Goal: Task Accomplishment & Management: Manage account settings

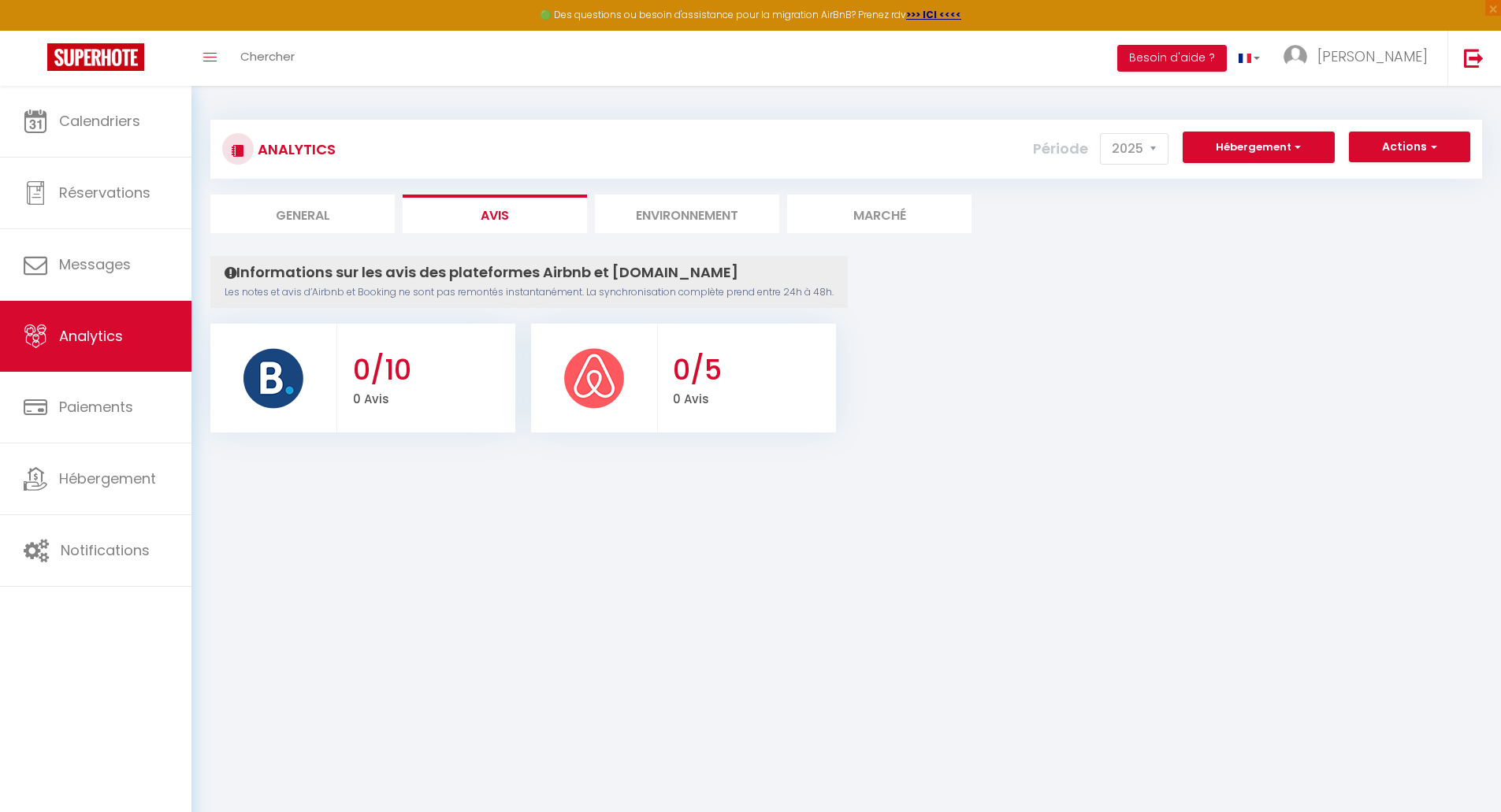
select select "2025"
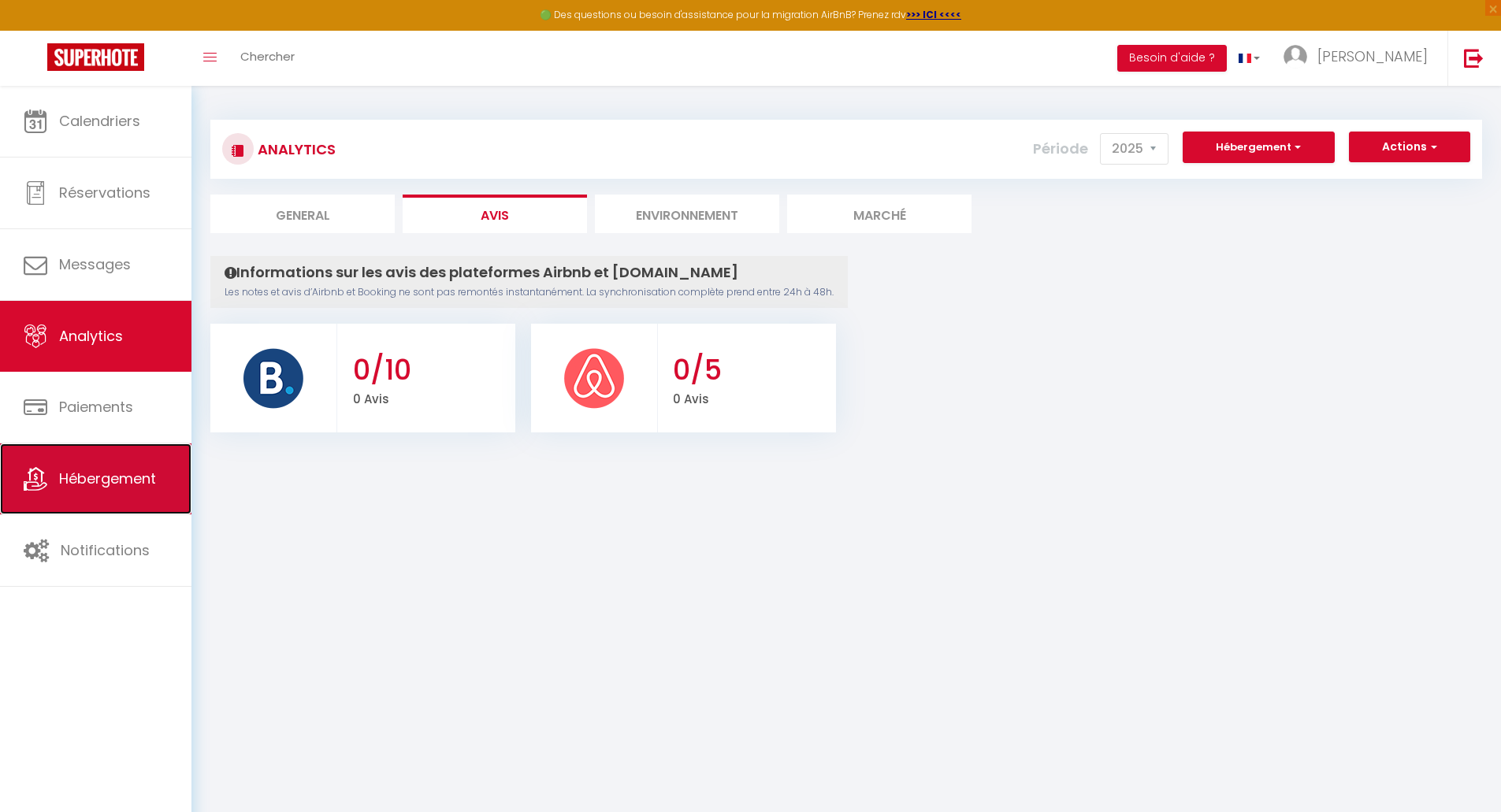
click at [67, 477] on span "Hébergement" at bounding box center [108, 479] width 97 height 20
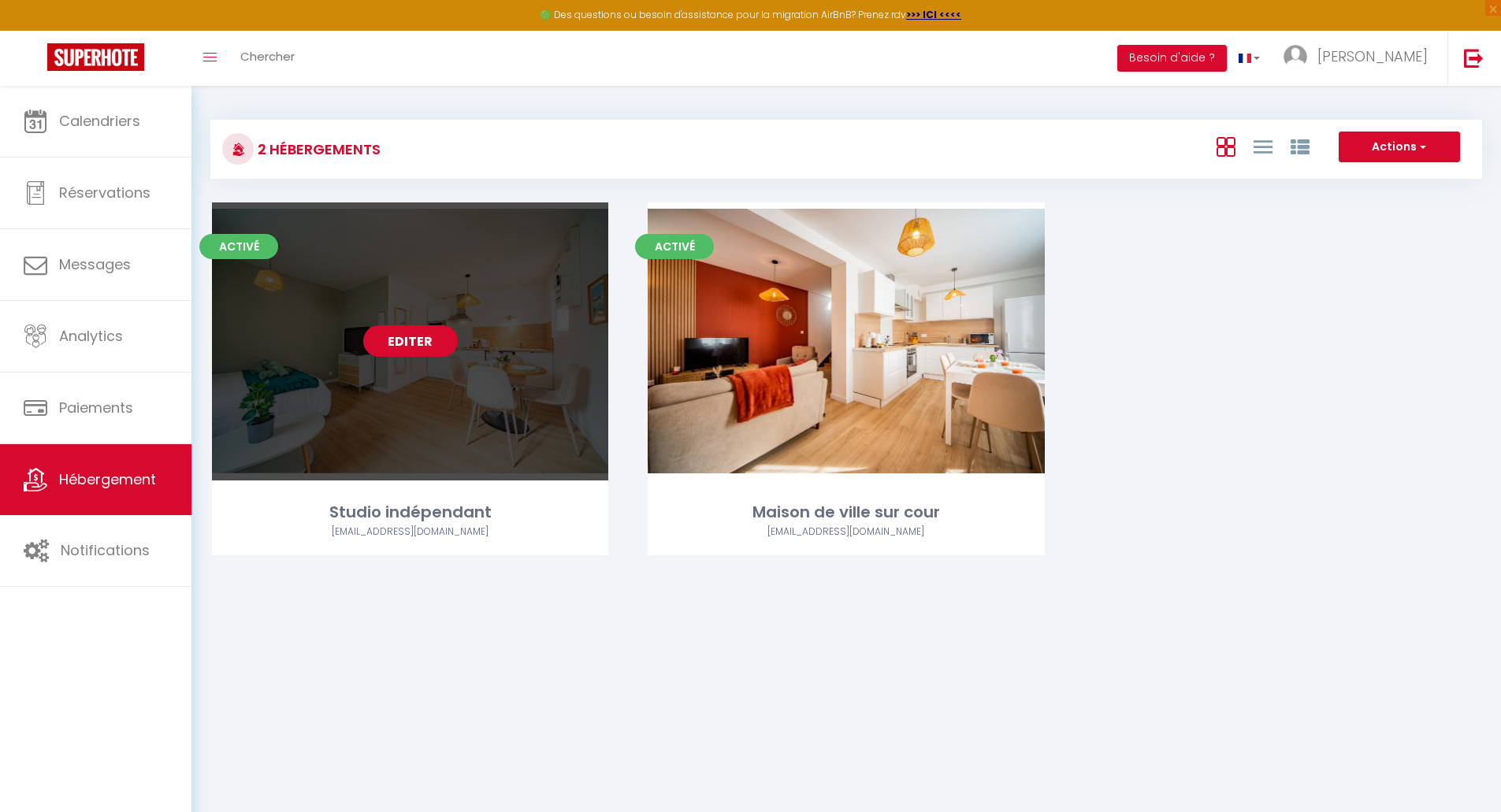
click at [415, 344] on link "Editer" at bounding box center [411, 341] width 95 height 31
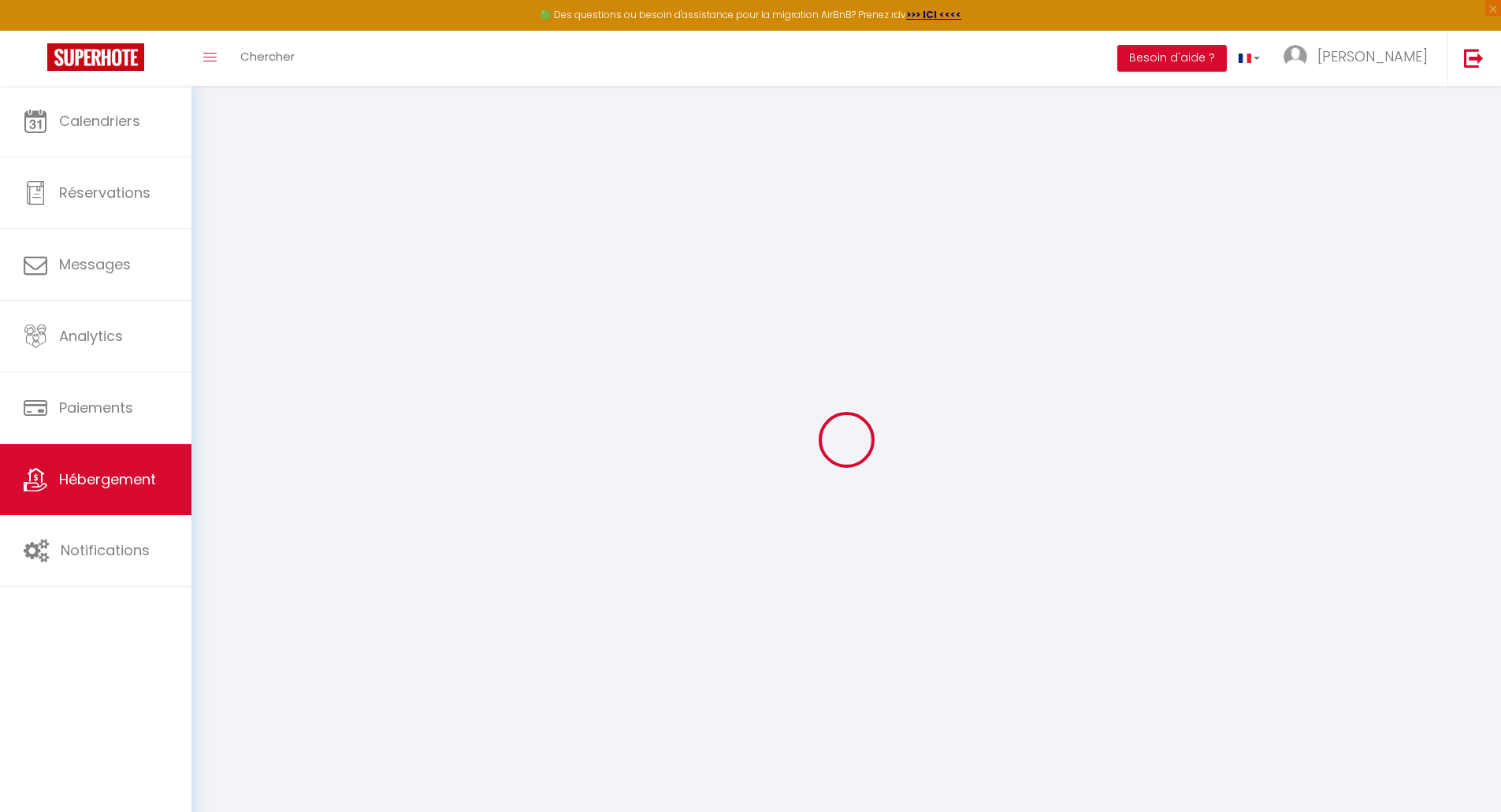
select select "17:00"
select select
select select "11:00"
select select "30"
select select "120"
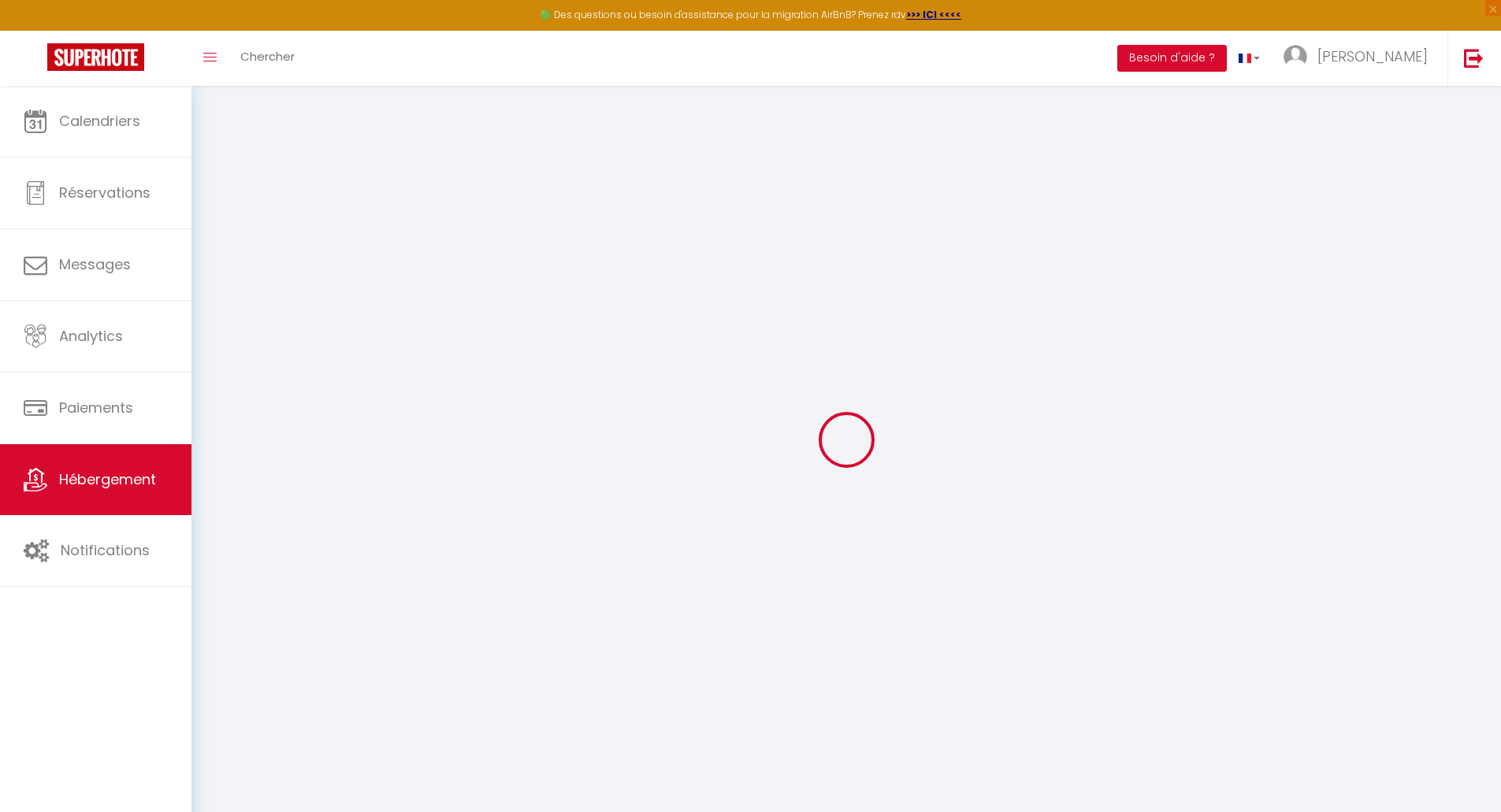
select select
checkbox input "false"
checkbox input "true"
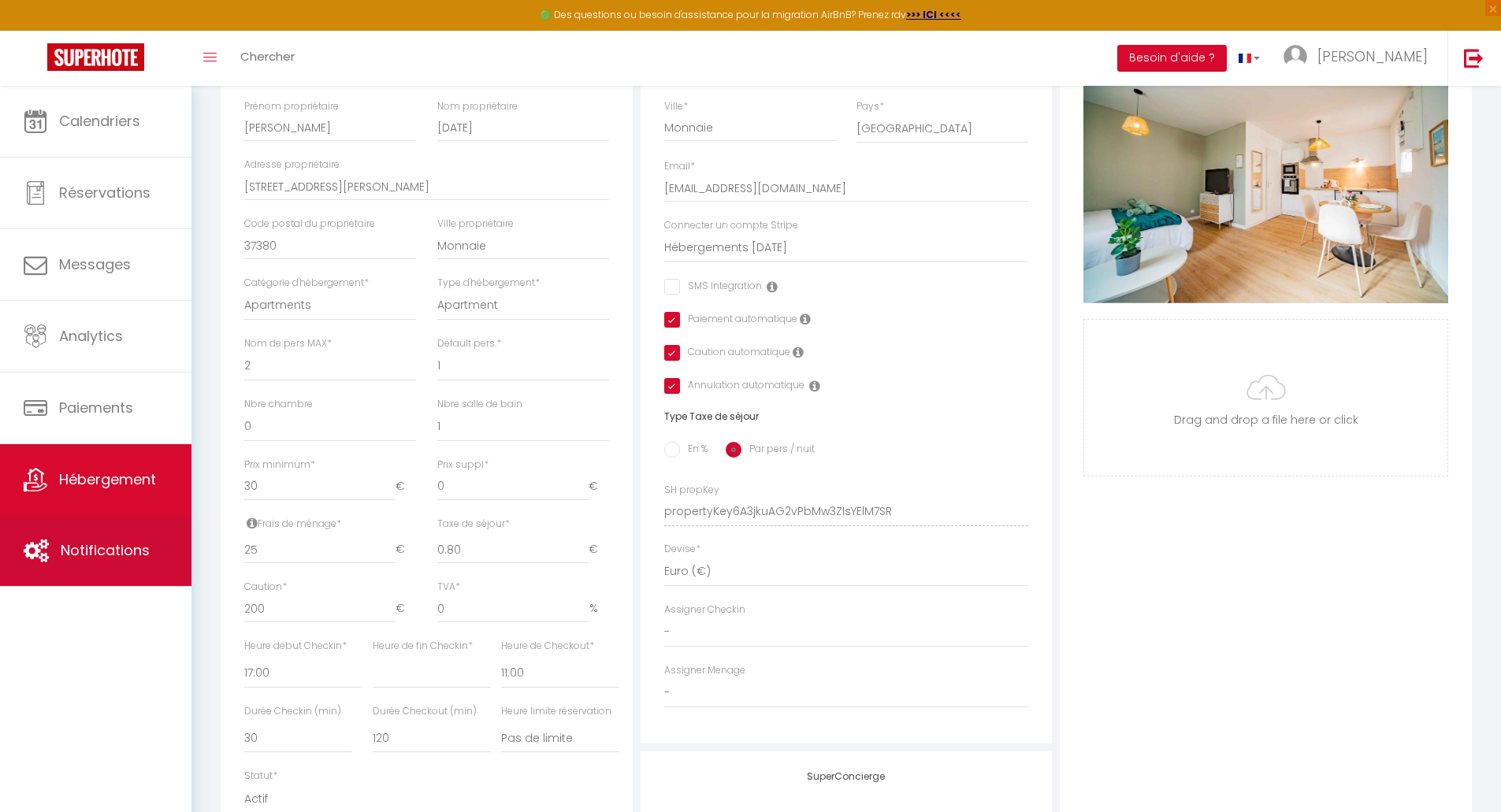
scroll to position [315, 0]
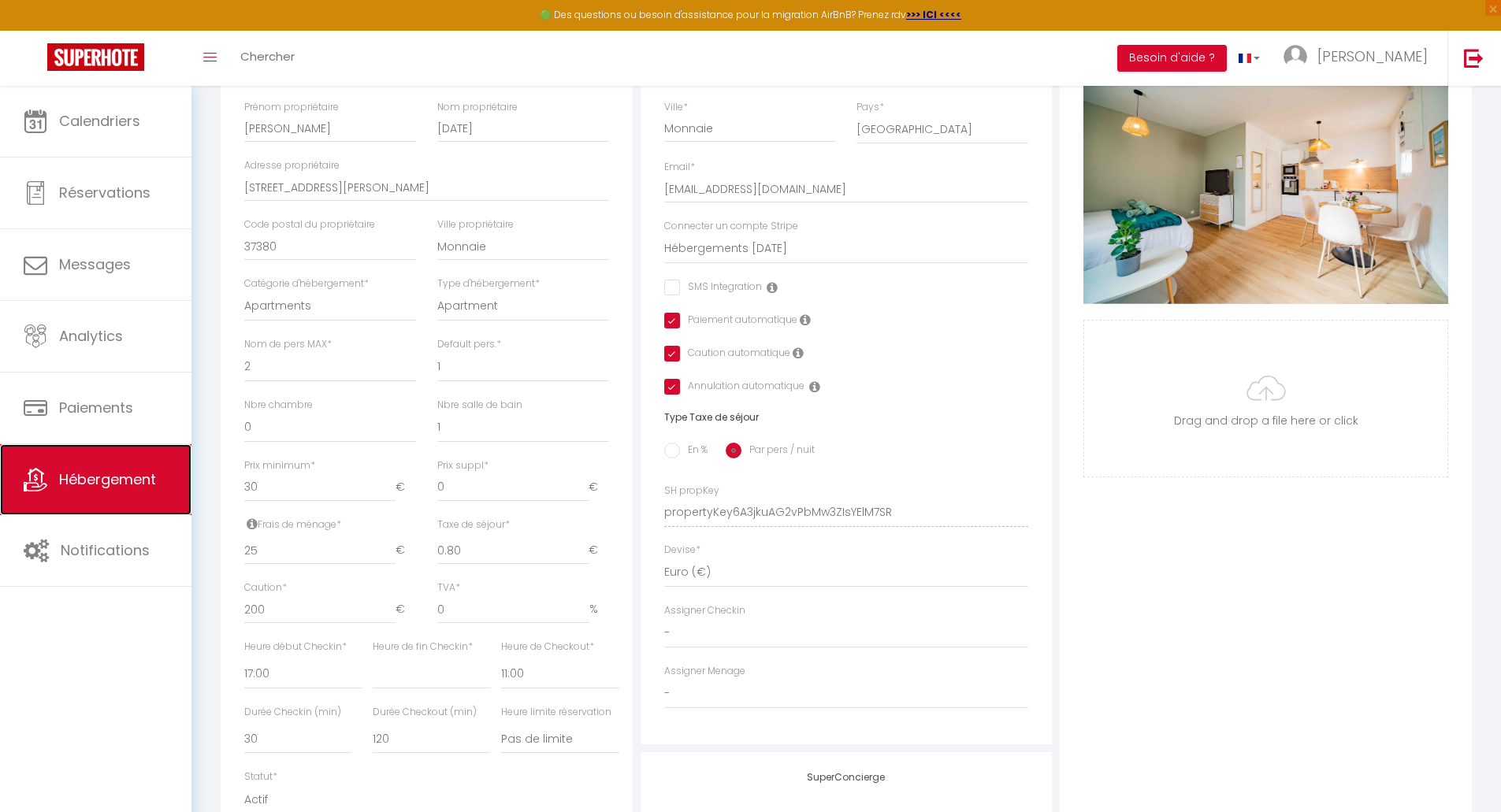
click at [82, 489] on span "Hébergement" at bounding box center [108, 480] width 97 height 20
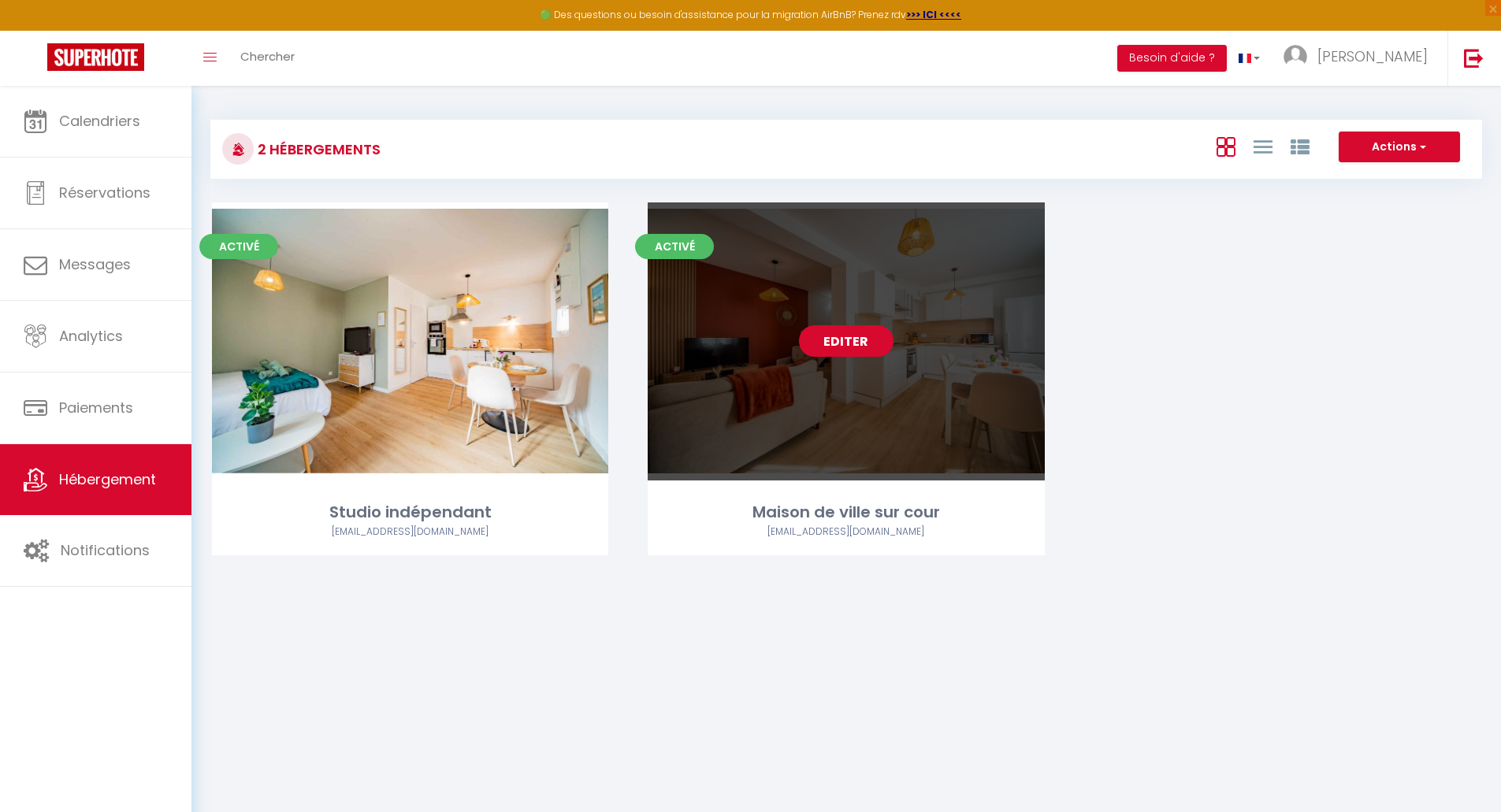
click at [864, 350] on link "Editer" at bounding box center [846, 341] width 95 height 31
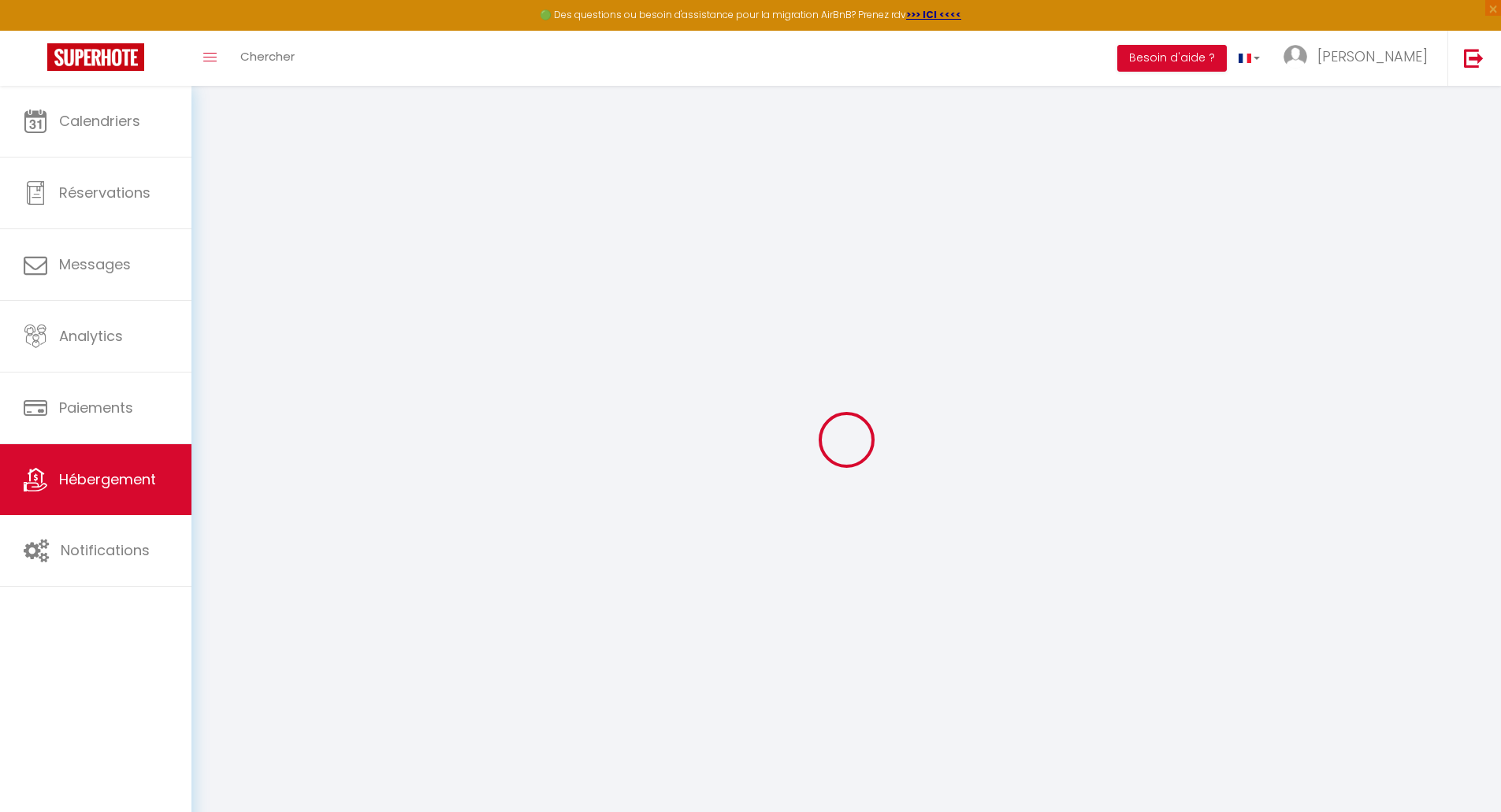
select select "17:00"
select select
select select "11:00"
select select "30"
select select "120"
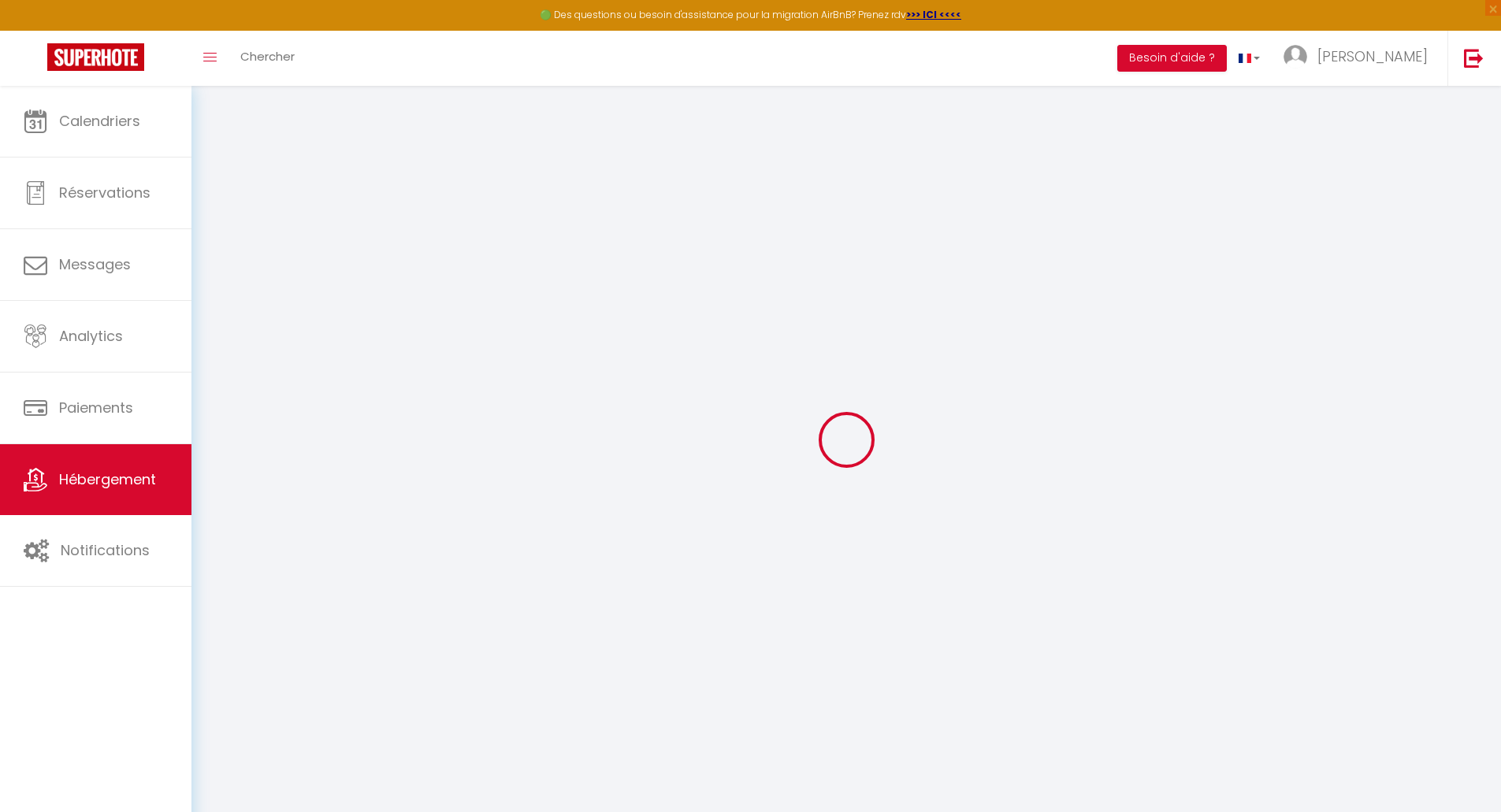
select select
checkbox input "false"
checkbox input "true"
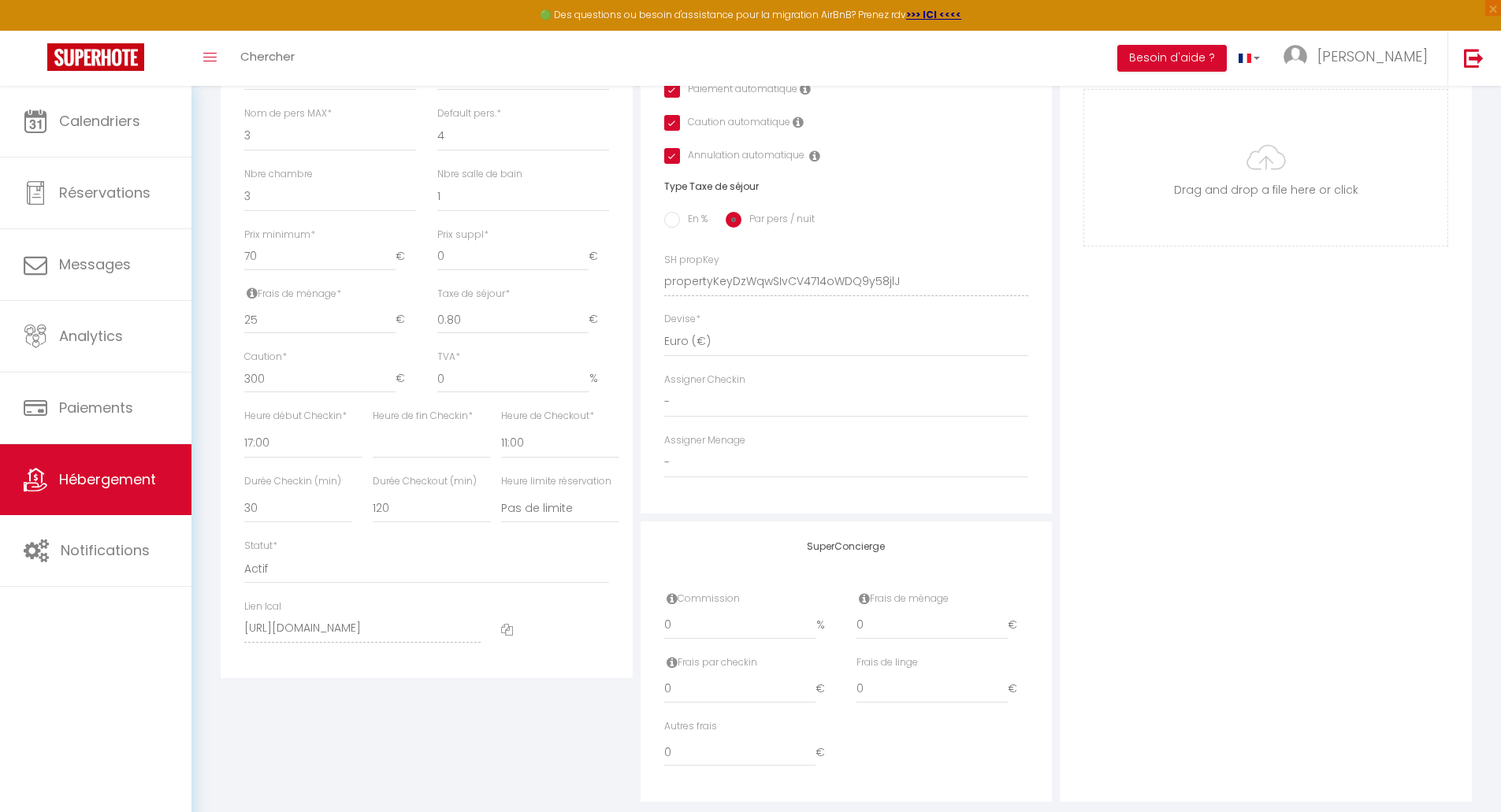
scroll to position [588, 0]
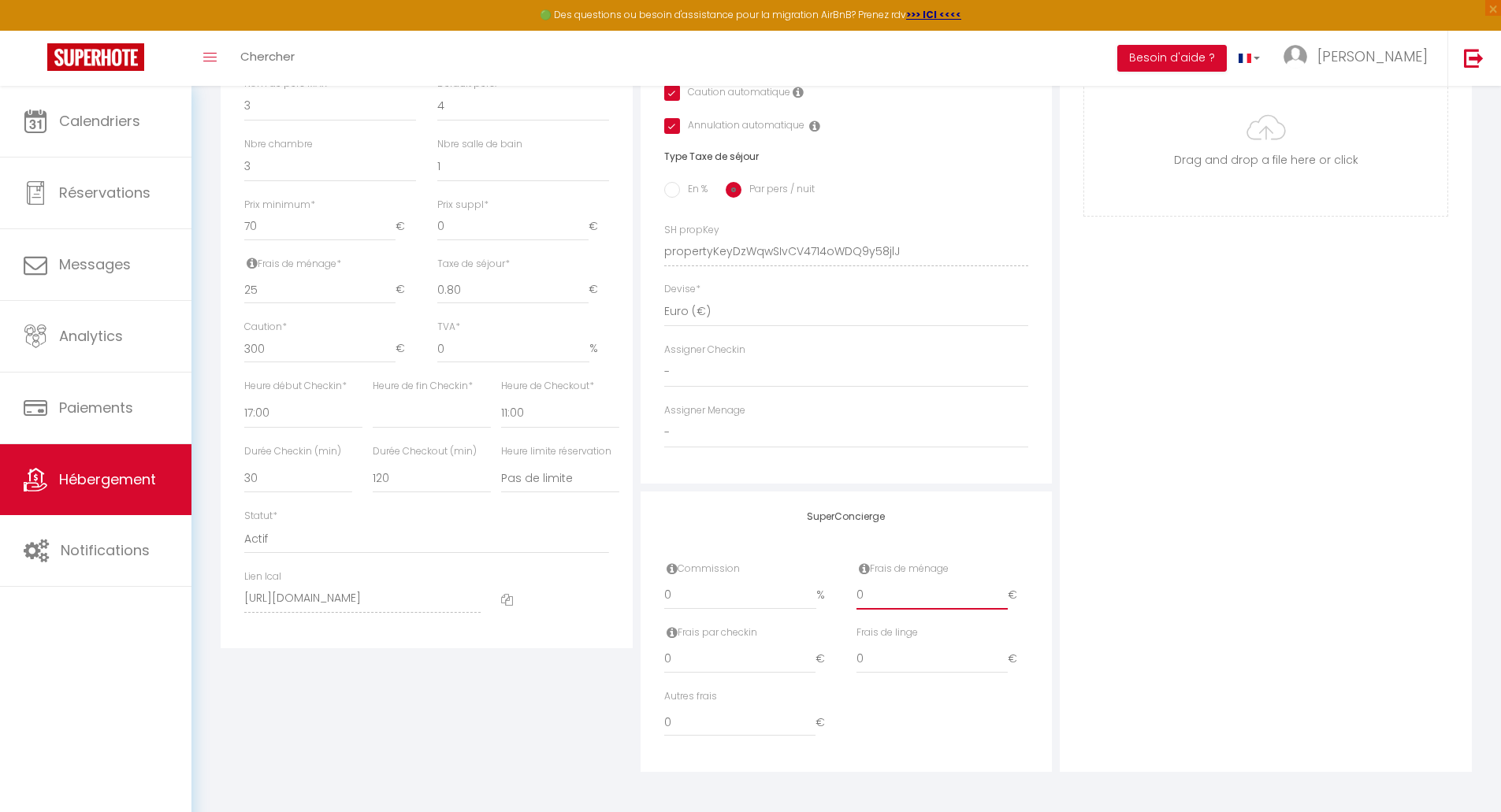
drag, startPoint x: 897, startPoint y: 598, endPoint x: 853, endPoint y: 597, distance: 44.0
click at [853, 597] on div "Frais de ménage 0 €" at bounding box center [942, 593] width 192 height 63
click at [88, 494] on link "Hébergement" at bounding box center [96, 480] width 191 height 71
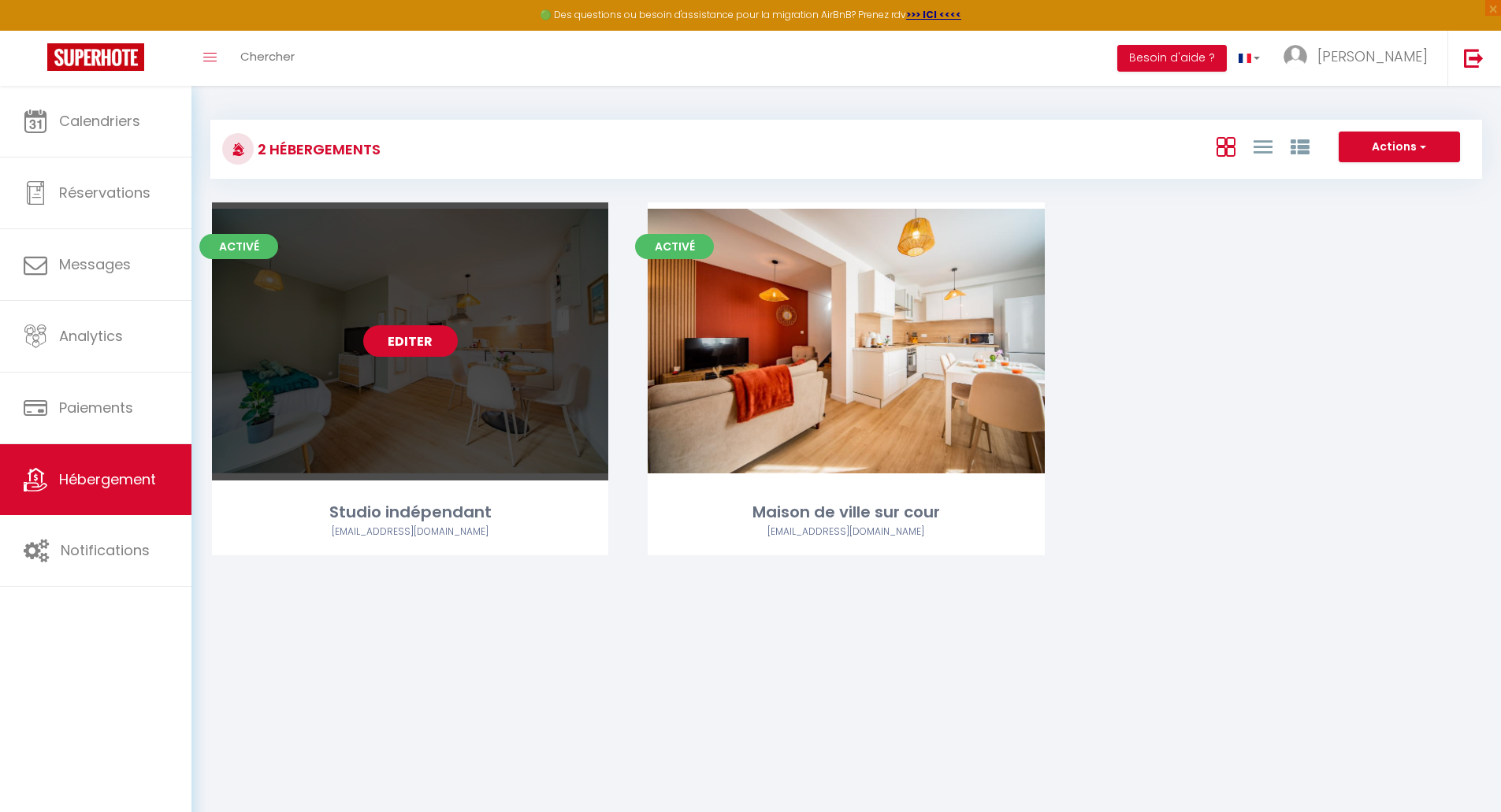
click at [428, 352] on link "Editer" at bounding box center [411, 341] width 95 height 31
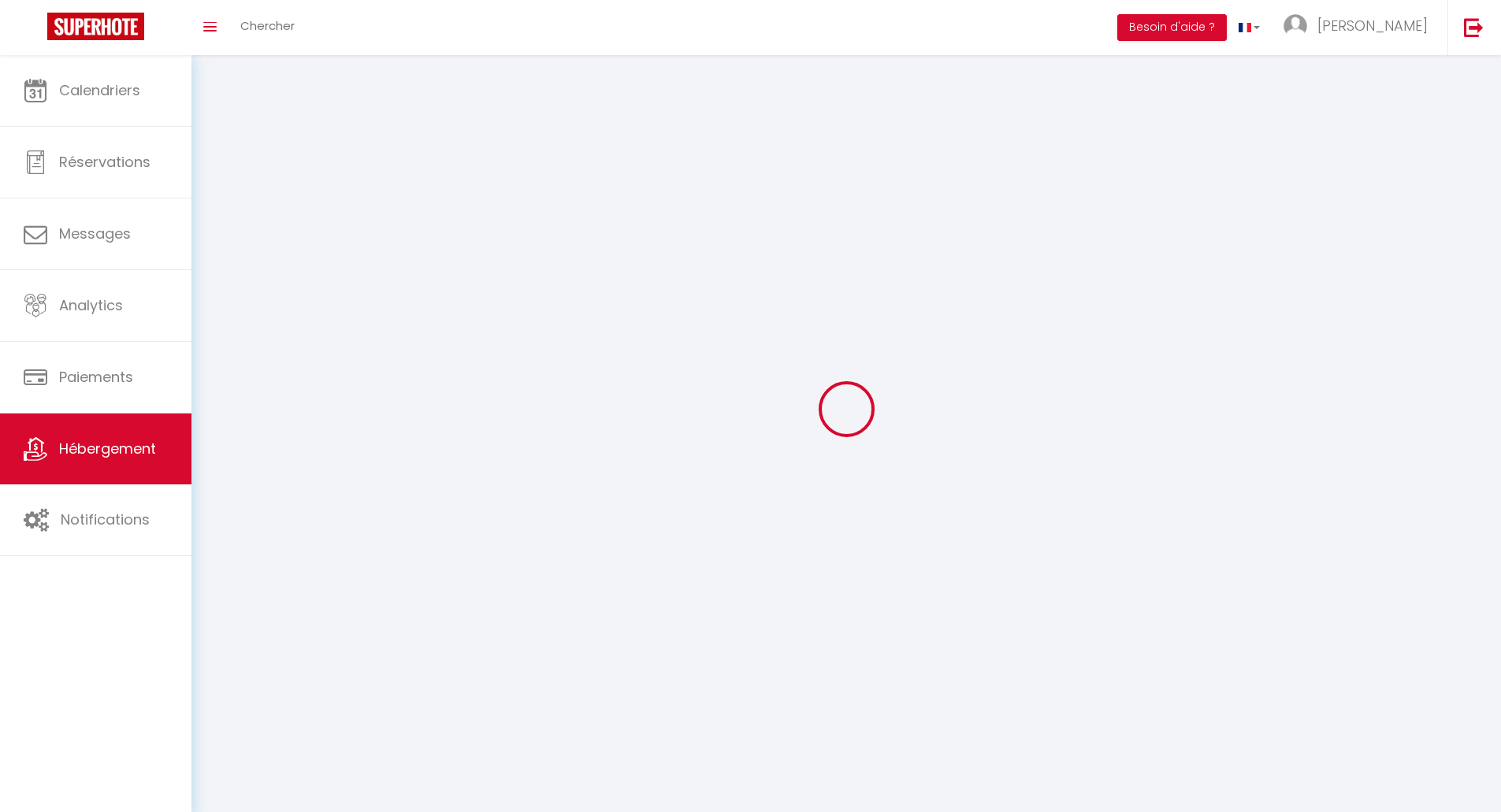
checkbox input "false"
select select
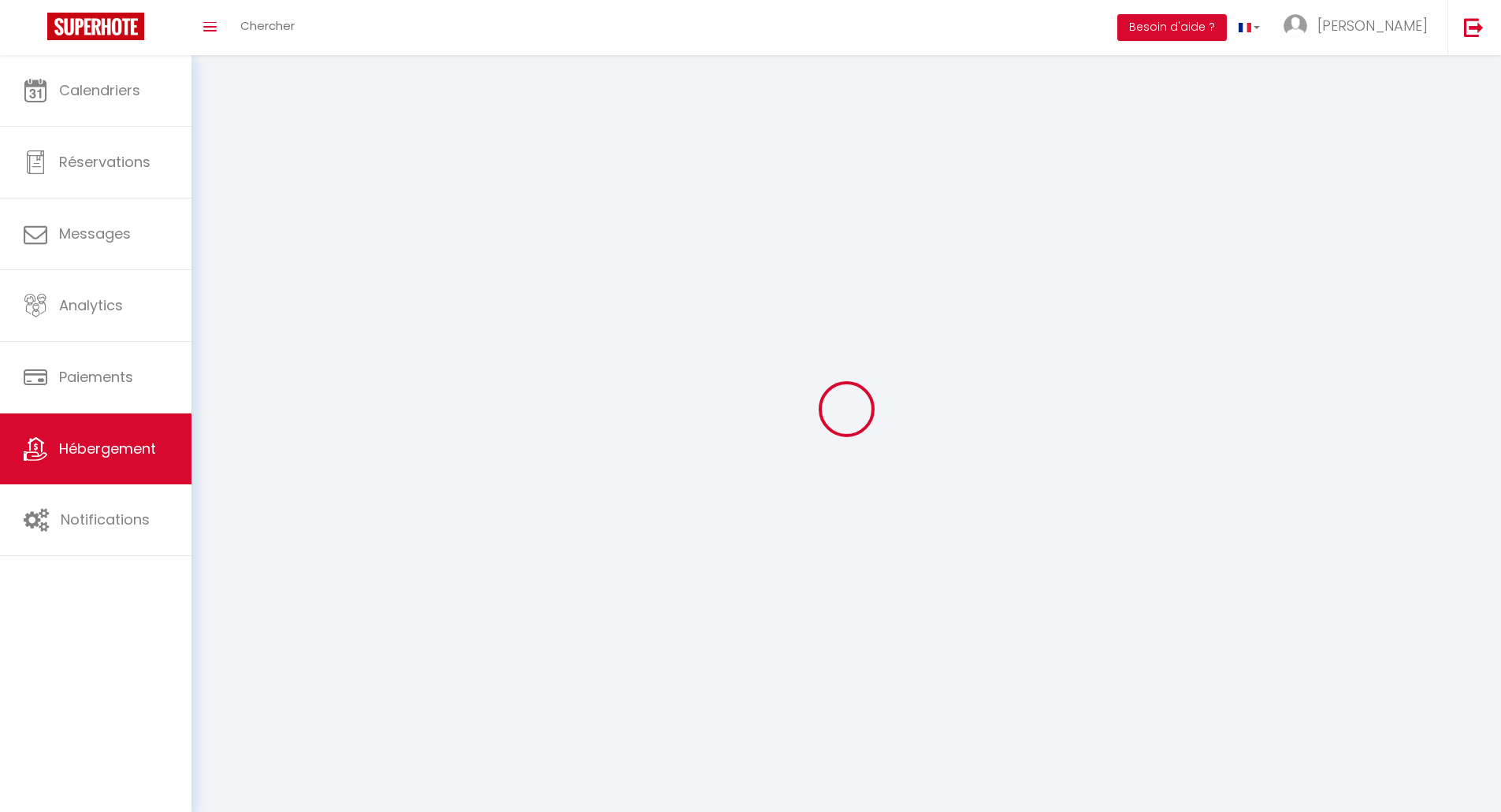
select select
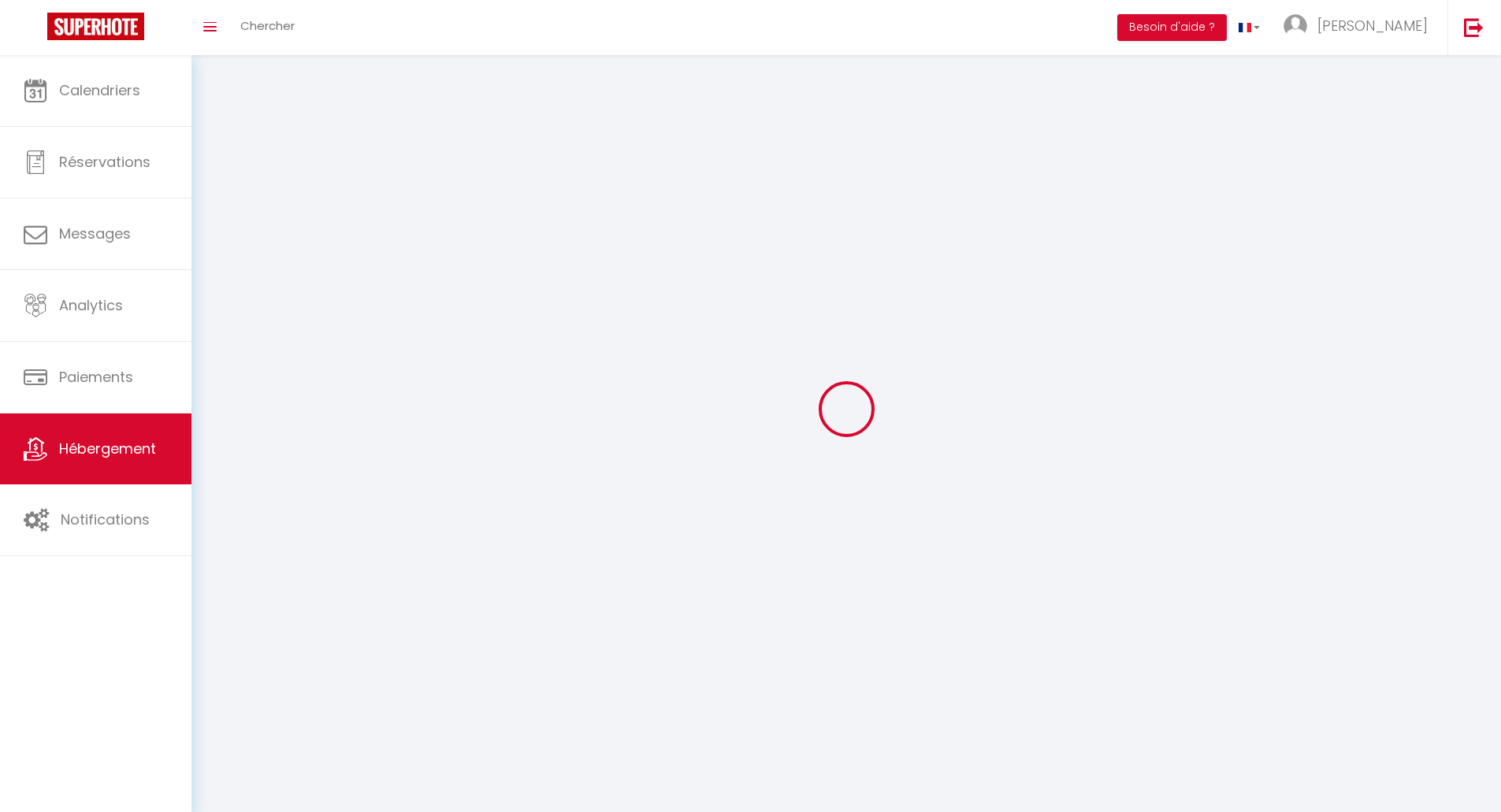
select select
checkbox input "false"
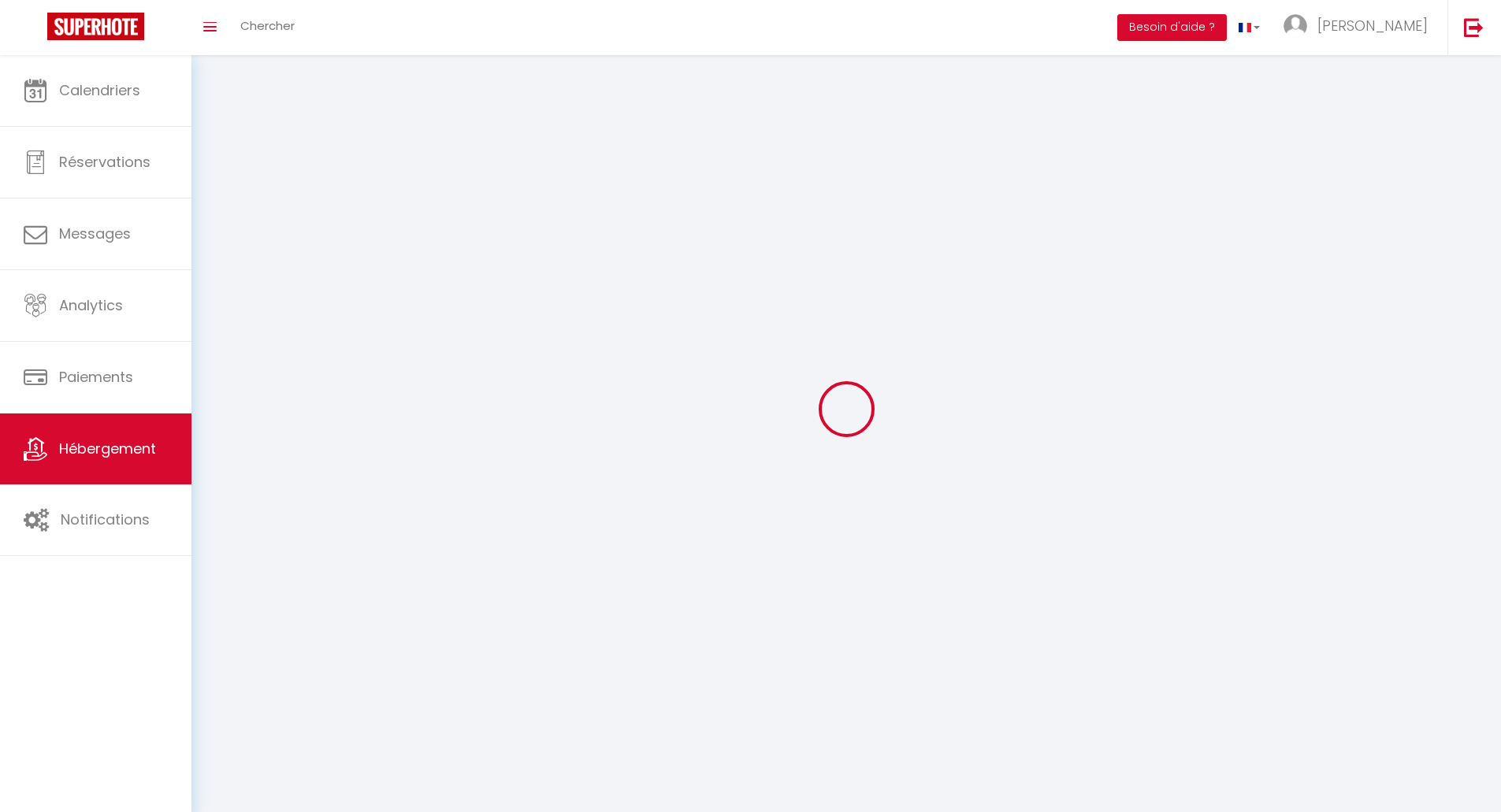
select select
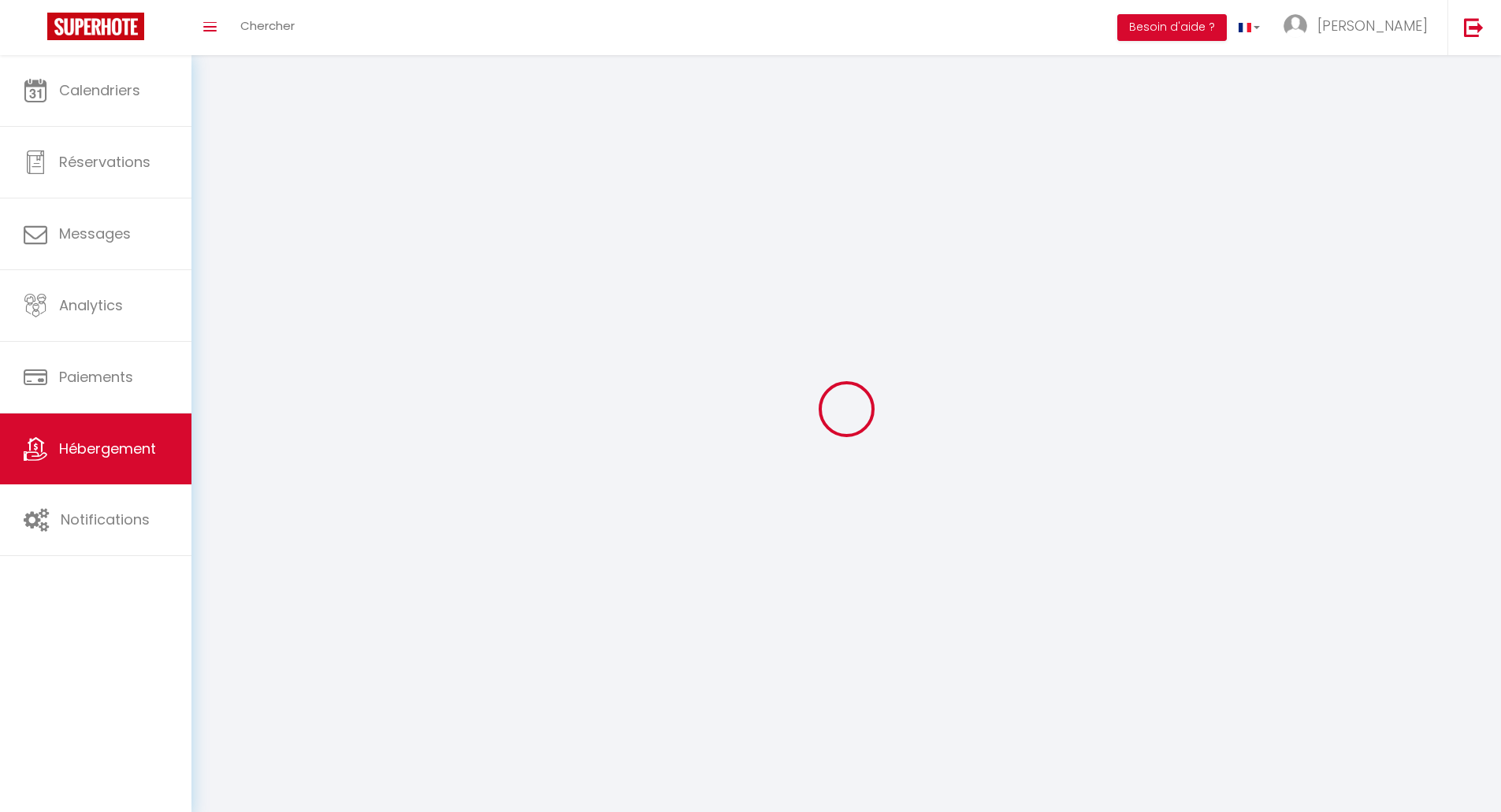
select select
checkbox input "false"
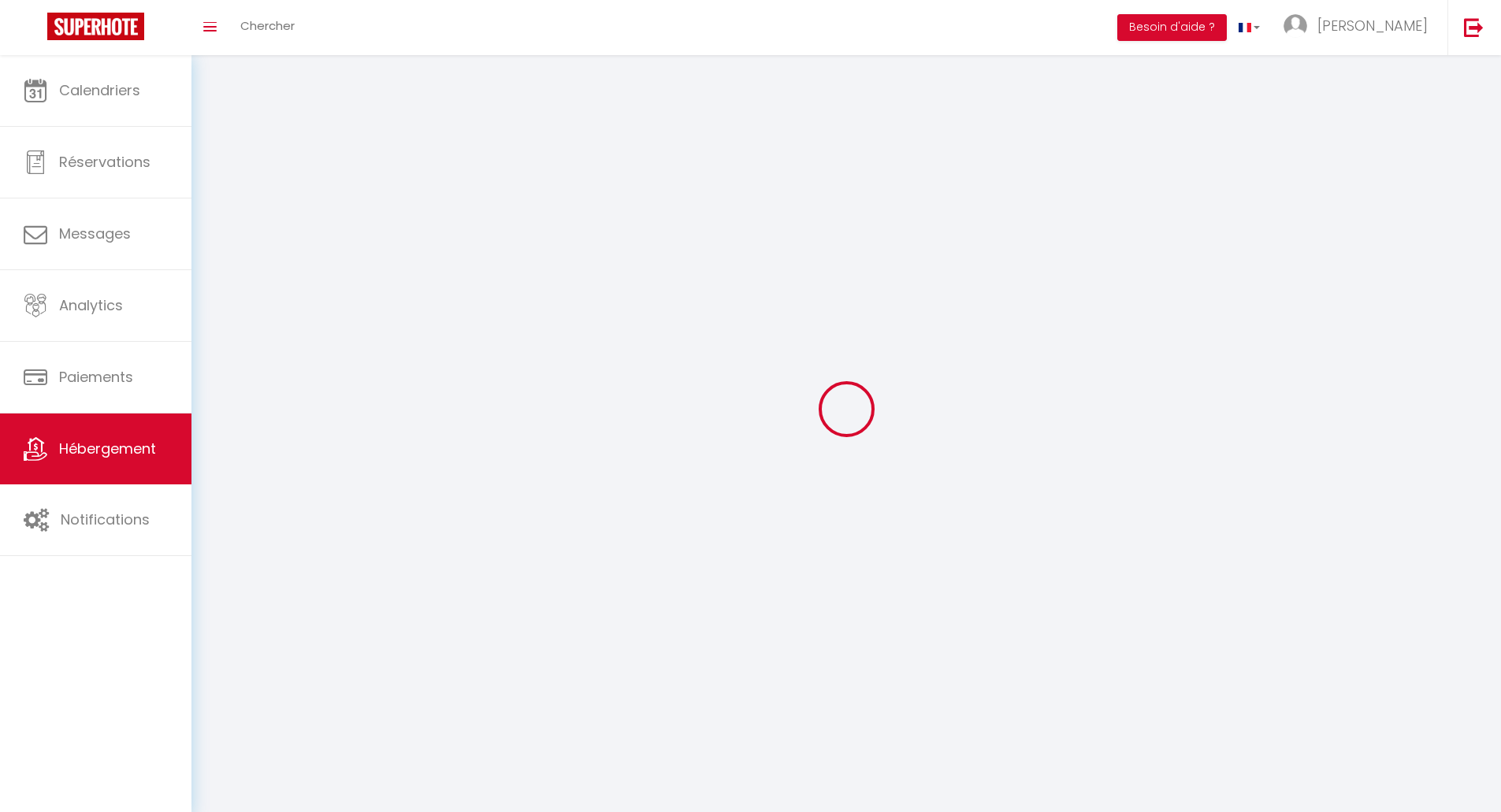
checkbox input "false"
select select
select select "28"
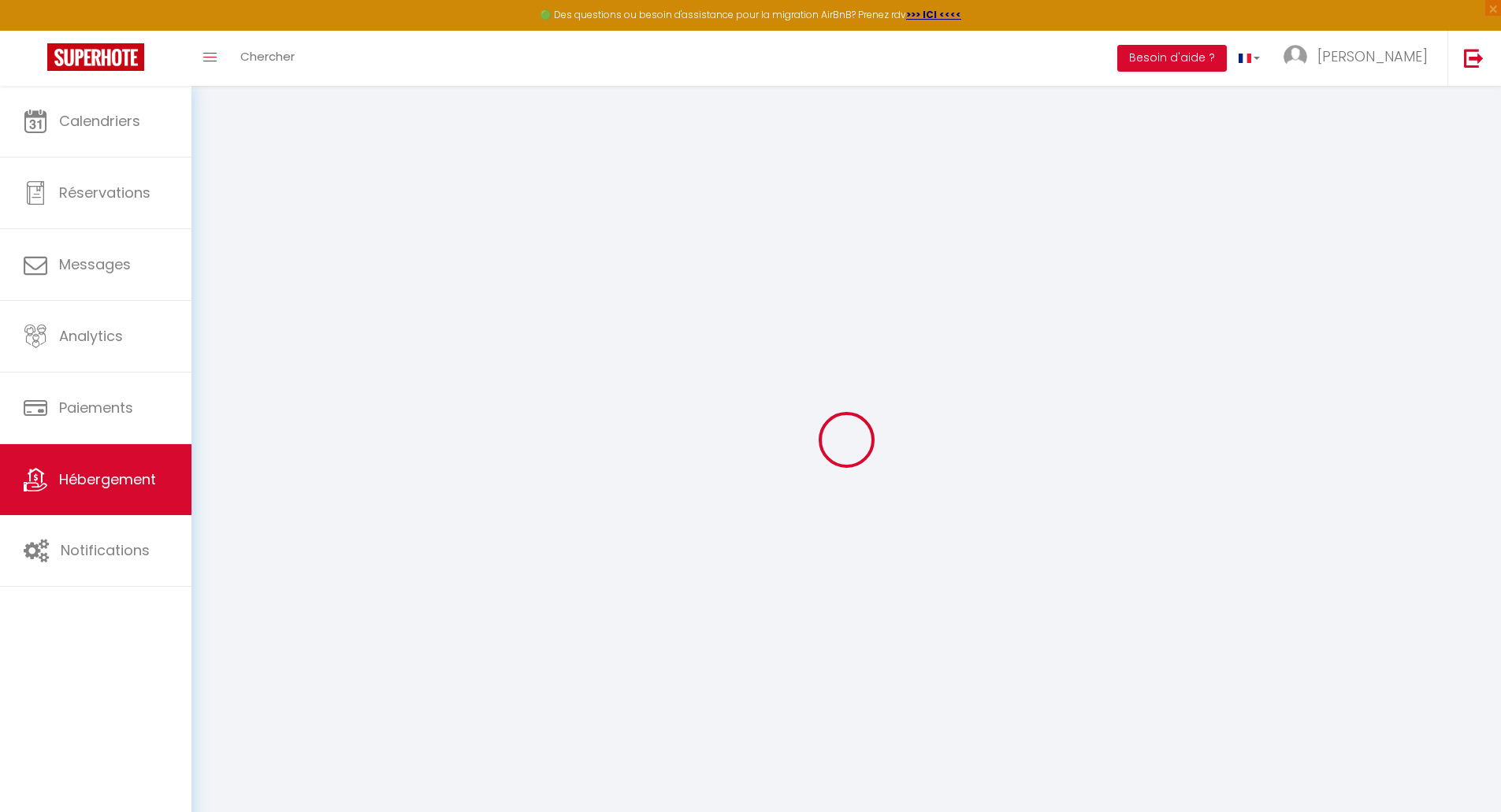
select select
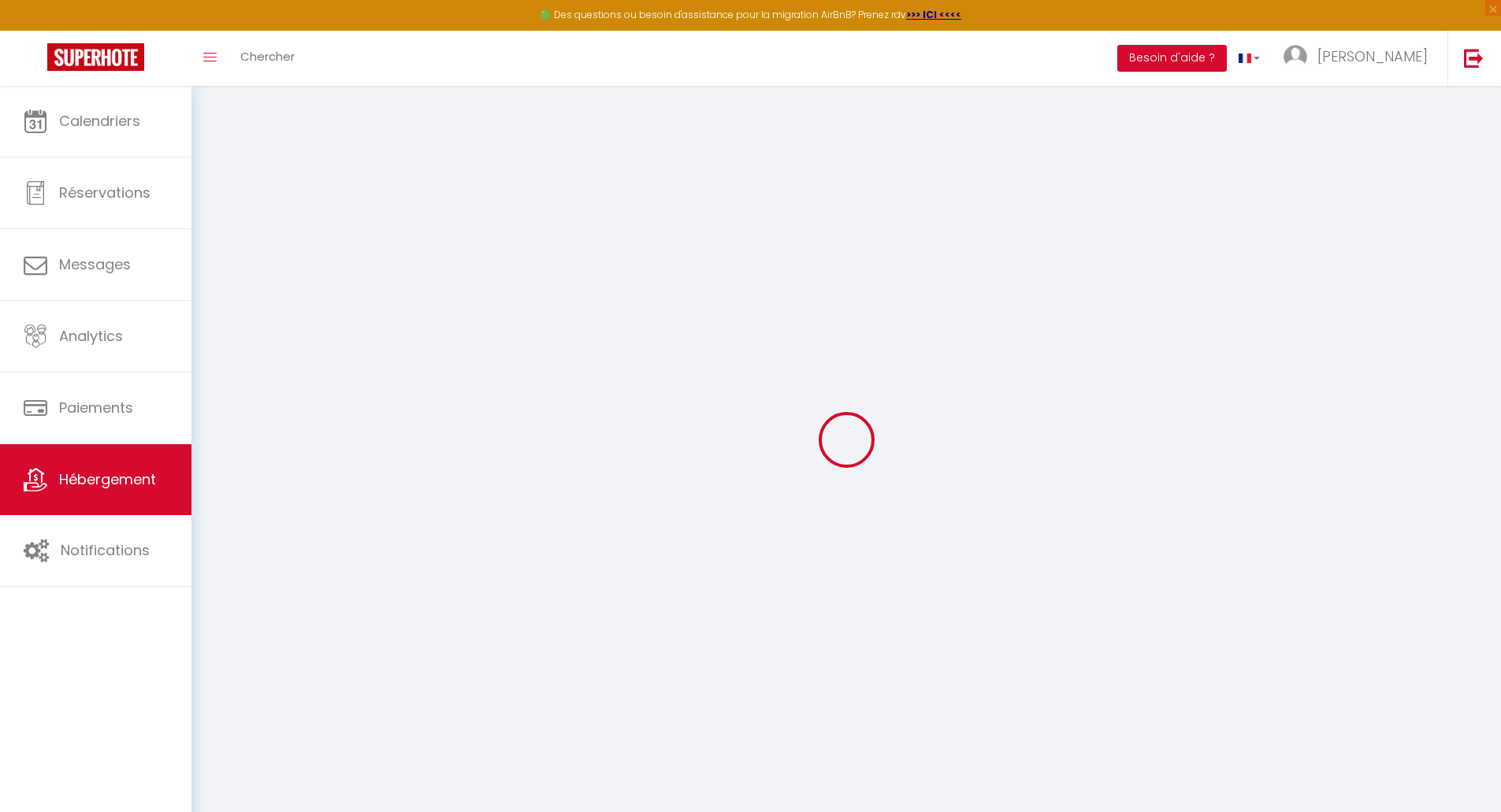
select select
checkbox input "false"
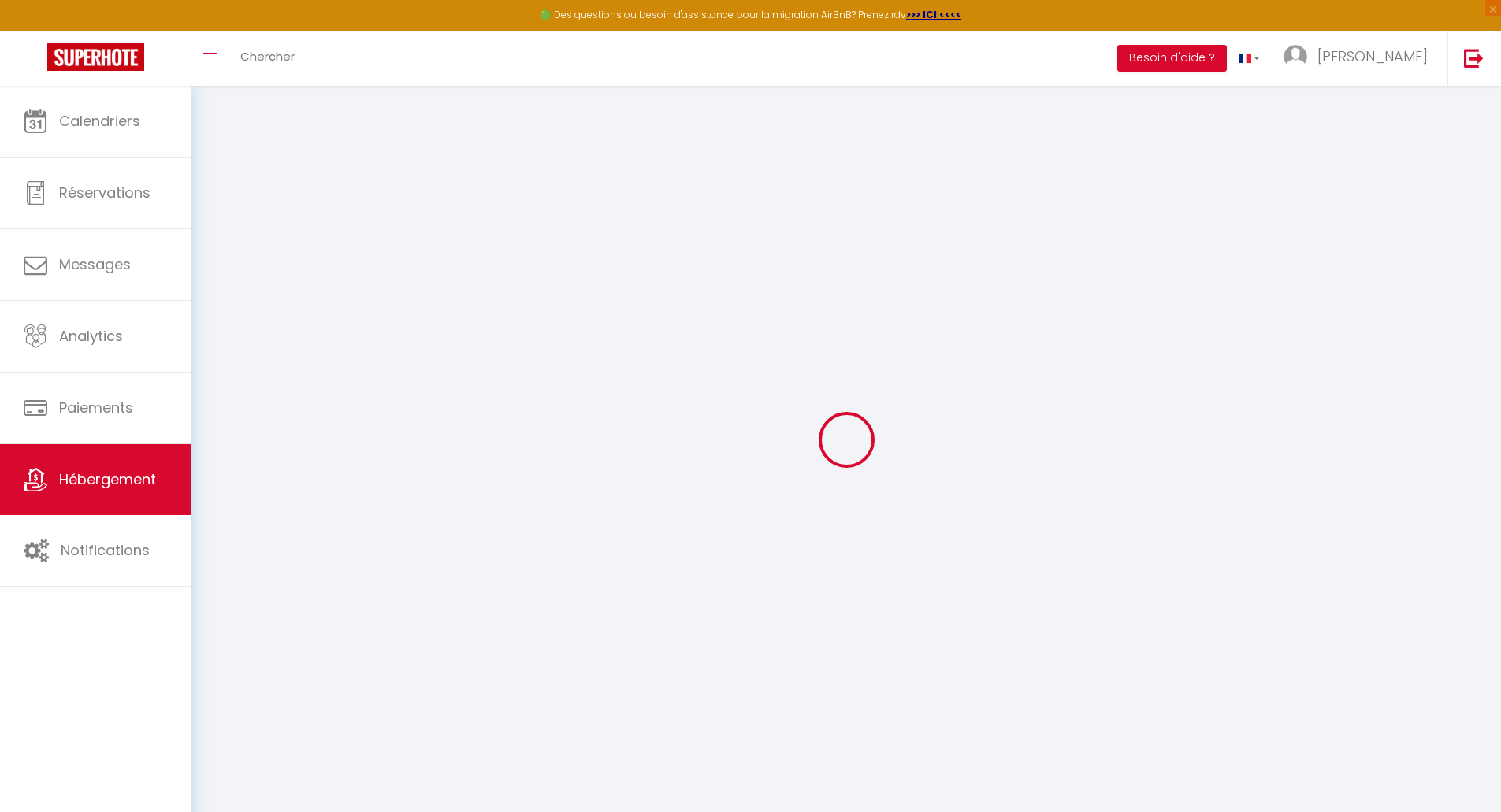
select select
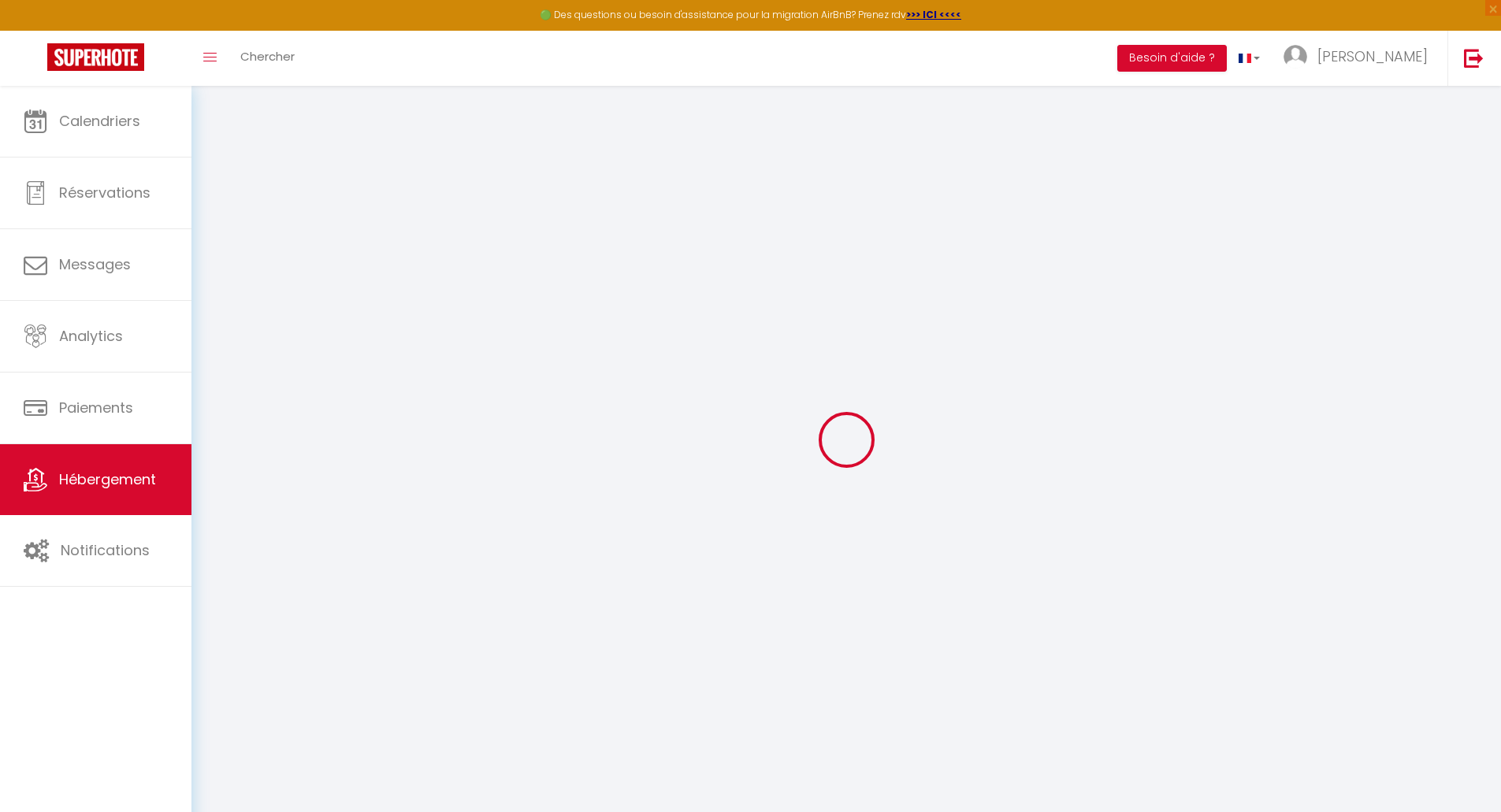
select select
checkbox input "false"
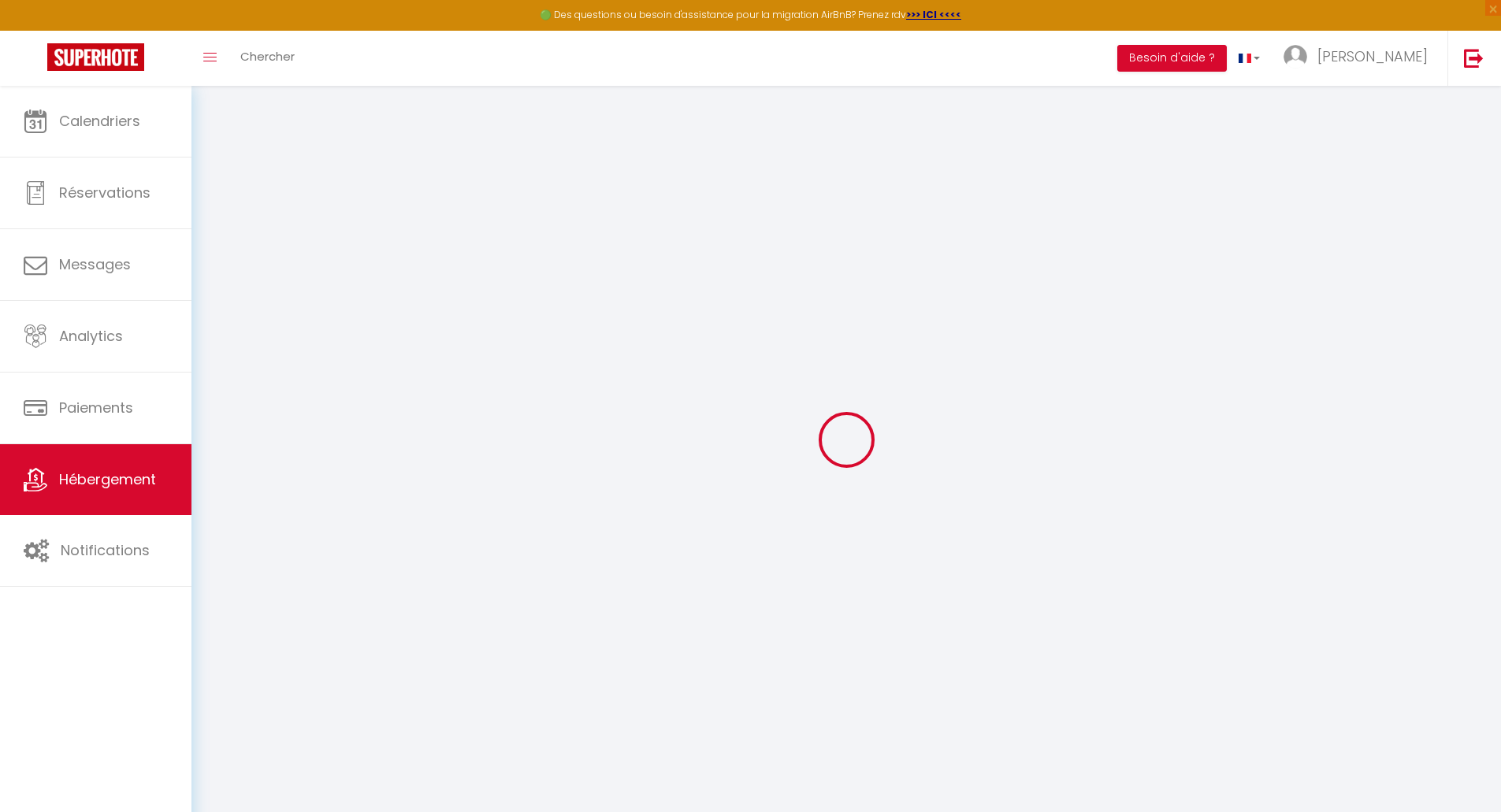
checkbox input "false"
select select
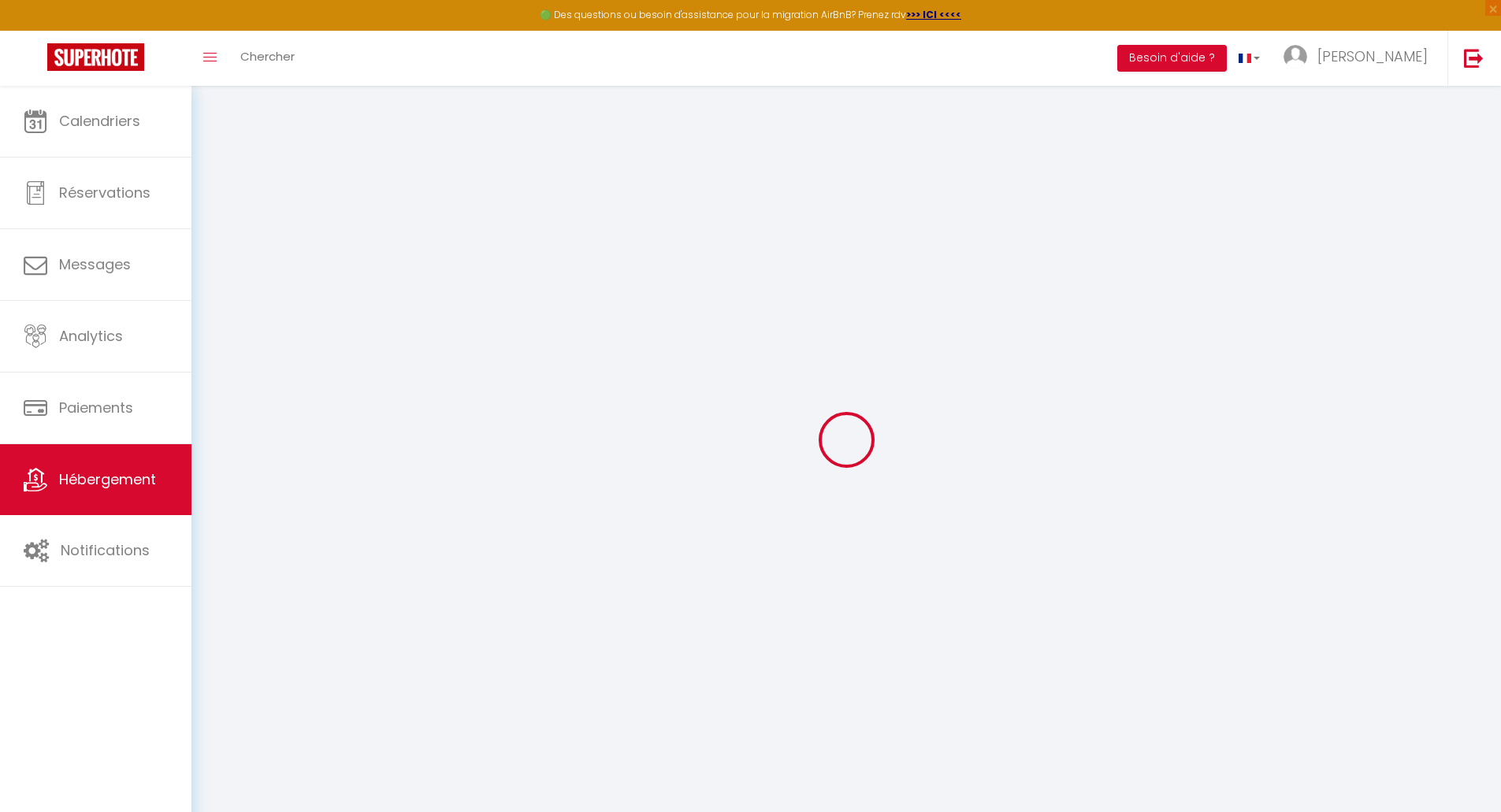
select select
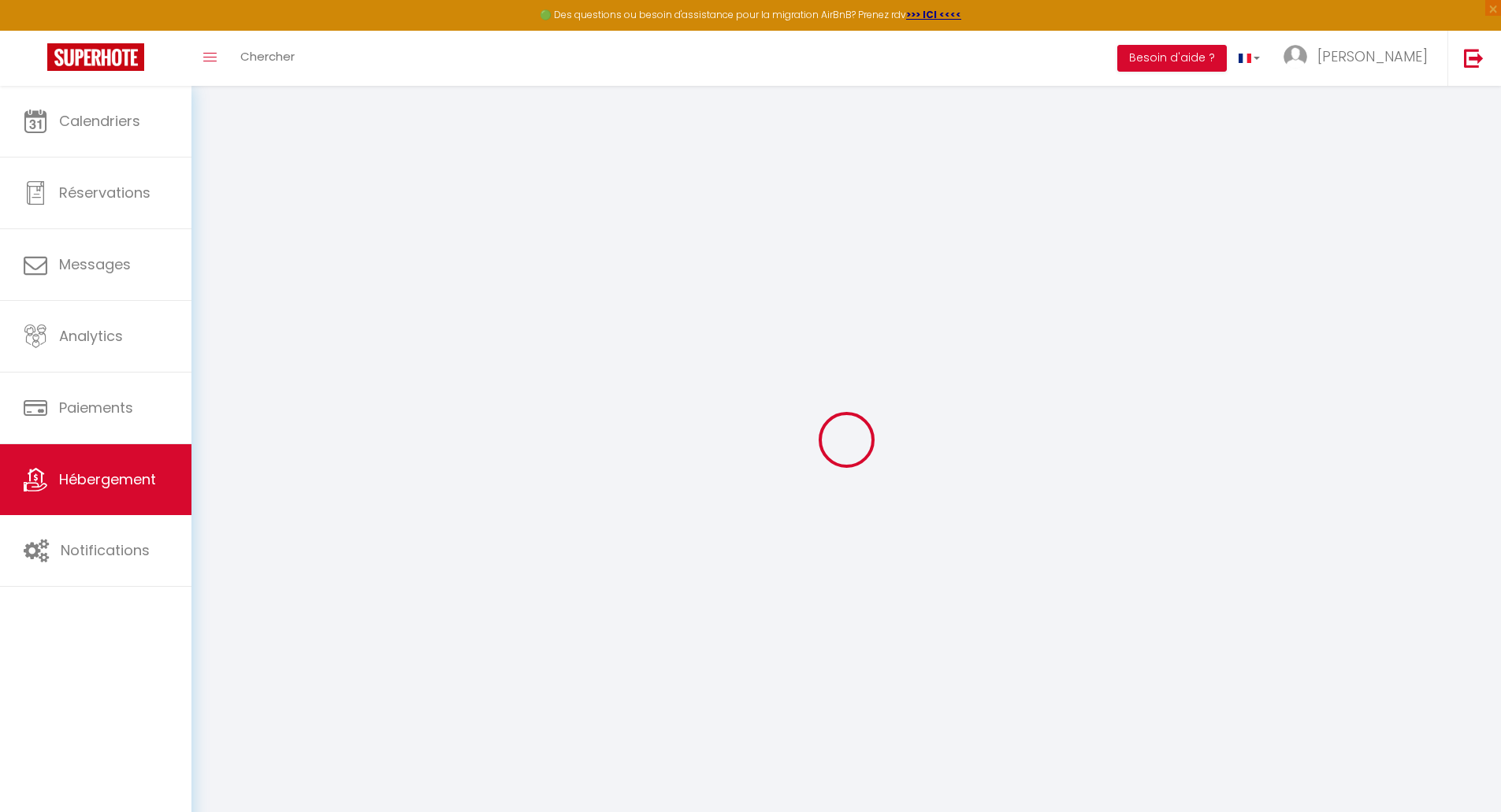
checkbox input "false"
select select
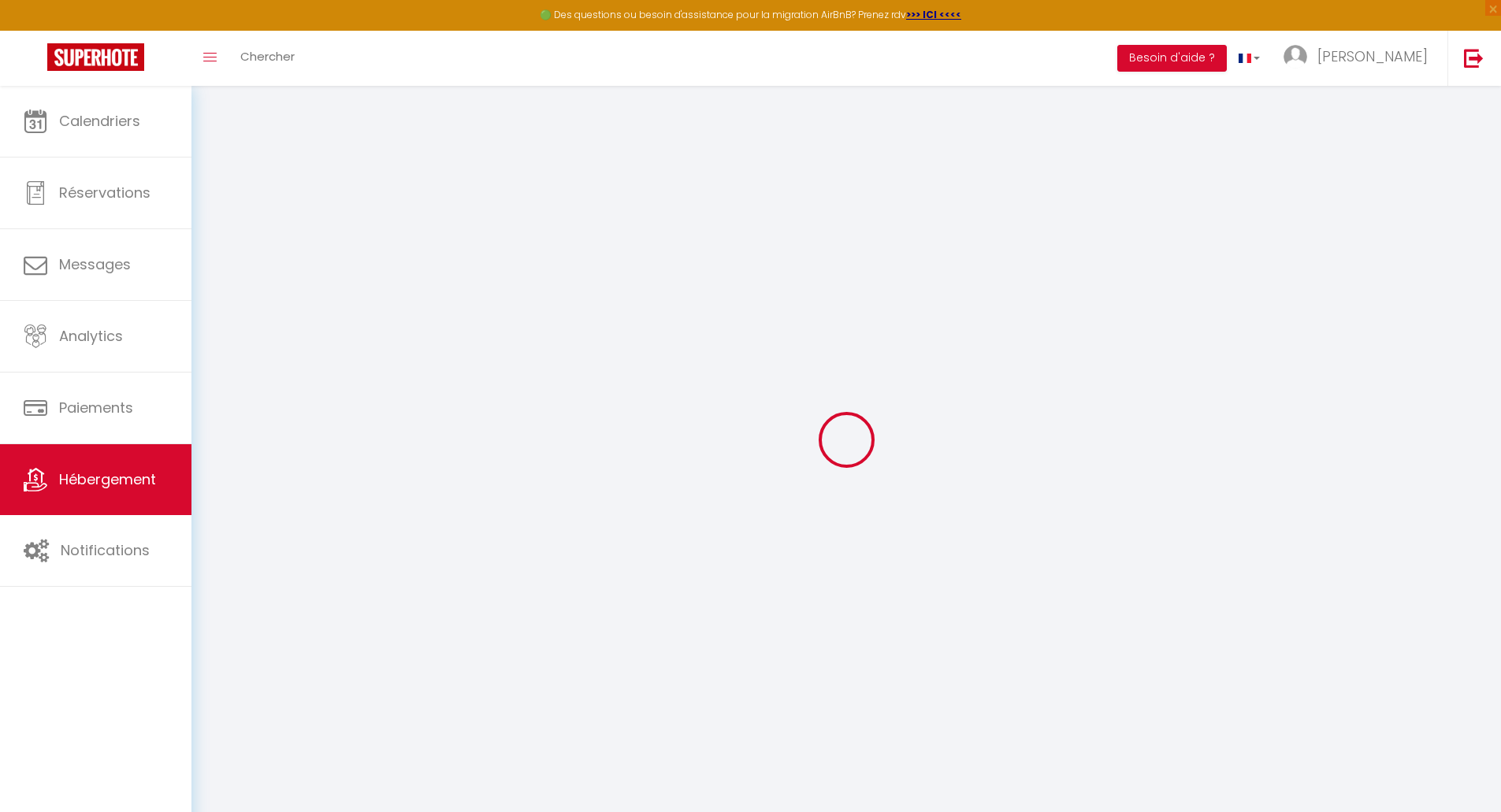
select select
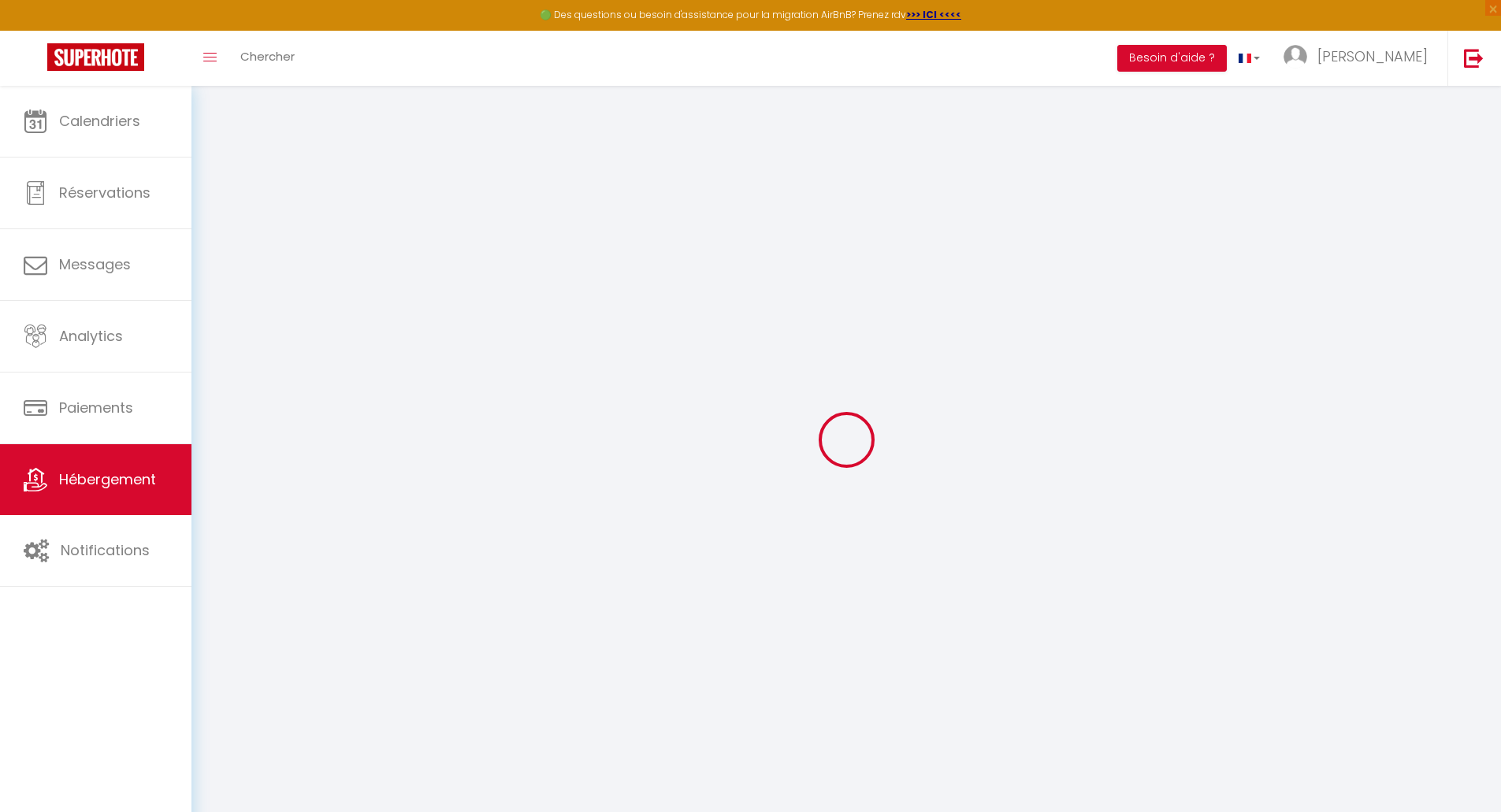
select select
checkbox input "false"
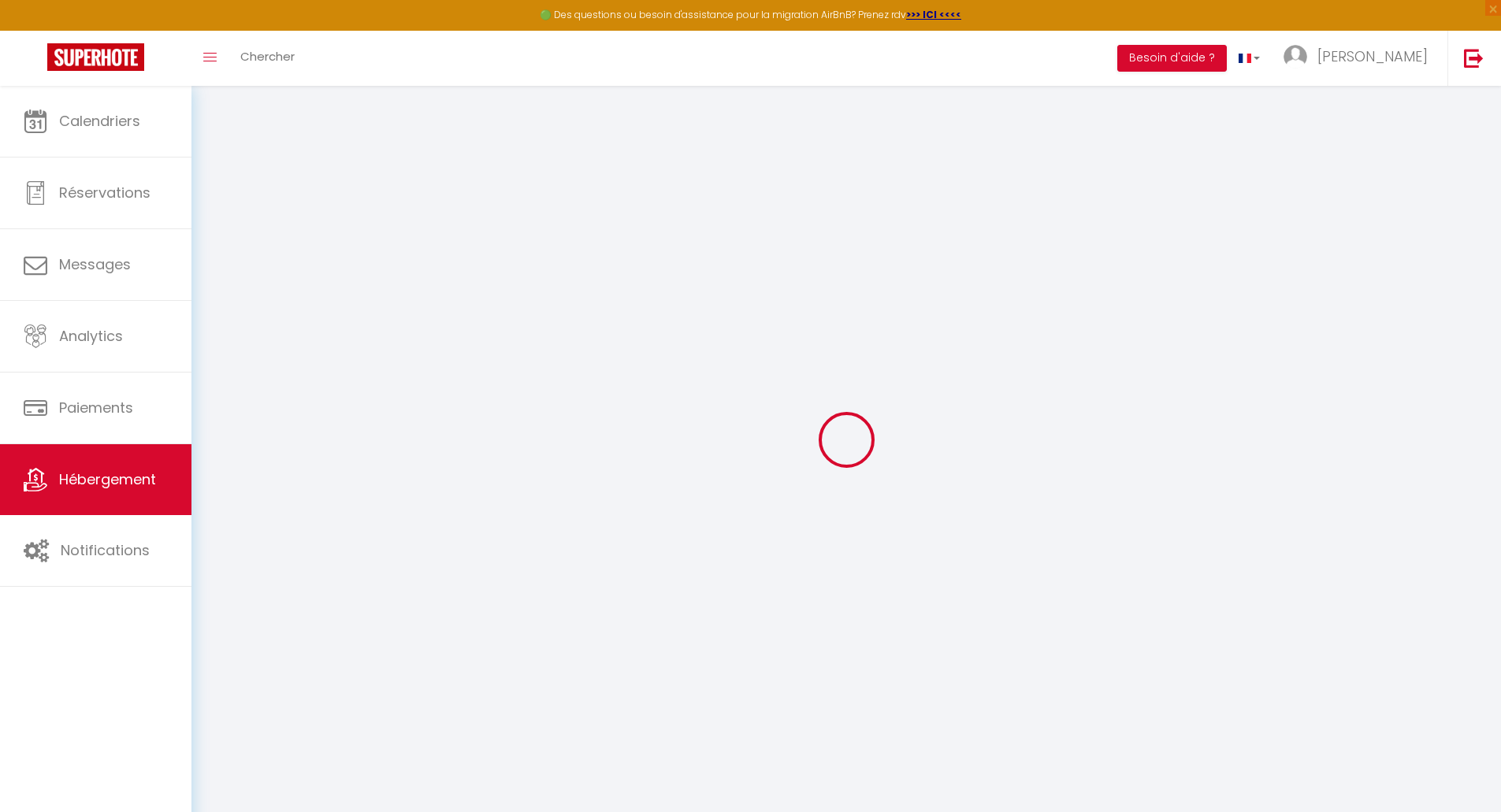
checkbox input "false"
select select
type input "Studio indépendant"
type input "[PERSON_NAME]"
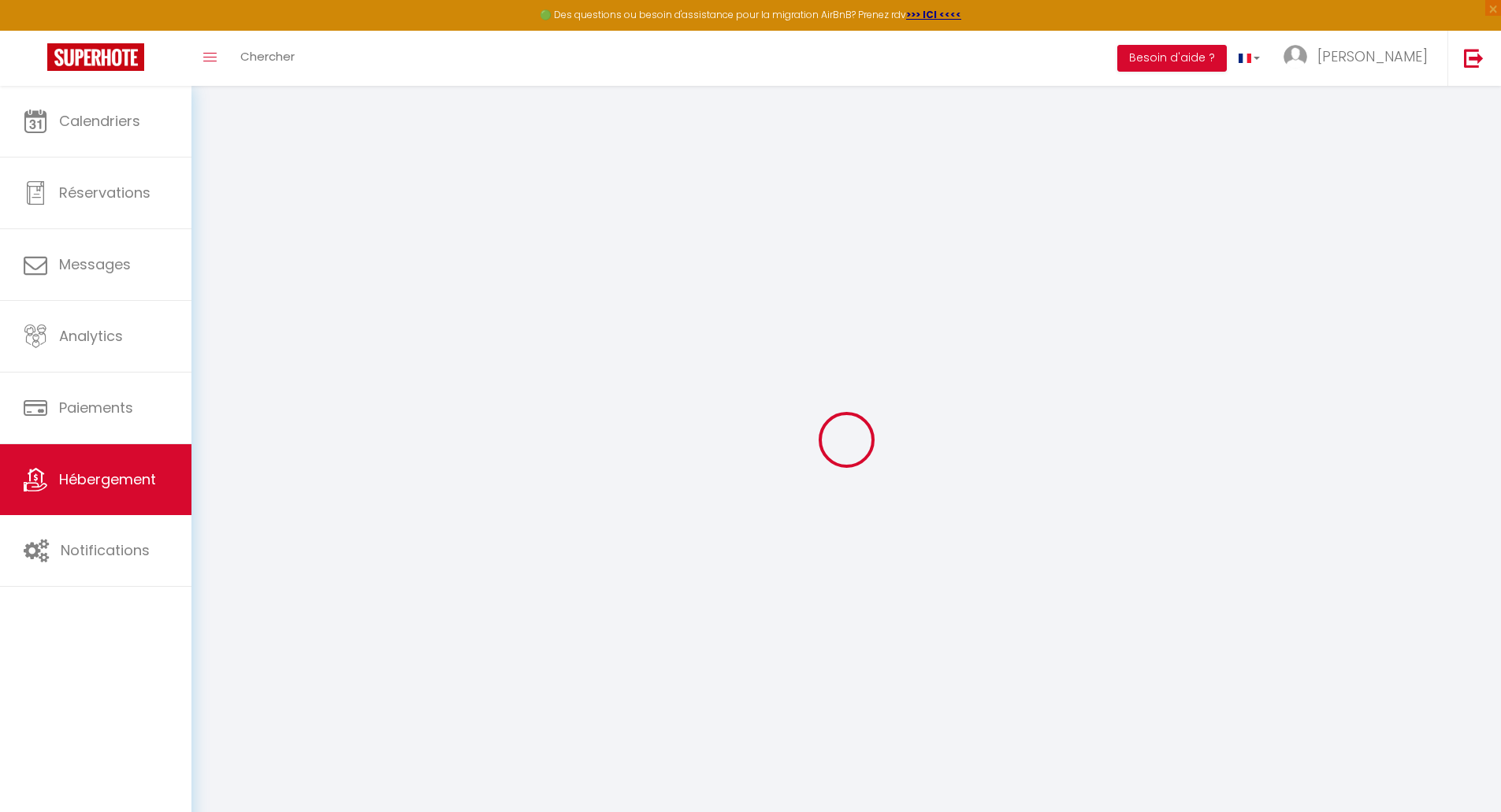
type input "[DATE]"
type input "[STREET_ADDRESS][PERSON_NAME]"
type input "37380"
type input "Monnaie"
select select "2"
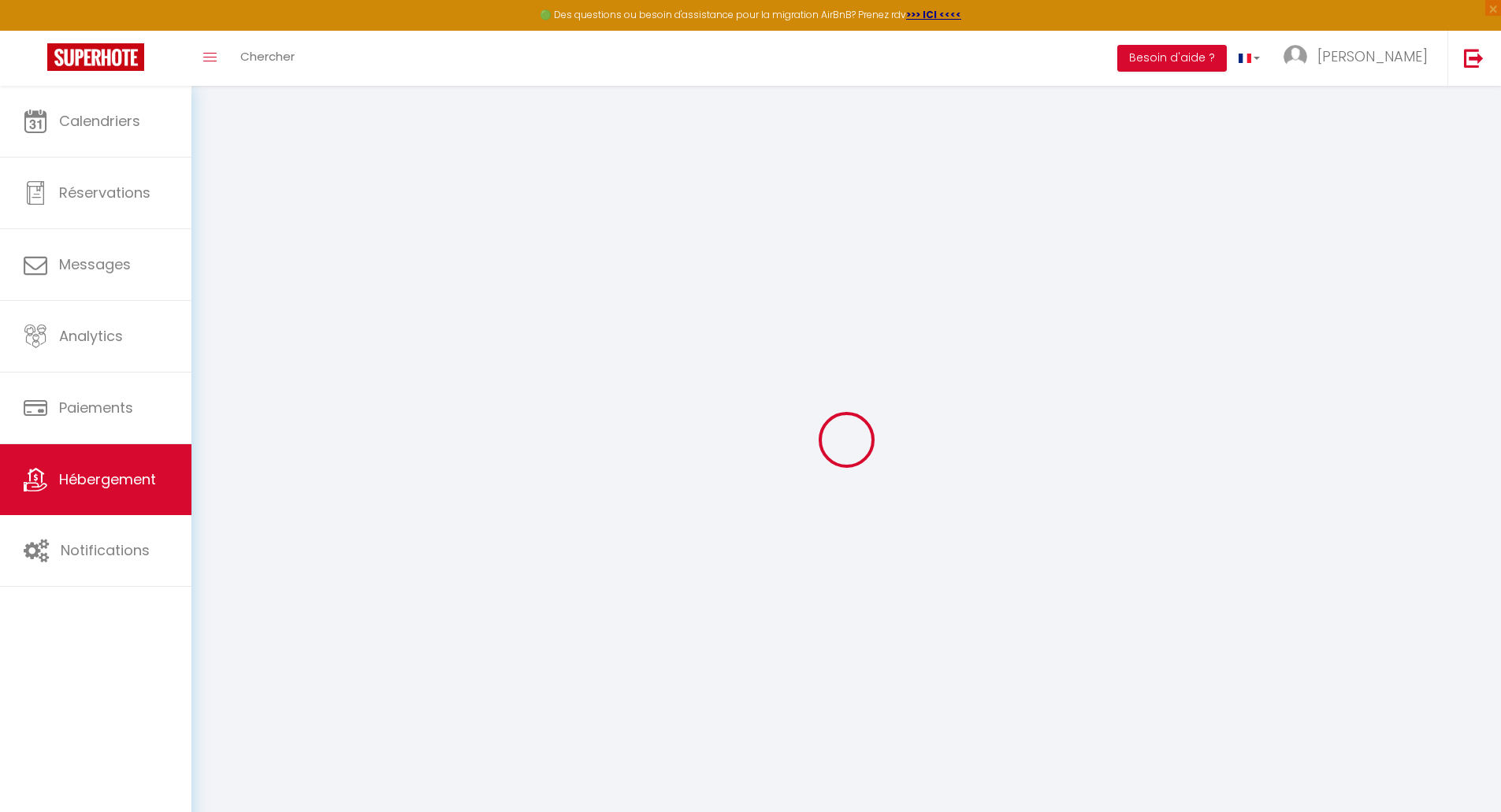
select select "1"
select select "0"
type input "30"
type input "25"
type input "0.80"
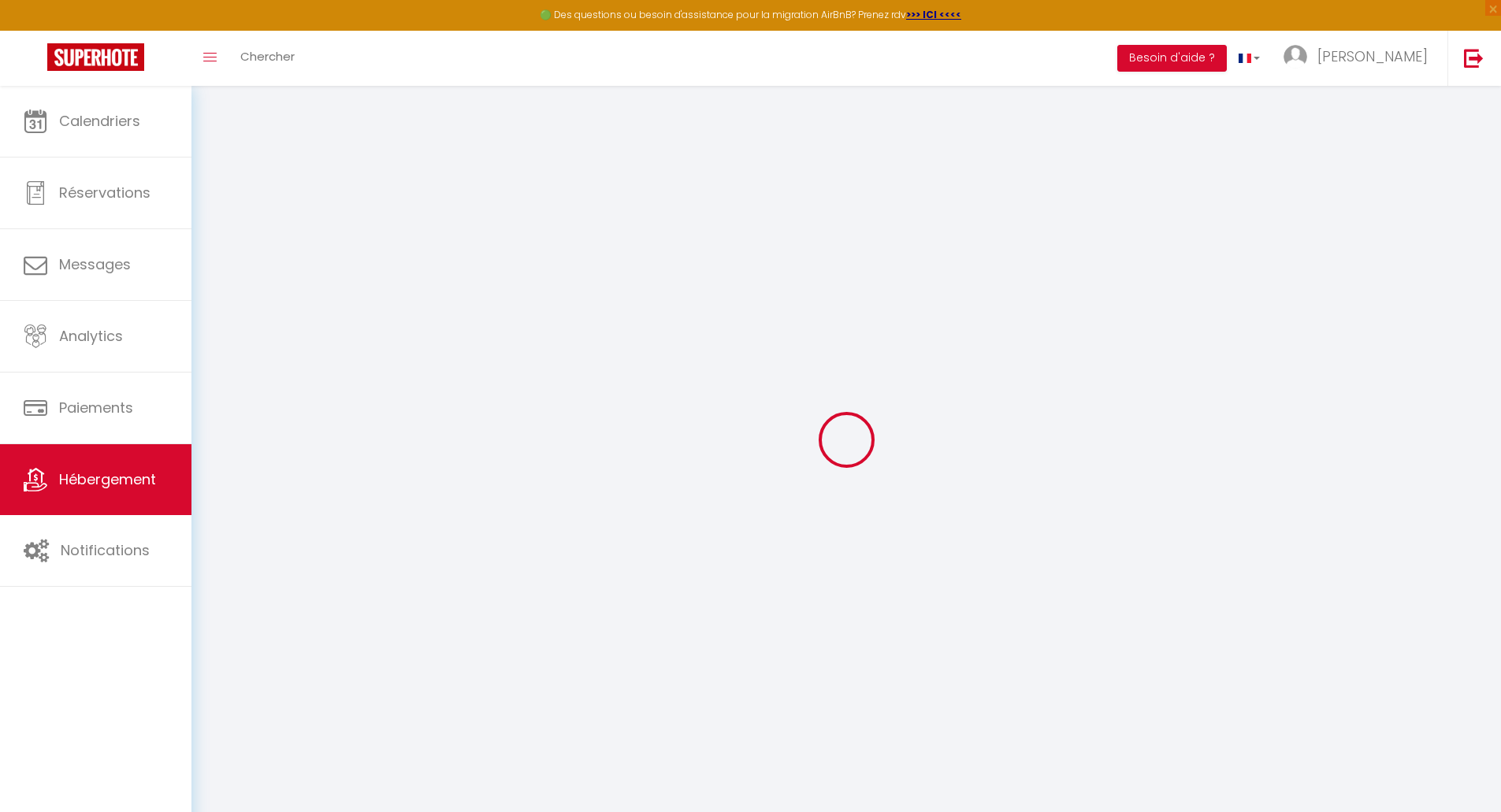
type input "200"
select select
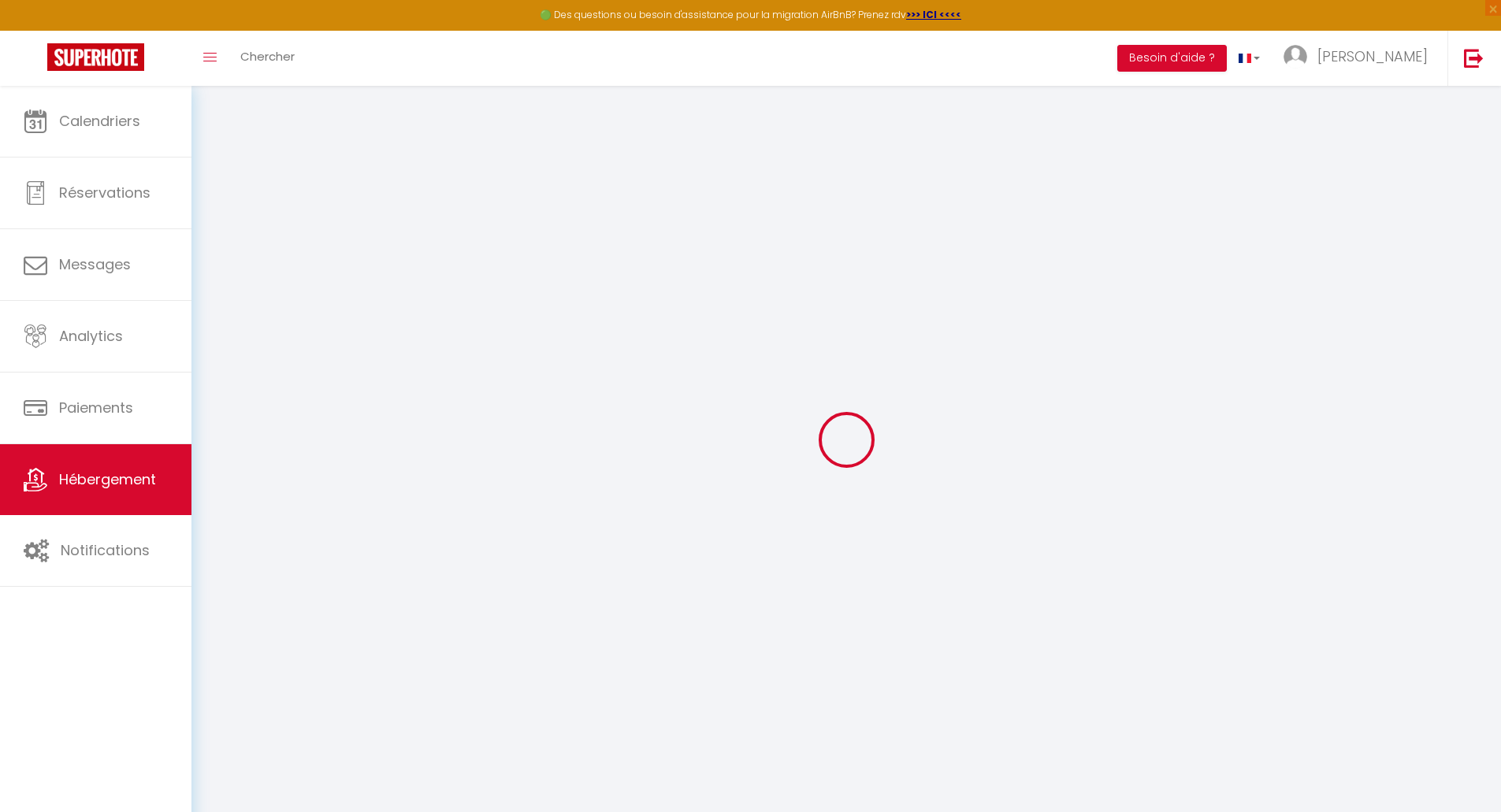
select select
type input "[STREET_ADDRESS][PERSON_NAME]"
type input "37380"
type input "Monnaie"
type input "[EMAIL_ADDRESS][DOMAIN_NAME]"
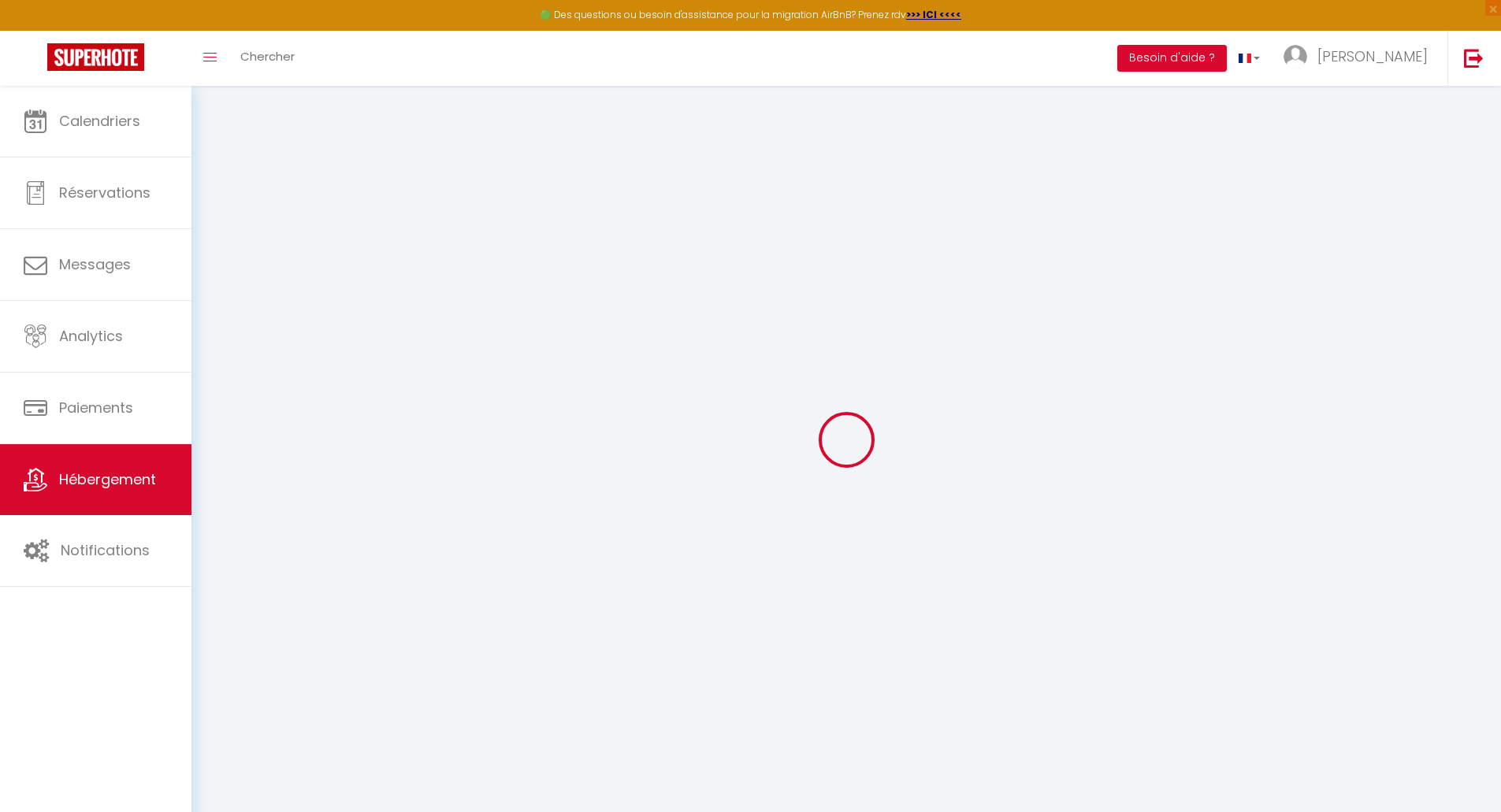
select select "14887"
checkbox input "false"
checkbox input "true"
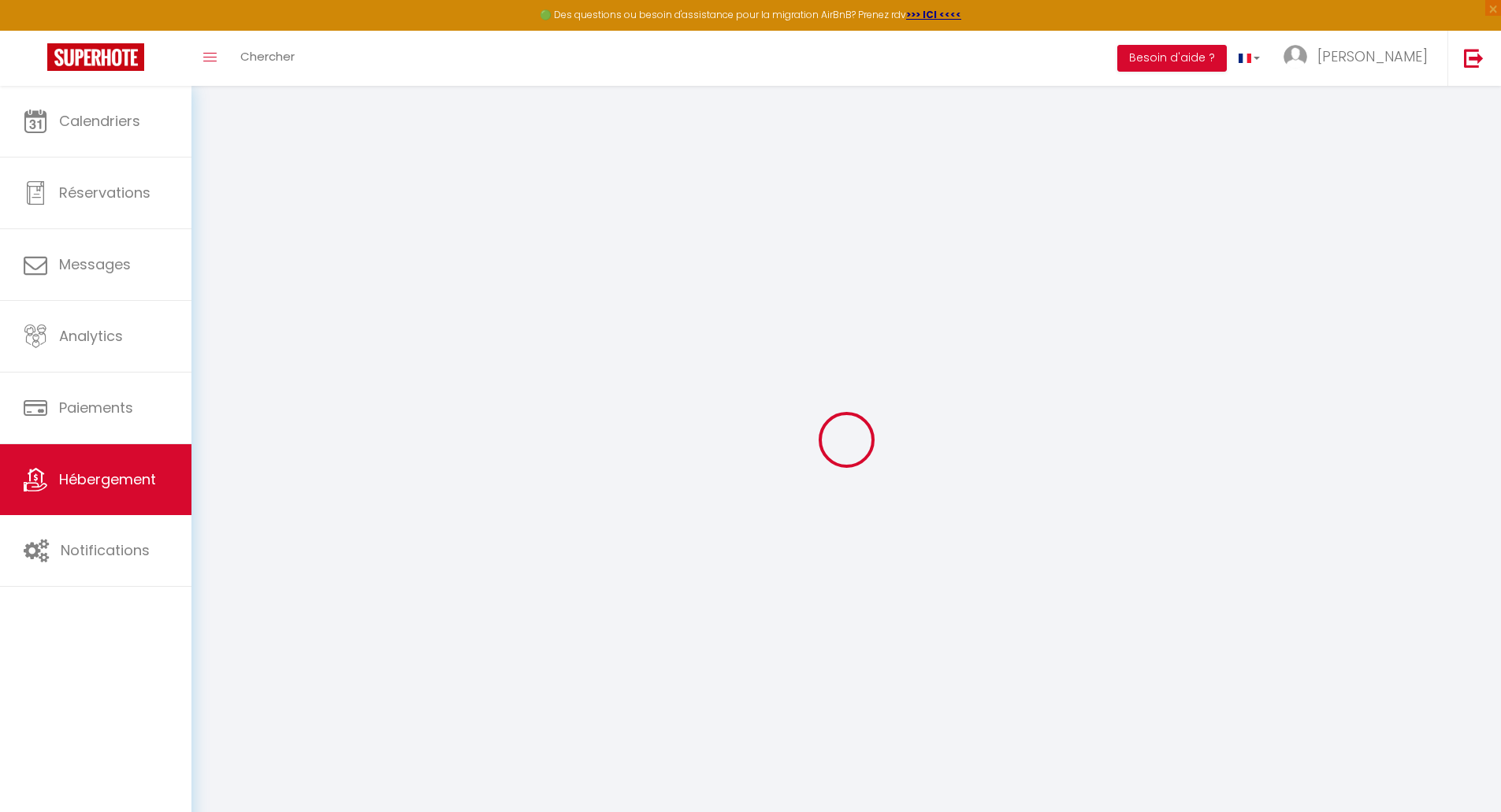
type input "0"
type input "25"
type input "0"
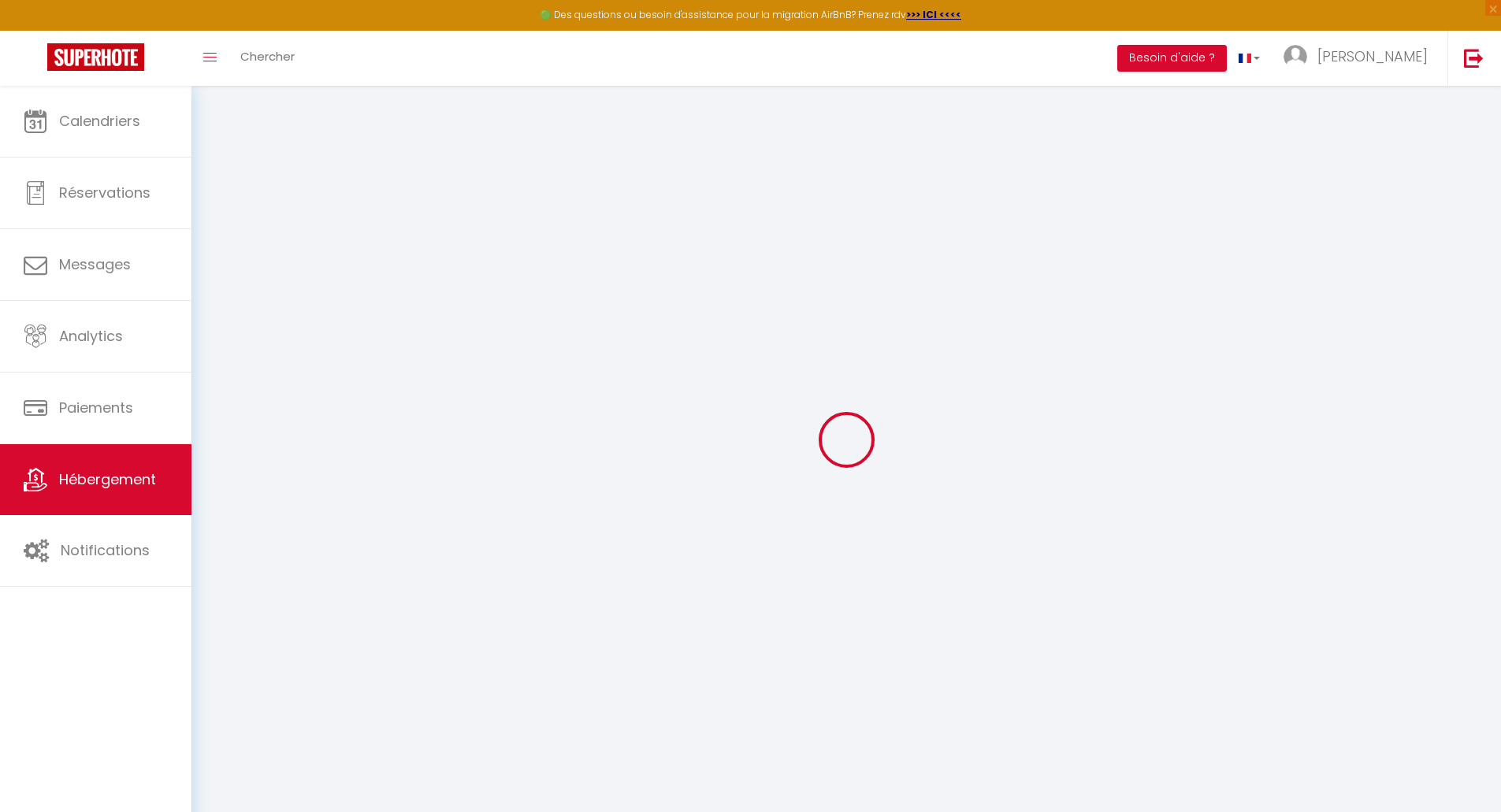
select select
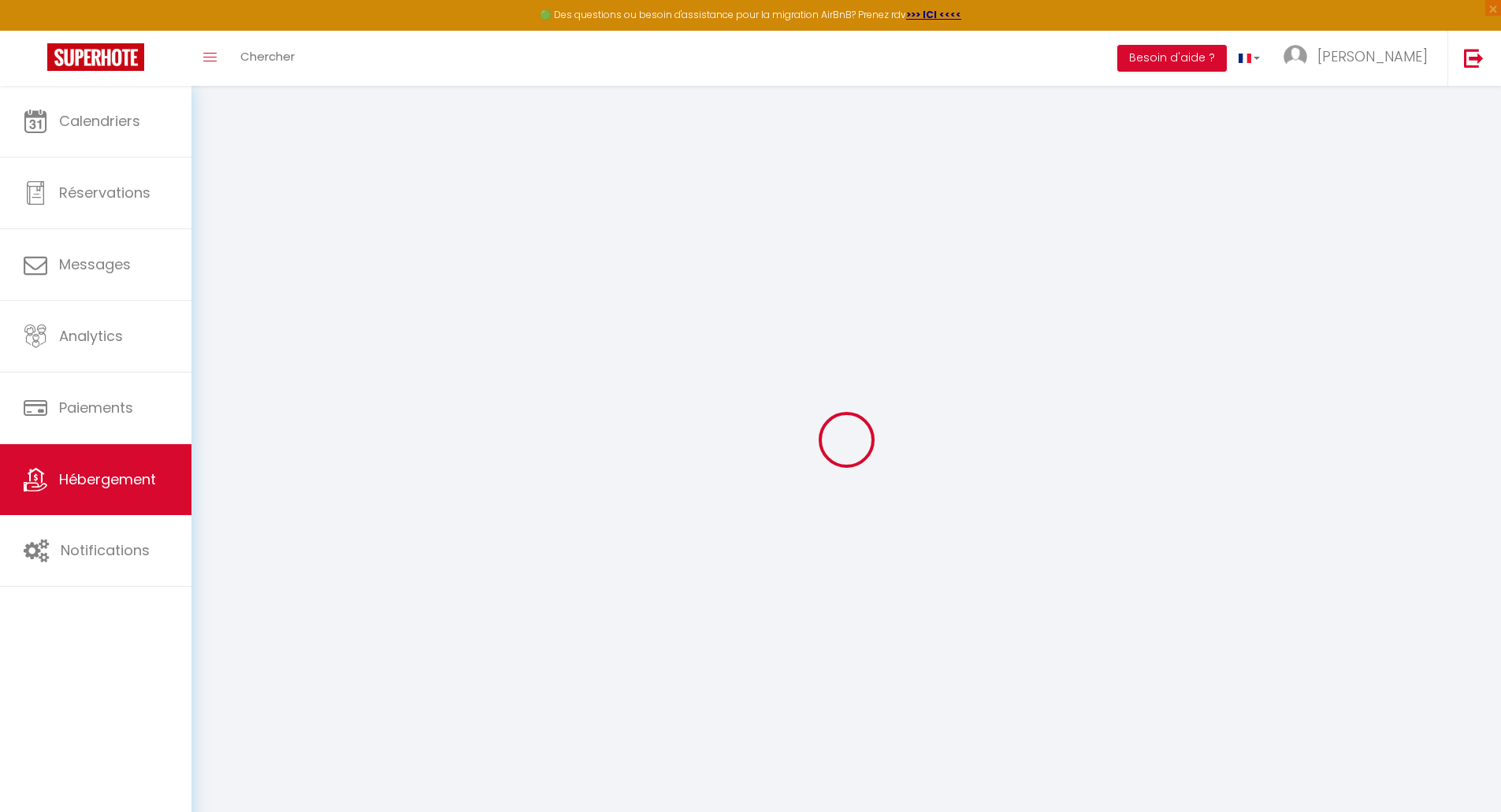
checkbox input "false"
checkbox input "true"
select select
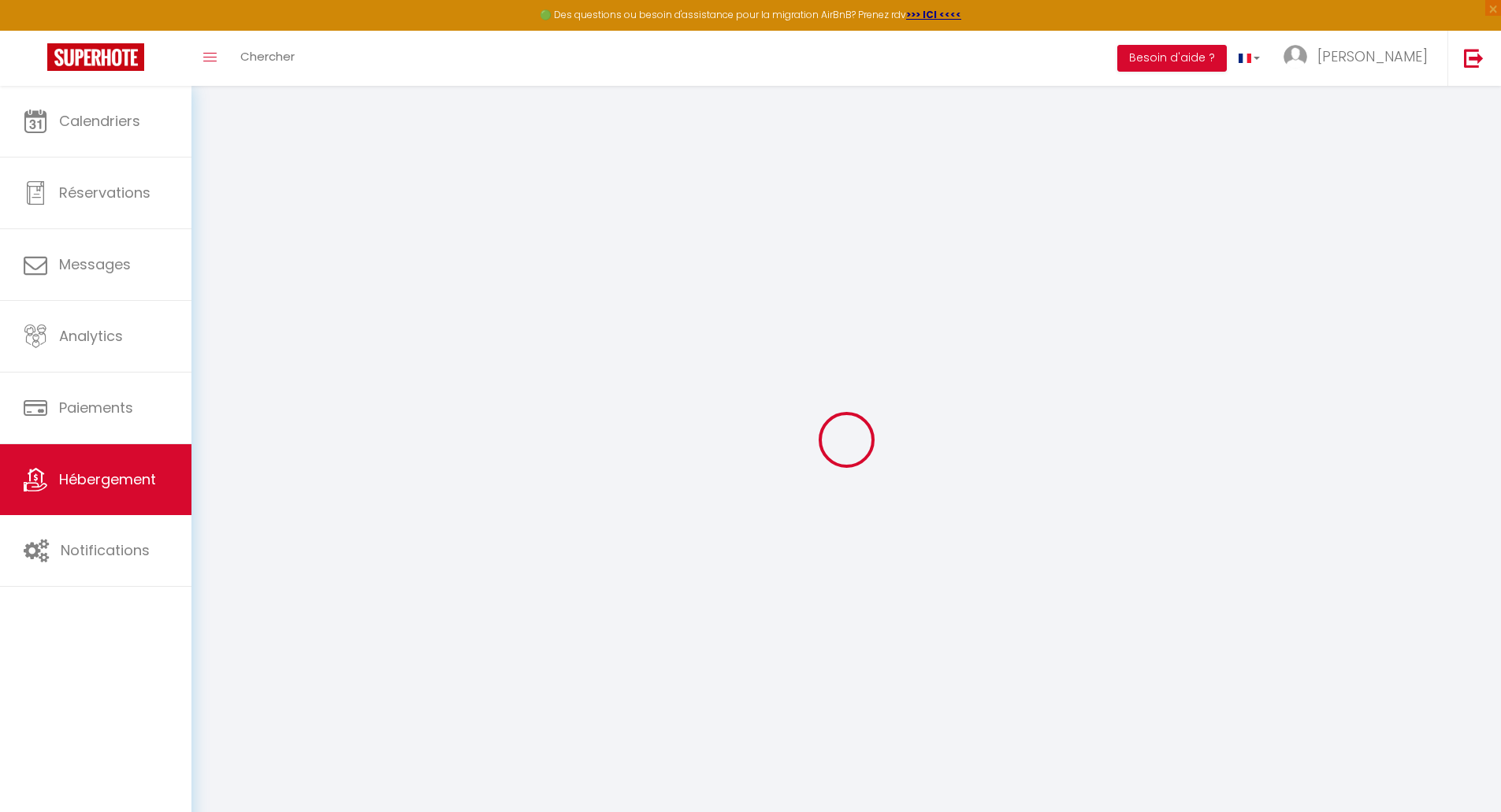
select select
checkbox input "false"
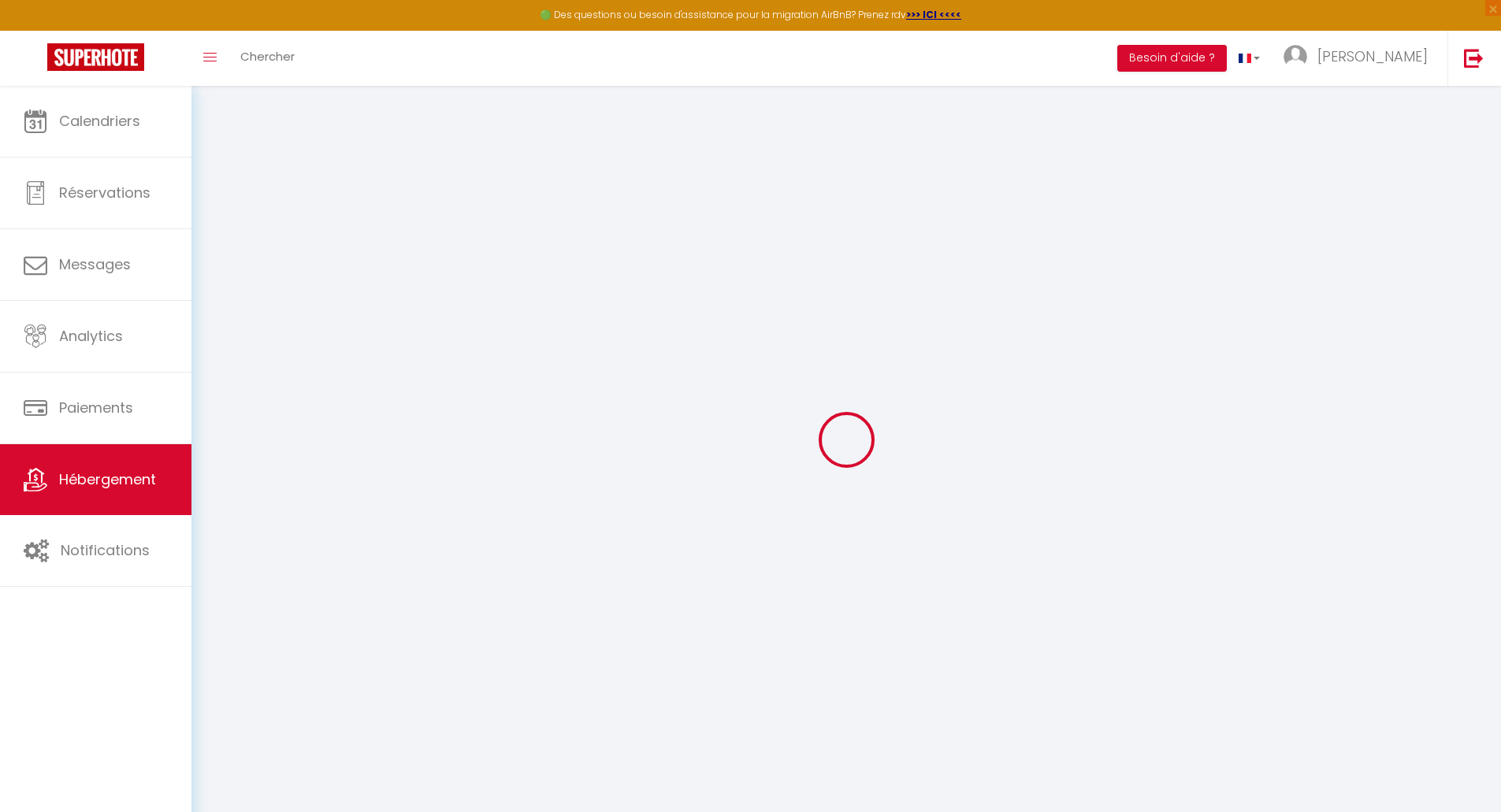
checkbox input "true"
checkbox input "false"
checkbox input "true"
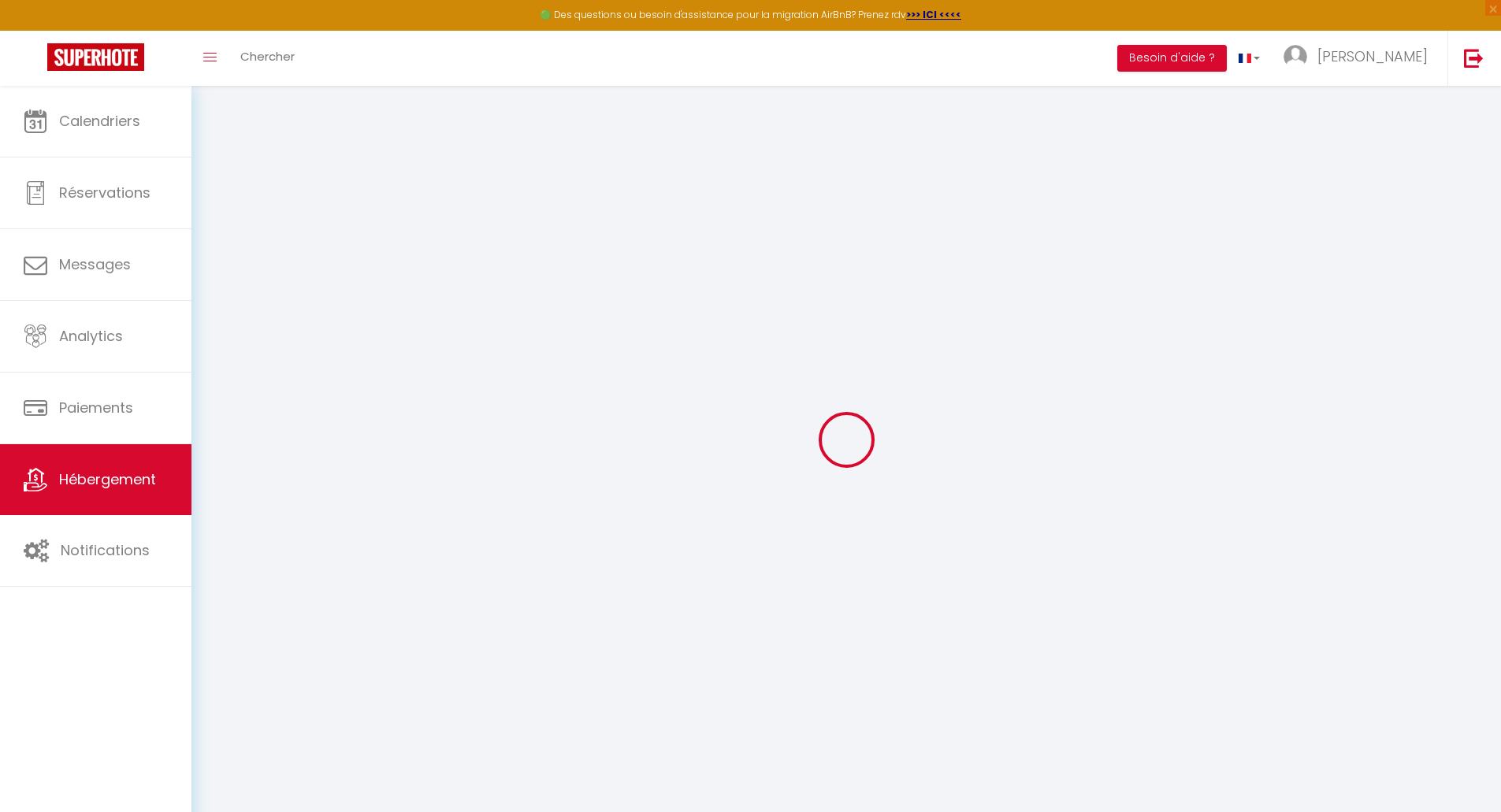
checkbox input "true"
select select "17:00"
select select
select select "11:00"
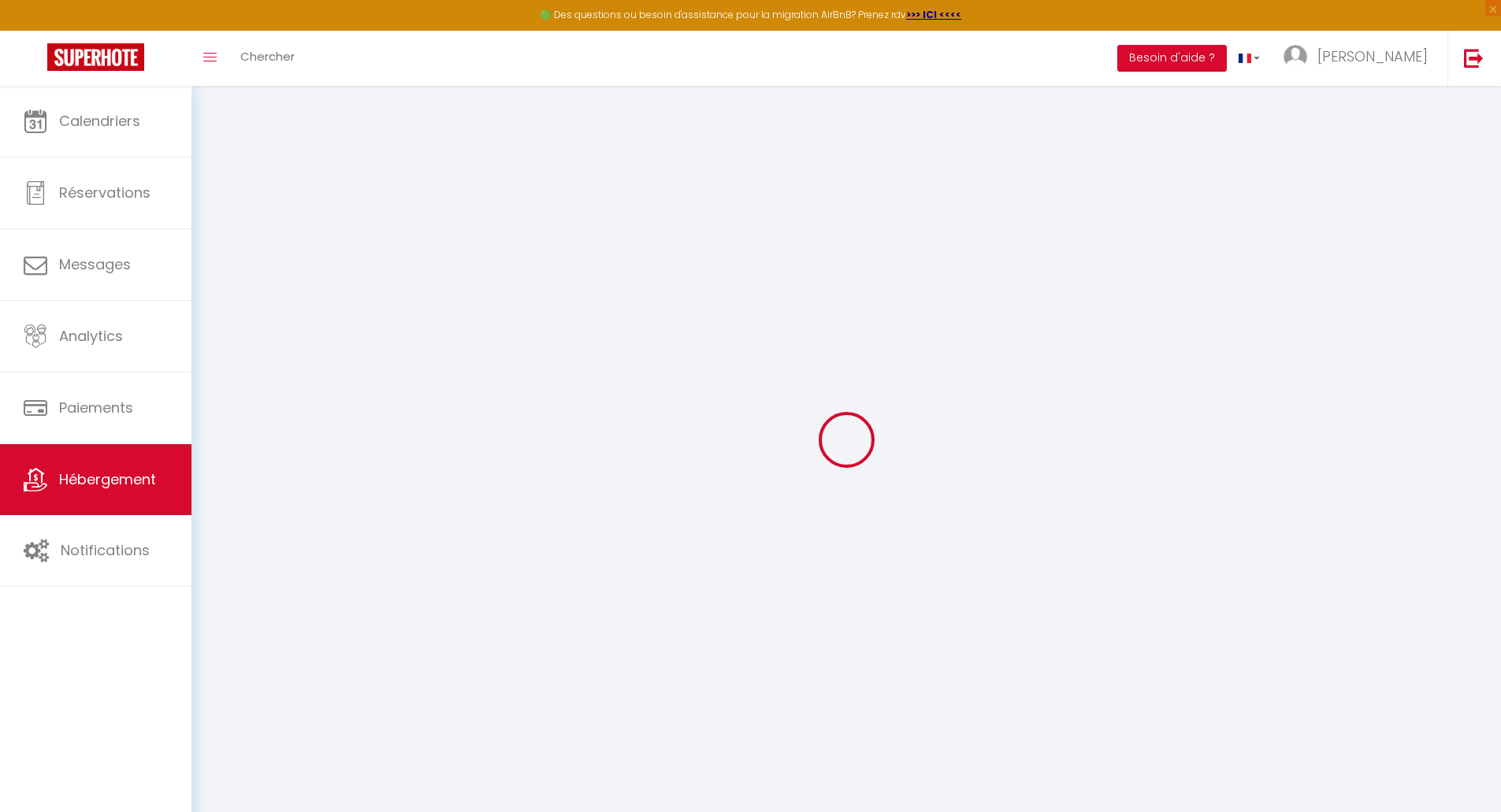
select select "30"
select select "120"
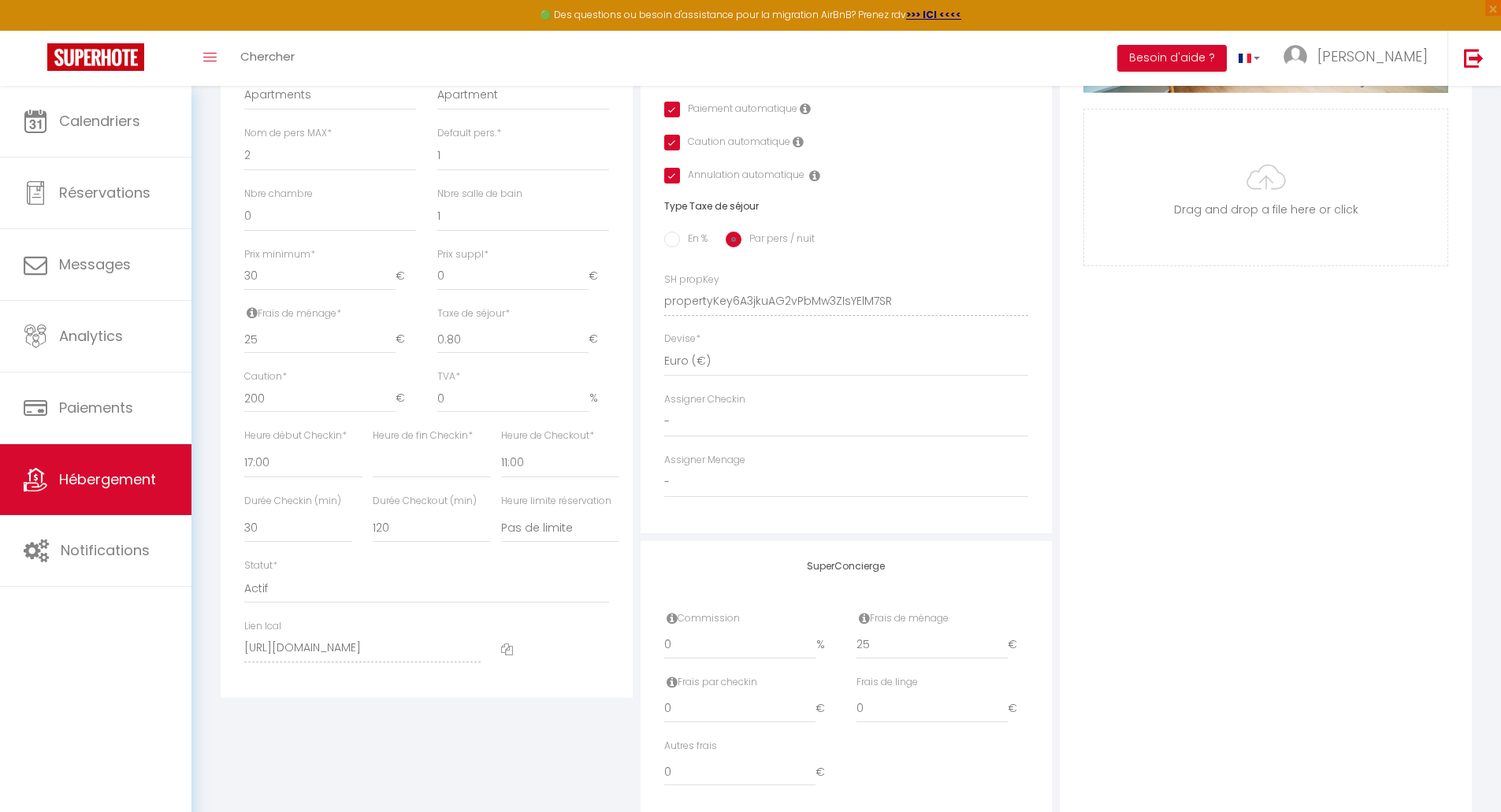
scroll to position [588, 0]
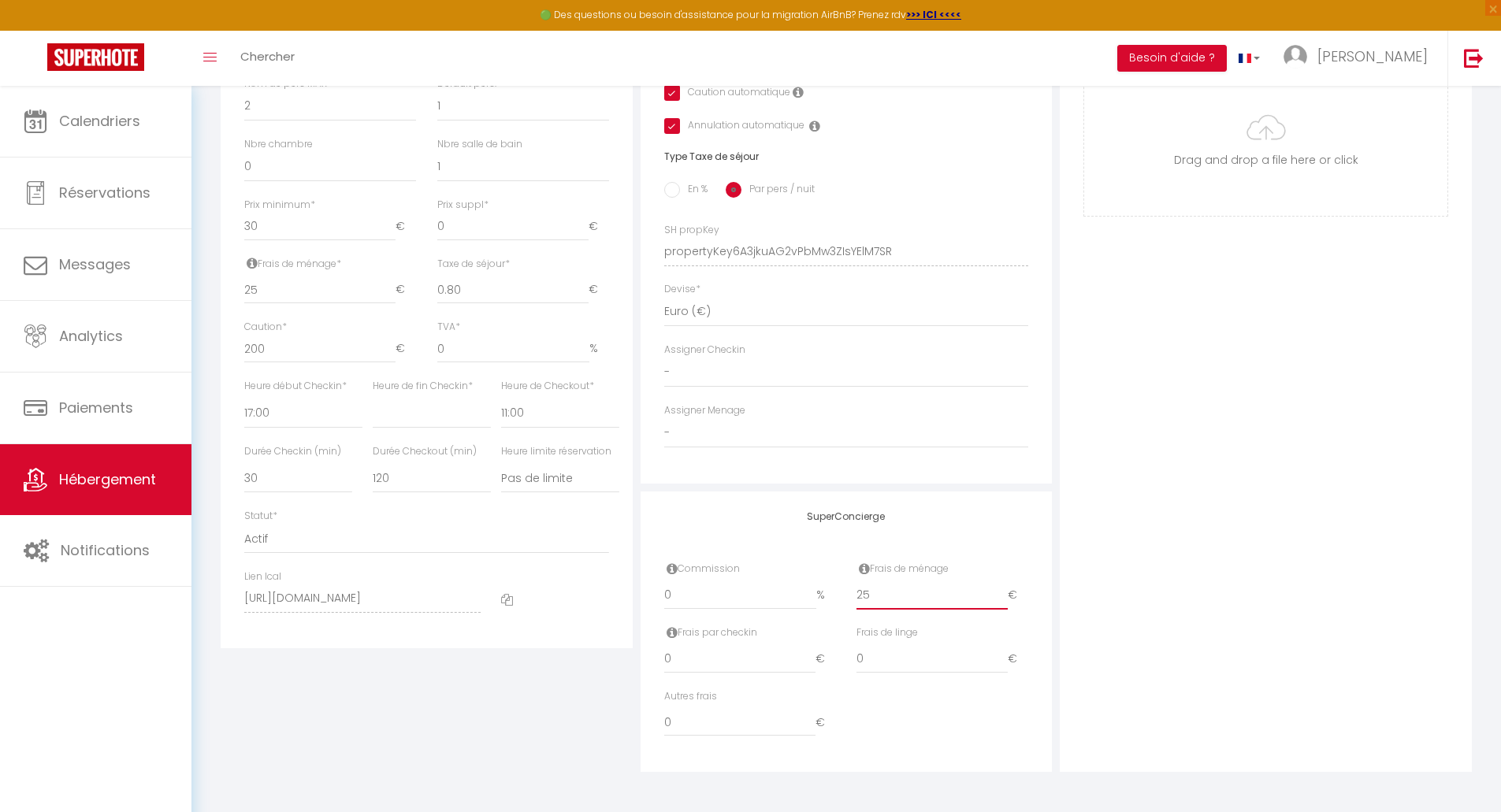
drag, startPoint x: 880, startPoint y: 594, endPoint x: 826, endPoint y: 594, distance: 54.0
click at [835, 594] on div "Commission 0 % Frais de ménage 25 €" at bounding box center [846, 593] width 385 height 63
type input "0"
select select
checkbox input "false"
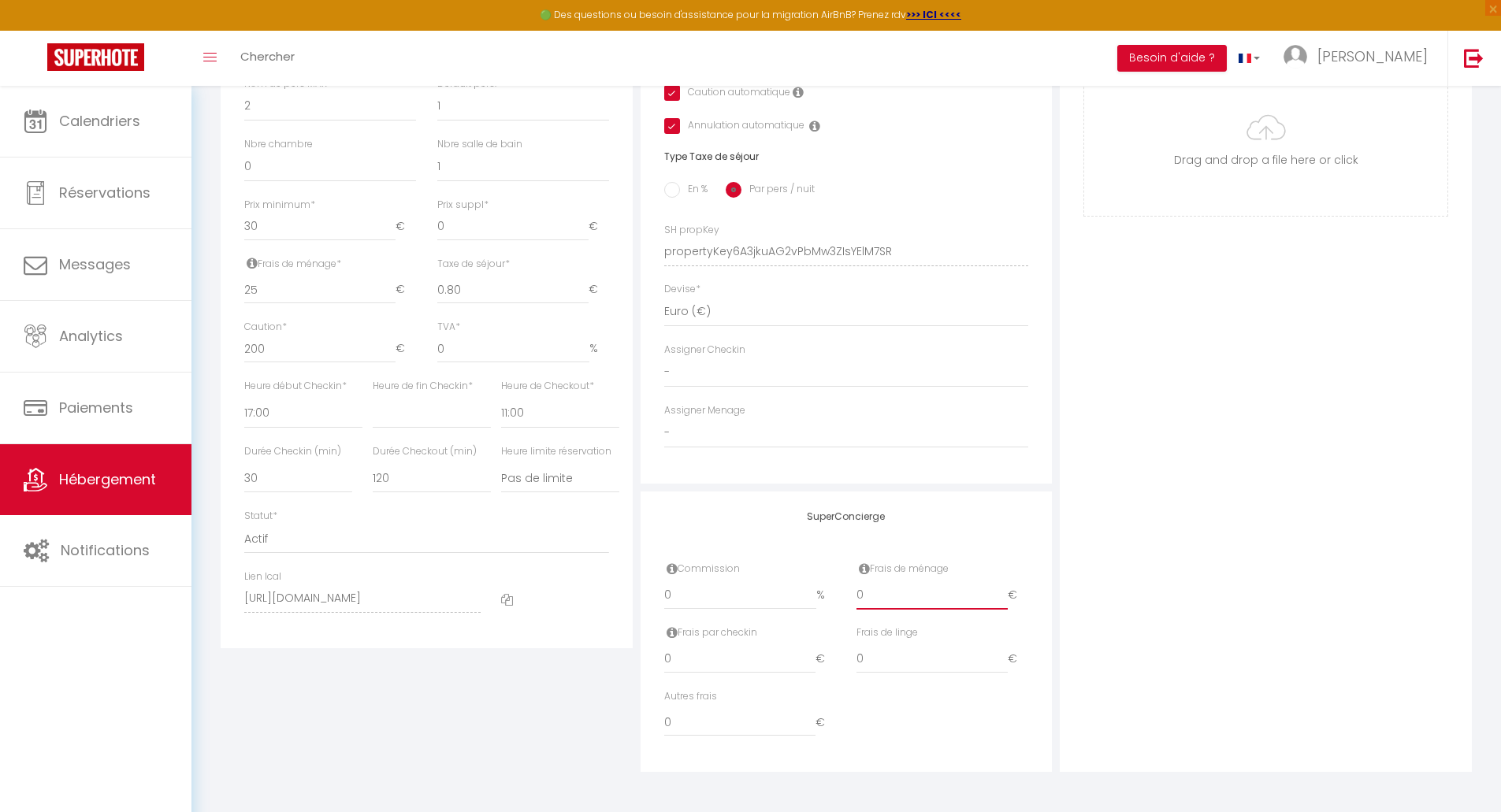
checkbox input "true"
type input "0"
click at [430, 722] on div "Détails Nom * Studio indépendant Prénom propriétaire [PERSON_NAME] propriétaire…" at bounding box center [426, 240] width 420 height 1063
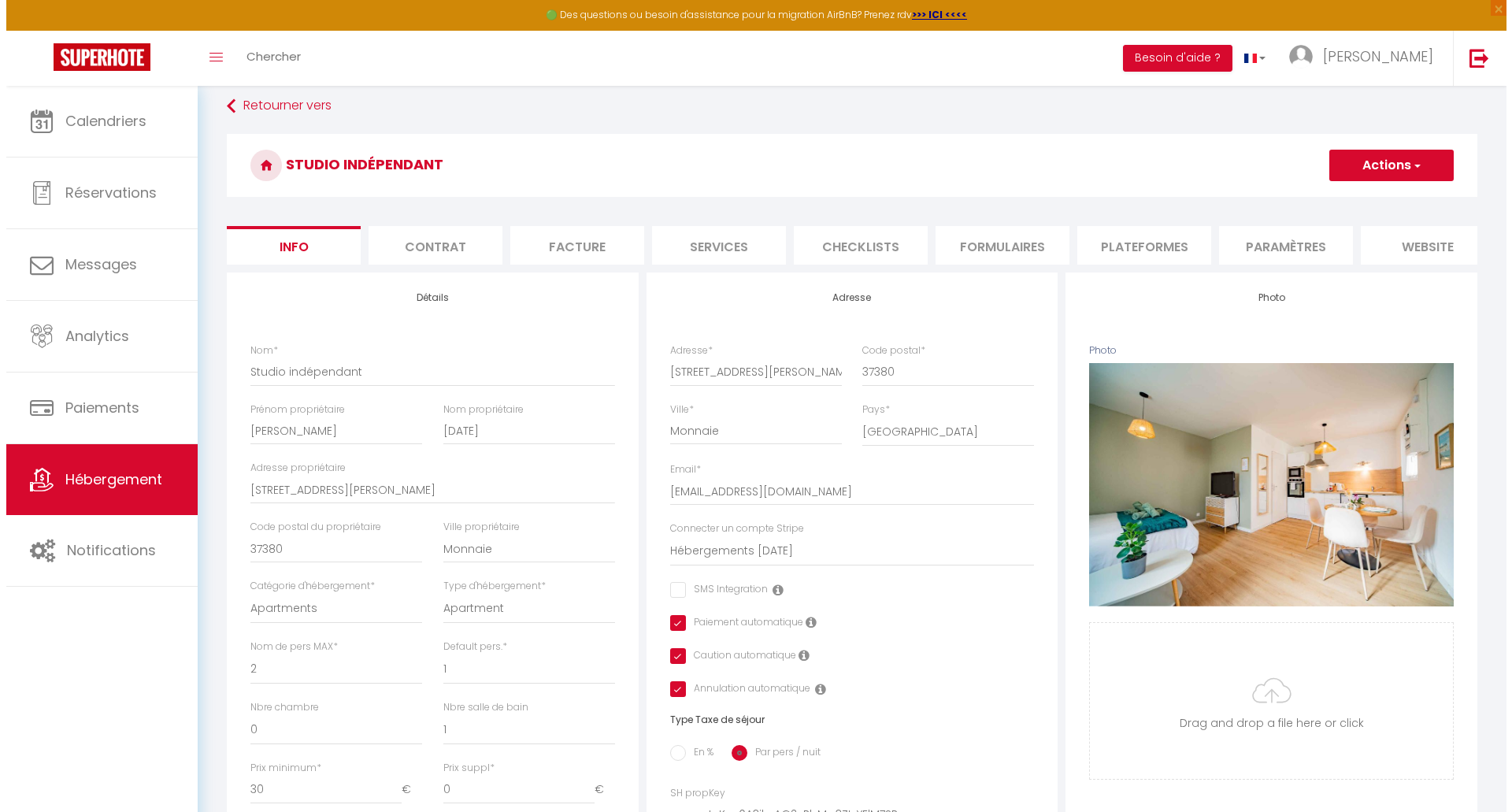
scroll to position [0, 0]
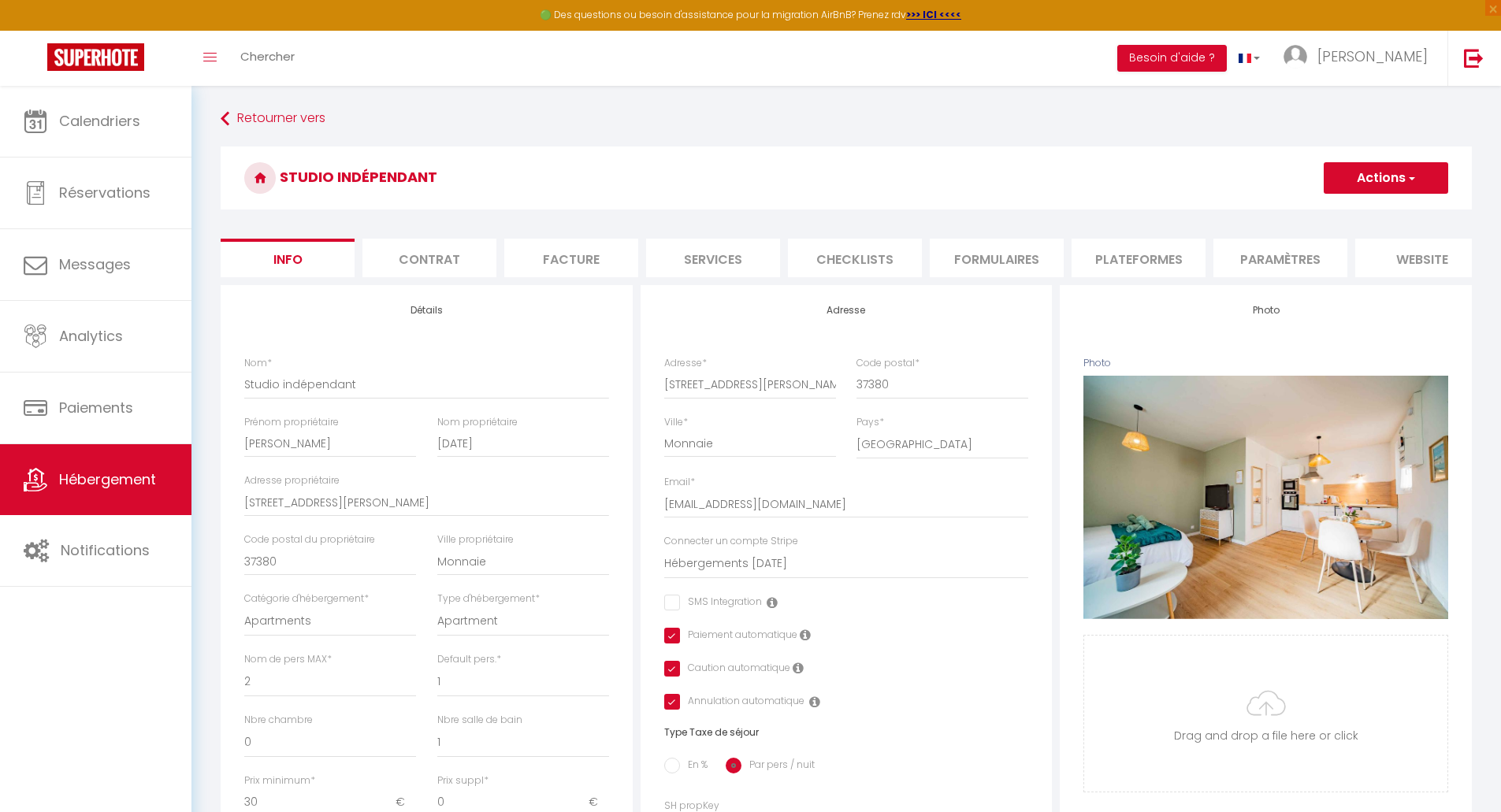
click at [1379, 180] on button "Actions" at bounding box center [1386, 178] width 125 height 31
click at [1329, 212] on input "Enregistrer" at bounding box center [1324, 212] width 59 height 16
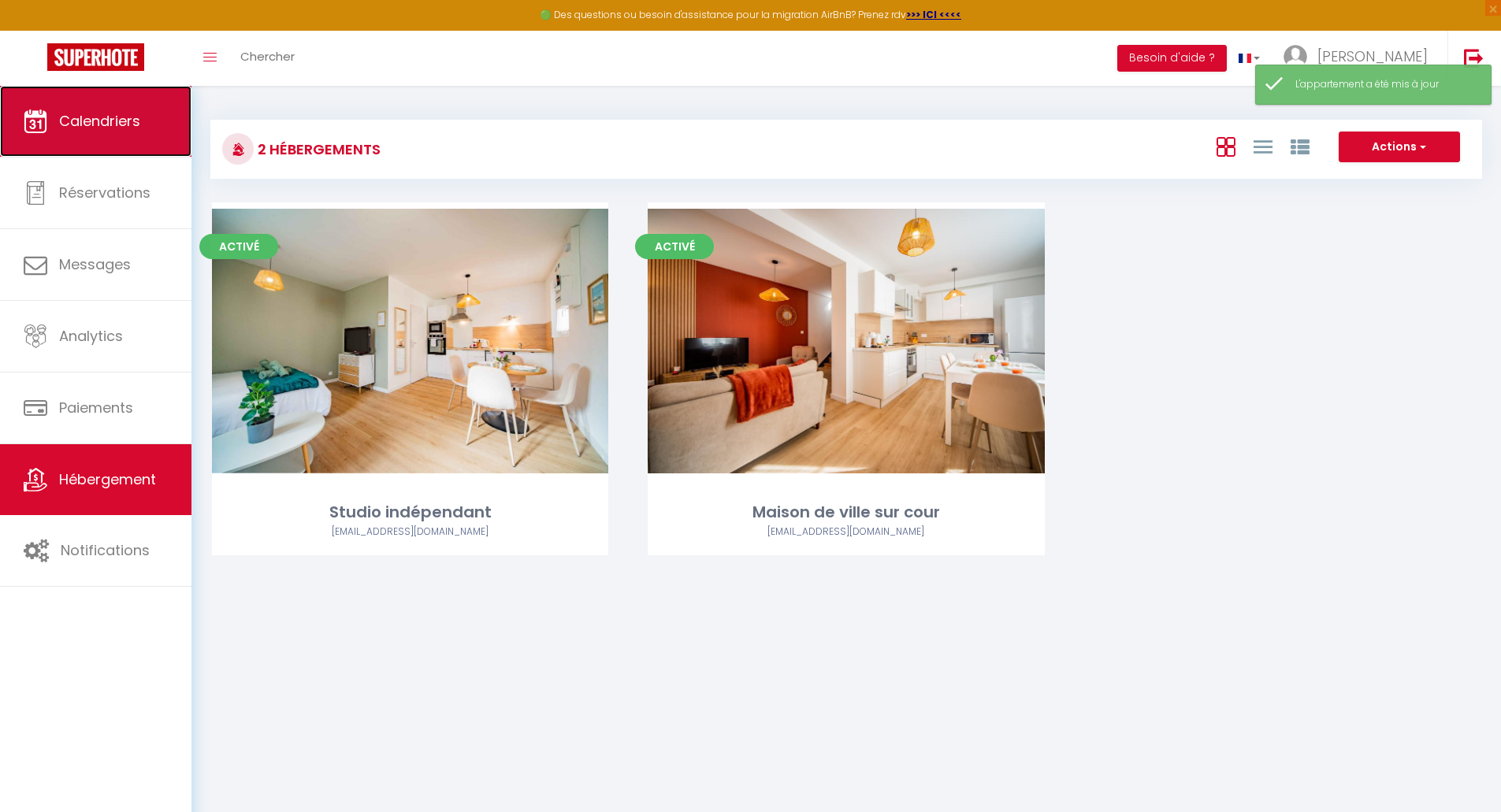
click at [80, 119] on span "Calendriers" at bounding box center [100, 121] width 81 height 20
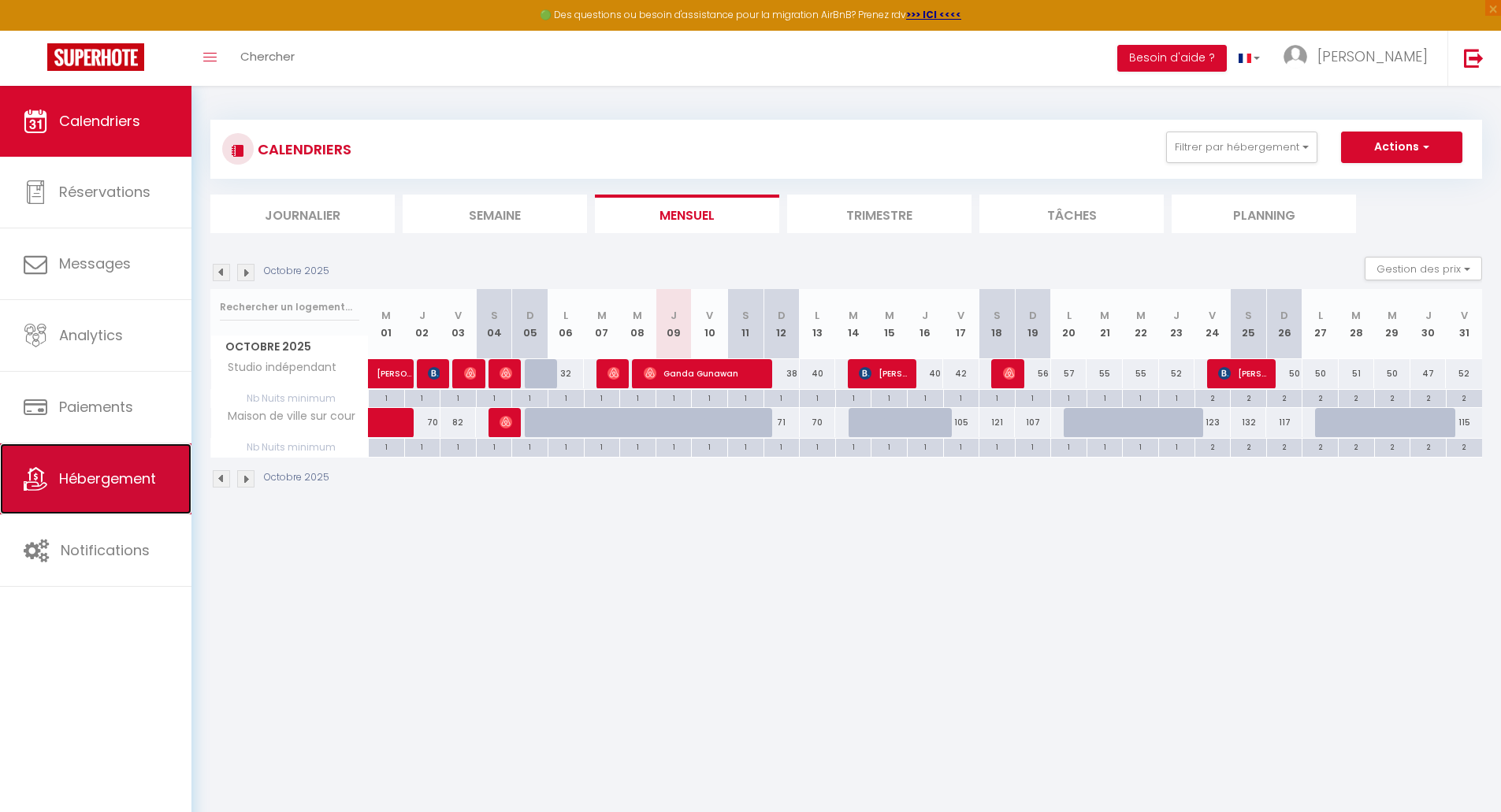
click at [86, 476] on span "Hébergement" at bounding box center [108, 479] width 97 height 20
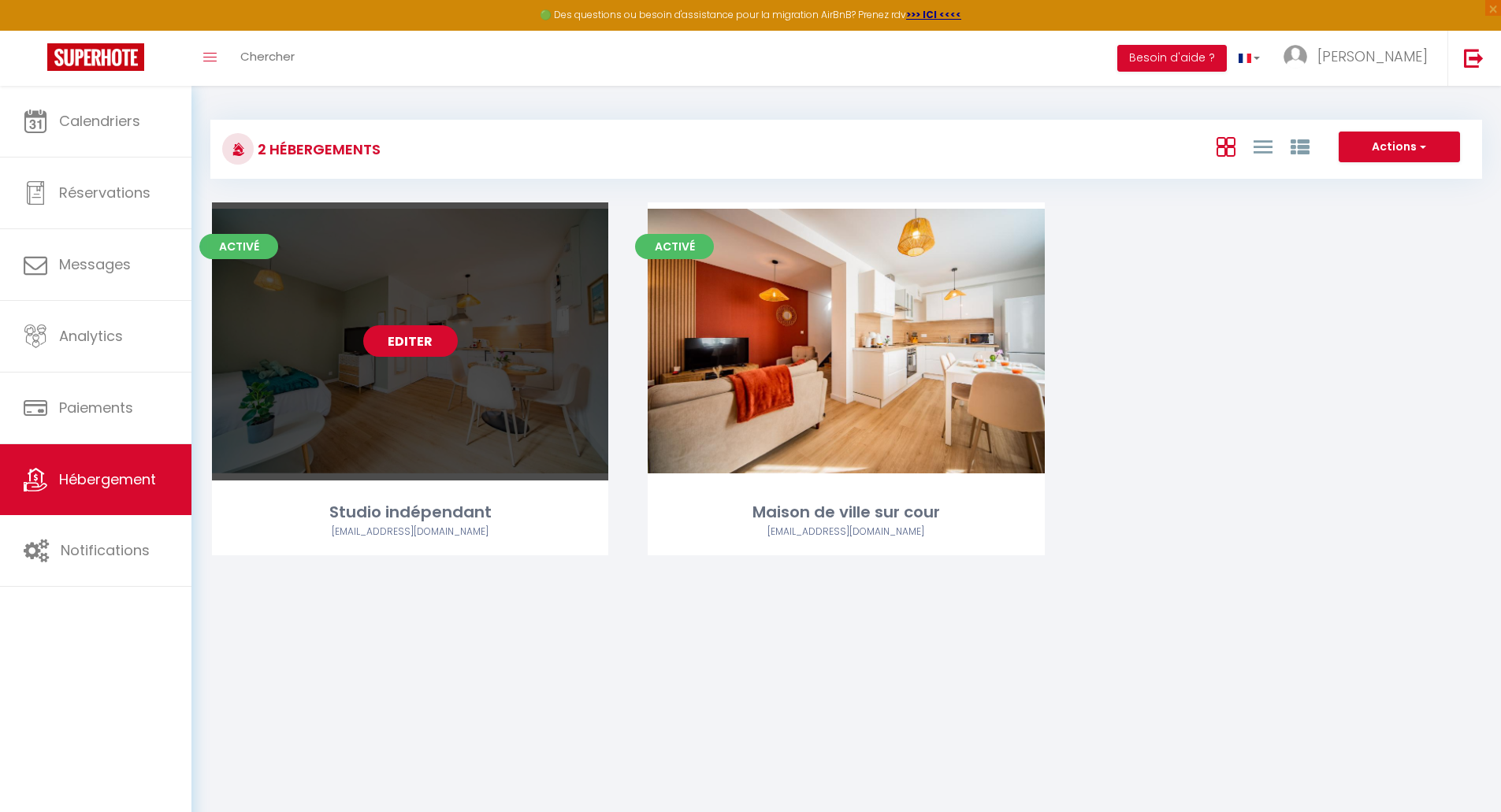
click at [421, 340] on link "Editer" at bounding box center [411, 341] width 95 height 31
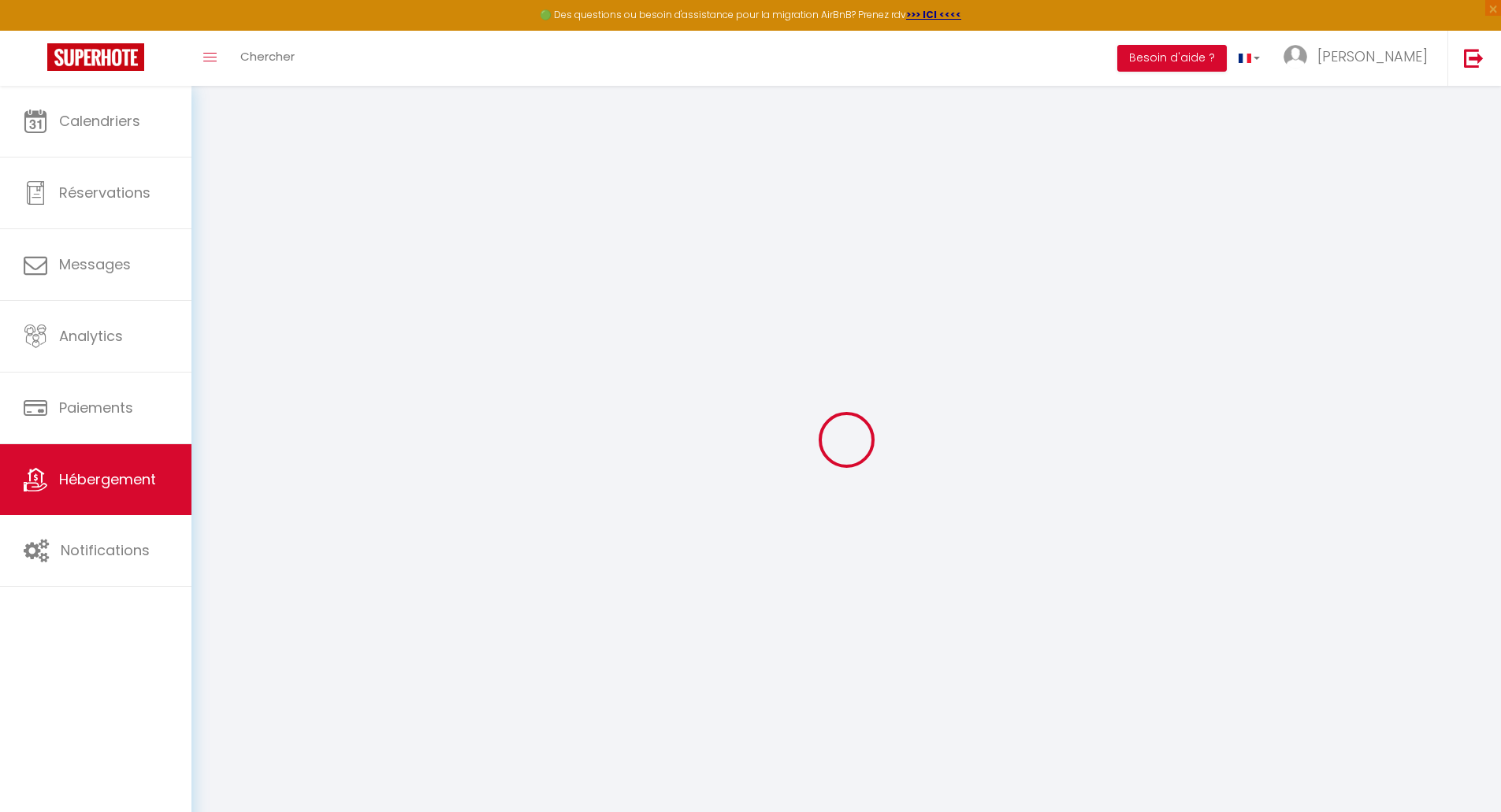
select select
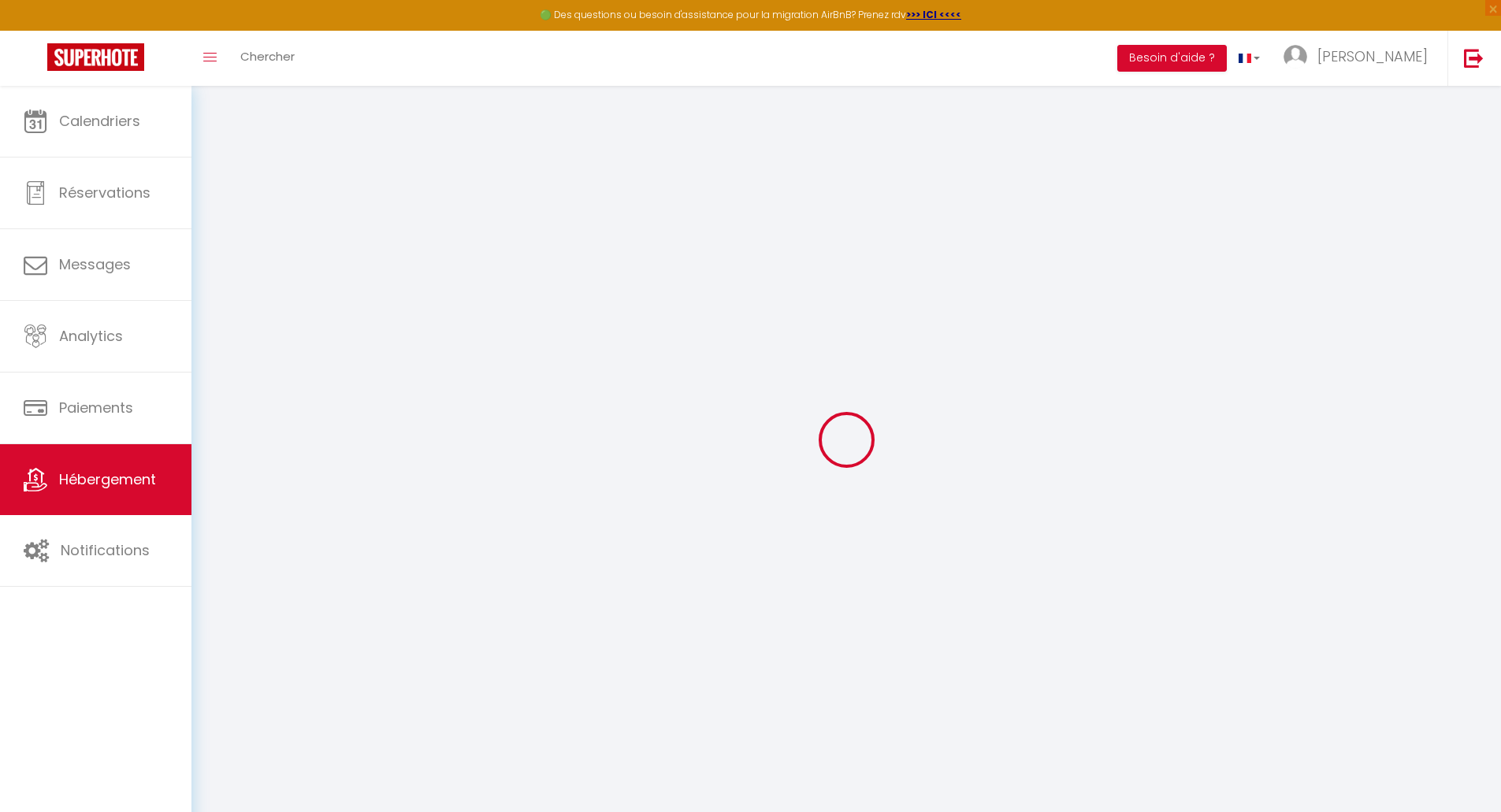
select select
checkbox input "false"
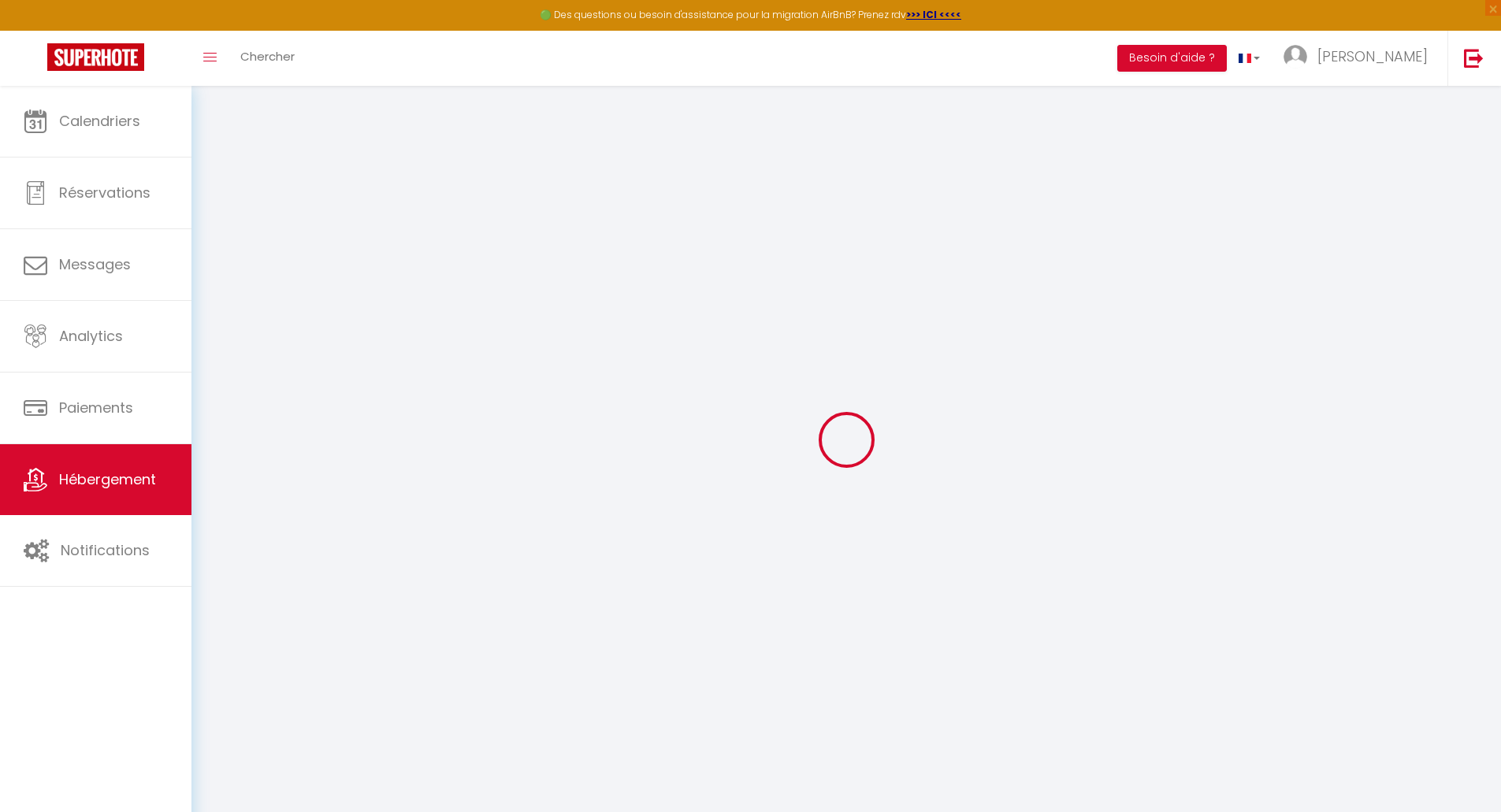
select select
type input "Studio indépendant"
type input "[PERSON_NAME]"
type input "[DATE]"
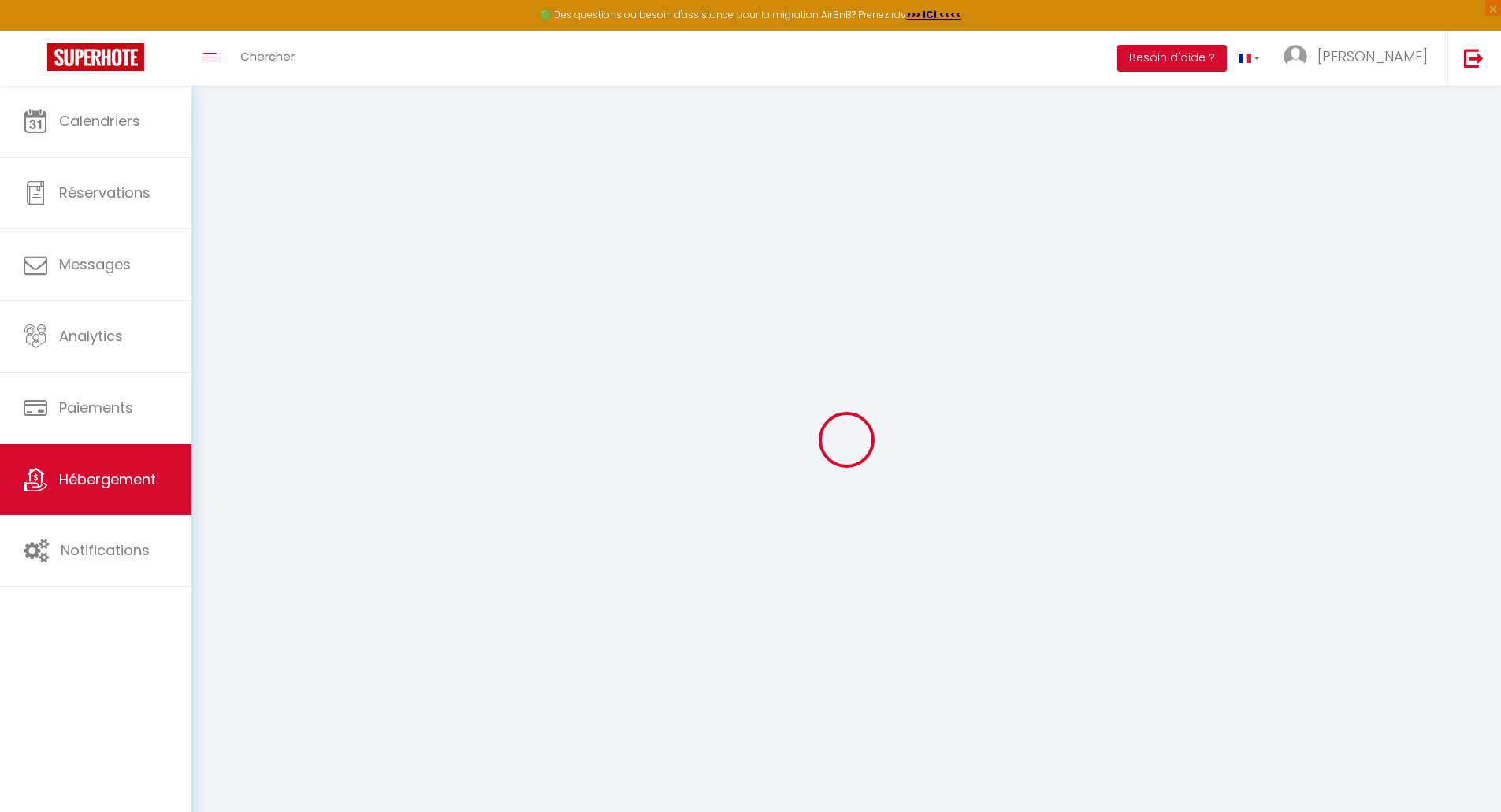
type input "[STREET_ADDRESS][PERSON_NAME]"
type input "37380"
type input "Monnaie"
select select "2"
select select "1"
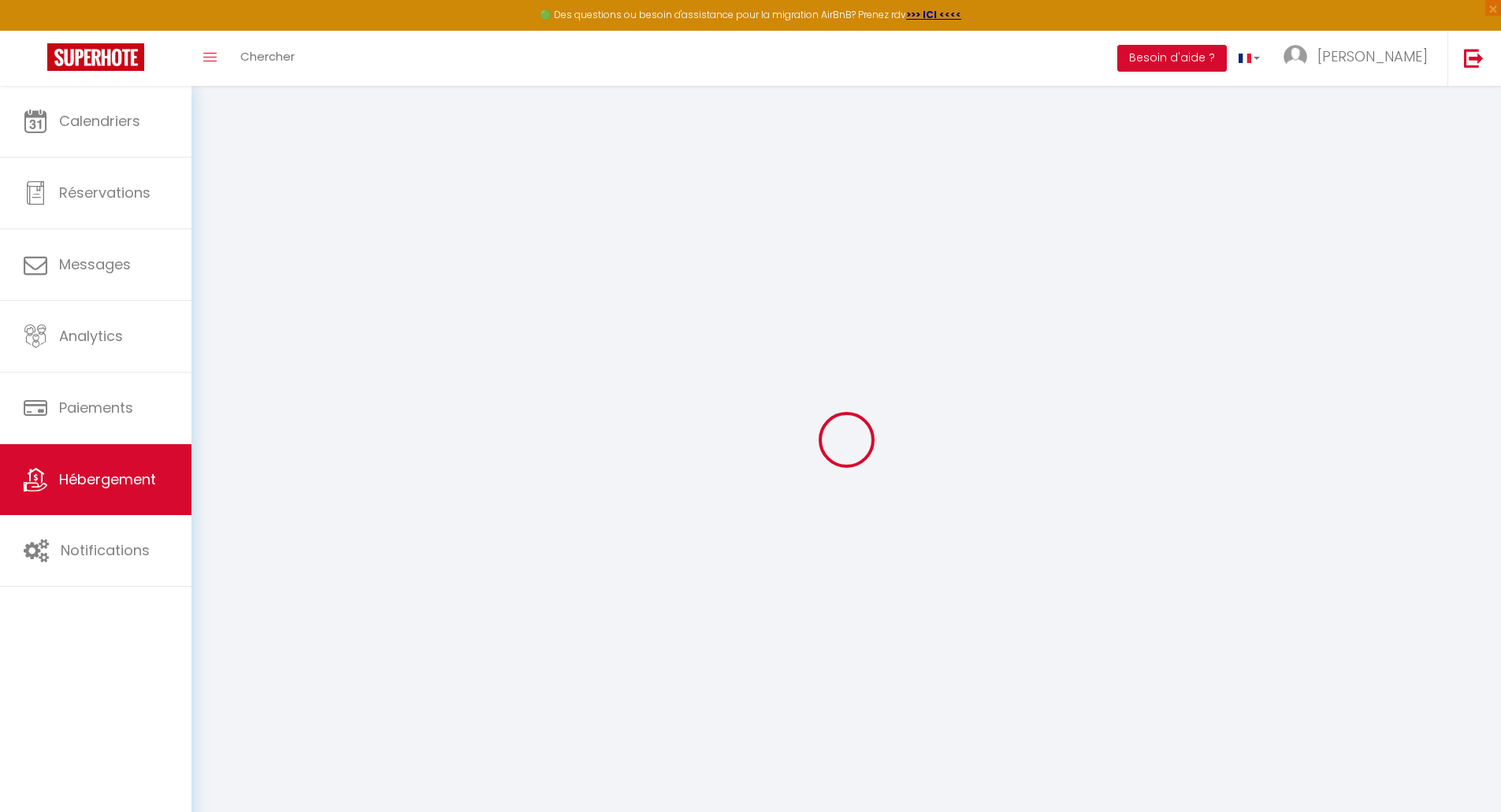
select select "0"
type input "30"
type input "25"
type input "0.80"
type input "200"
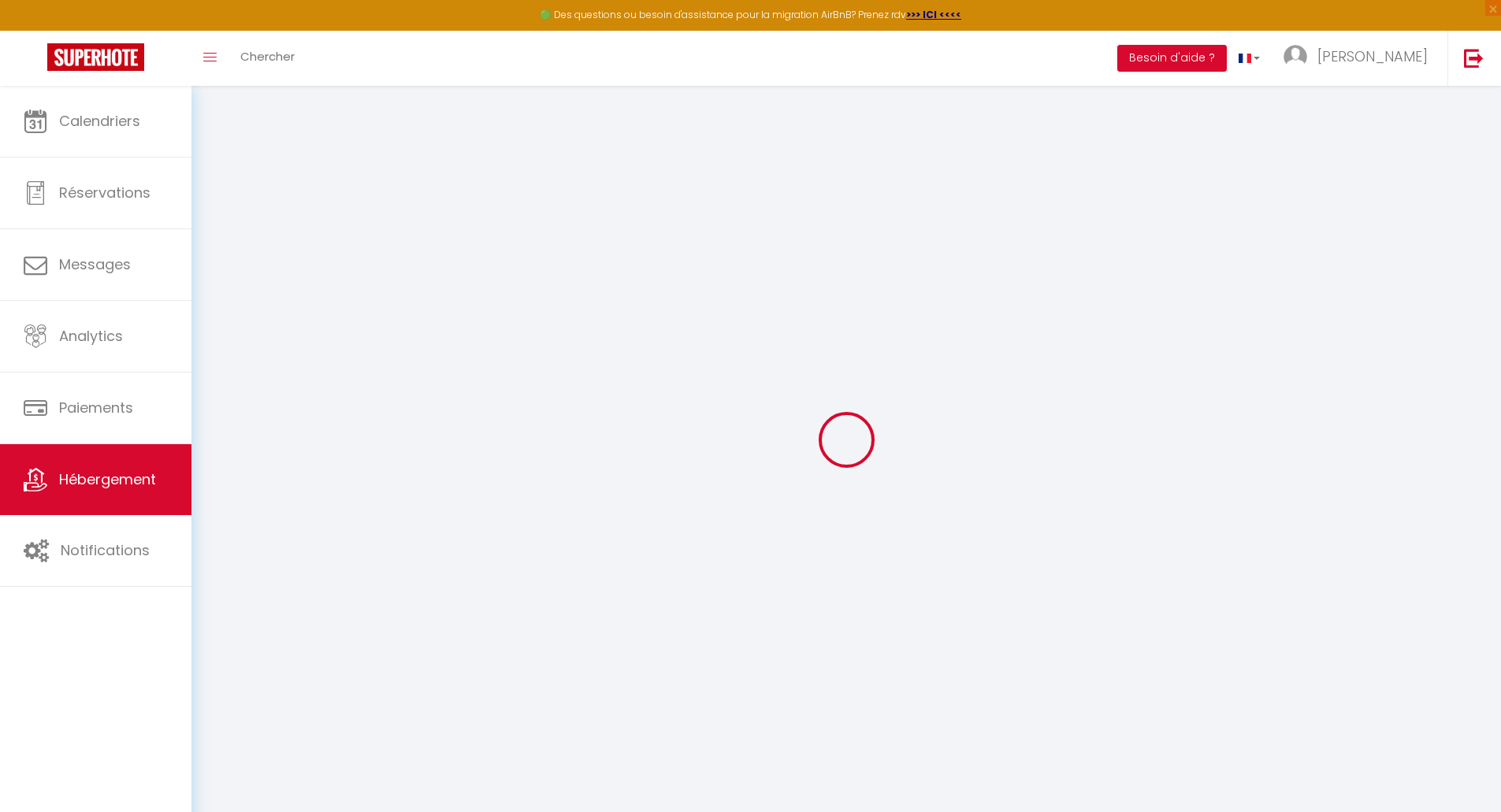
select select
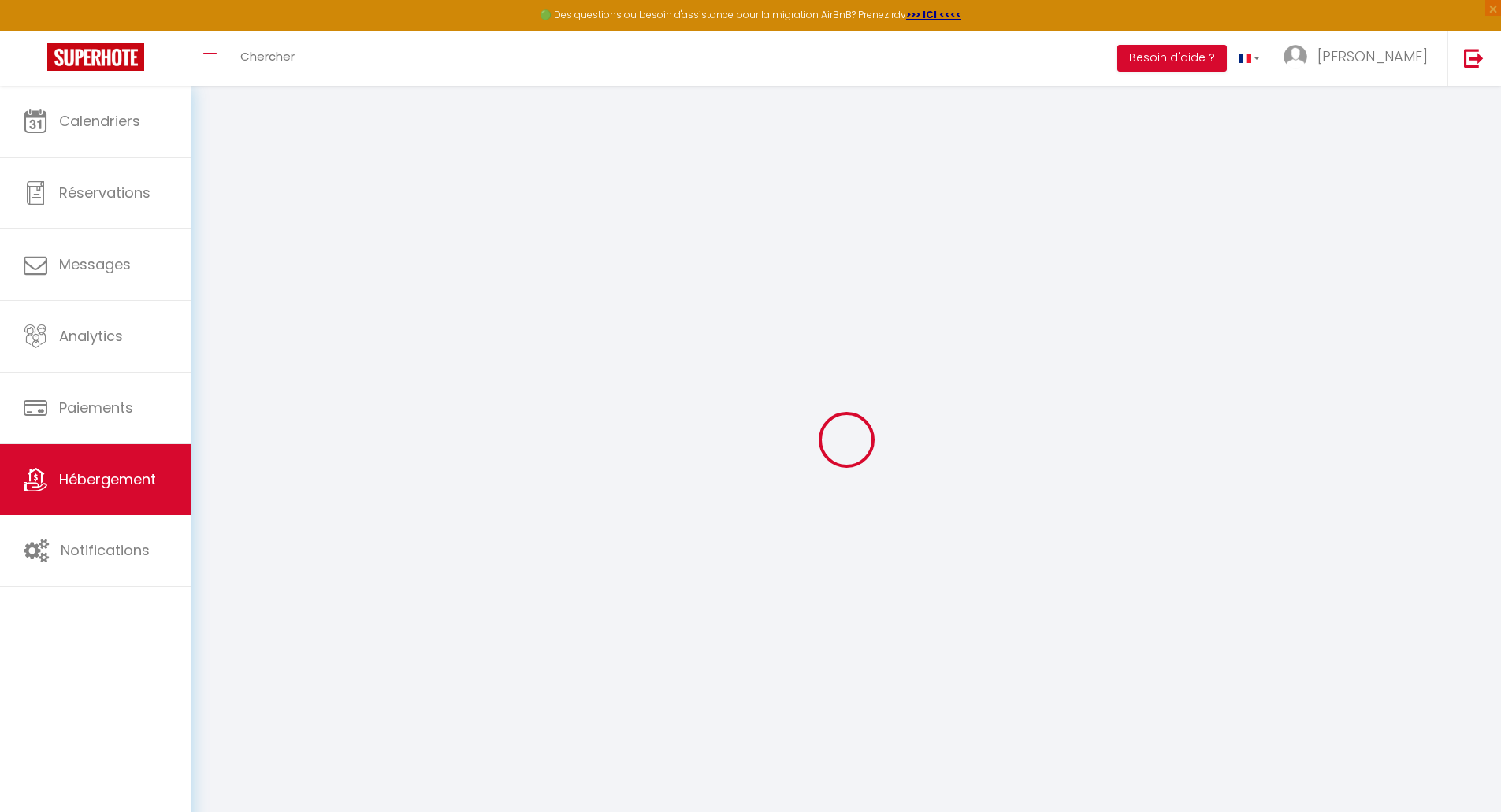
type input "[STREET_ADDRESS][PERSON_NAME]"
type input "37380"
type input "Monnaie"
type input "[EMAIL_ADDRESS][DOMAIN_NAME]"
select select "14887"
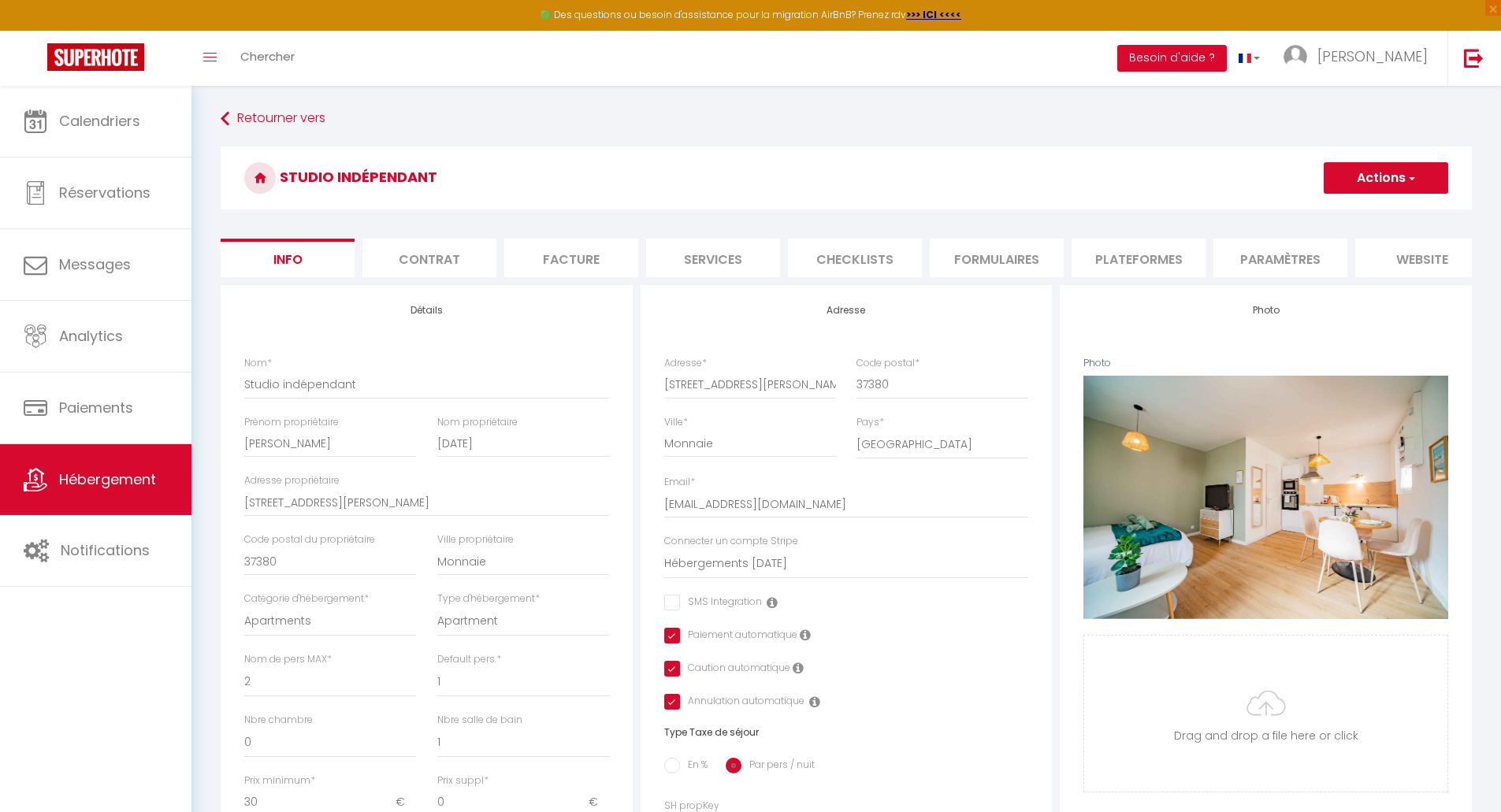
click at [572, 260] on li "Facture" at bounding box center [572, 258] width 134 height 39
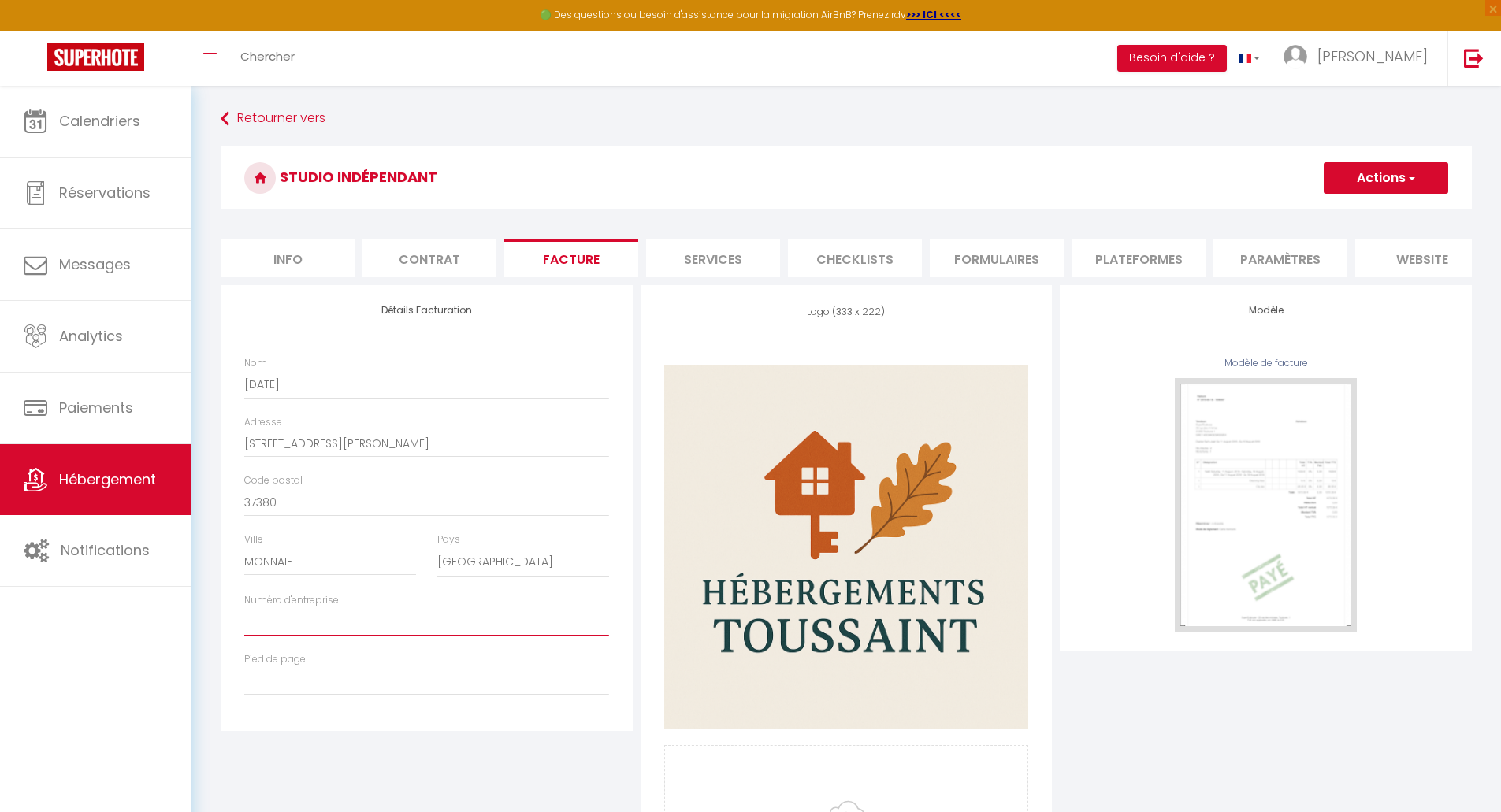
click at [352, 636] on input "Numéro d'entreprise" at bounding box center [426, 622] width 365 height 28
paste input "3278032300014"
click at [1386, 180] on button "Actions" at bounding box center [1386, 178] width 125 height 31
click at [1368, 216] on link "Enregistrer" at bounding box center [1385, 213] width 125 height 21
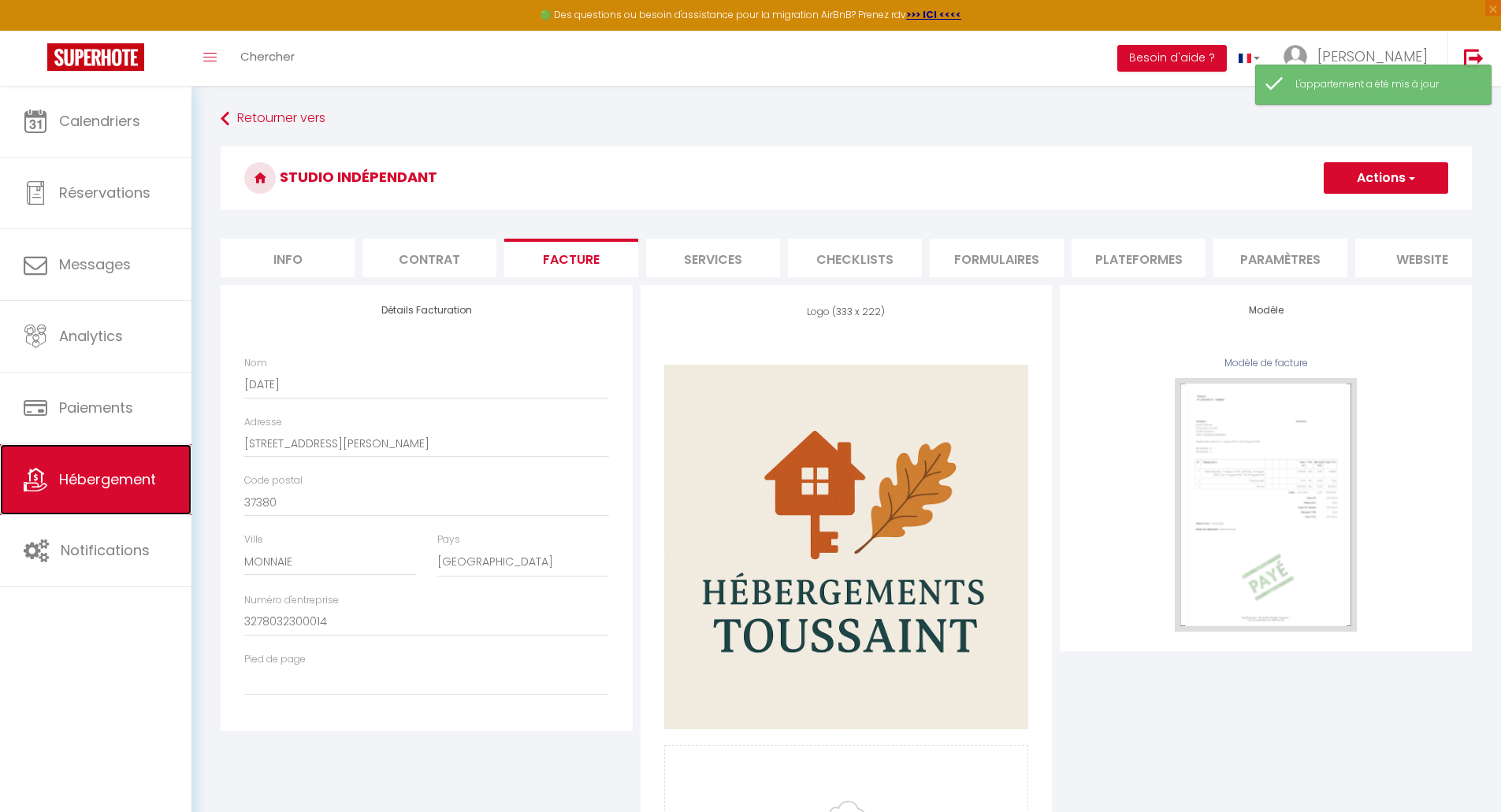
click at [74, 486] on span "Hébergement" at bounding box center [108, 480] width 97 height 20
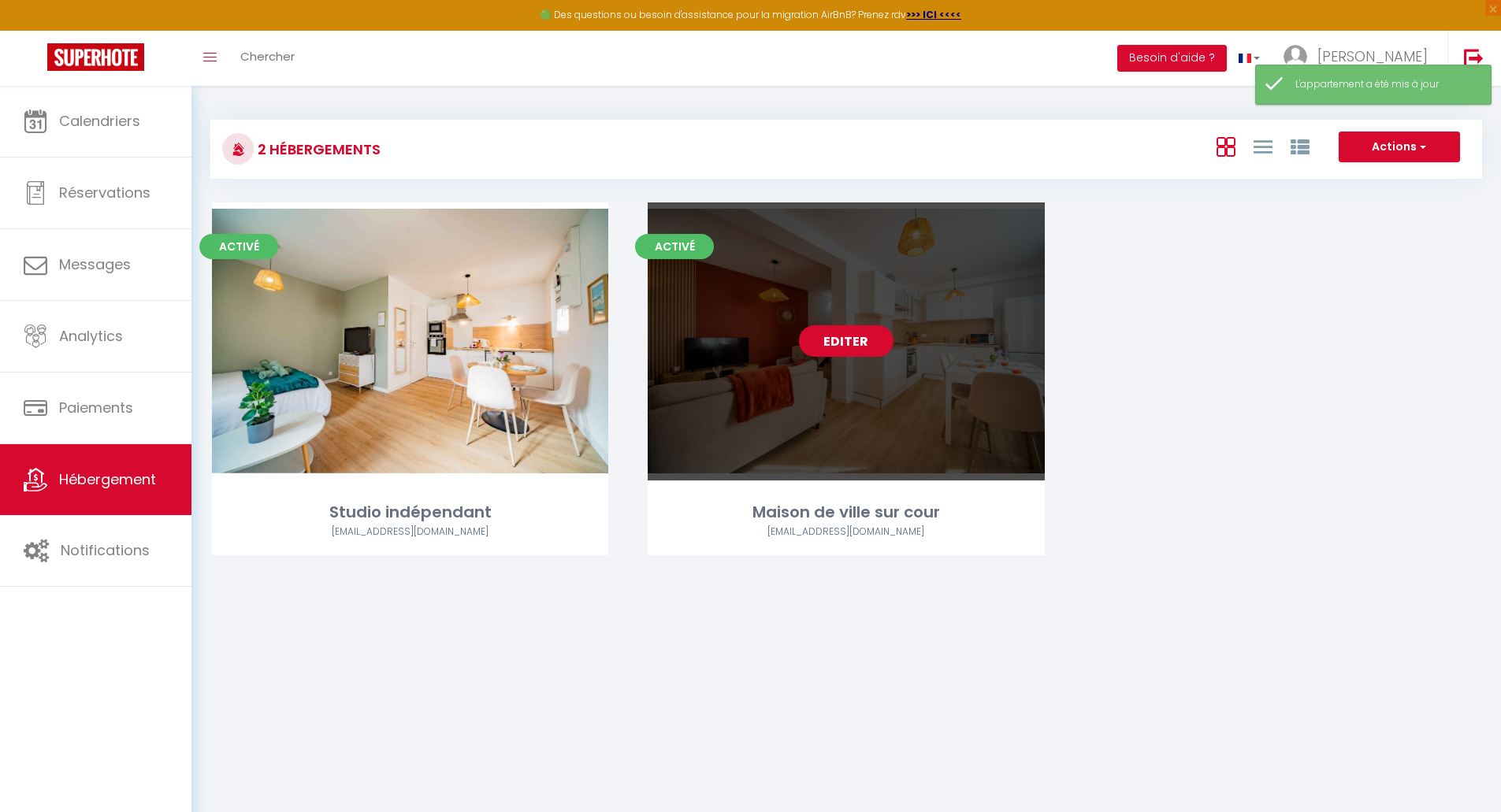
click at [836, 344] on link "Editer" at bounding box center [846, 341] width 95 height 31
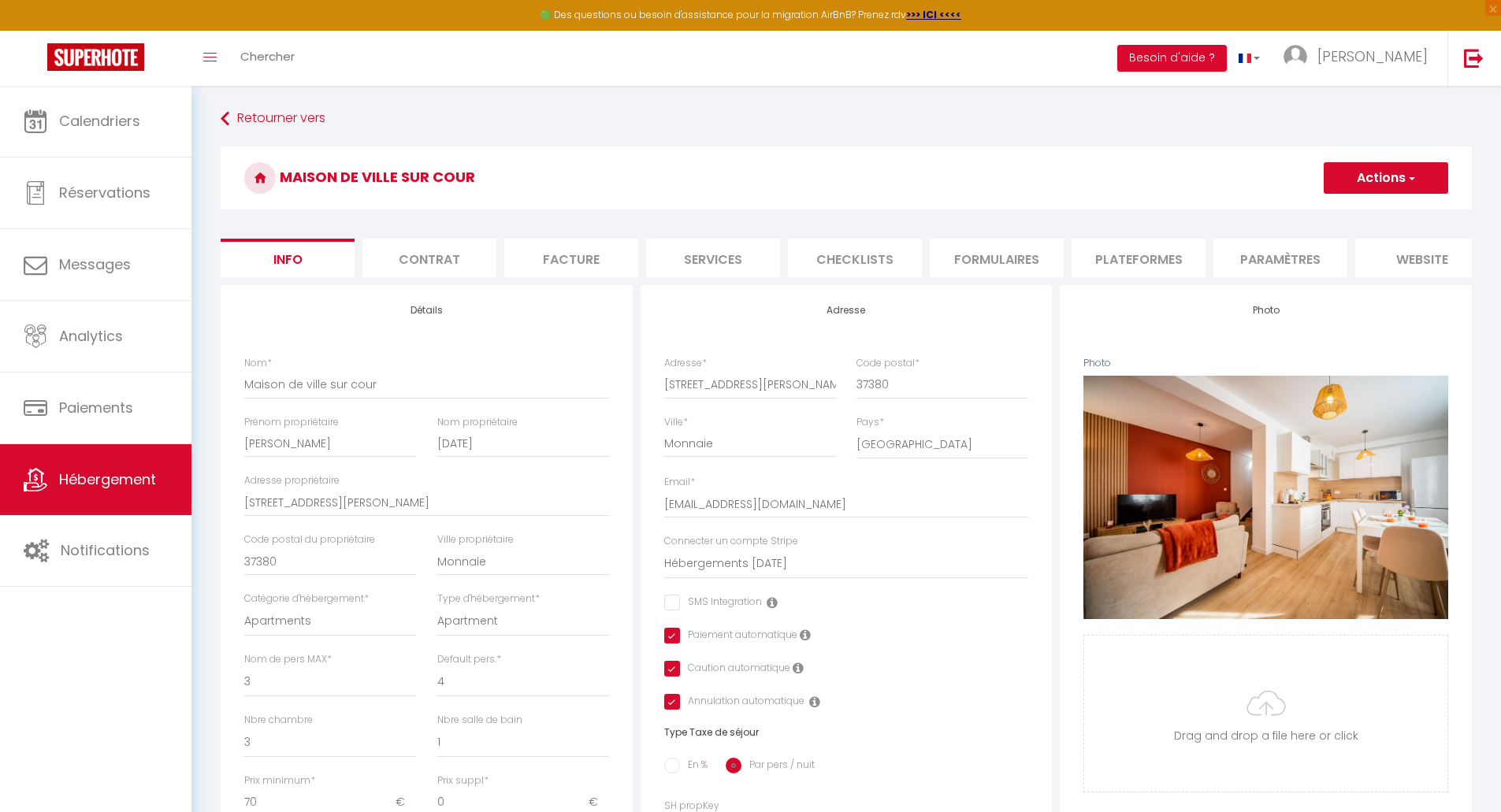
click at [579, 257] on li "Facture" at bounding box center [572, 258] width 134 height 39
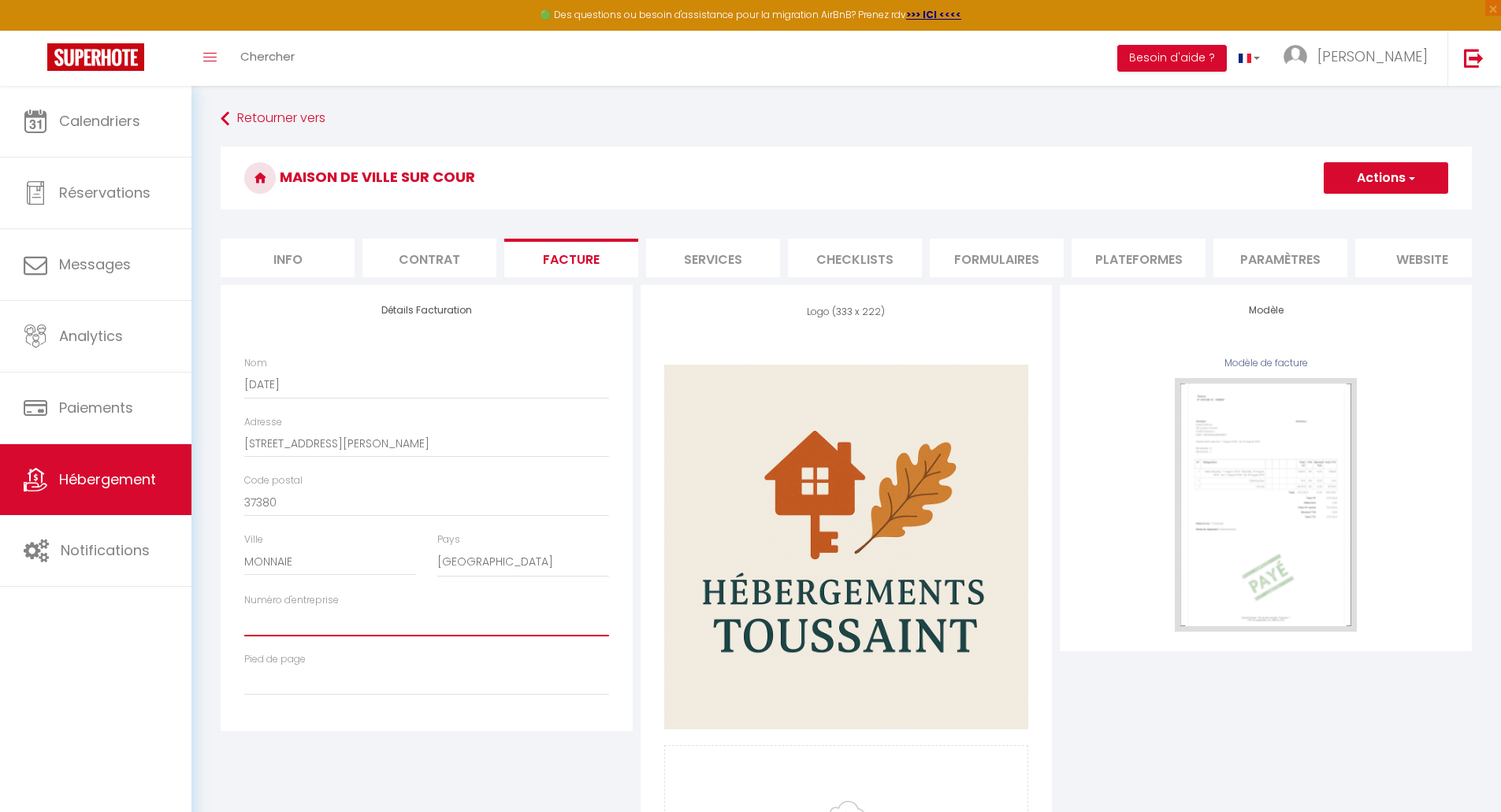
click at [393, 636] on input "Numéro d'entreprise" at bounding box center [426, 622] width 365 height 28
paste input "3278032300014"
click at [1381, 176] on button "Actions" at bounding box center [1386, 178] width 125 height 31
click at [1373, 215] on link "Enregistrer" at bounding box center [1385, 213] width 125 height 21
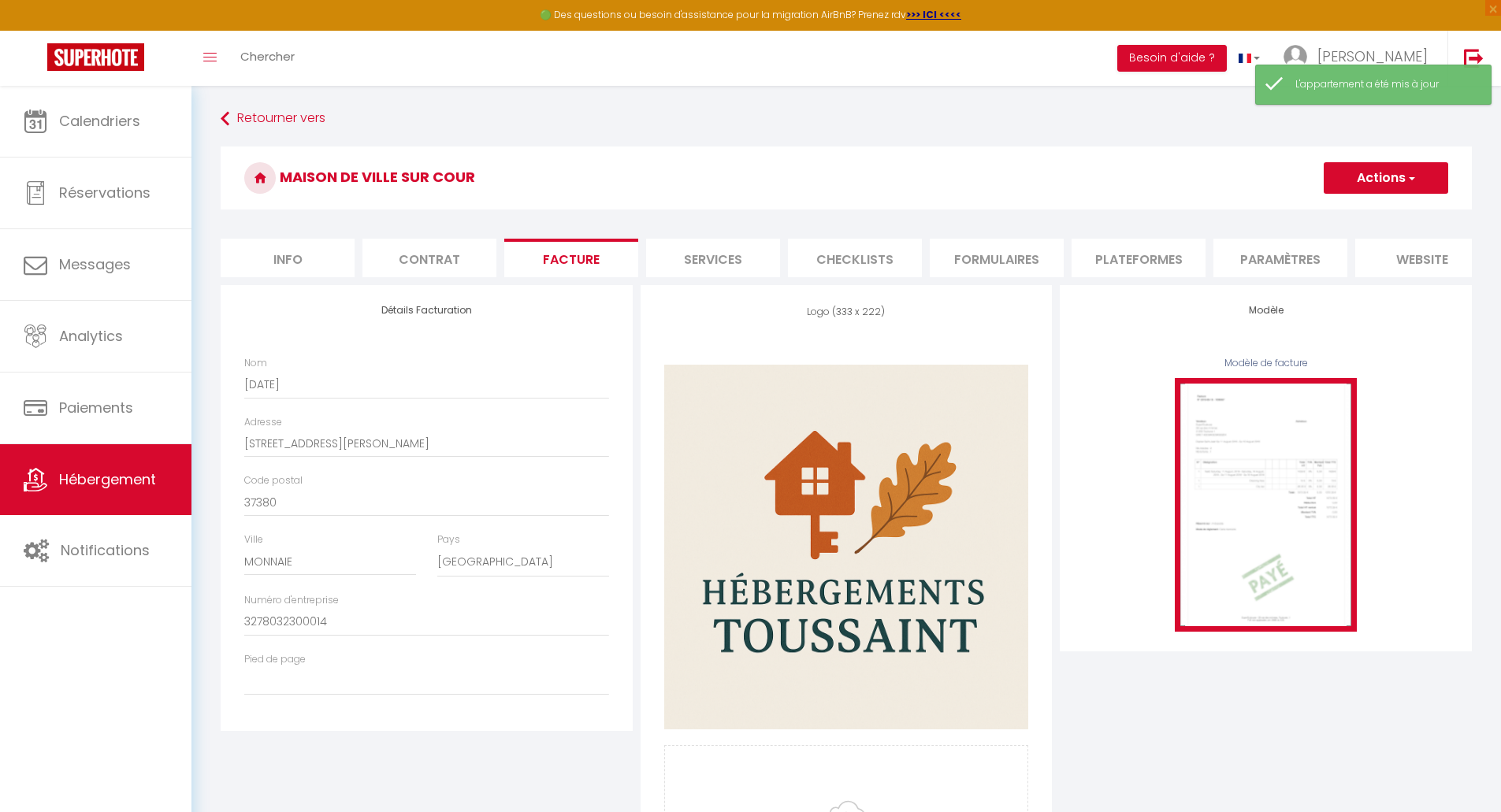
click at [1249, 509] on img at bounding box center [1266, 505] width 182 height 253
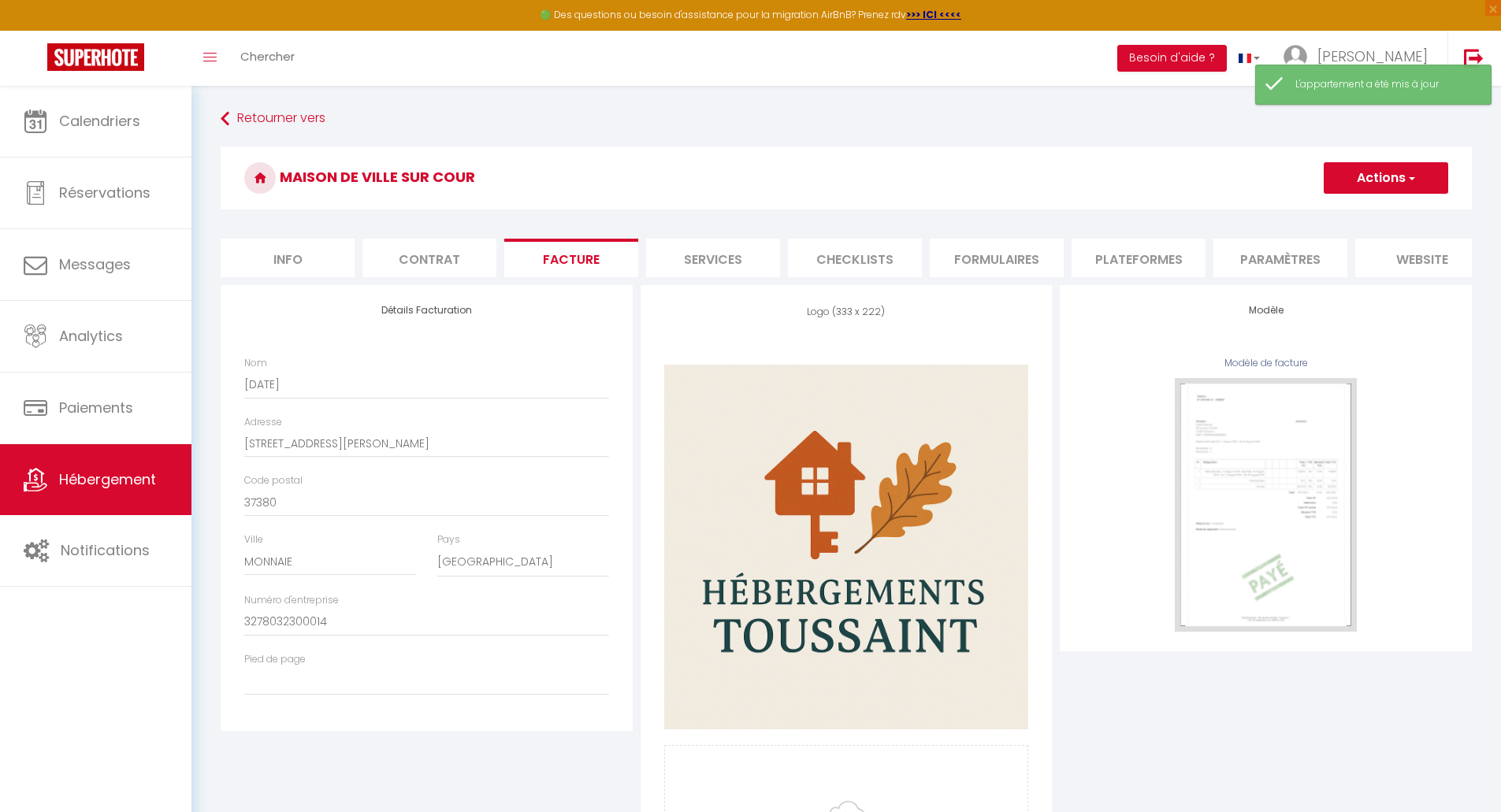
click at [1412, 181] on span "button" at bounding box center [1411, 177] width 10 height 16
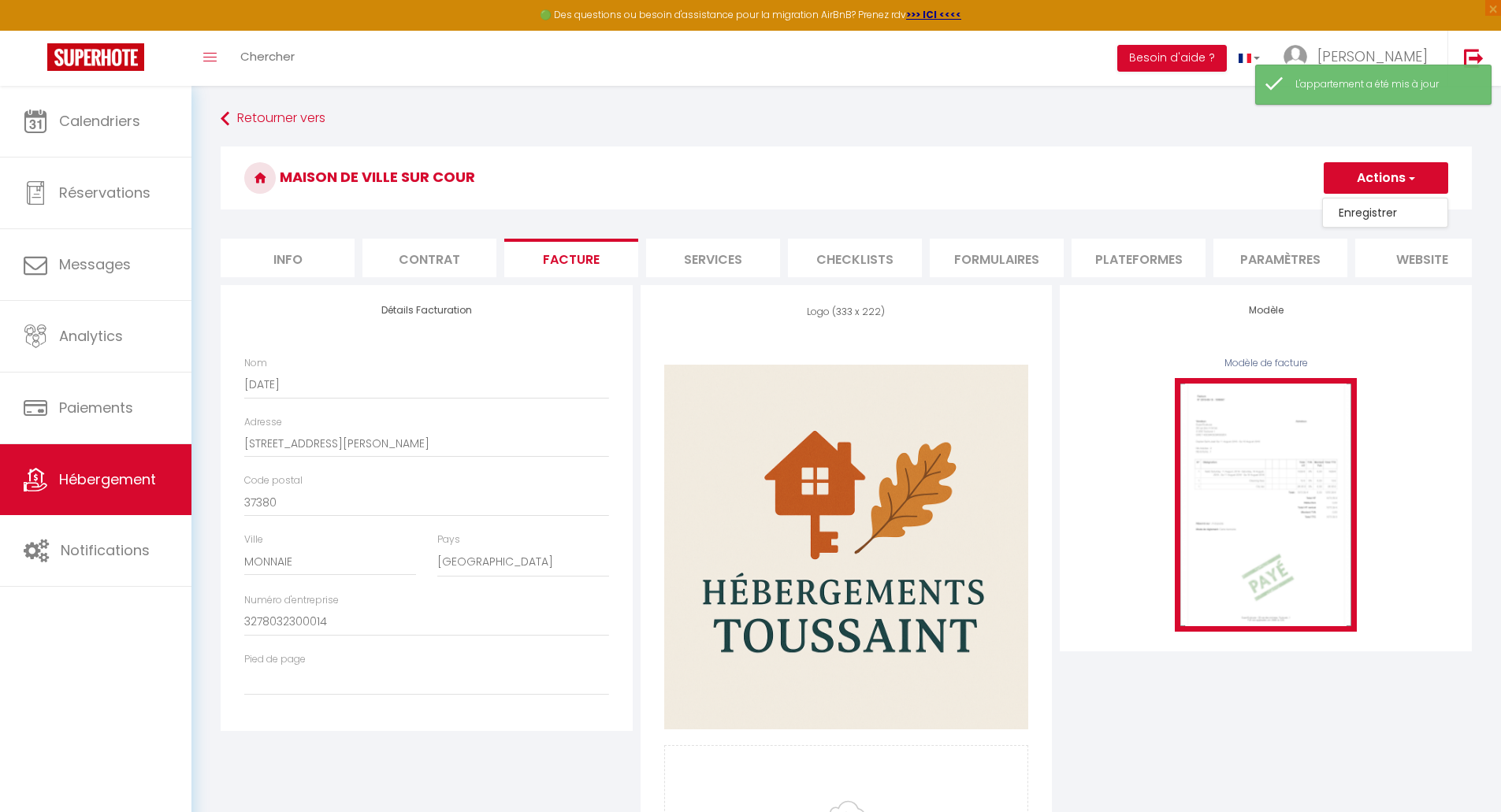
click at [1223, 447] on img at bounding box center [1266, 505] width 182 height 253
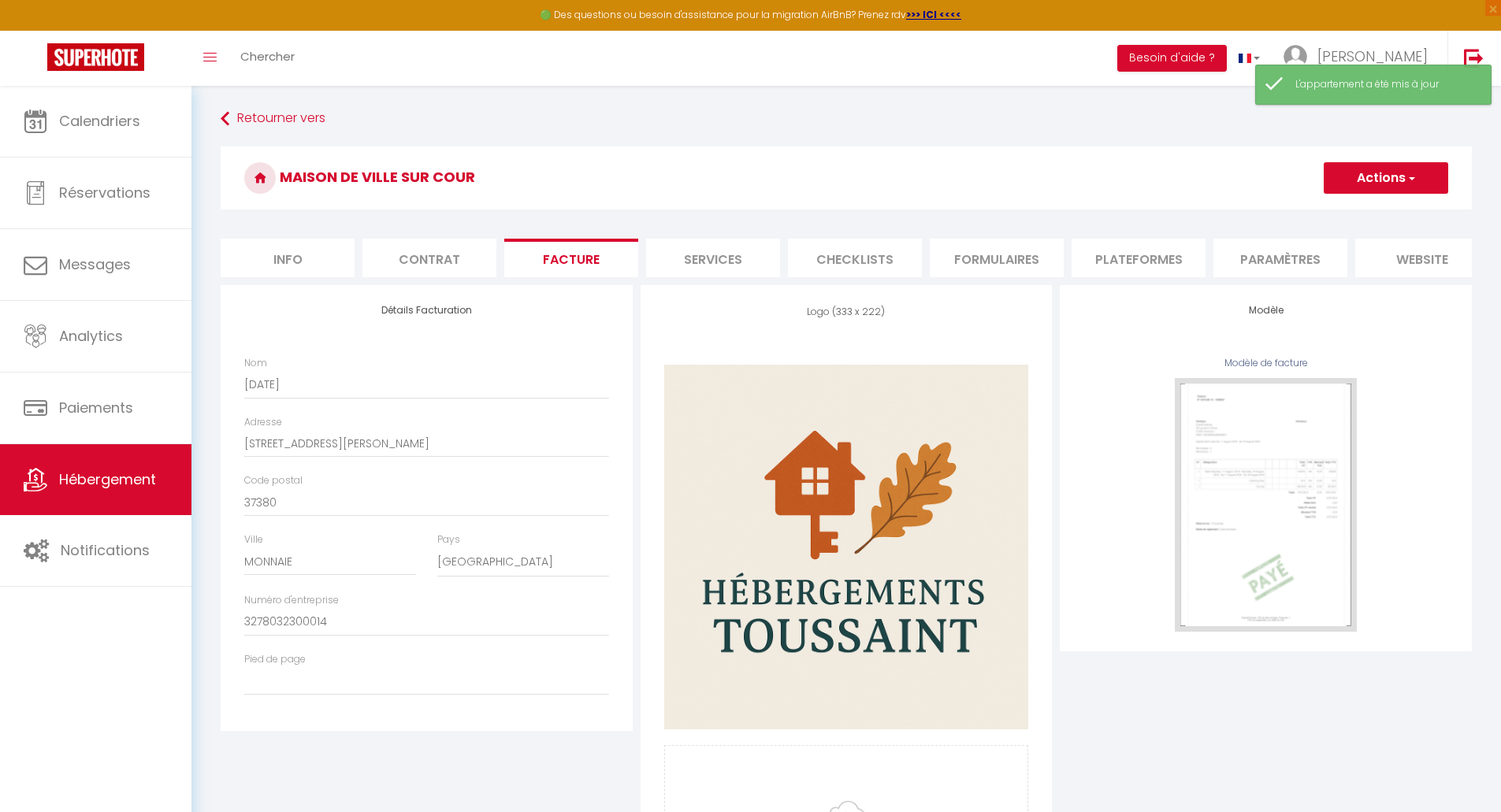
click at [300, 263] on li "Info" at bounding box center [288, 258] width 134 height 39
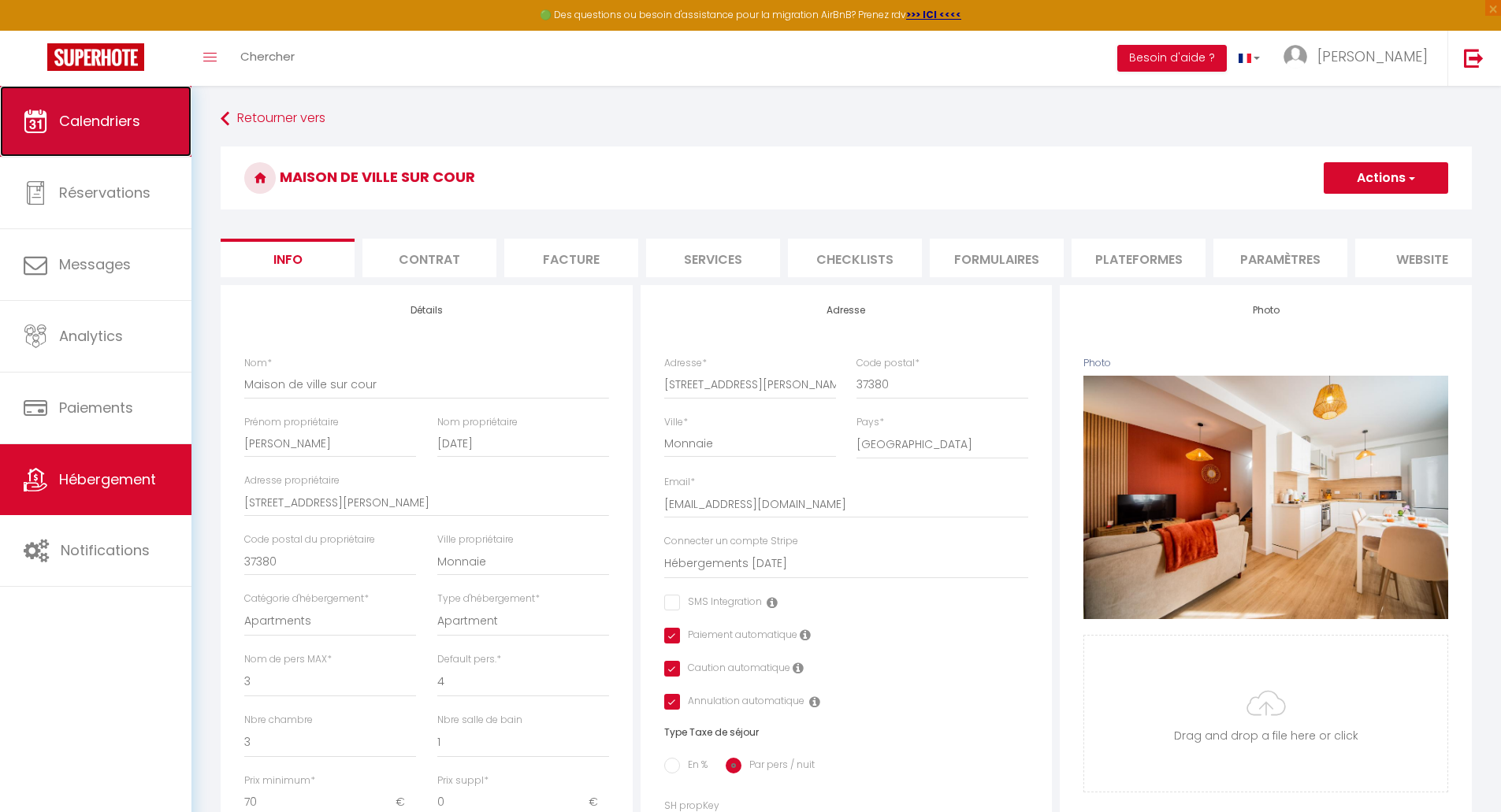
click at [111, 137] on link "Calendriers" at bounding box center [96, 121] width 191 height 71
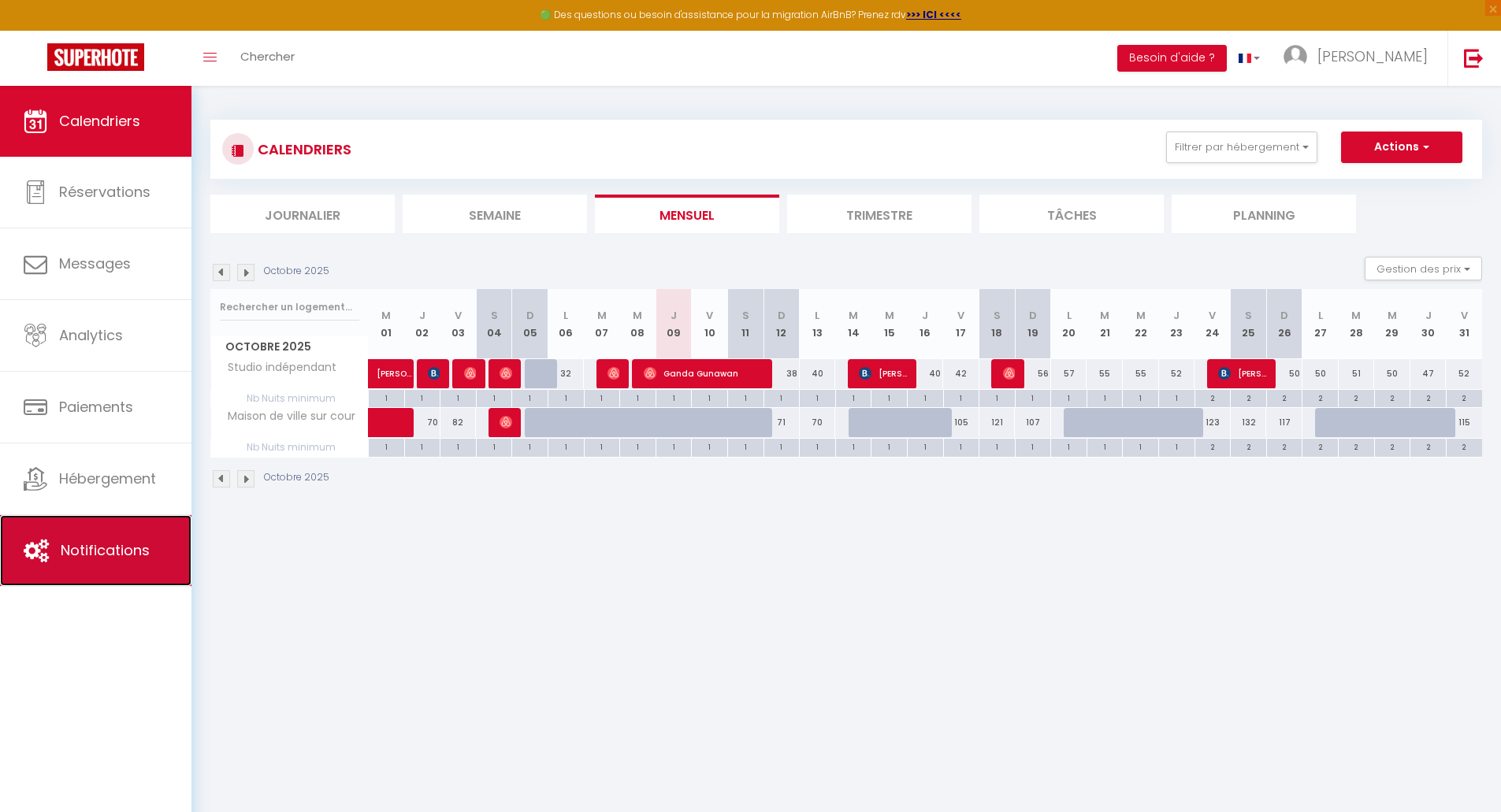
click at [101, 538] on link "Notifications" at bounding box center [96, 551] width 191 height 71
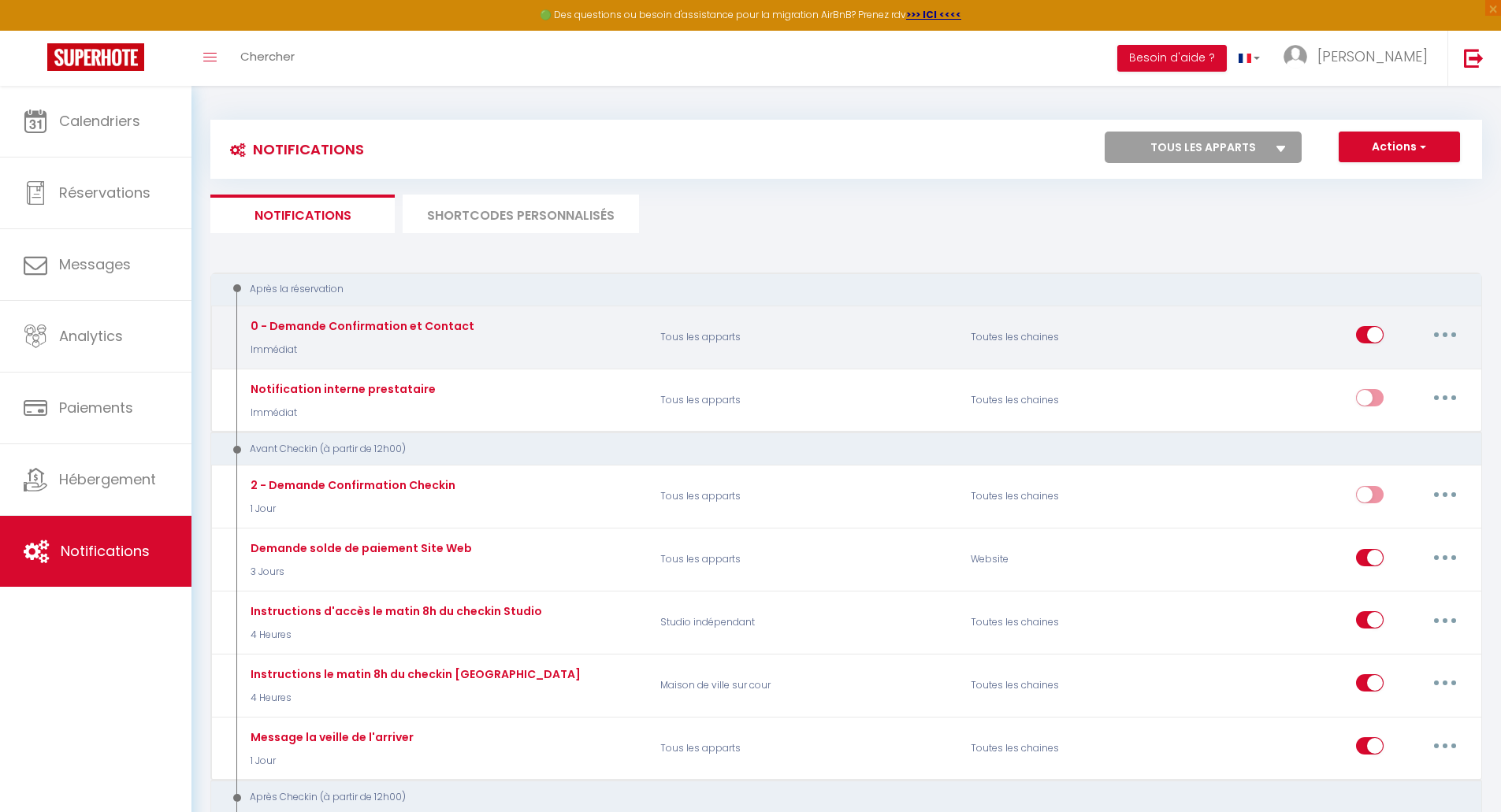
click at [1447, 329] on button "button" at bounding box center [1446, 335] width 45 height 26
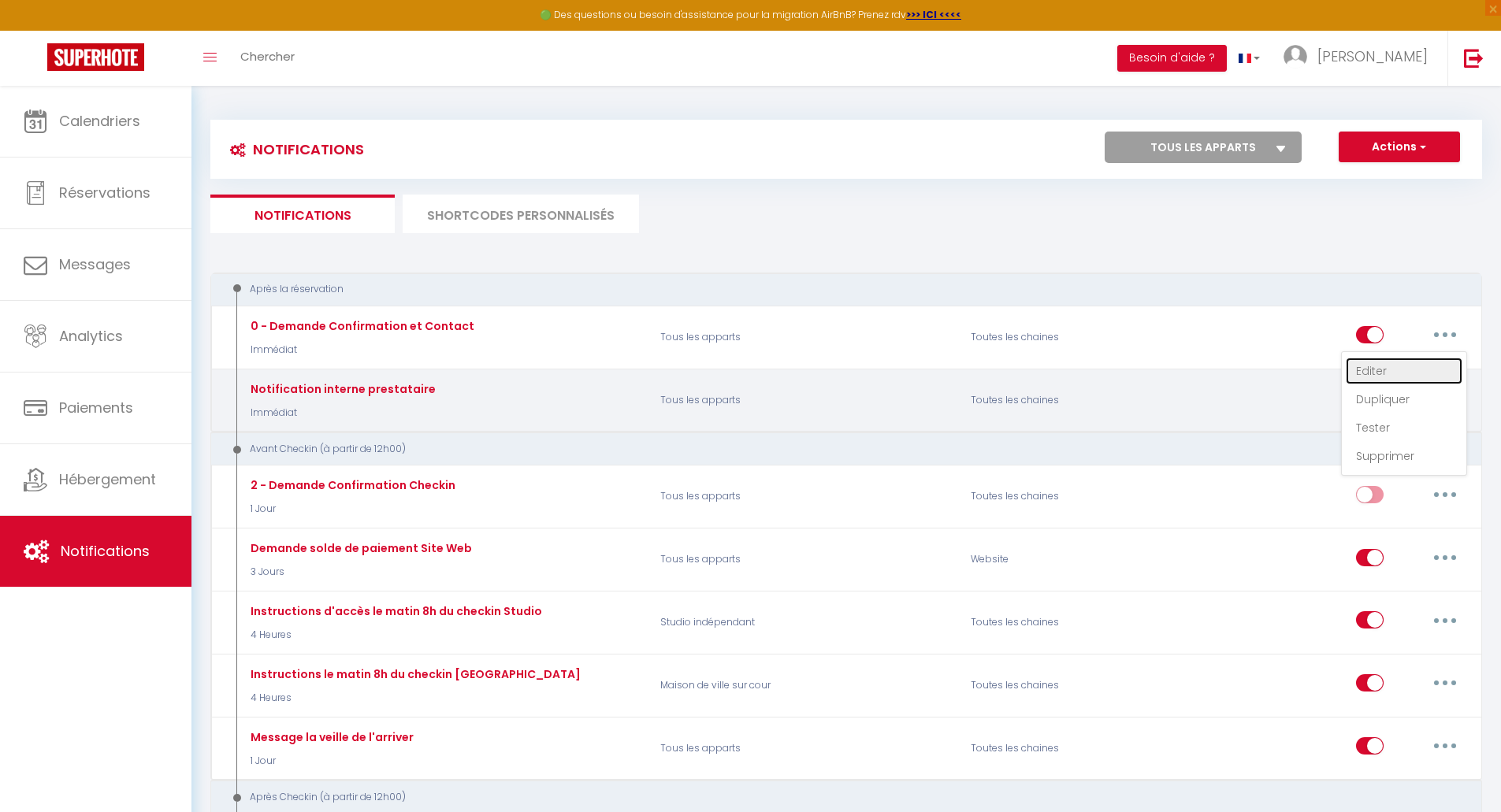
click at [1366, 372] on link "Editer" at bounding box center [1404, 371] width 116 height 26
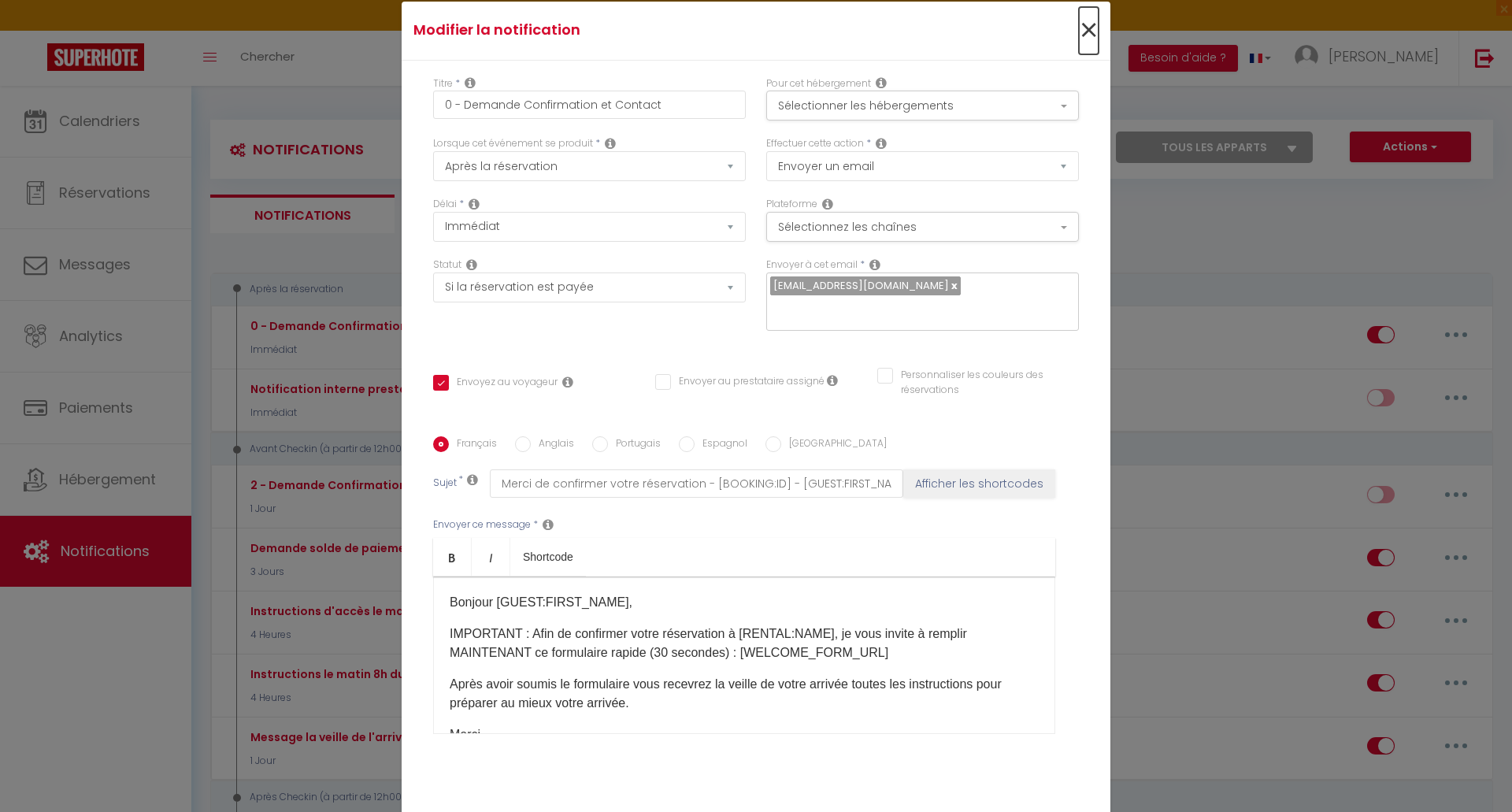
click at [1081, 35] on span "×" at bounding box center [1088, 31] width 20 height 47
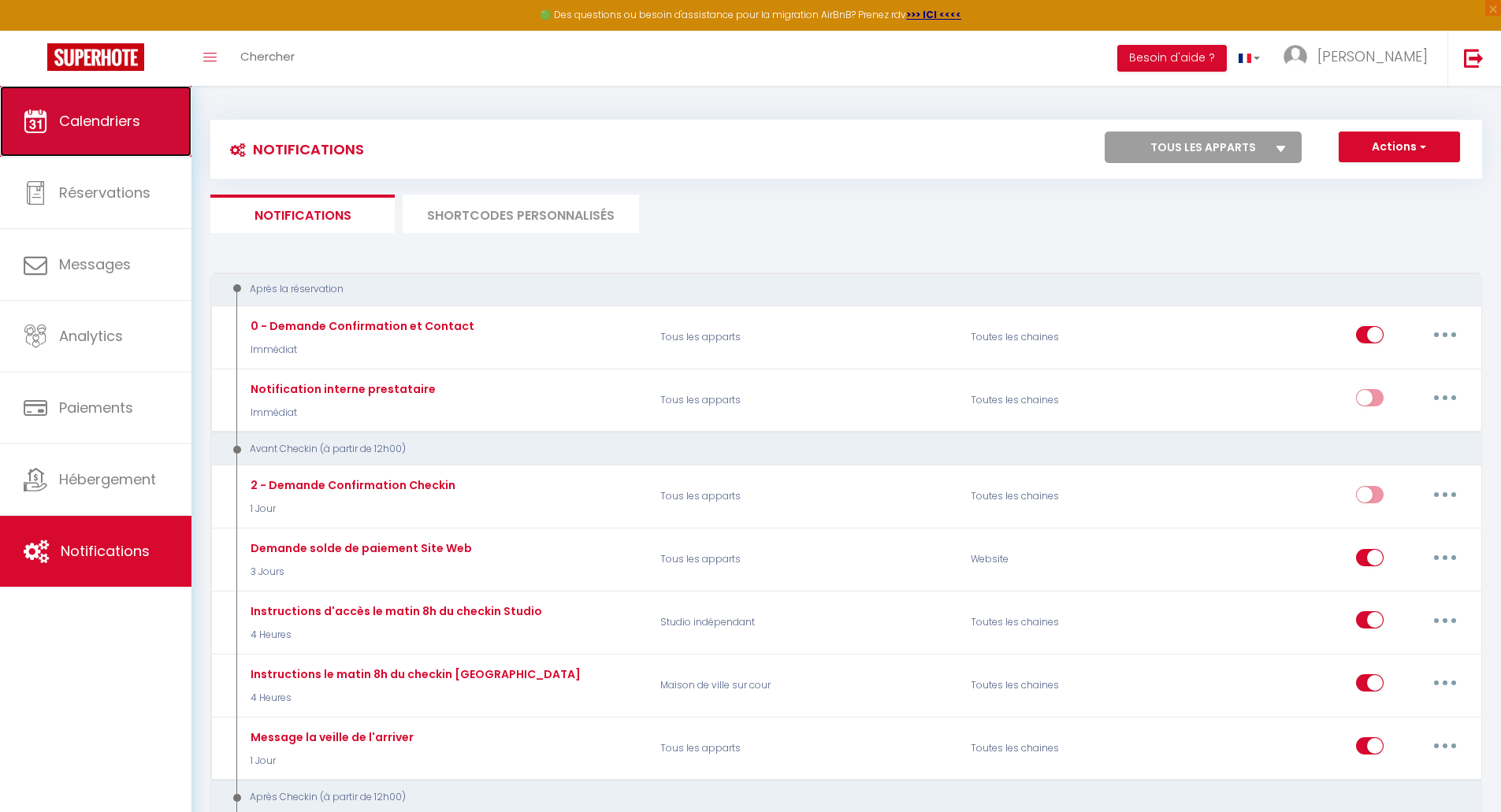
click at [115, 132] on link "Calendriers" at bounding box center [96, 121] width 191 height 71
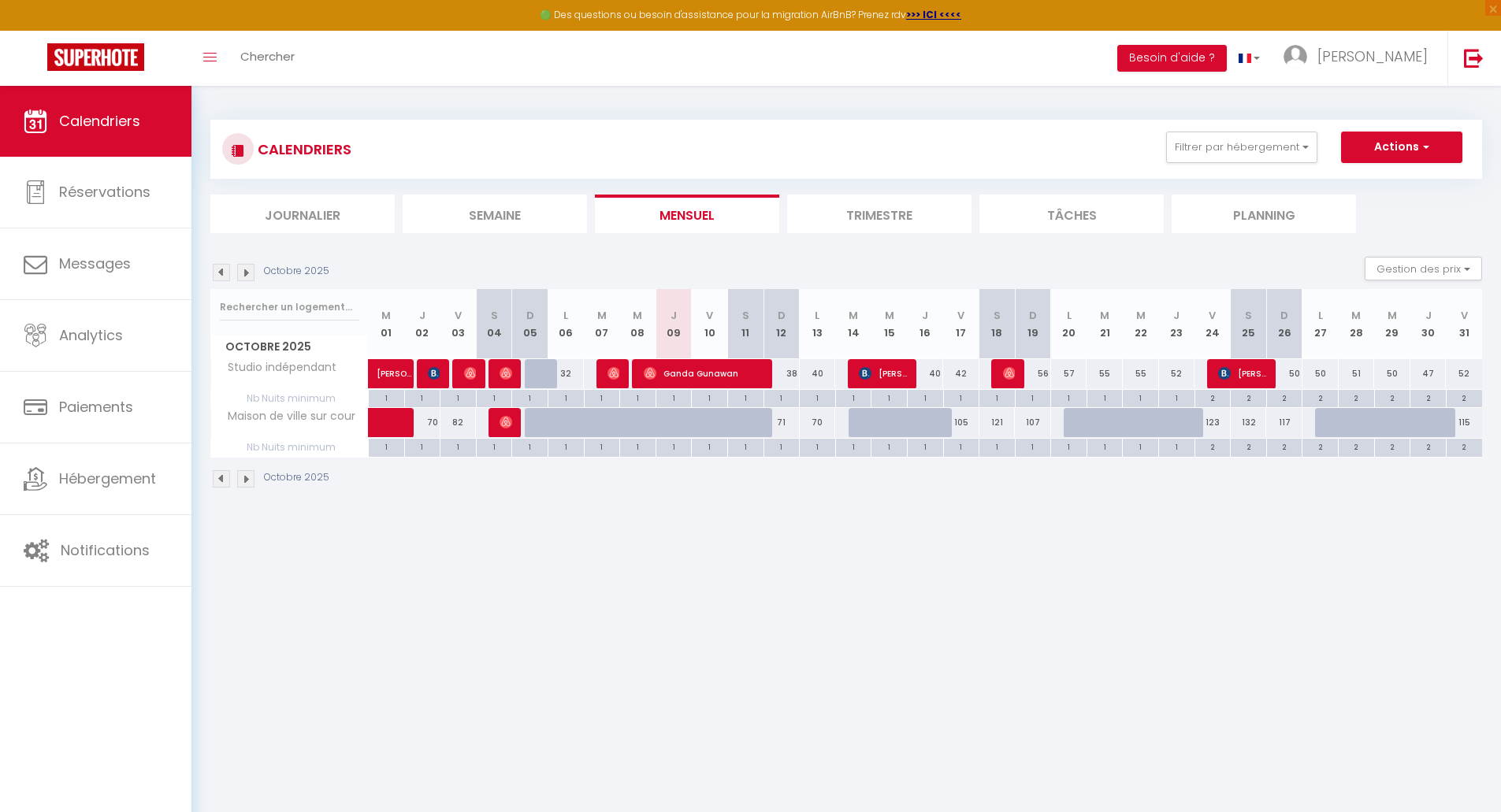
click at [219, 276] on img at bounding box center [221, 272] width 17 height 17
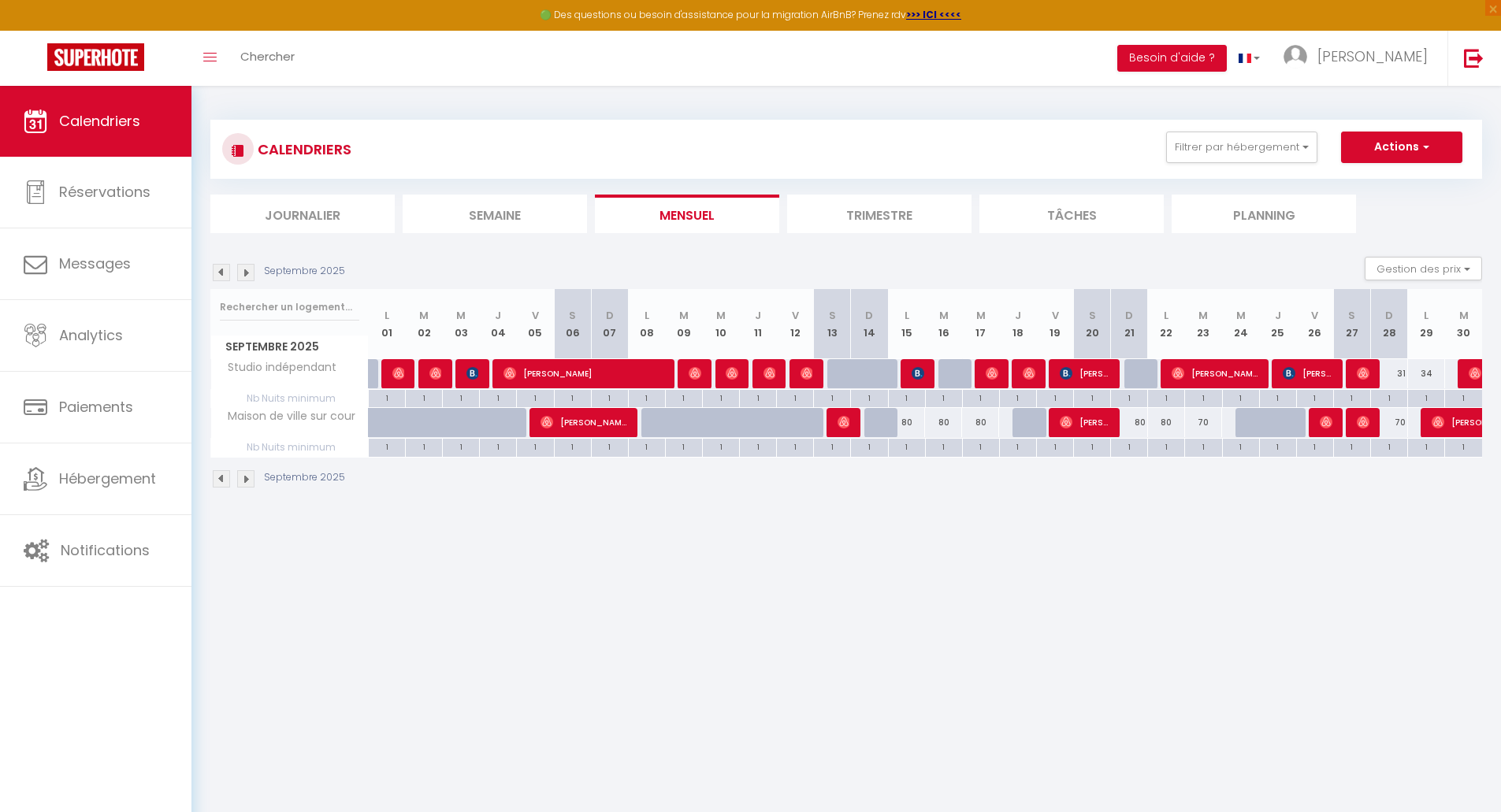
click at [247, 272] on img at bounding box center [246, 272] width 17 height 17
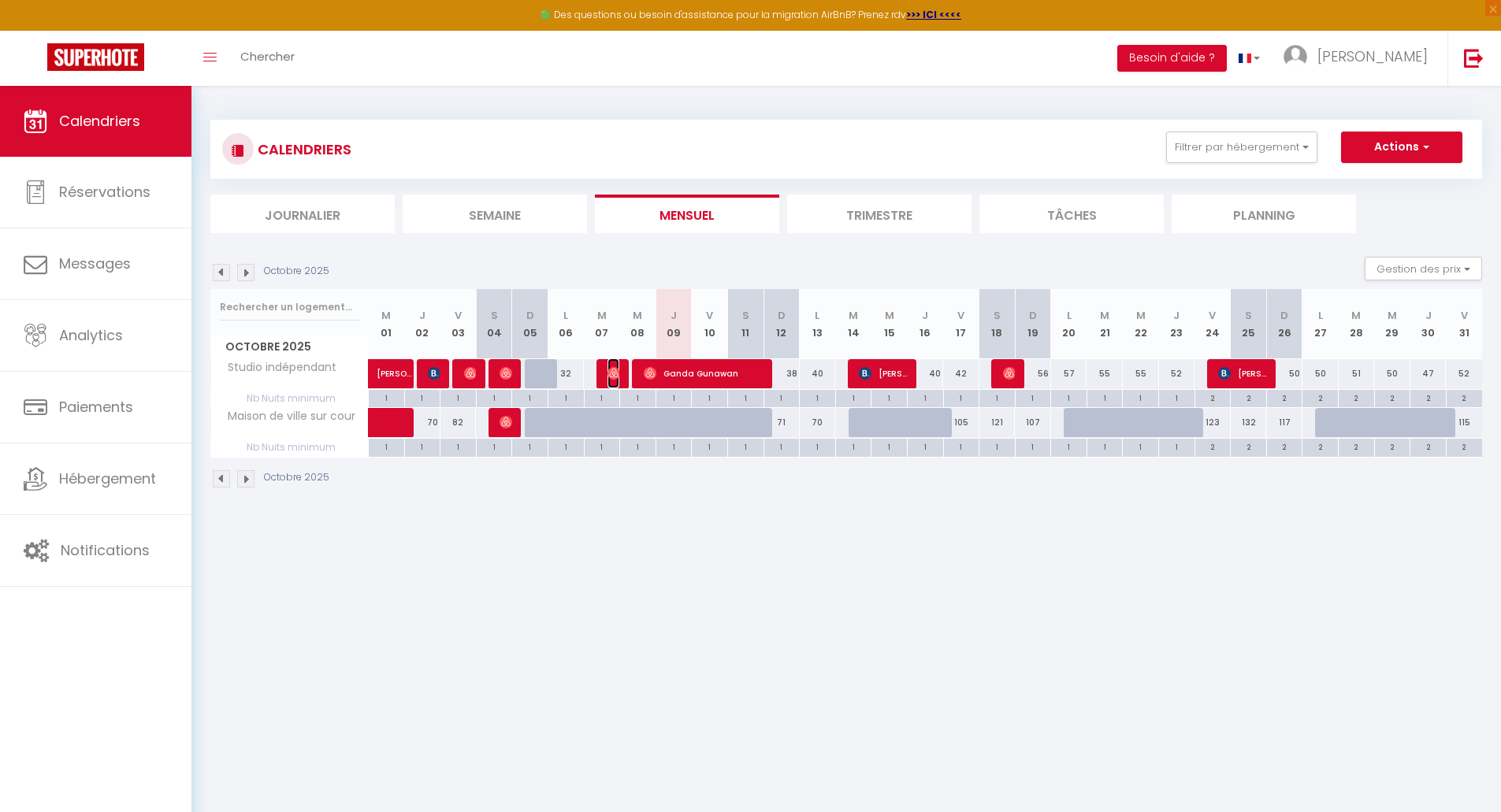
click at [610, 373] on img at bounding box center [614, 373] width 12 height 12
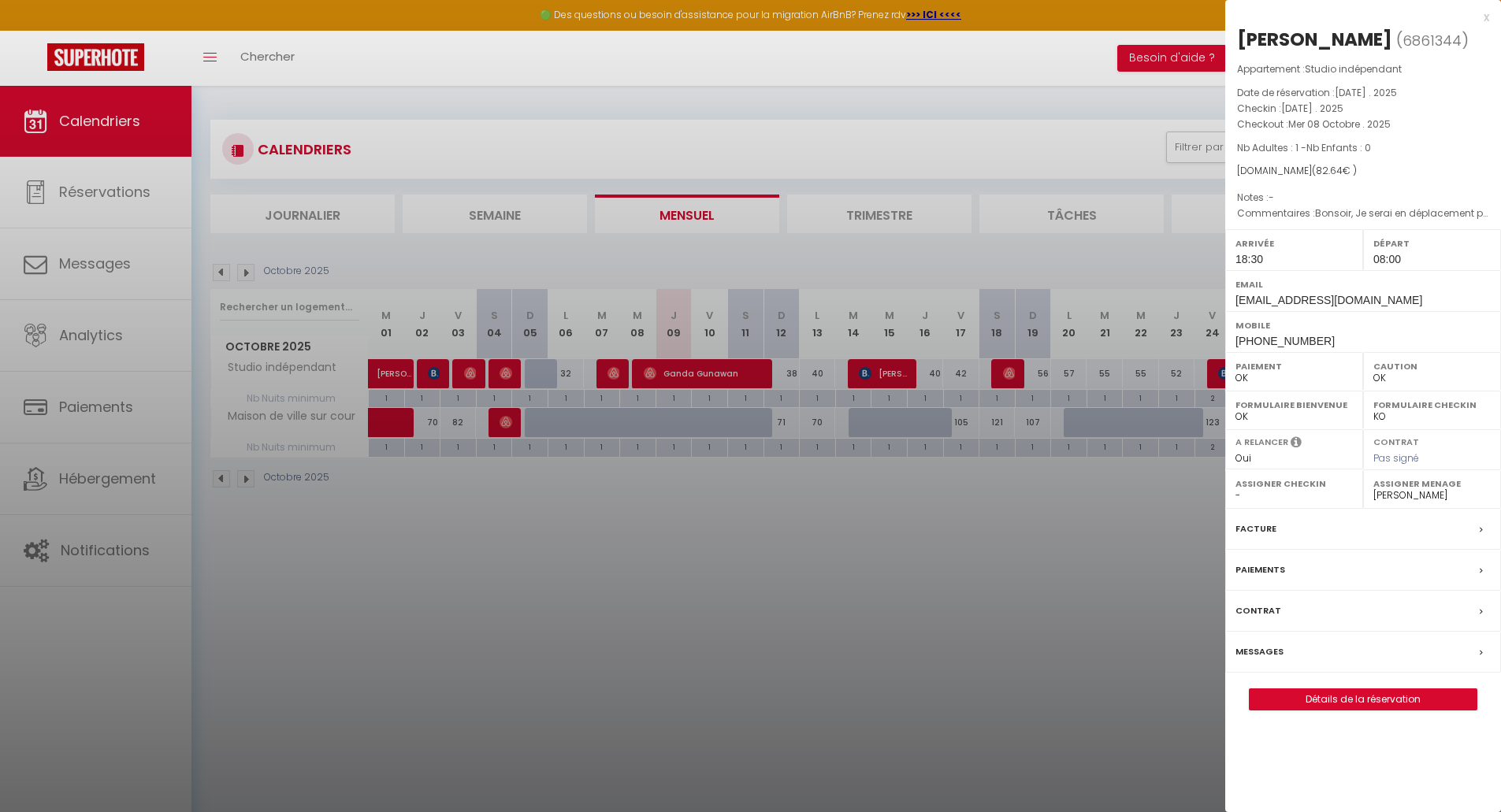
click at [1487, 20] on div "x" at bounding box center [1357, 17] width 264 height 19
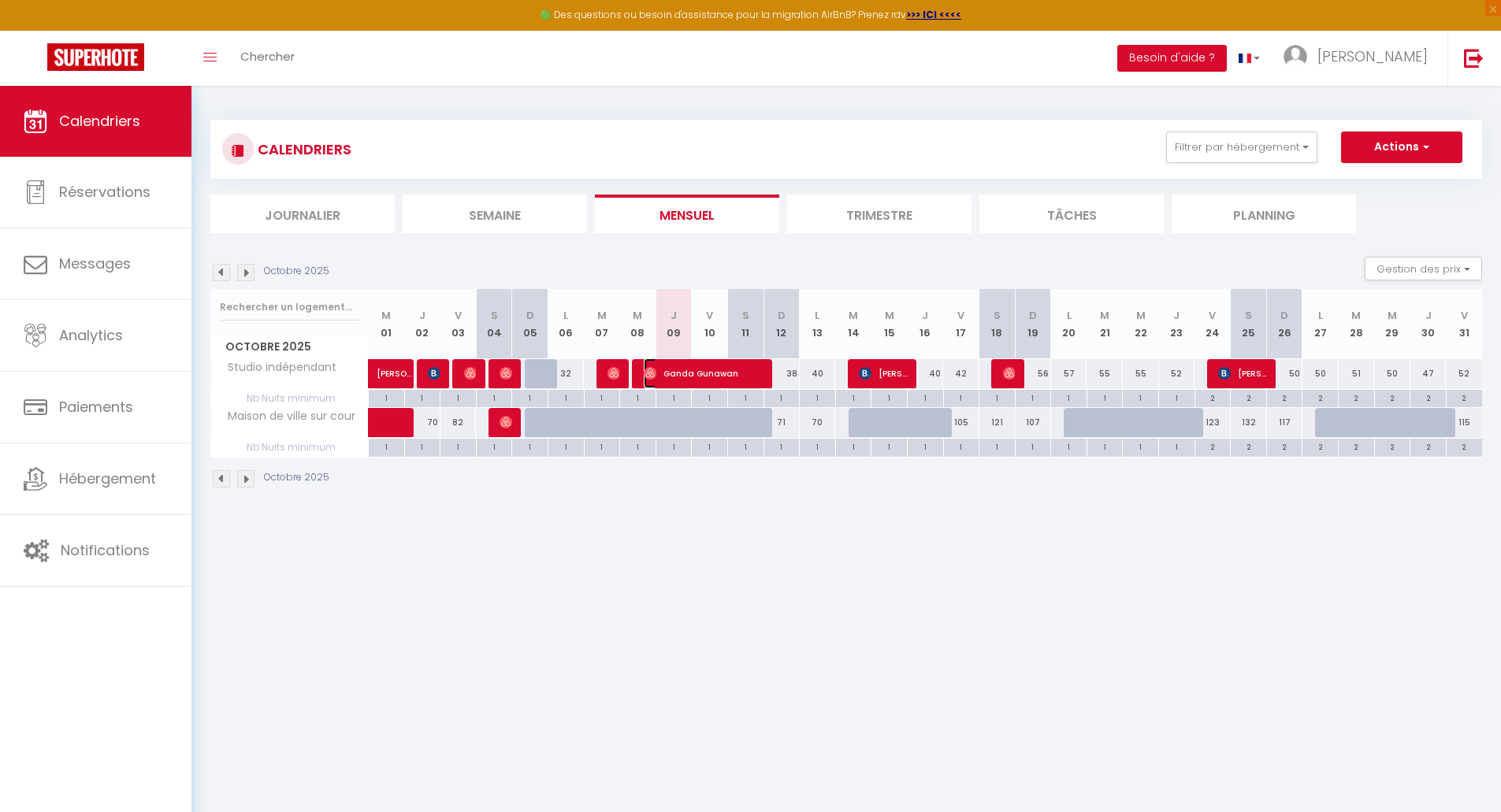
click at [673, 371] on span "Ganda Gunawan" at bounding box center [704, 373] width 120 height 30
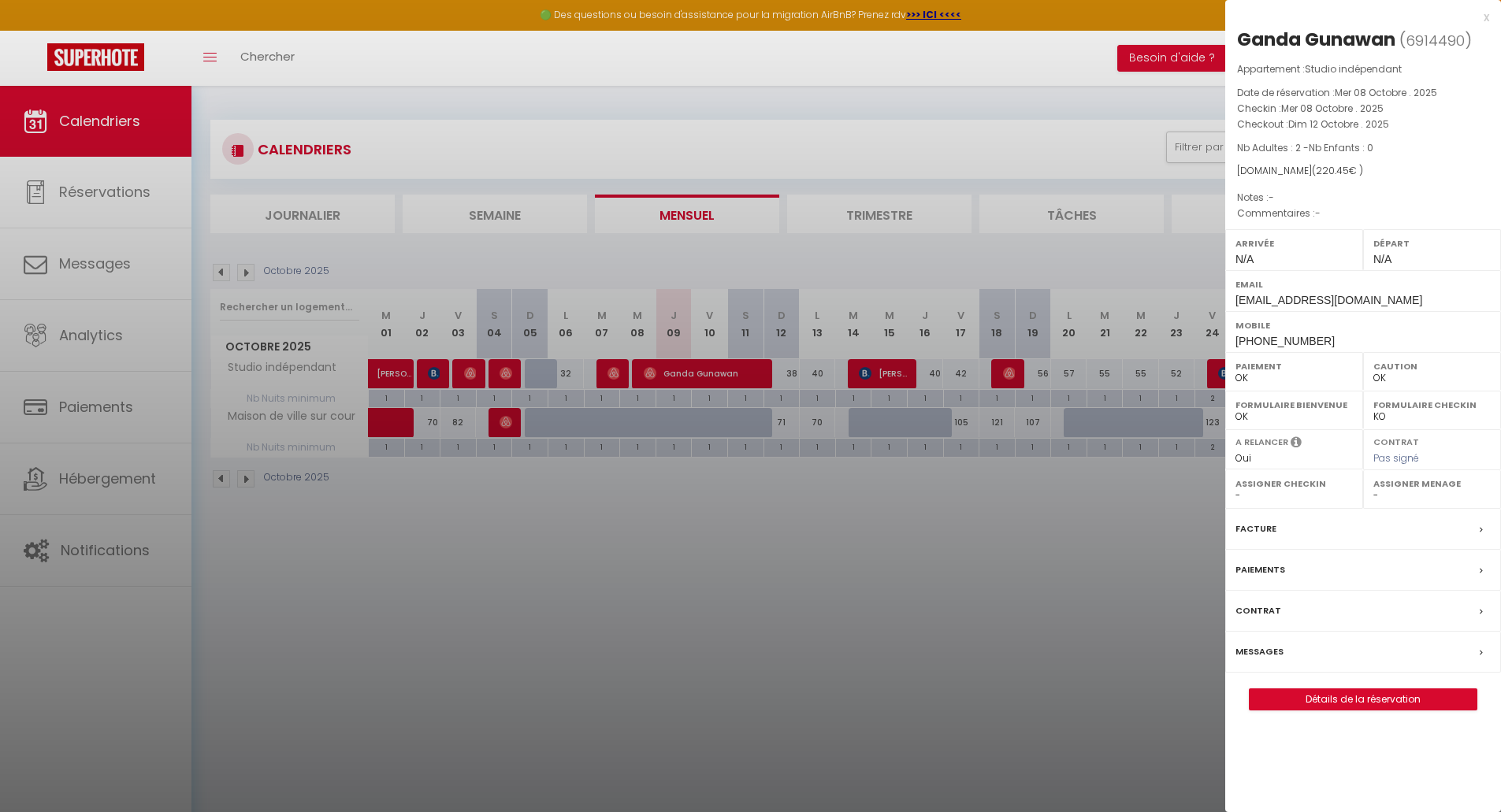
click at [671, 611] on div at bounding box center [750, 406] width 1501 height 812
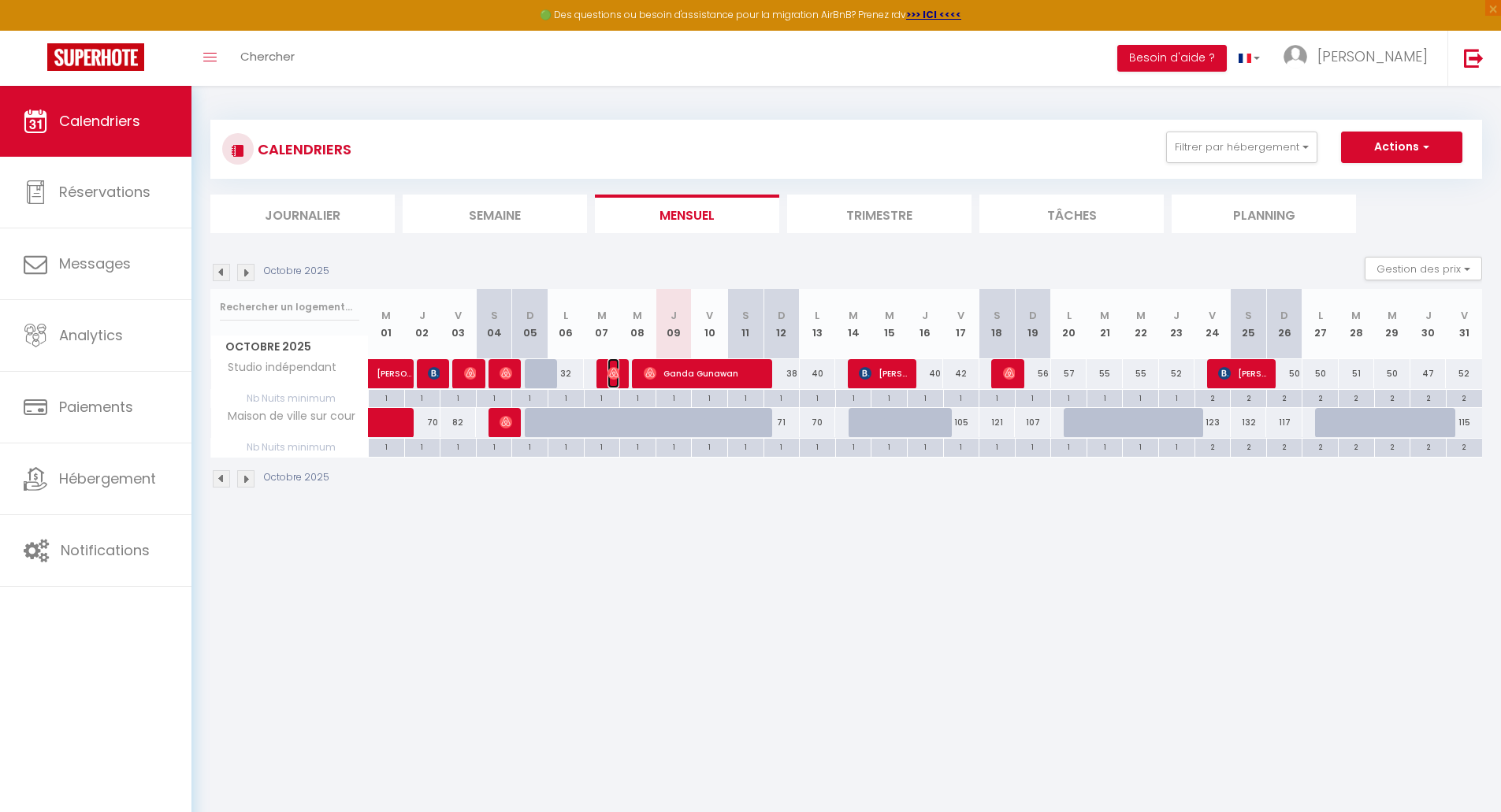
click at [609, 374] on img at bounding box center [614, 373] width 12 height 12
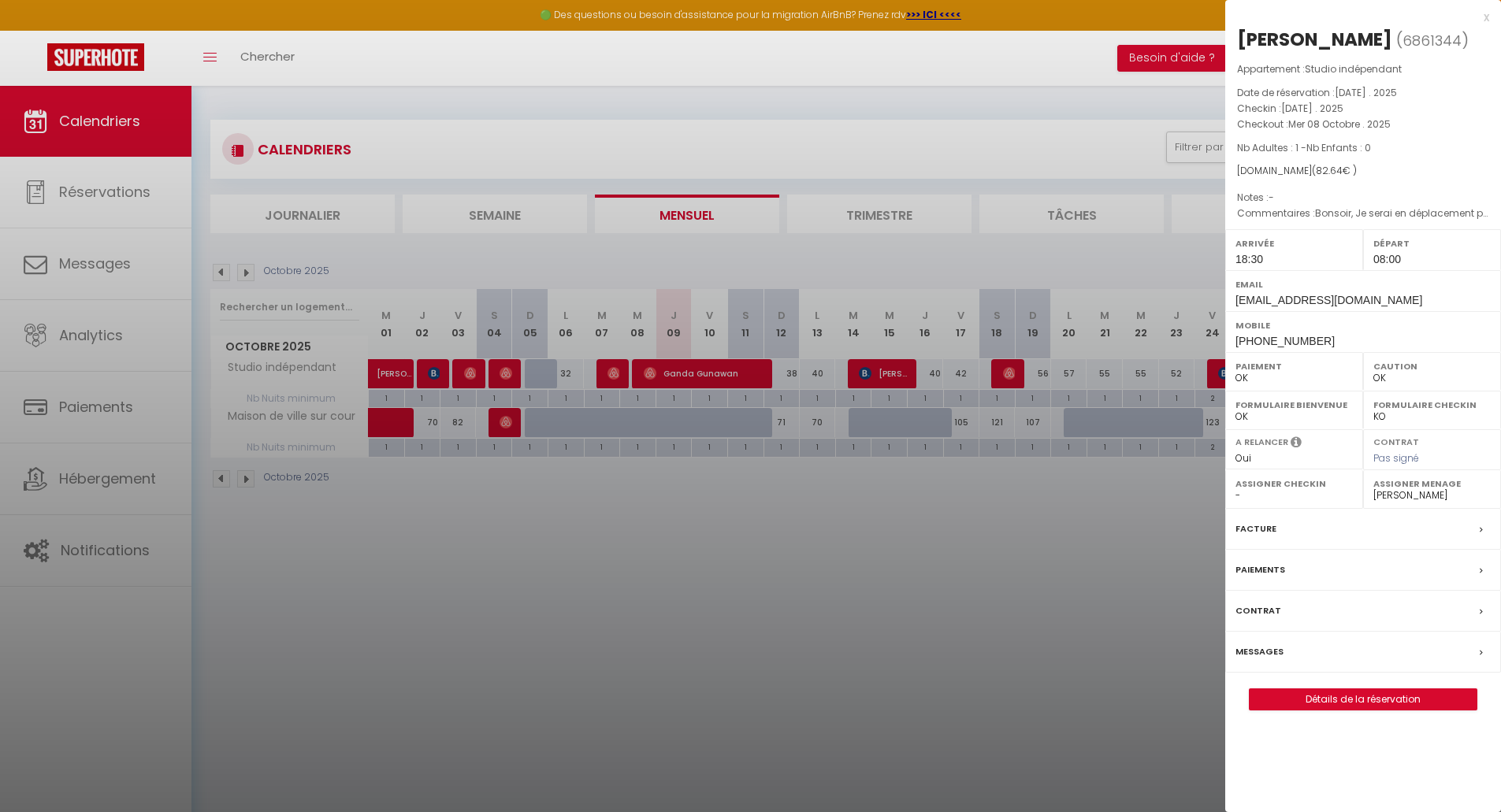
click at [712, 627] on div at bounding box center [750, 406] width 1501 height 812
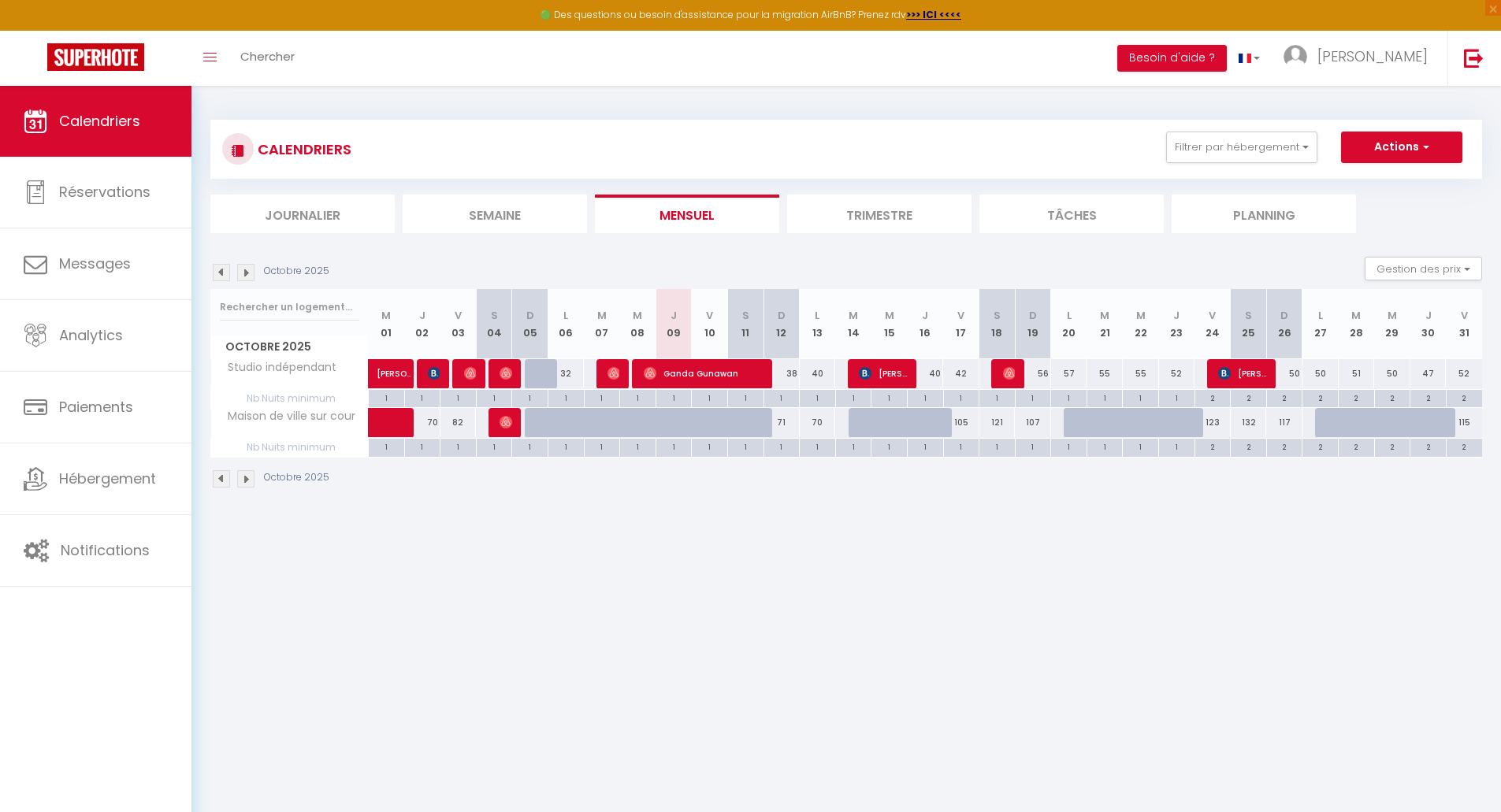
click at [247, 273] on img at bounding box center [246, 272] width 17 height 17
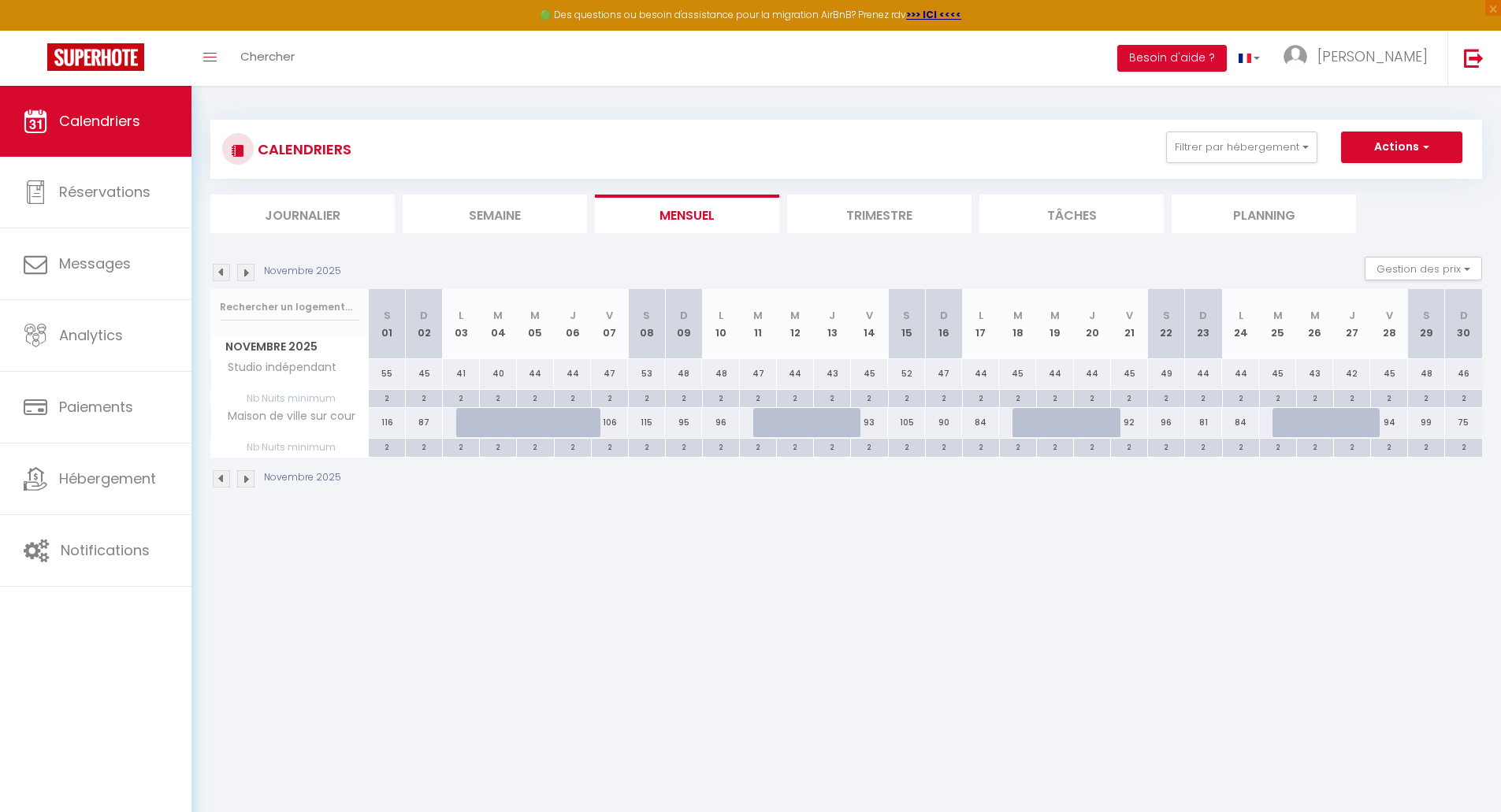
click at [247, 273] on img at bounding box center [246, 272] width 17 height 17
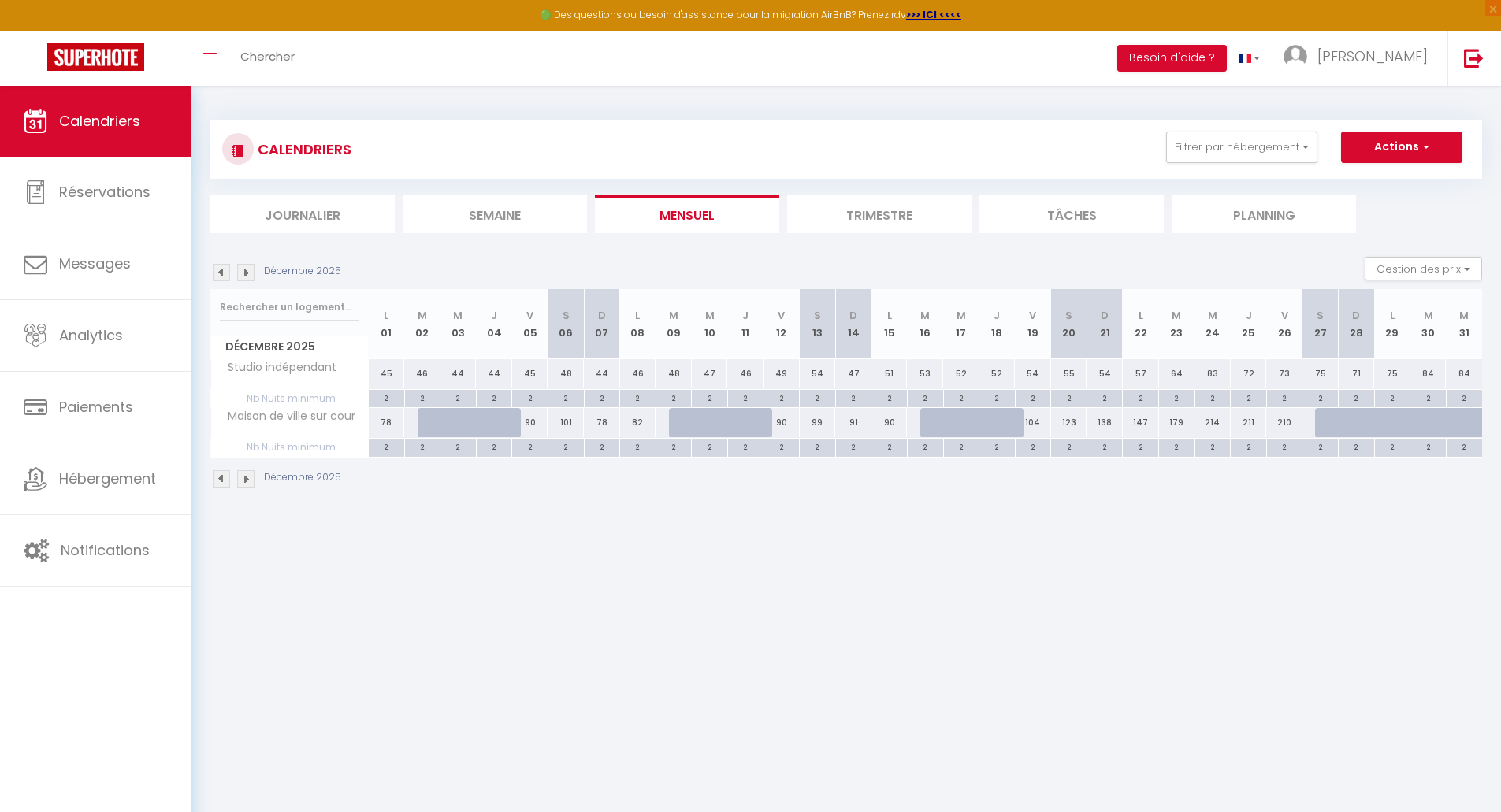
click at [868, 210] on li "Trimestre" at bounding box center [880, 214] width 185 height 39
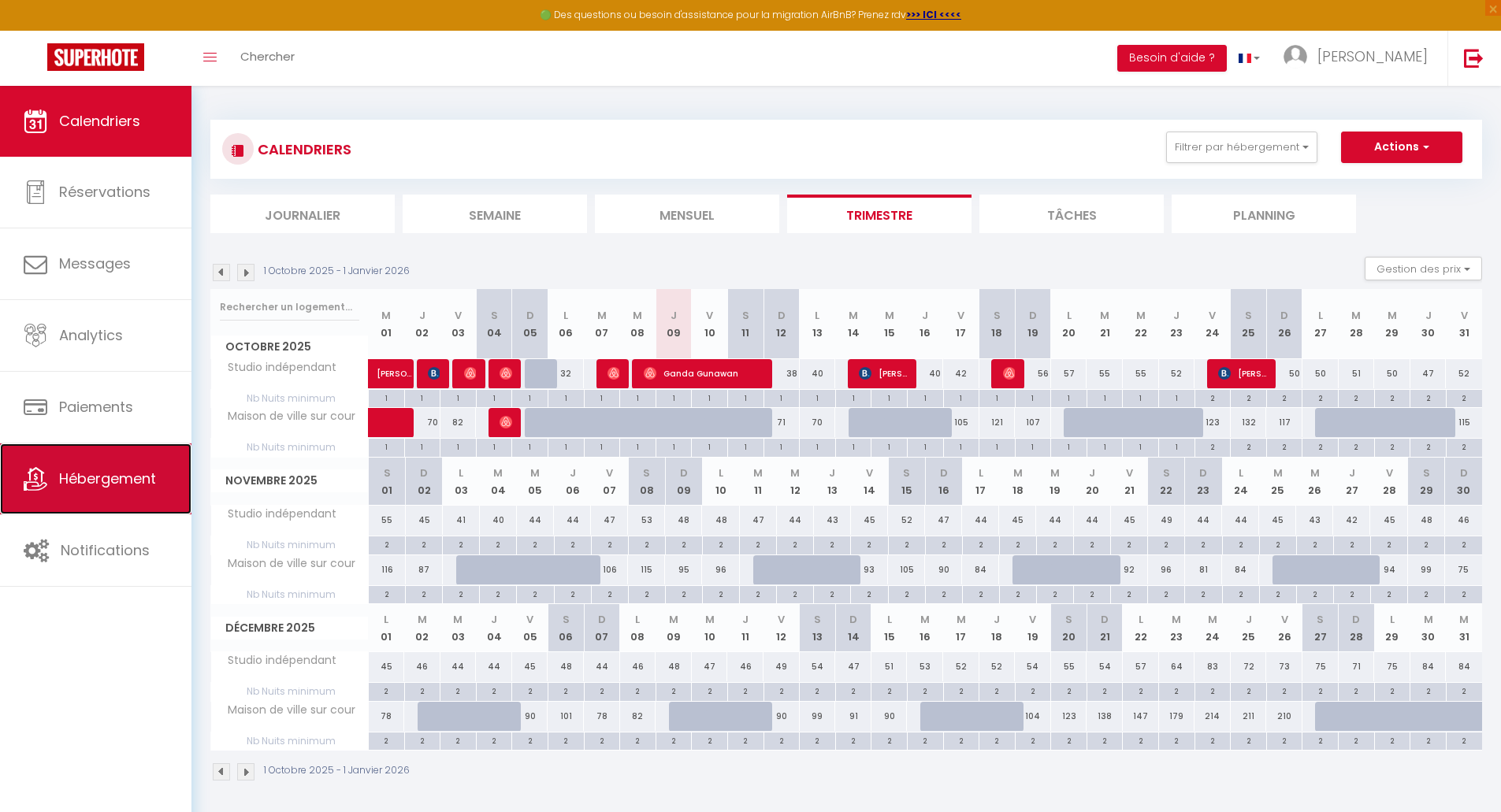
click at [106, 487] on span "Hébergement" at bounding box center [108, 479] width 97 height 20
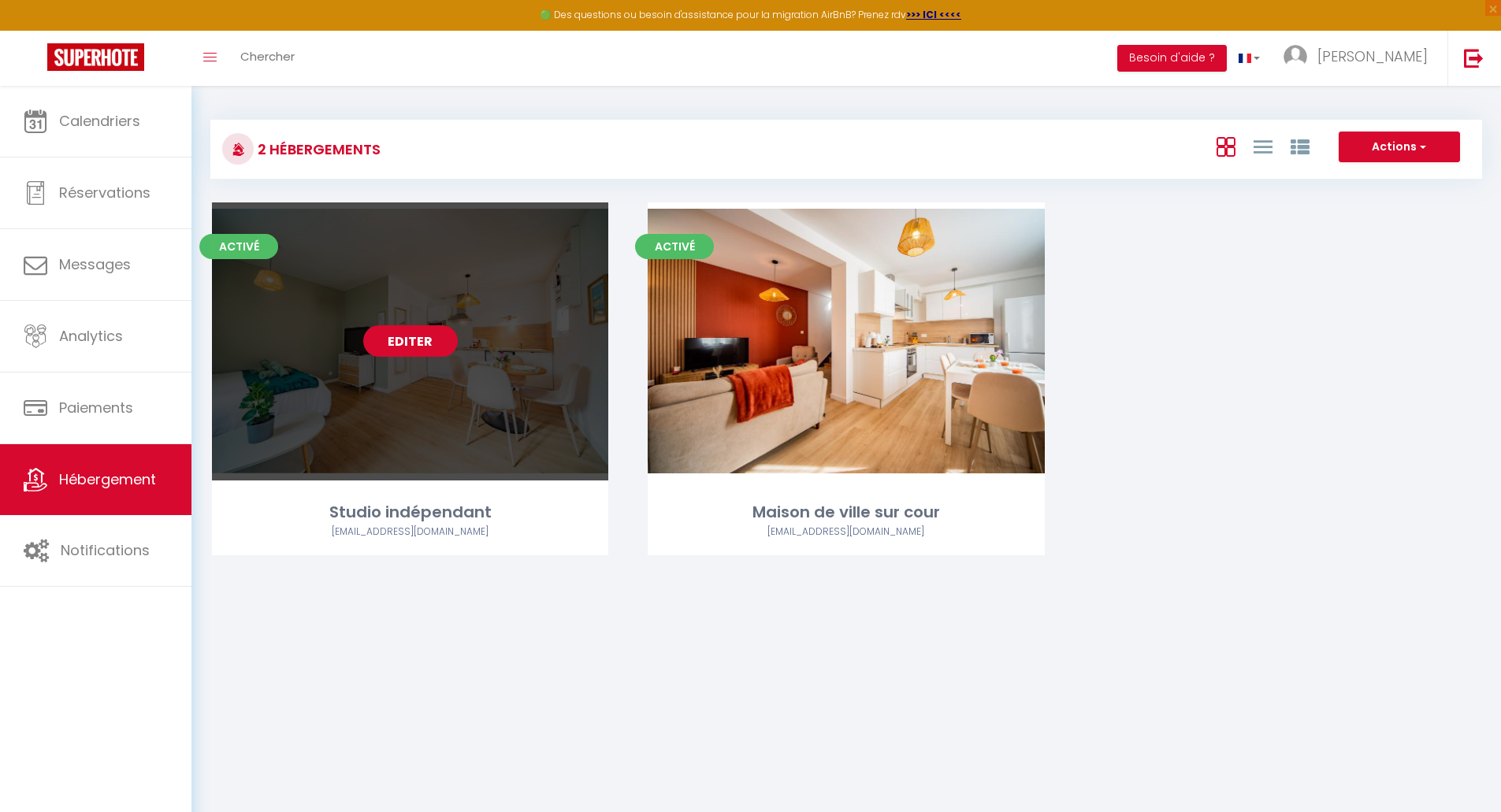
click at [428, 348] on link "Editer" at bounding box center [411, 341] width 95 height 31
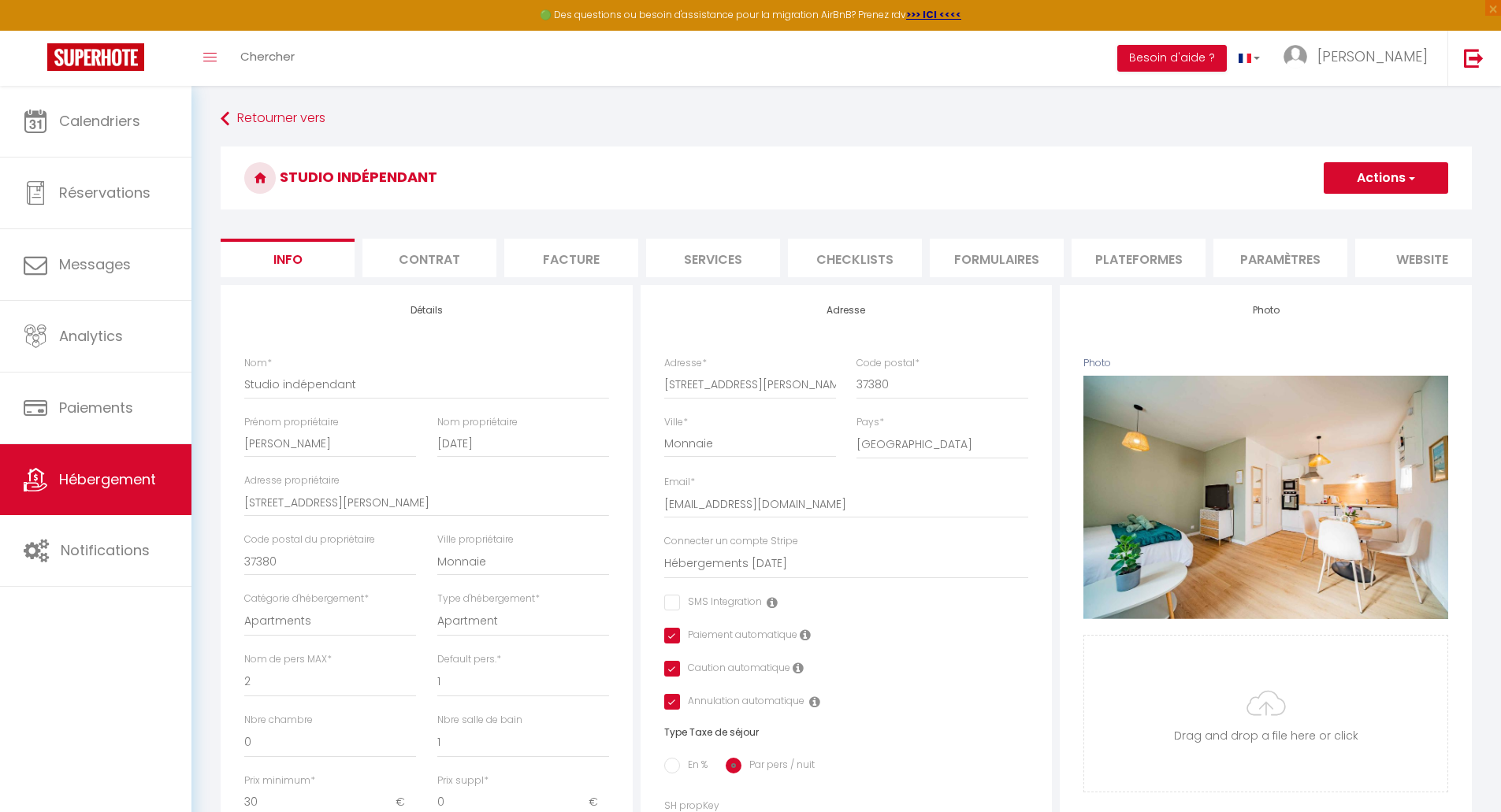
click at [1410, 267] on li "website" at bounding box center [1423, 258] width 134 height 39
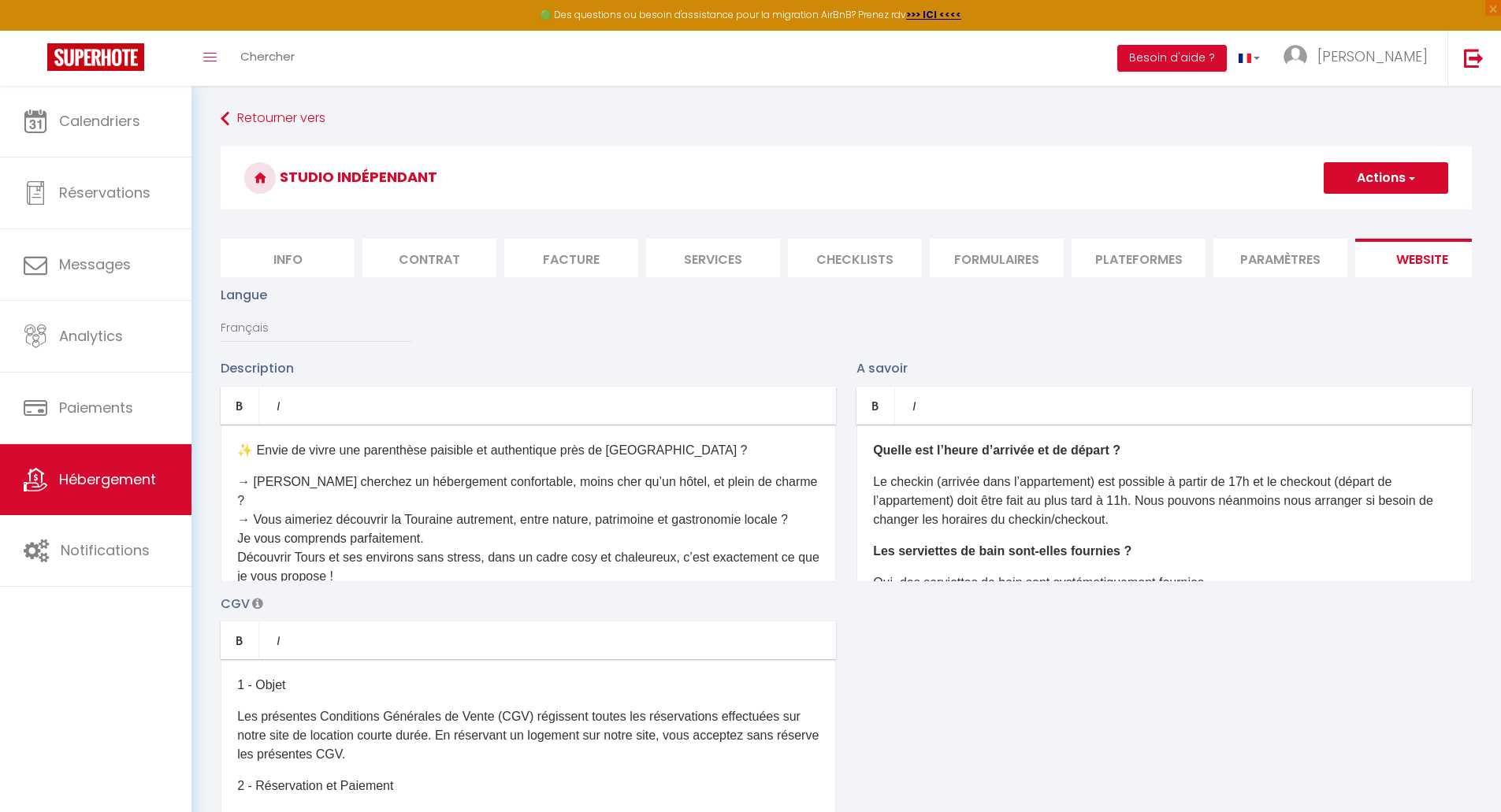
click at [1126, 259] on li "Plateformes" at bounding box center [1139, 258] width 134 height 39
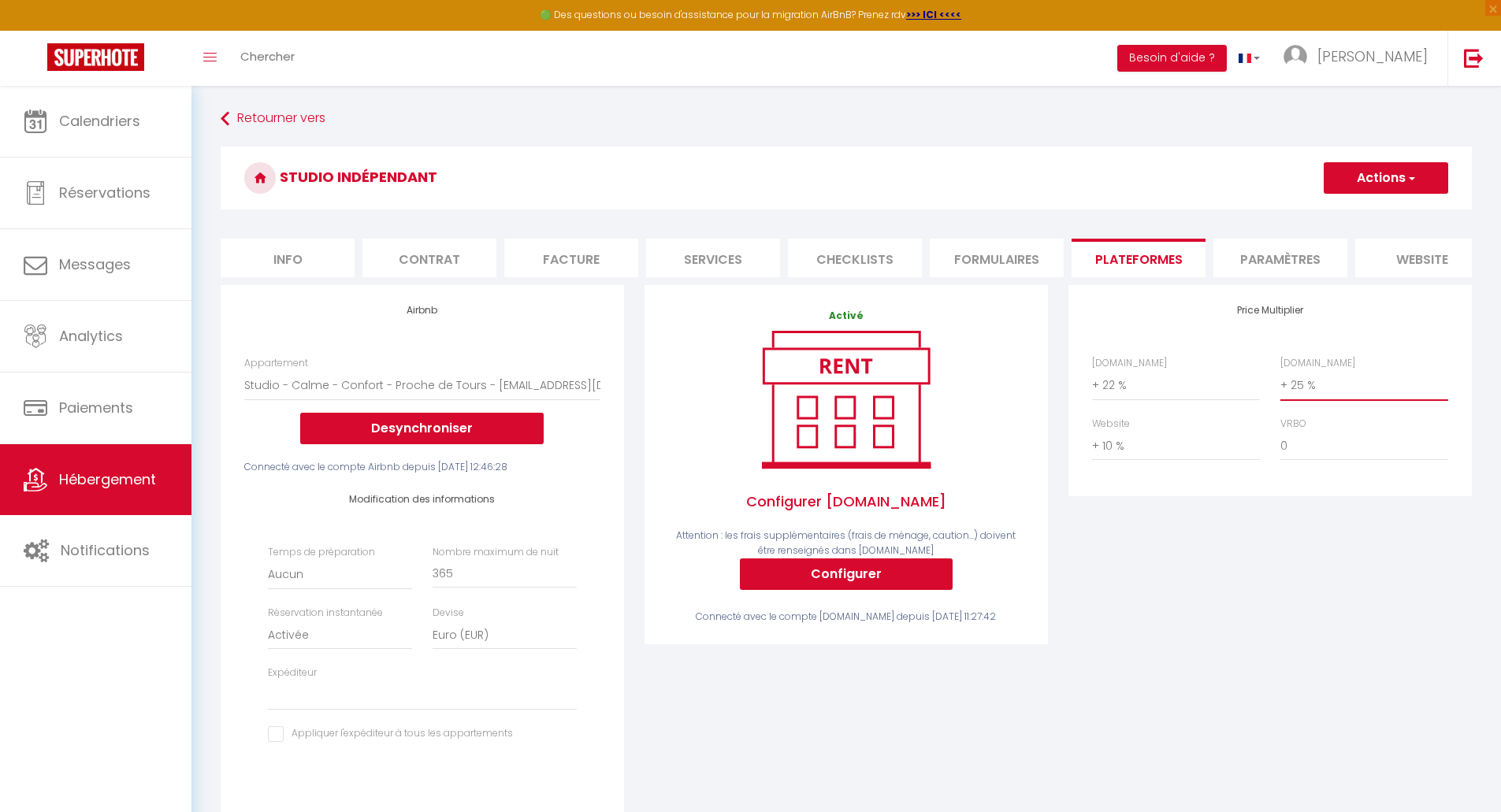
click at [1337, 397] on select "0 + 1 % + 2 % + 3 % + 4 % + 5 % + 6 % + 7 % + 8 % + 9 %" at bounding box center [1365, 385] width 168 height 30
click at [1281, 382] on select "0 + 1 % + 2 % + 3 % + 4 % + 5 % + 6 % + 7 % + 8 % + 9 %" at bounding box center [1365, 385] width 168 height 30
click at [1384, 176] on button "Actions" at bounding box center [1386, 178] width 125 height 31
click at [1367, 214] on link "Enregistrer" at bounding box center [1385, 213] width 125 height 21
click at [80, 485] on span "Hébergement" at bounding box center [108, 480] width 97 height 20
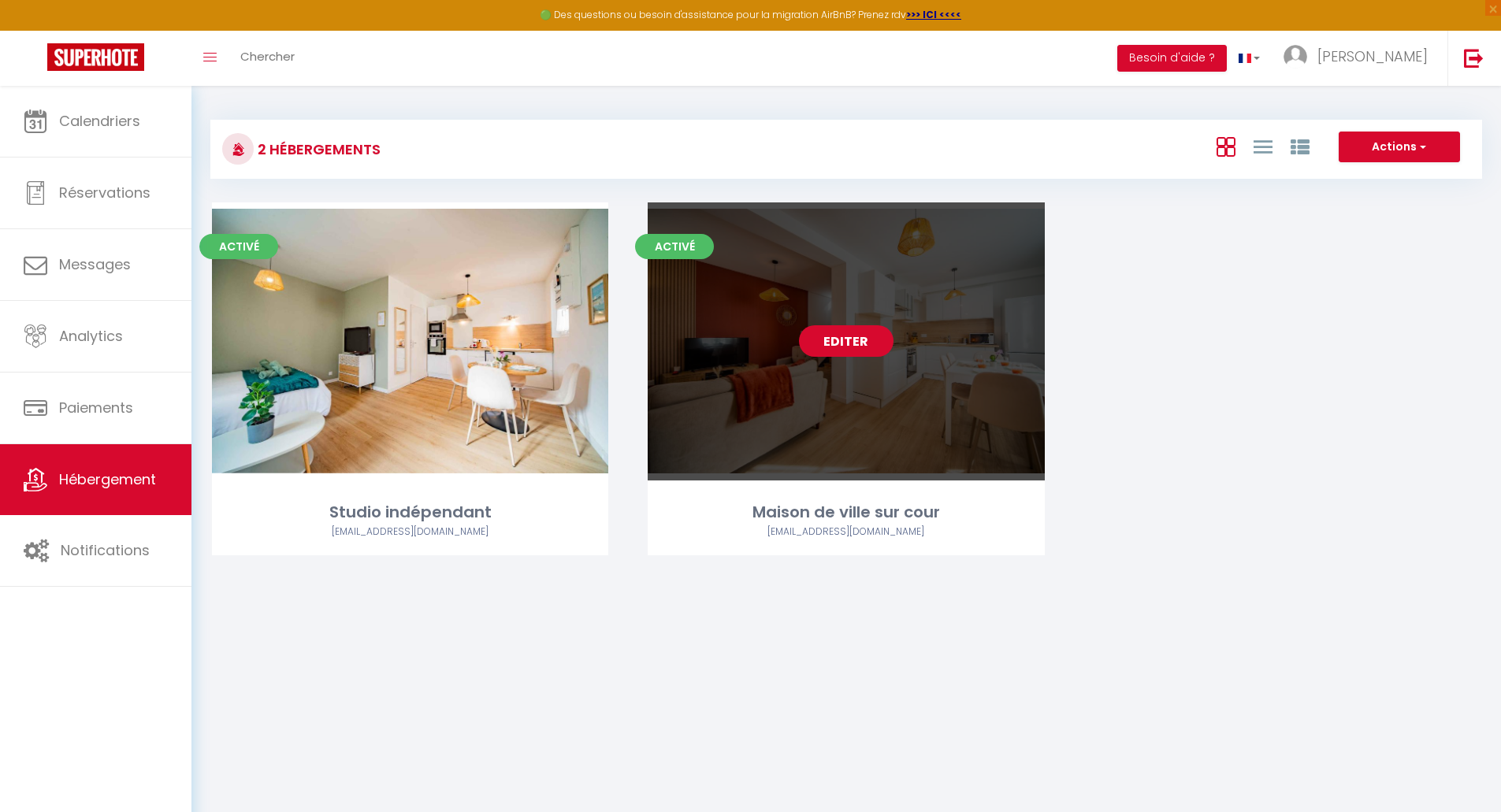
click at [831, 341] on link "Editer" at bounding box center [846, 341] width 95 height 31
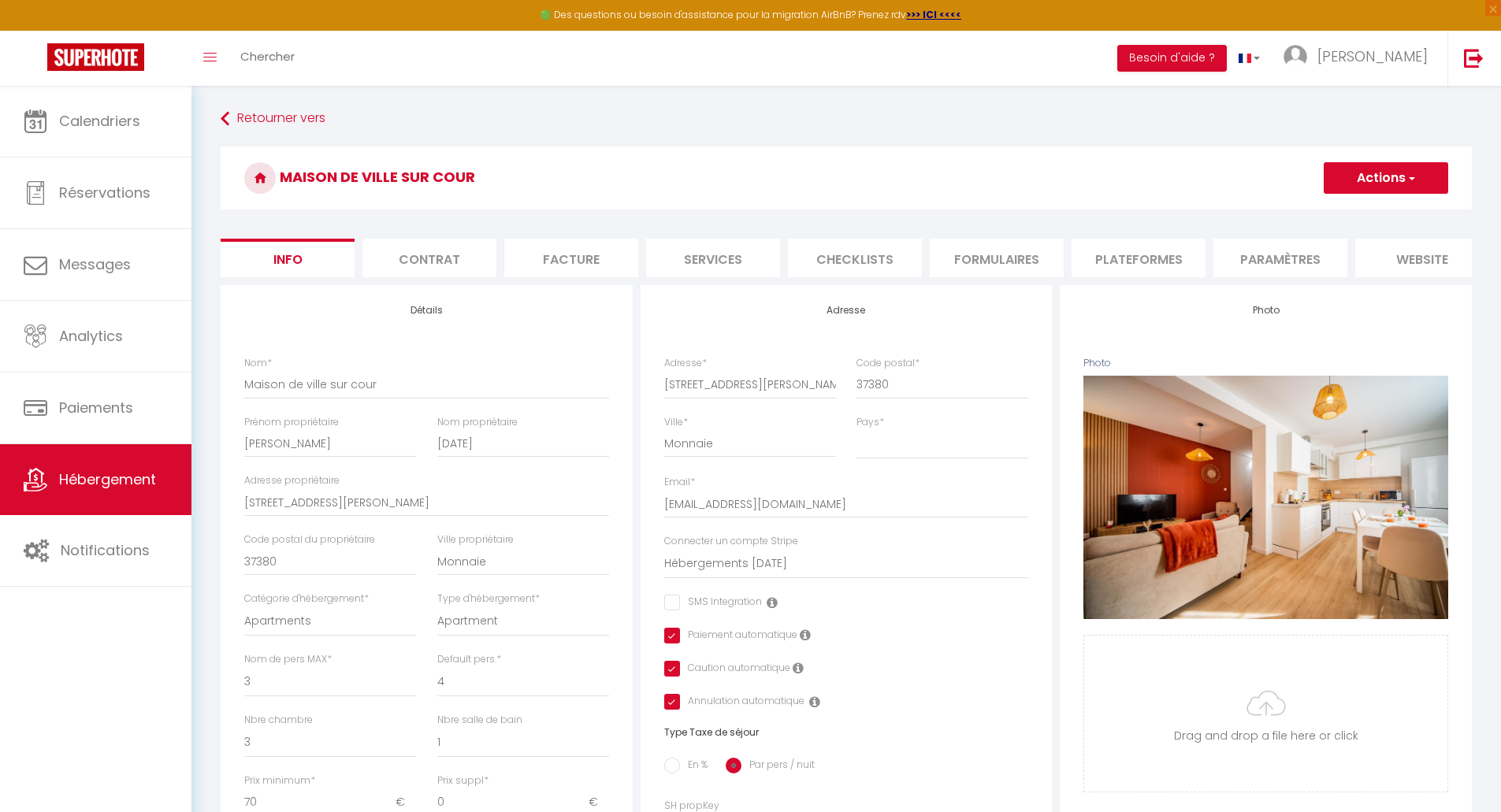
click at [1150, 255] on li "Plateformes" at bounding box center [1139, 258] width 134 height 39
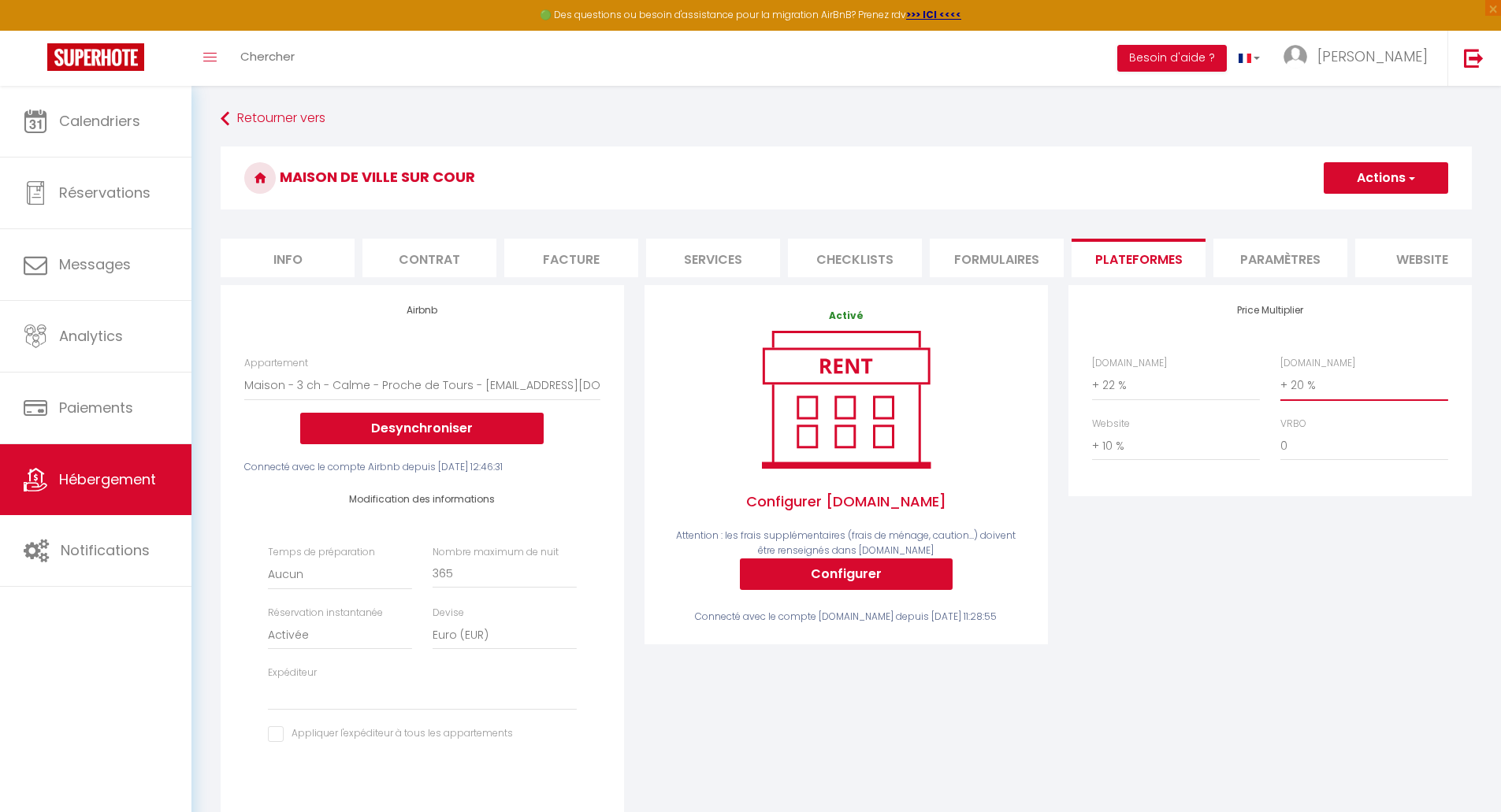
click at [1317, 399] on select "0 + 1 % + 2 % + 3 % + 4 % + 5 % + 6 % + 7 % + 8 % + 9 %" at bounding box center [1365, 385] width 168 height 30
click at [1281, 382] on select "0 + 1 % + 2 % + 3 % + 4 % + 5 % + 6 % + 7 % + 8 % + 9 %" at bounding box center [1365, 385] width 168 height 30
click at [1381, 580] on div "Price Multiplier [DOMAIN_NAME] 0 + 1 % + 2 % + 3 % + 4 % + 5 % + 6 % + 7 %" at bounding box center [1270, 563] width 424 height 556
click at [1386, 178] on button "Actions" at bounding box center [1386, 178] width 125 height 31
click at [1374, 210] on link "Enregistrer" at bounding box center [1385, 213] width 125 height 21
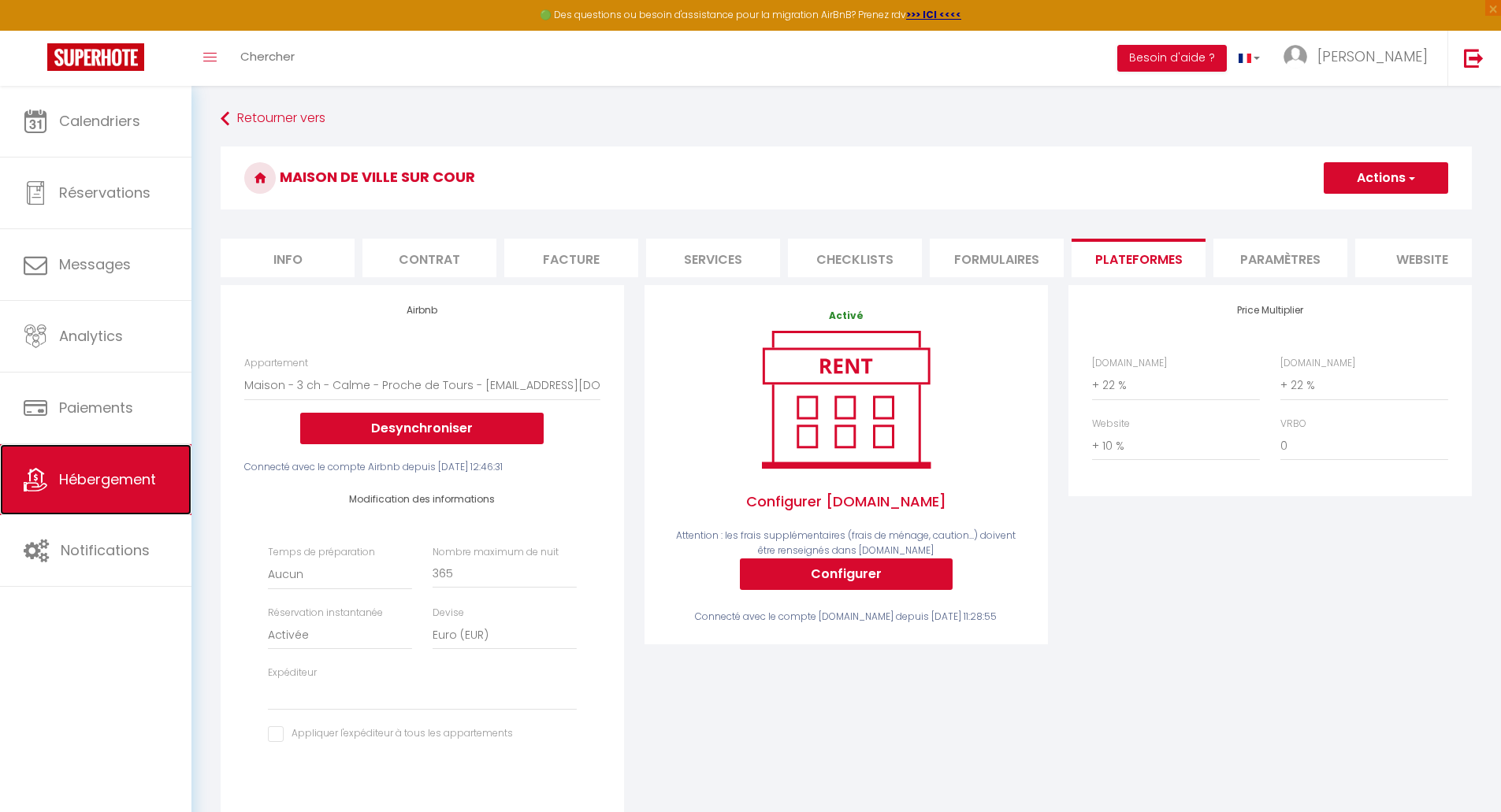
click at [134, 484] on span "Hébergement" at bounding box center [108, 480] width 97 height 20
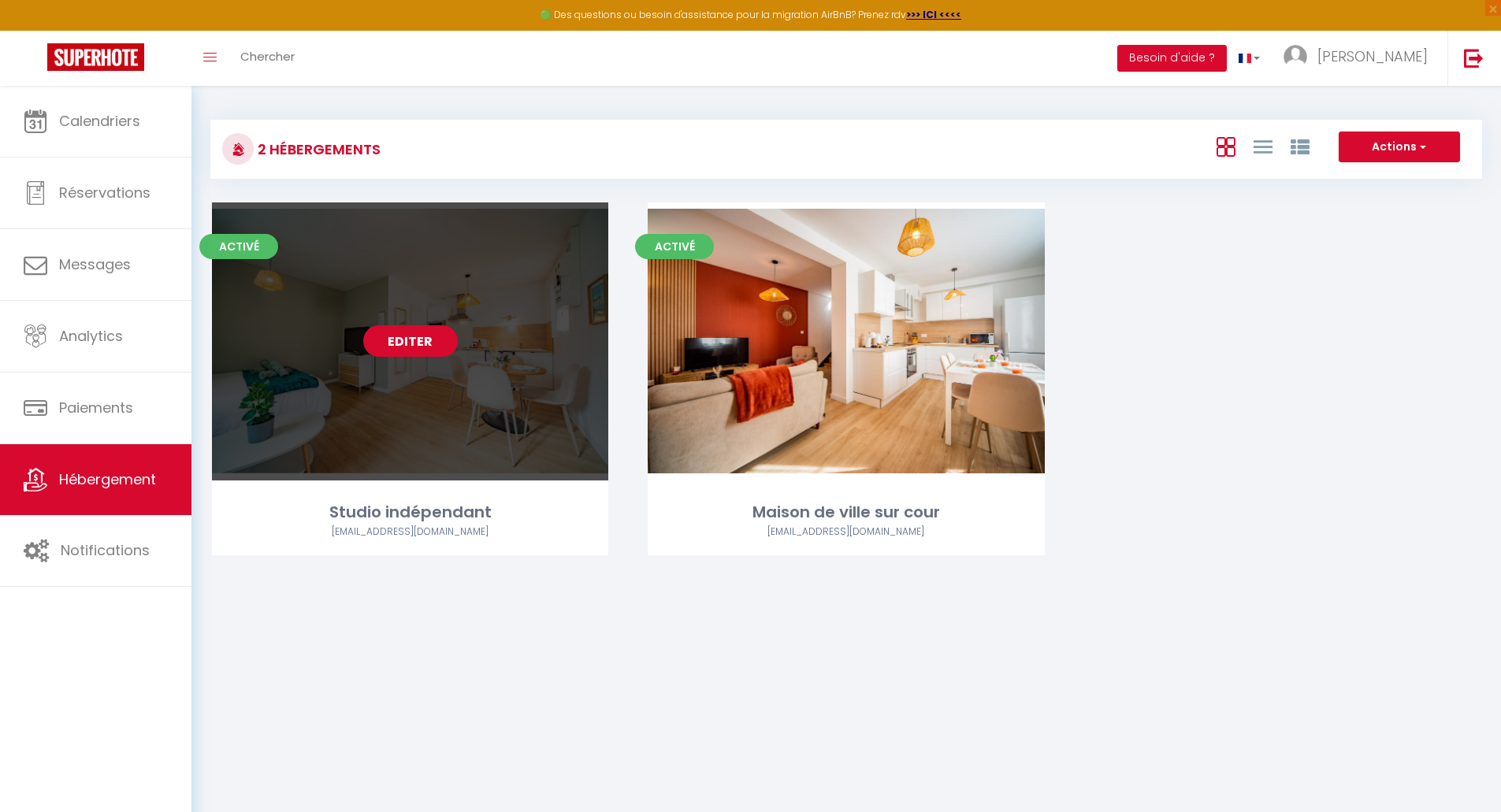
click at [410, 339] on link "Editer" at bounding box center [411, 341] width 95 height 31
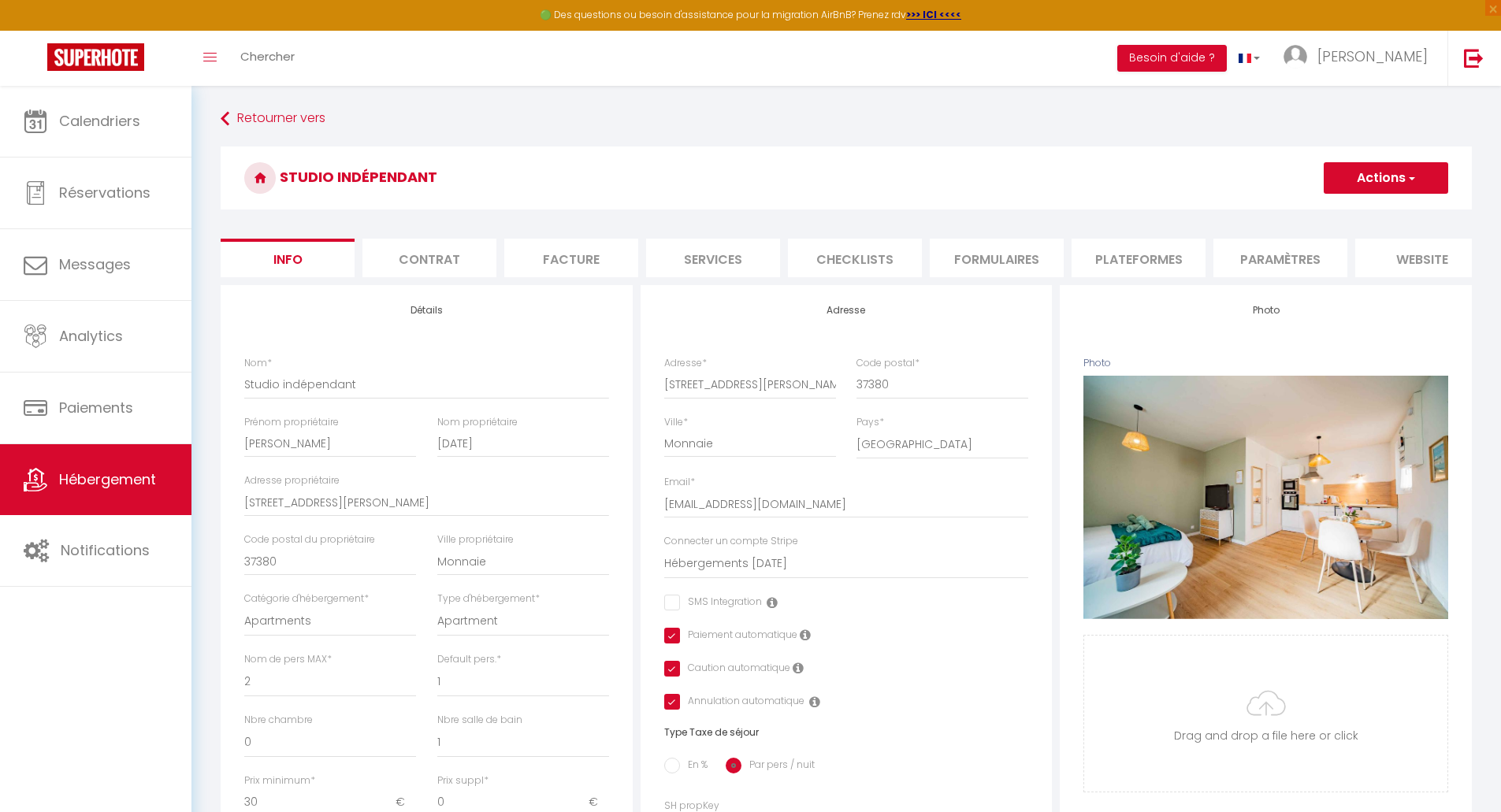
click at [1113, 257] on li "Plateformes" at bounding box center [1139, 258] width 134 height 39
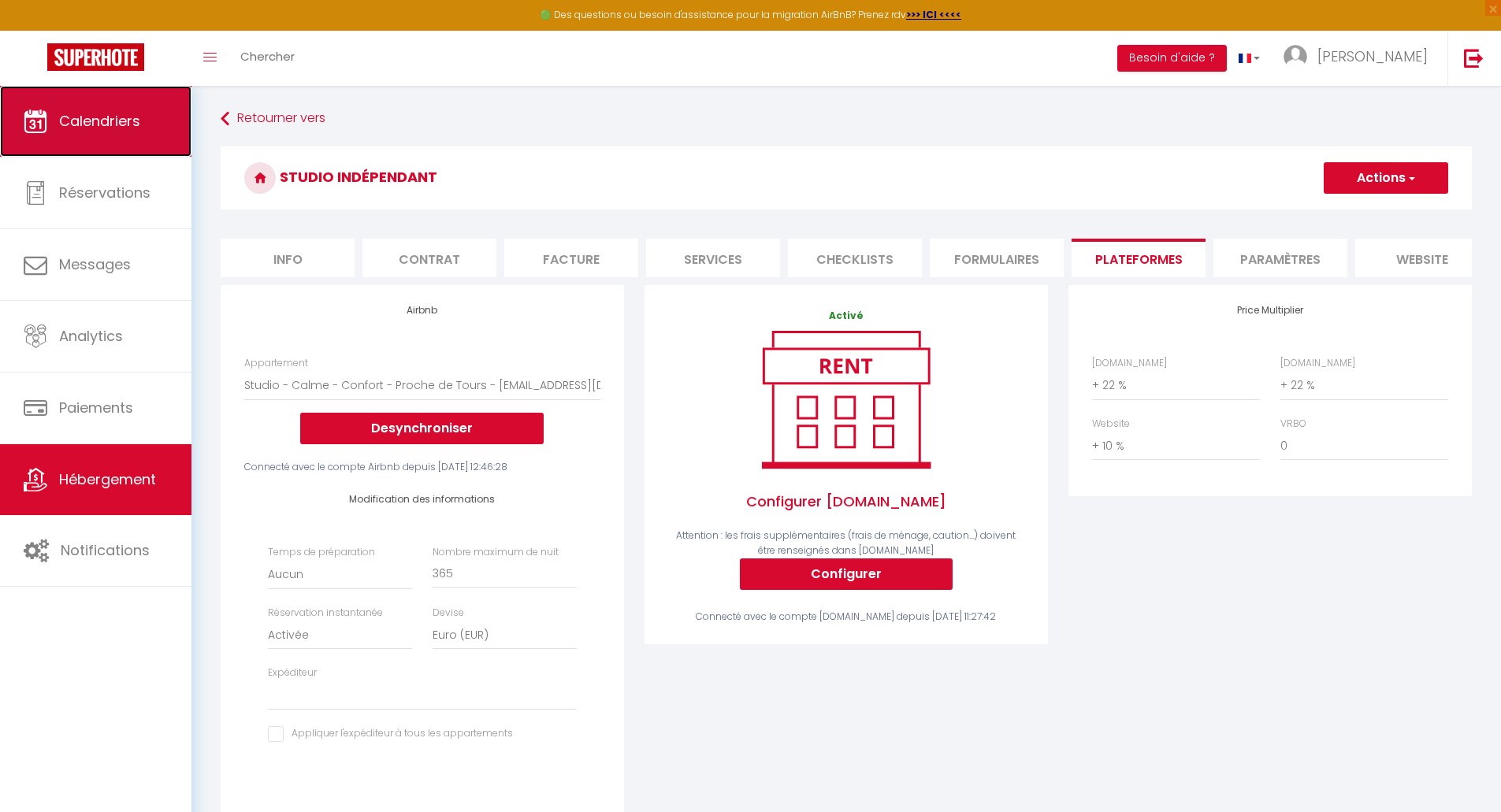
click at [65, 128] on span "Calendriers" at bounding box center [100, 121] width 81 height 20
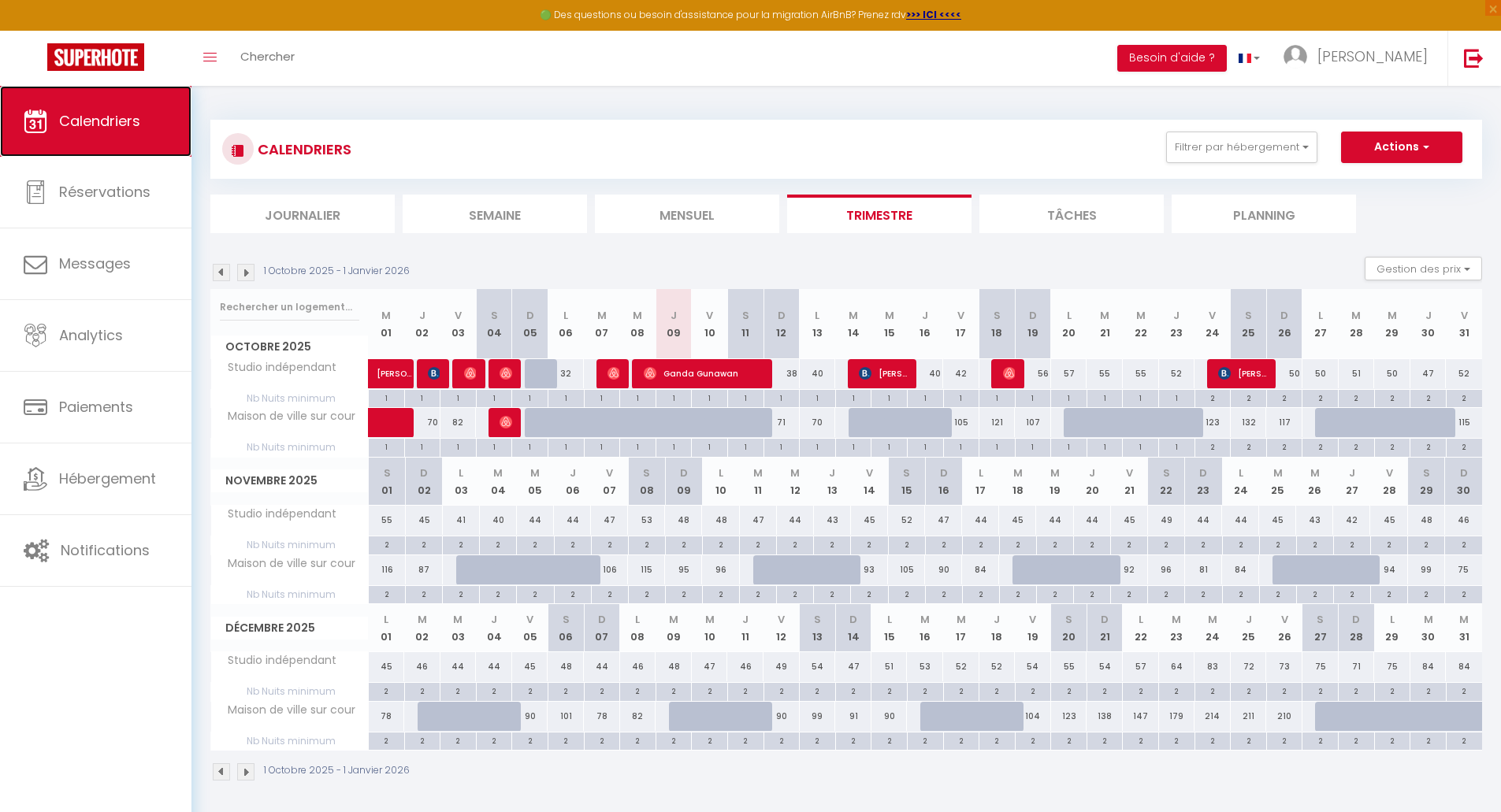
click at [81, 135] on link "Calendriers" at bounding box center [96, 121] width 191 height 71
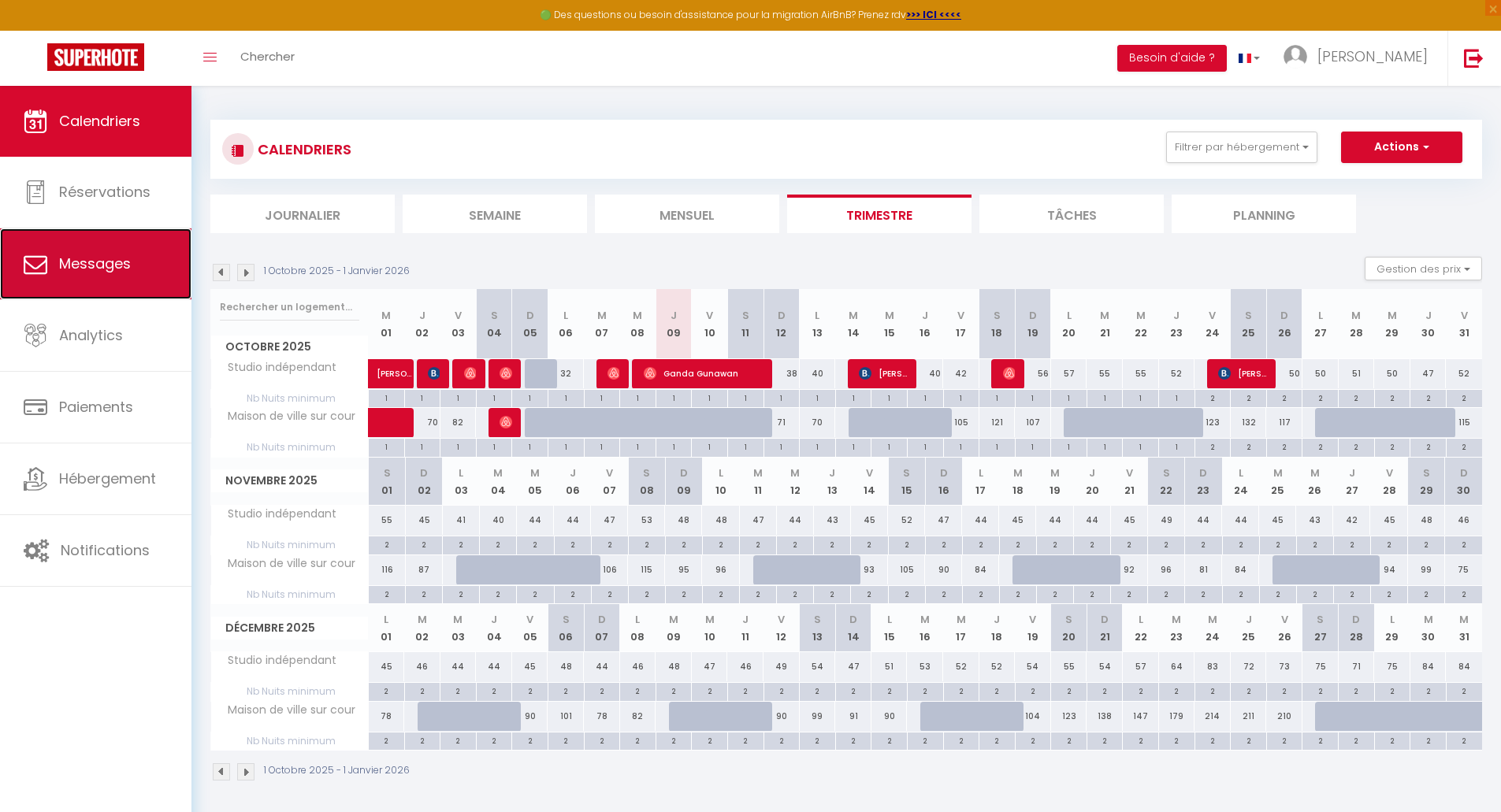
click at [81, 274] on span "Messages" at bounding box center [95, 264] width 72 height 20
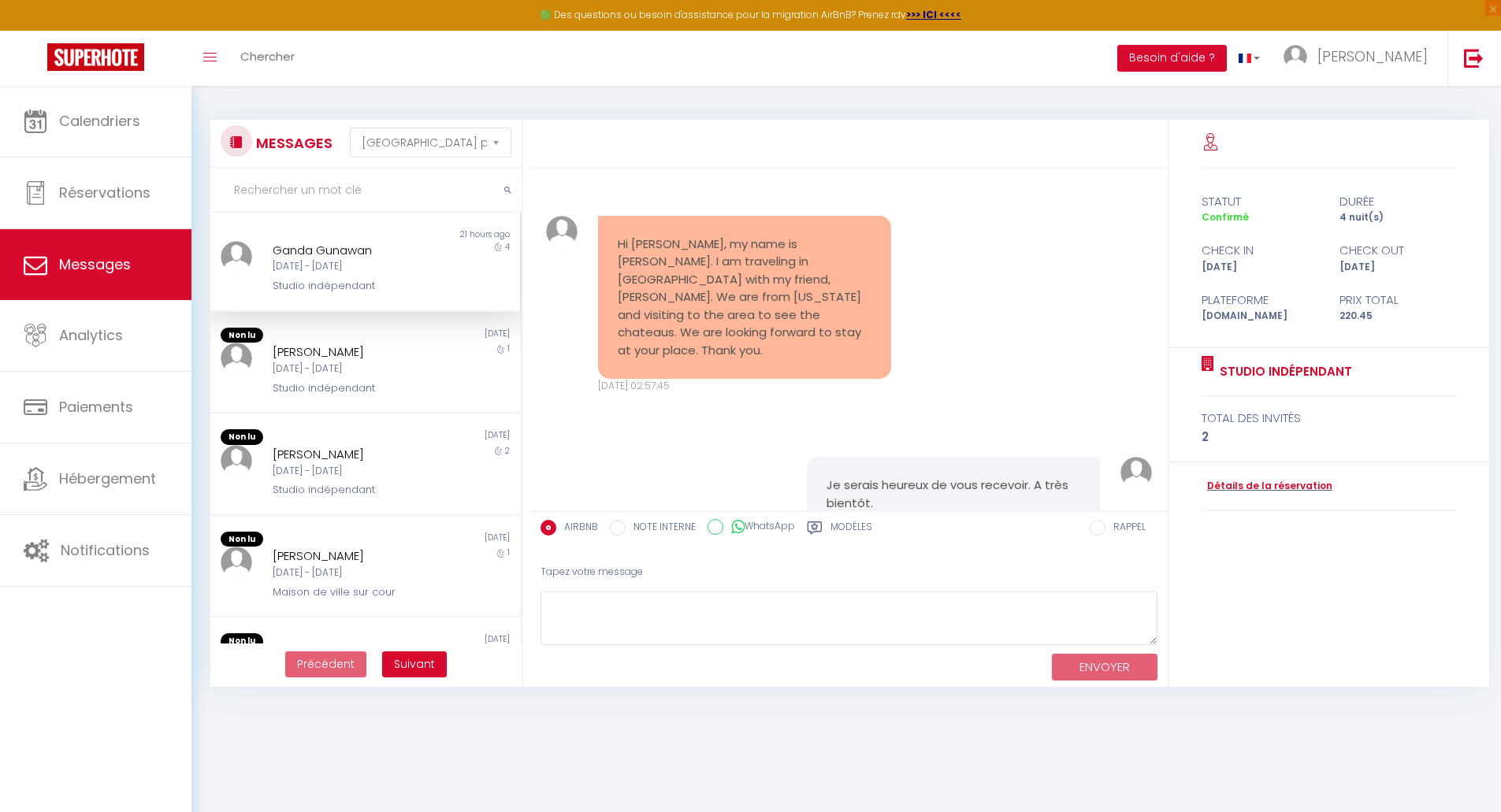
scroll to position [3688, 0]
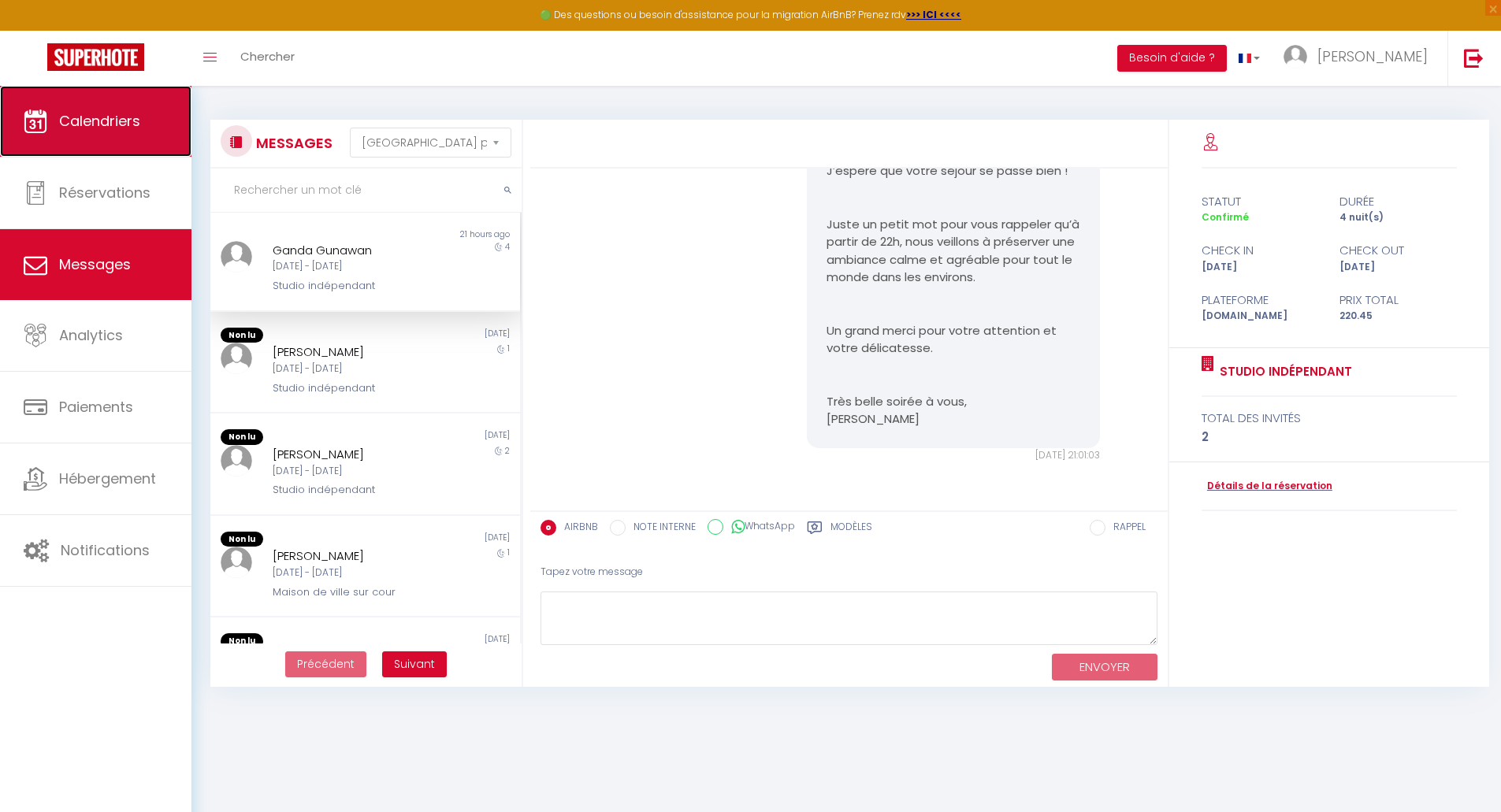
click at [65, 129] on span "Calendriers" at bounding box center [100, 121] width 81 height 20
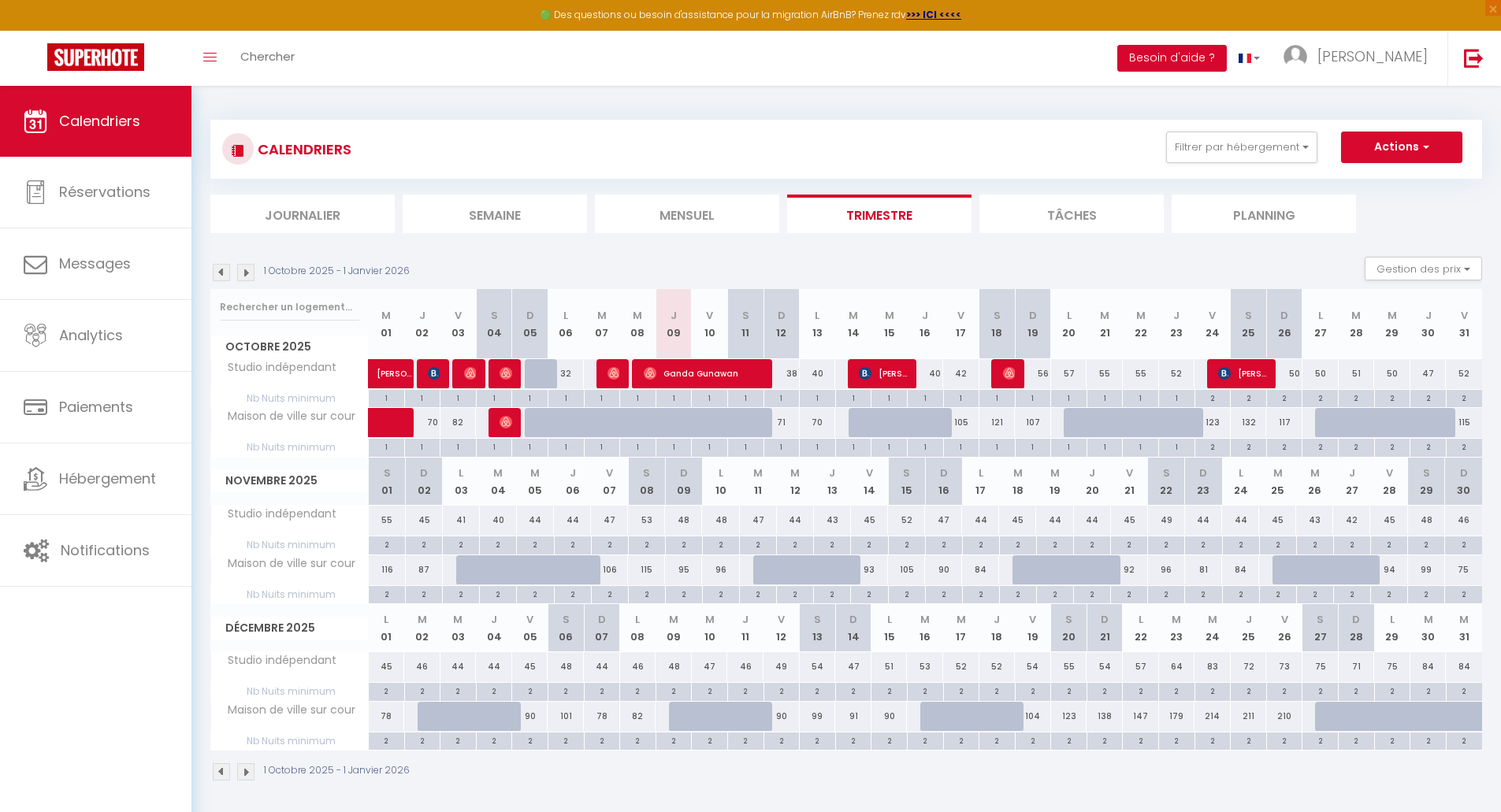
click at [1203, 62] on button "Besoin d'aide ?" at bounding box center [1172, 58] width 110 height 26
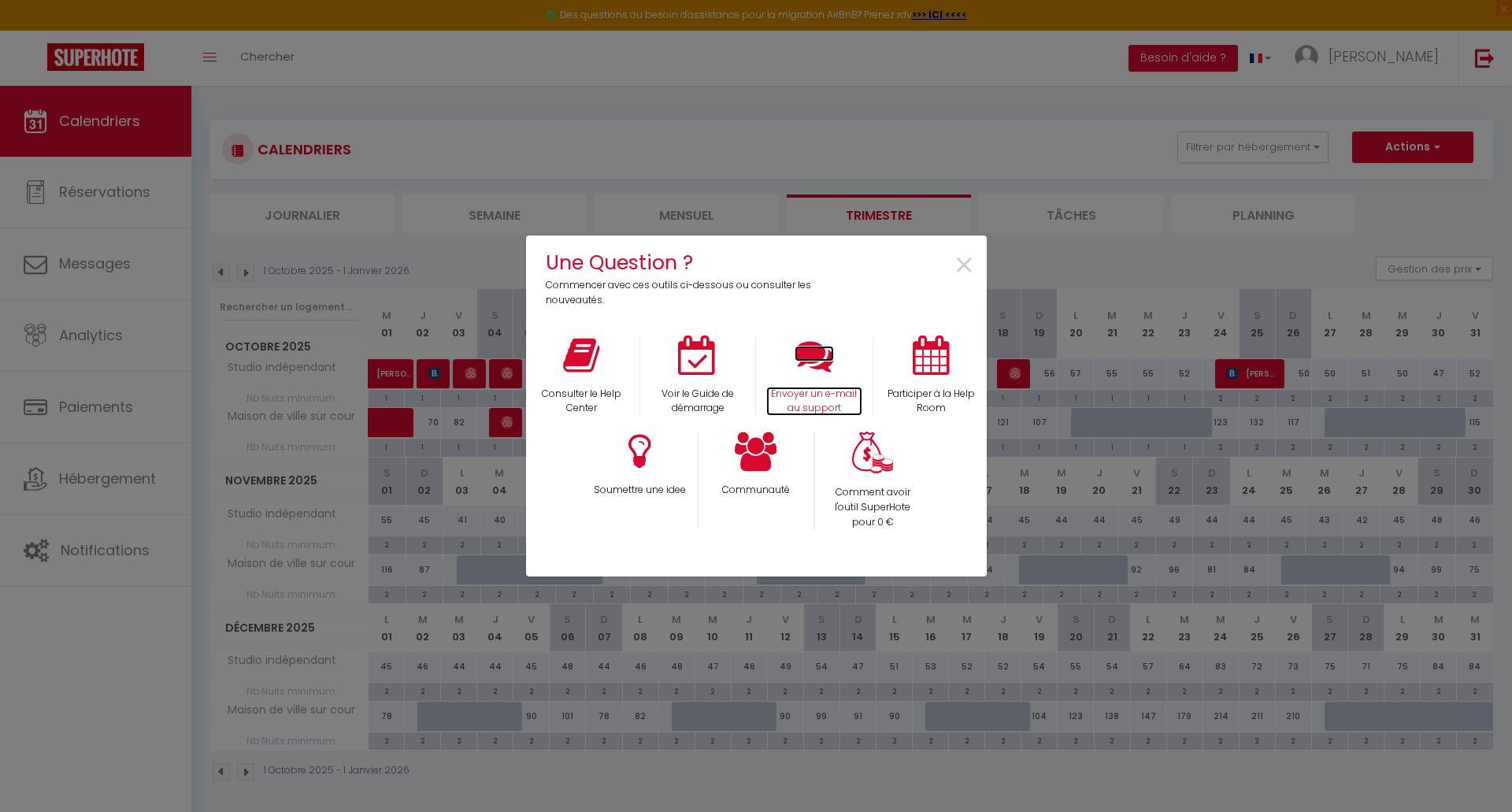
click at [822, 355] on icon at bounding box center [814, 355] width 40 height 40
click at [756, 465] on icon at bounding box center [756, 452] width 43 height 40
click at [967, 264] on span "×" at bounding box center [964, 265] width 21 height 49
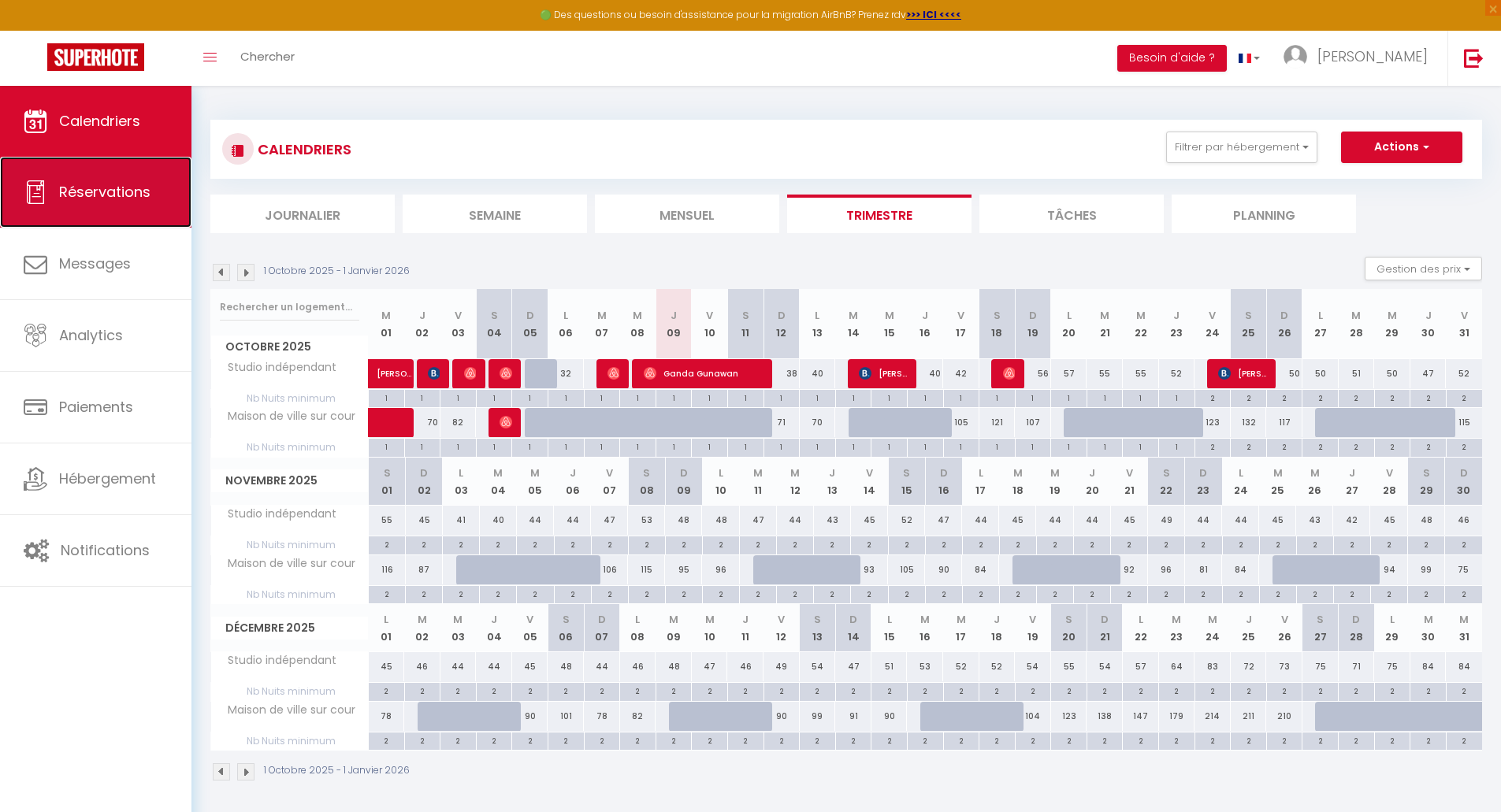
click at [106, 211] on link "Réservations" at bounding box center [96, 192] width 191 height 71
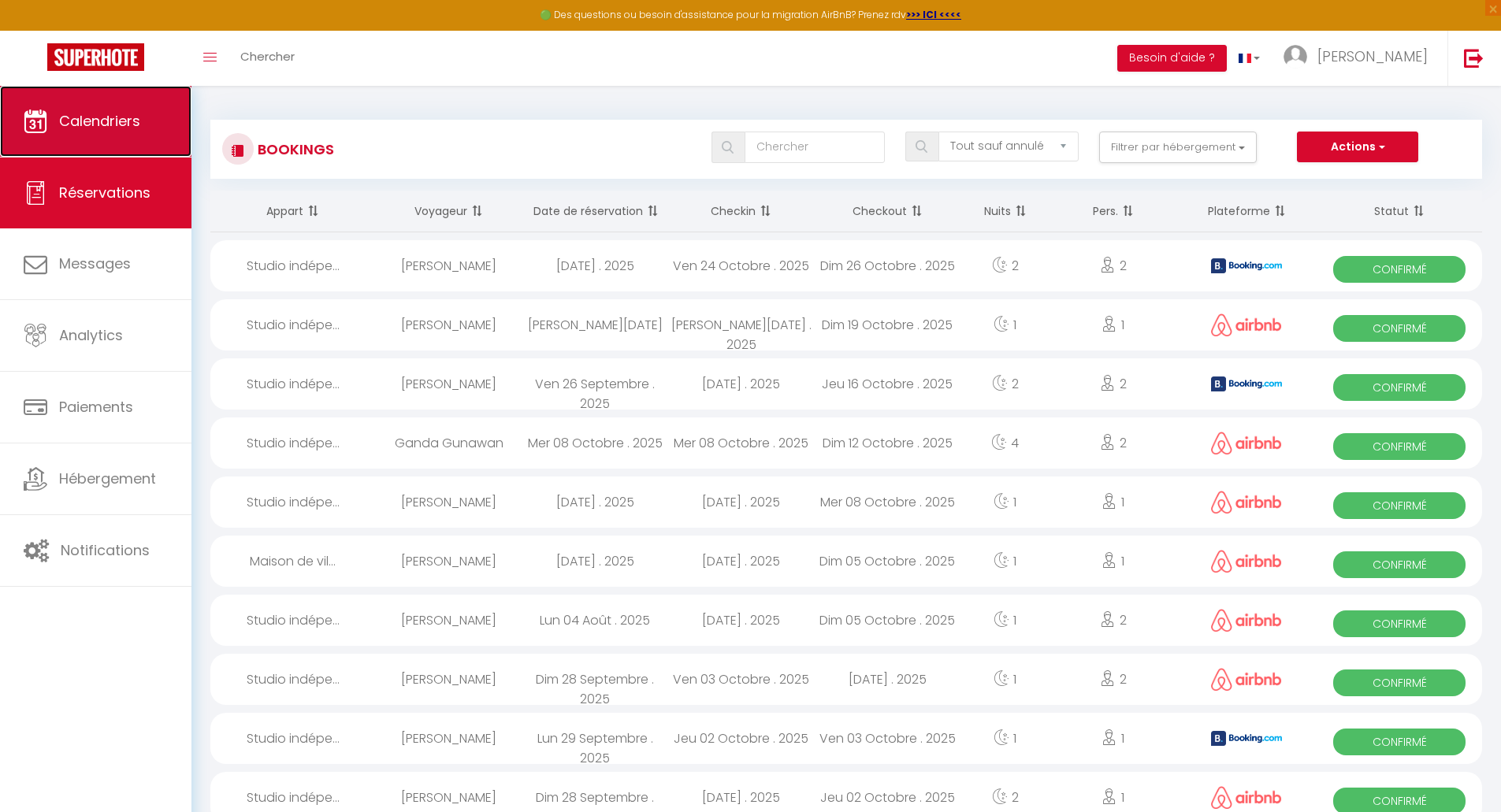
click at [83, 128] on span "Calendriers" at bounding box center [100, 121] width 81 height 20
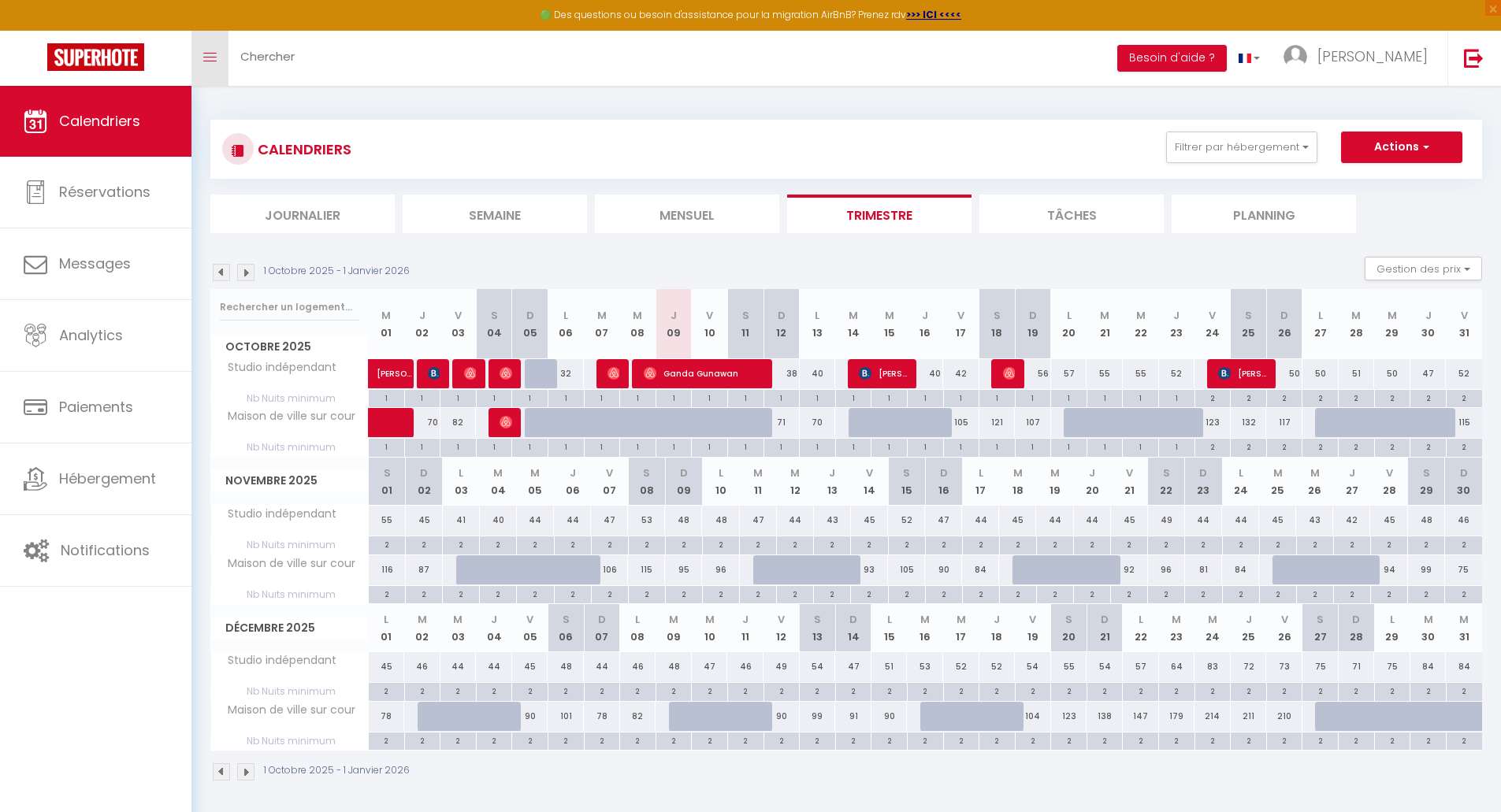
click at [216, 57] on span at bounding box center [210, 58] width 13 height 2
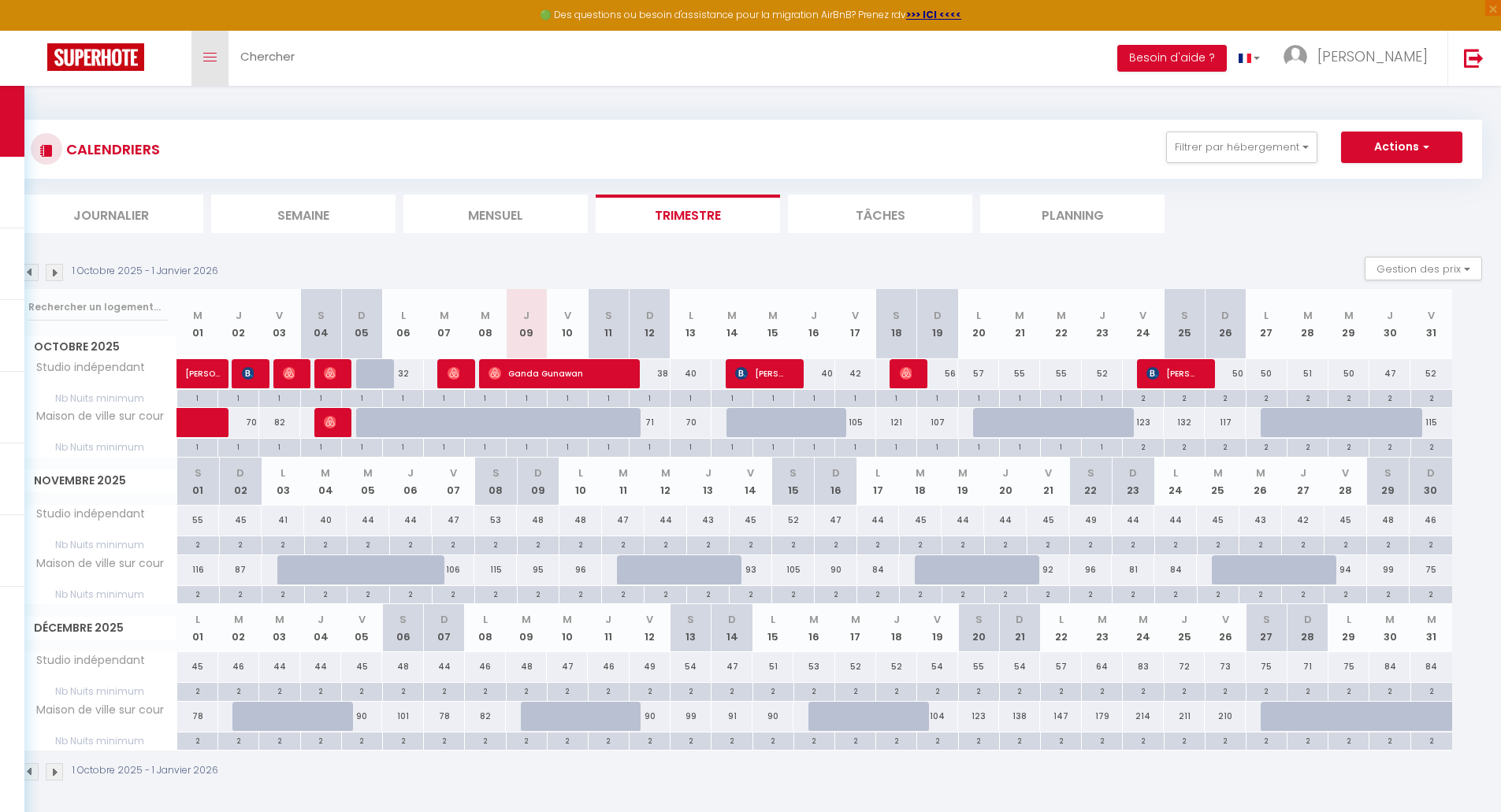
click at [216, 57] on span at bounding box center [210, 58] width 13 height 2
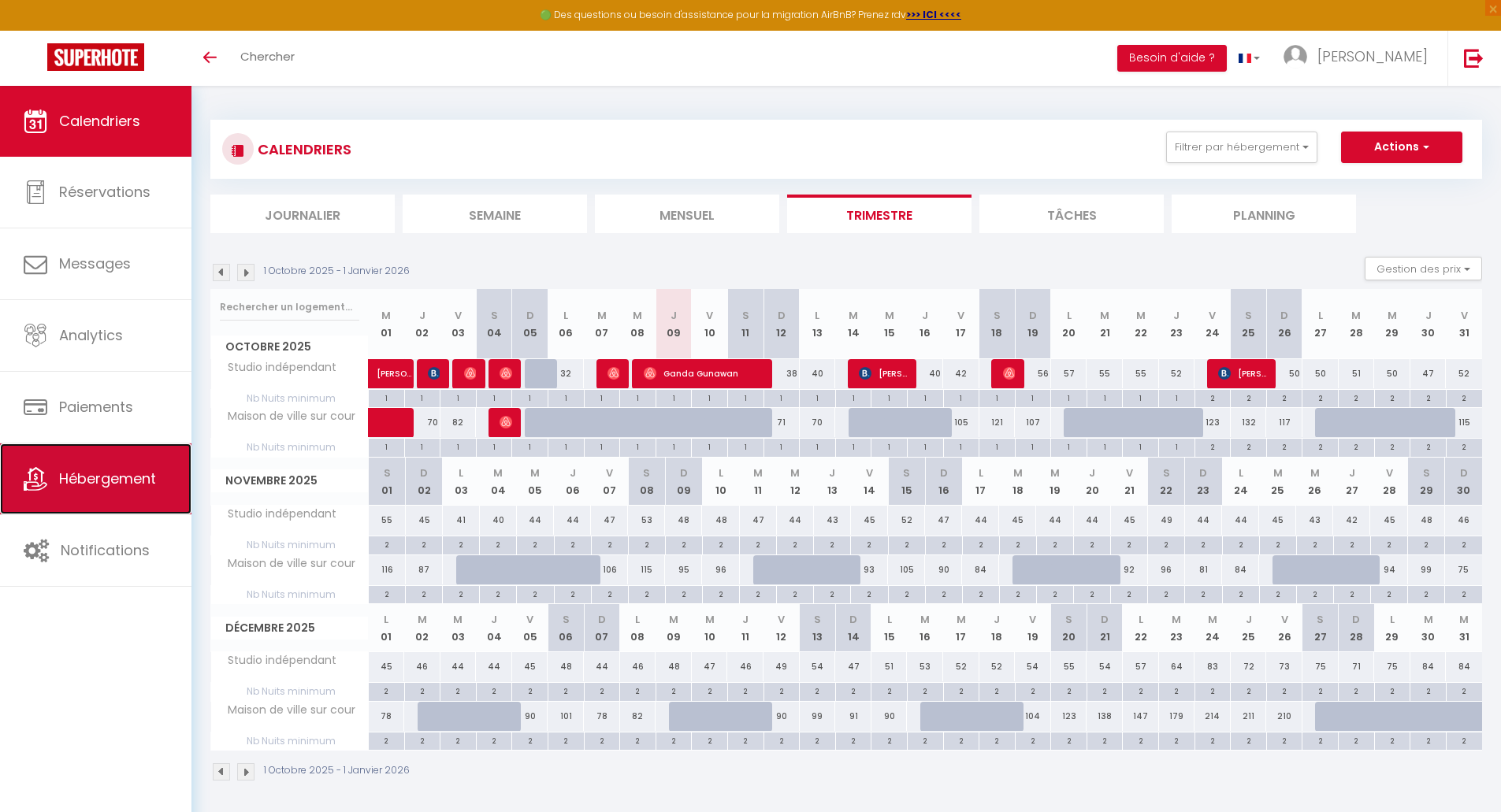
click at [56, 501] on link "Hébergement" at bounding box center [96, 479] width 191 height 71
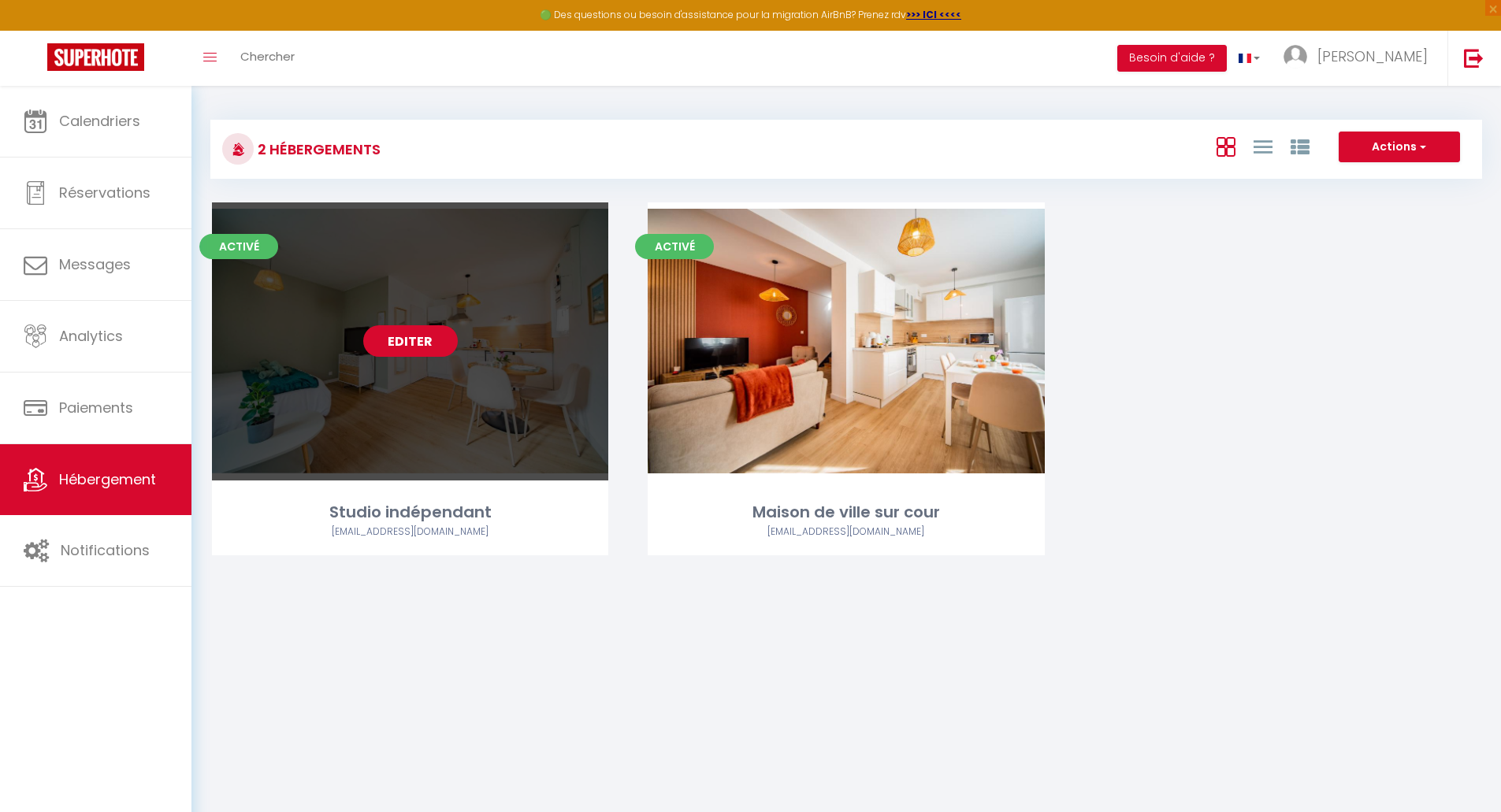
click at [397, 348] on link "Editer" at bounding box center [411, 341] width 95 height 31
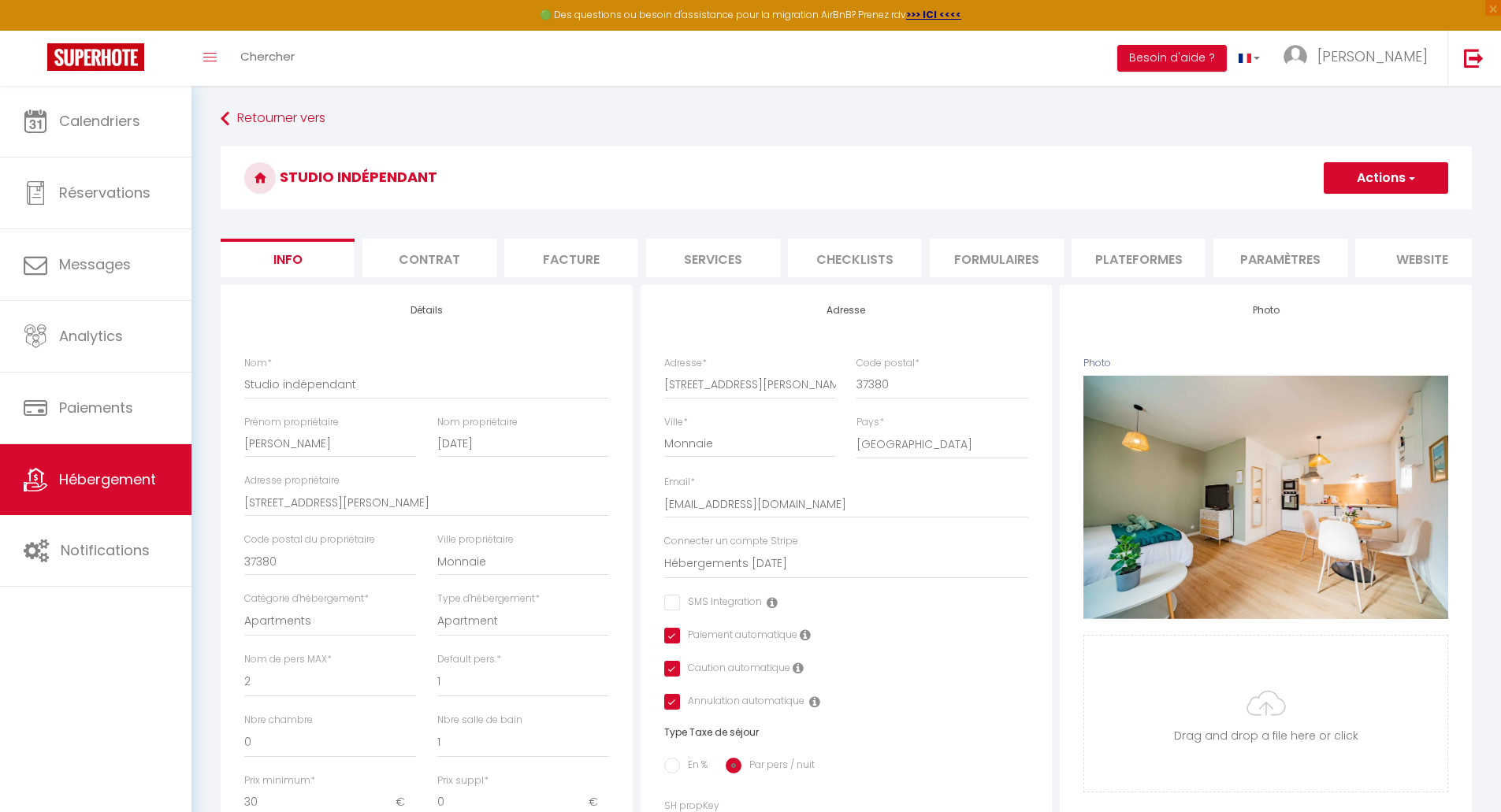
click at [1275, 261] on li "Paramètres" at bounding box center [1281, 258] width 134 height 39
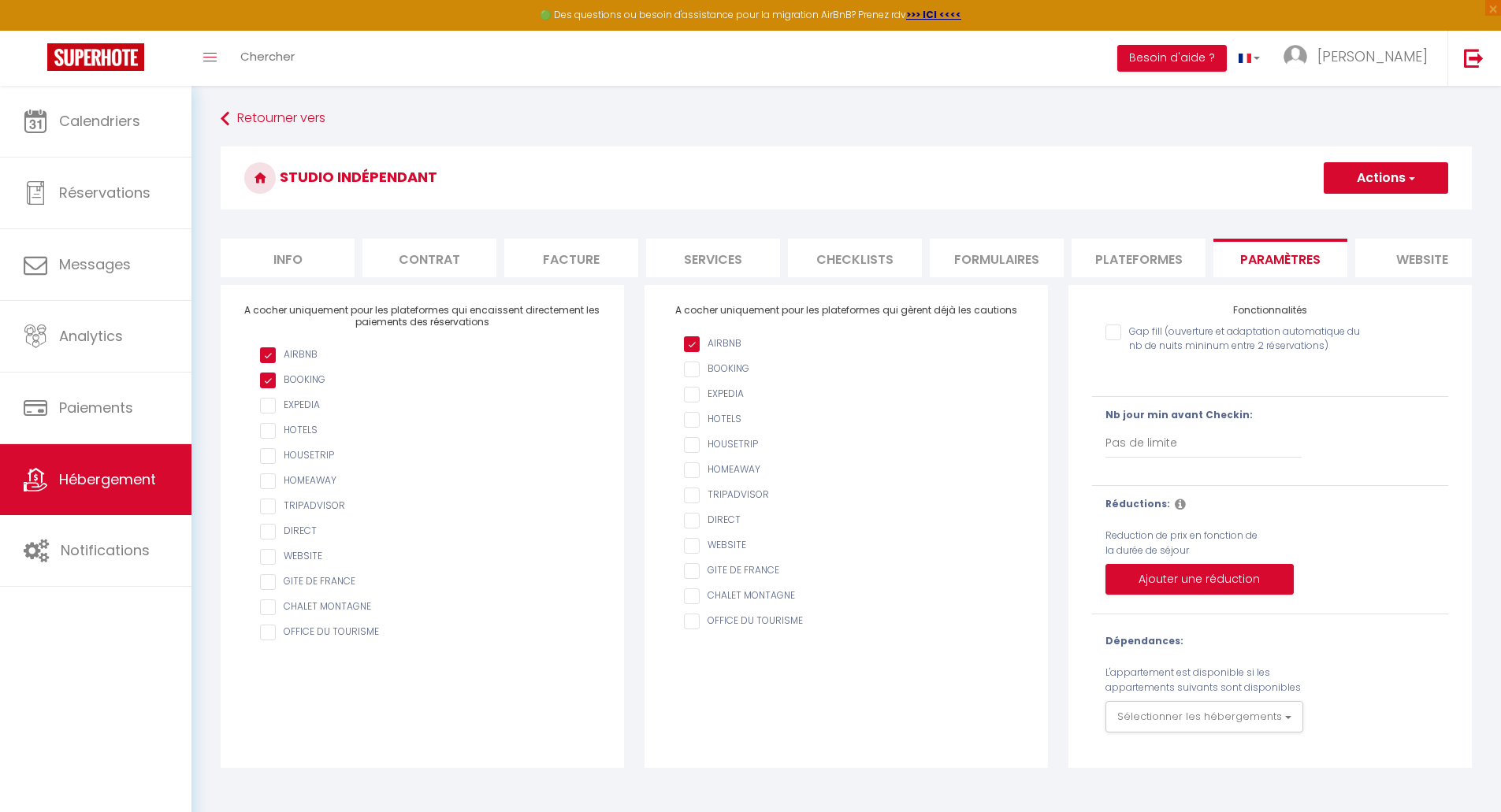
click at [1152, 261] on li "Plateformes" at bounding box center [1139, 258] width 134 height 39
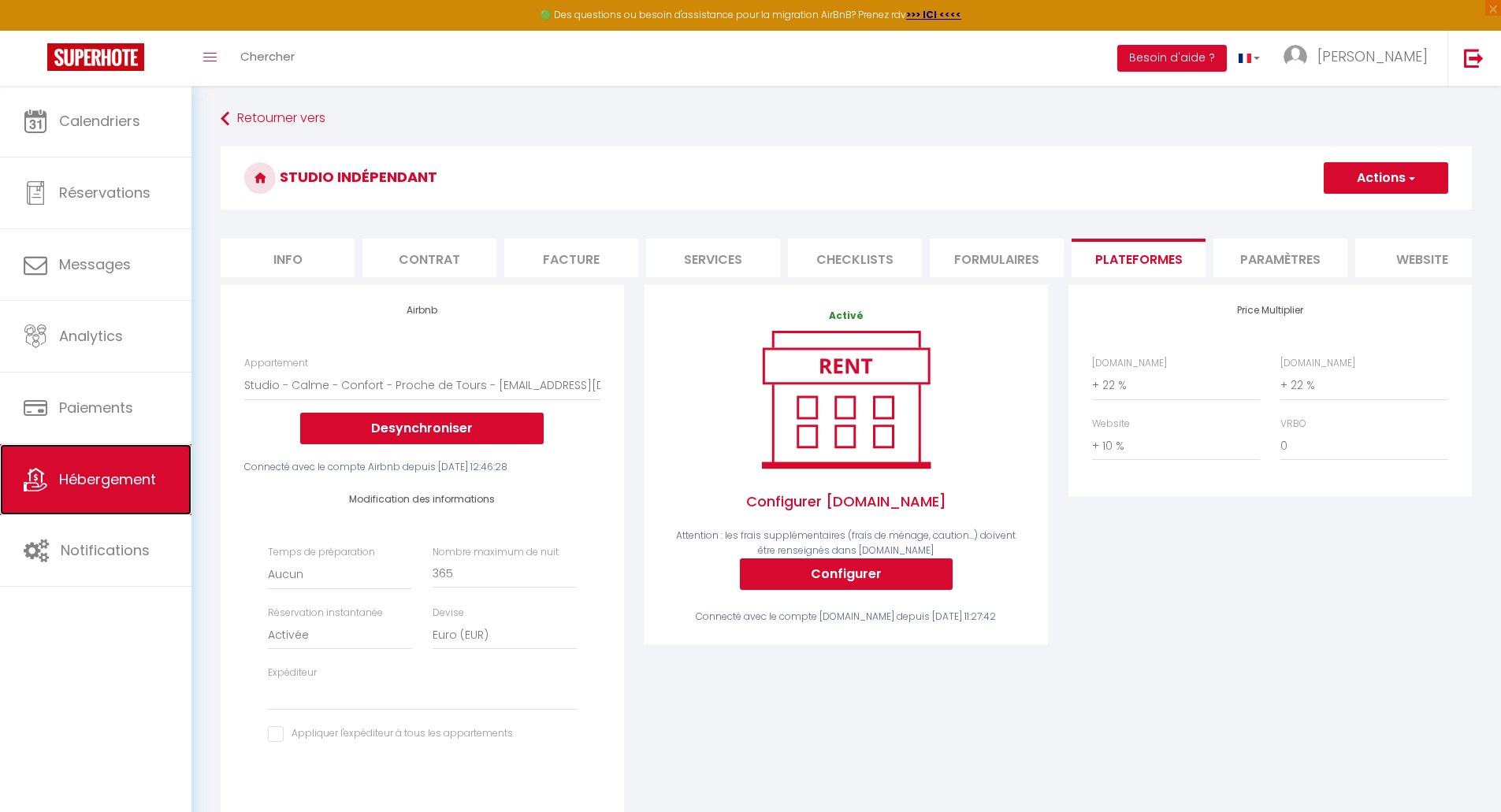
click at [90, 487] on span "Hébergement" at bounding box center [108, 480] width 97 height 20
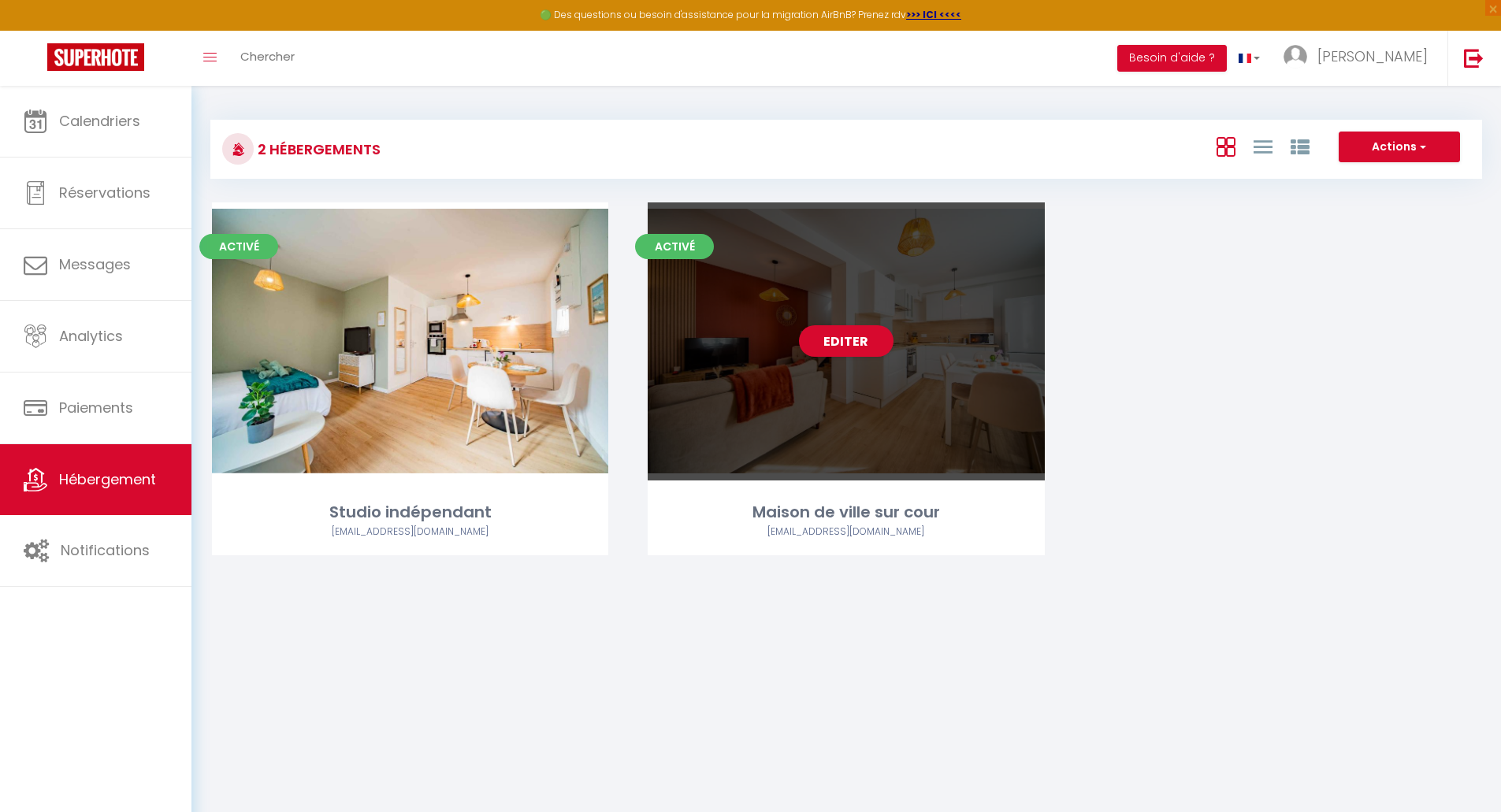
click at [884, 362] on div "Editer" at bounding box center [845, 341] width 397 height 278
click at [863, 347] on link "Editer" at bounding box center [846, 341] width 95 height 31
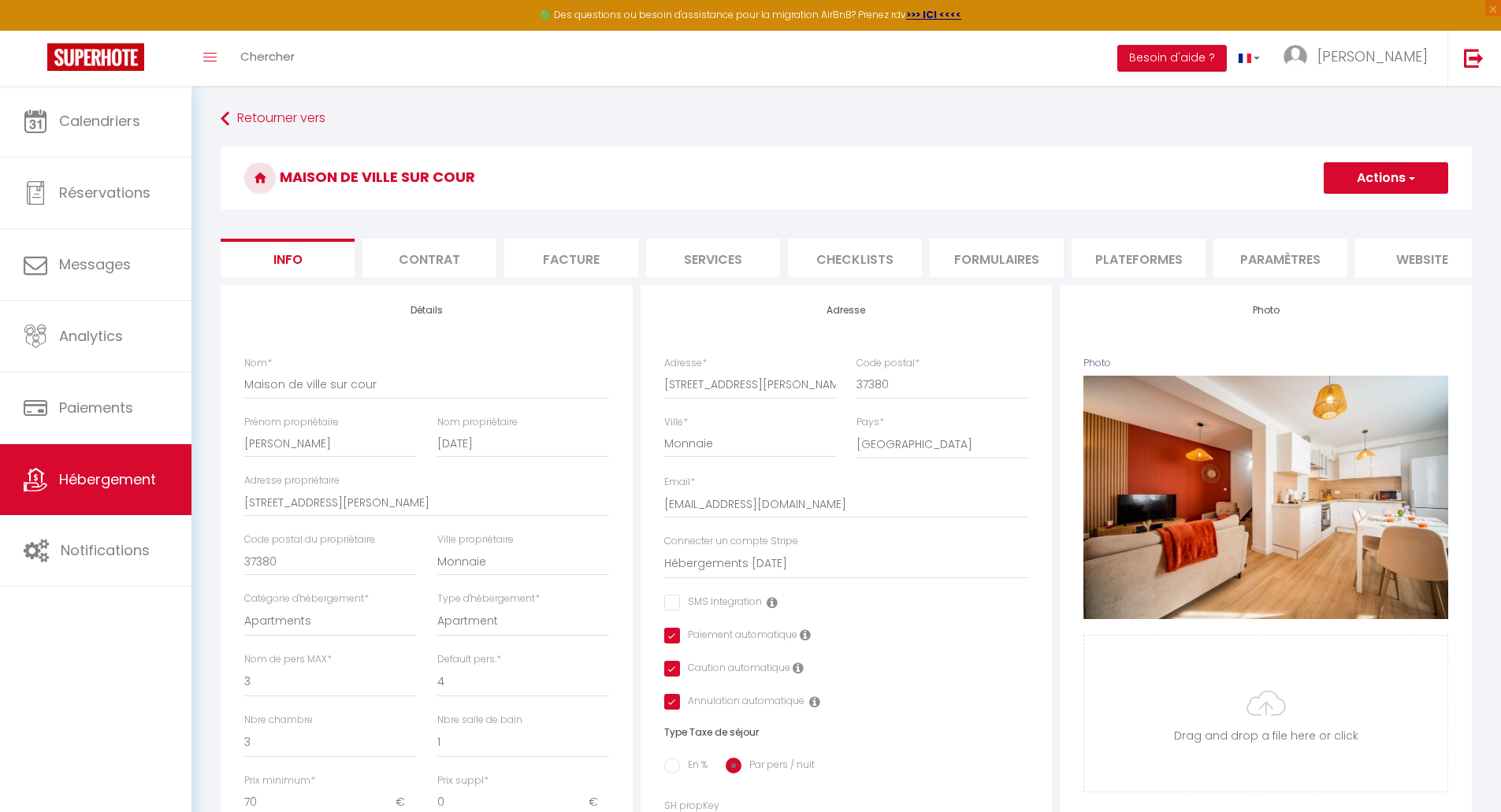
click at [1108, 260] on li "Plateformes" at bounding box center [1139, 258] width 134 height 39
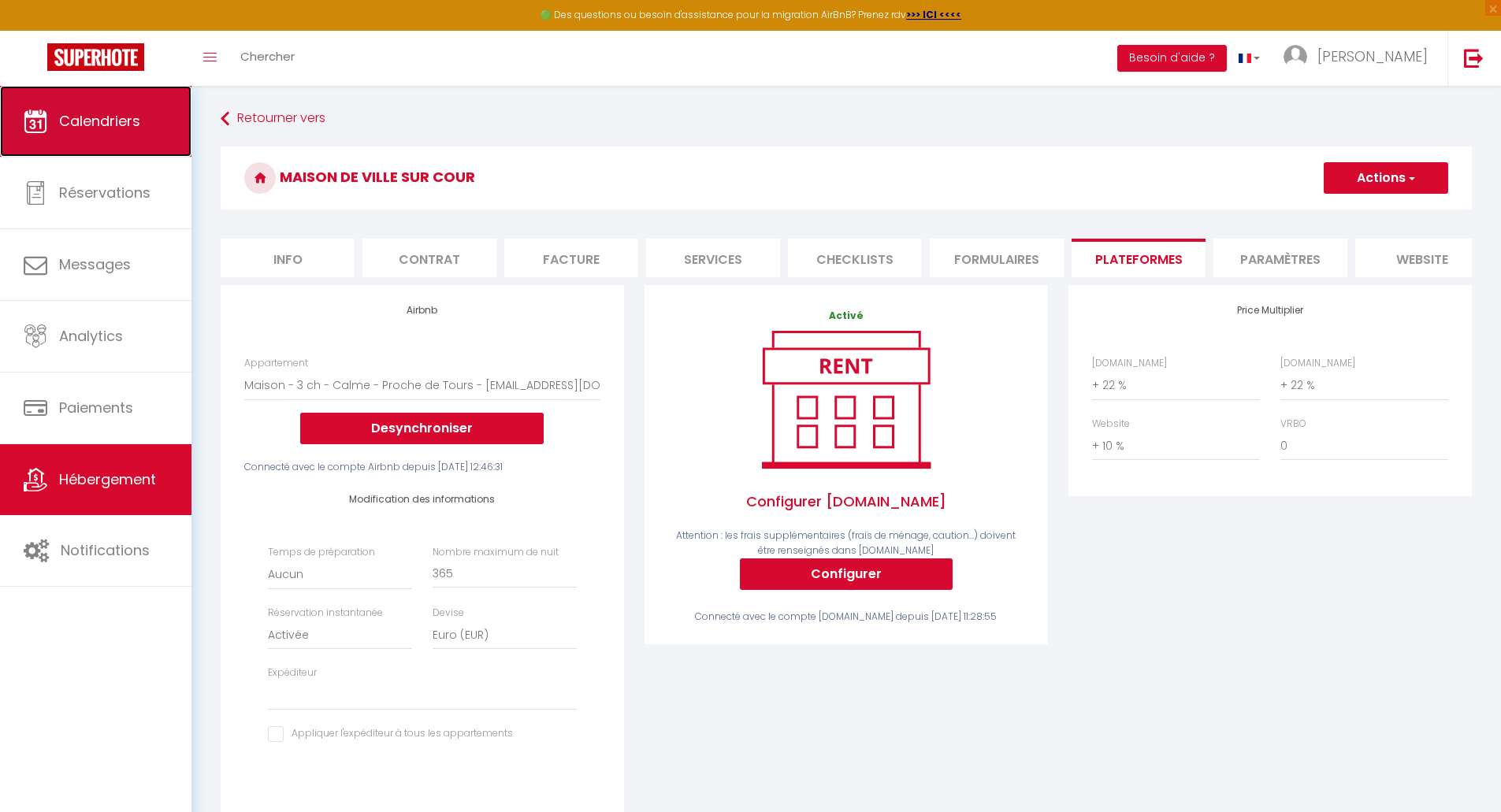
click at [81, 127] on span "Calendriers" at bounding box center [100, 121] width 81 height 20
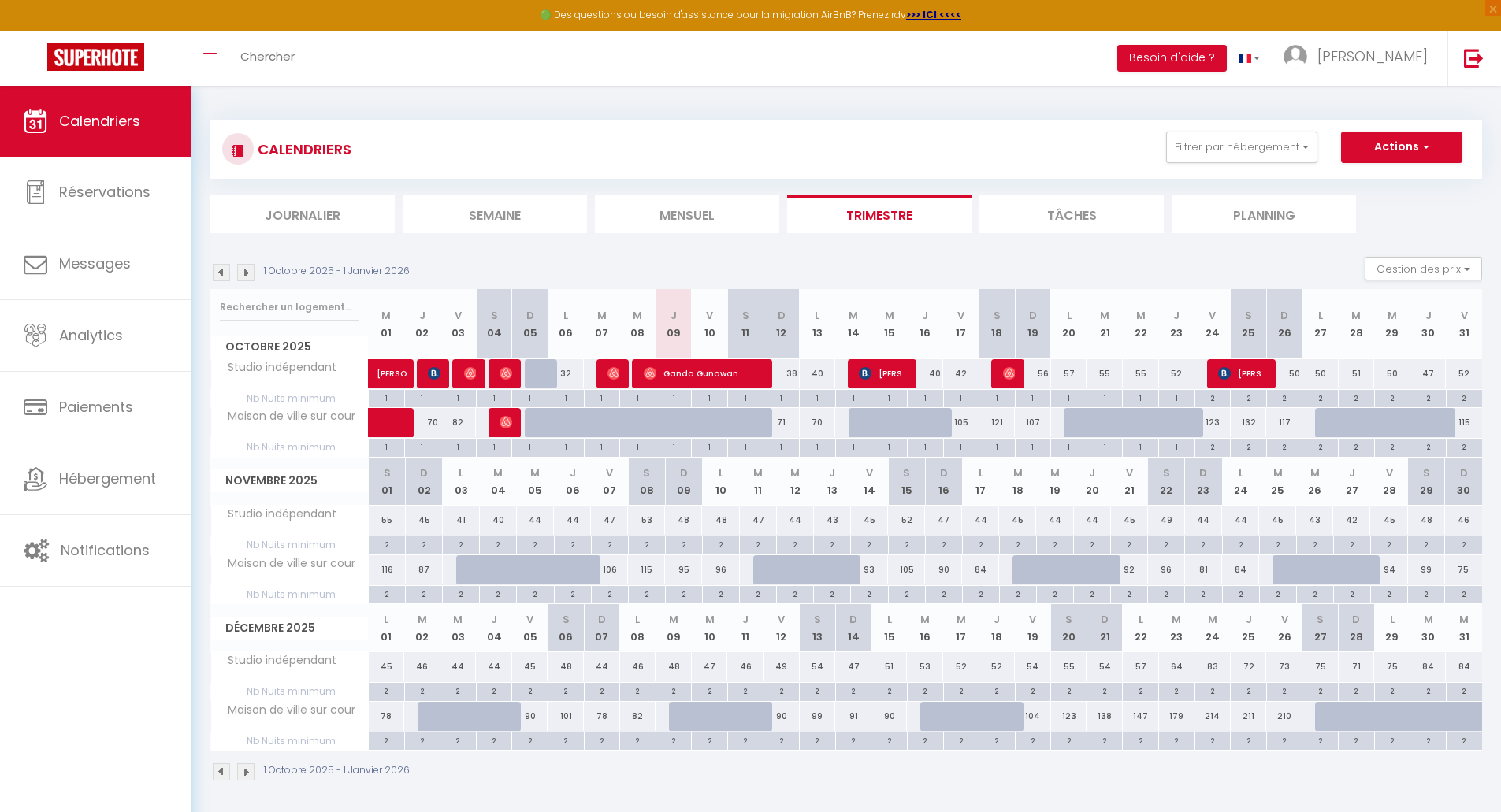
click at [934, 374] on div "40" at bounding box center [925, 373] width 36 height 29
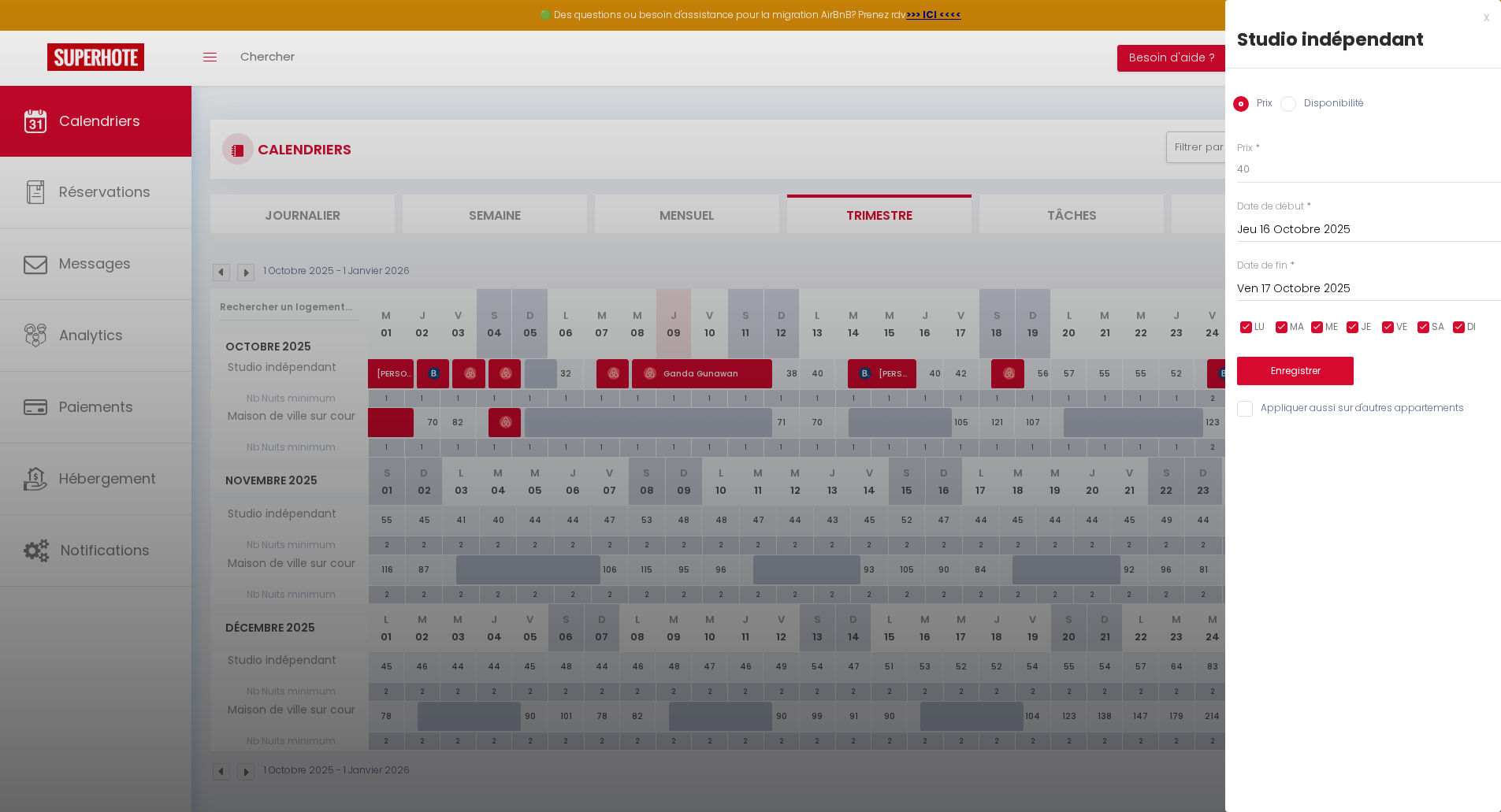
click at [1484, 17] on div "x" at bounding box center [1357, 17] width 264 height 19
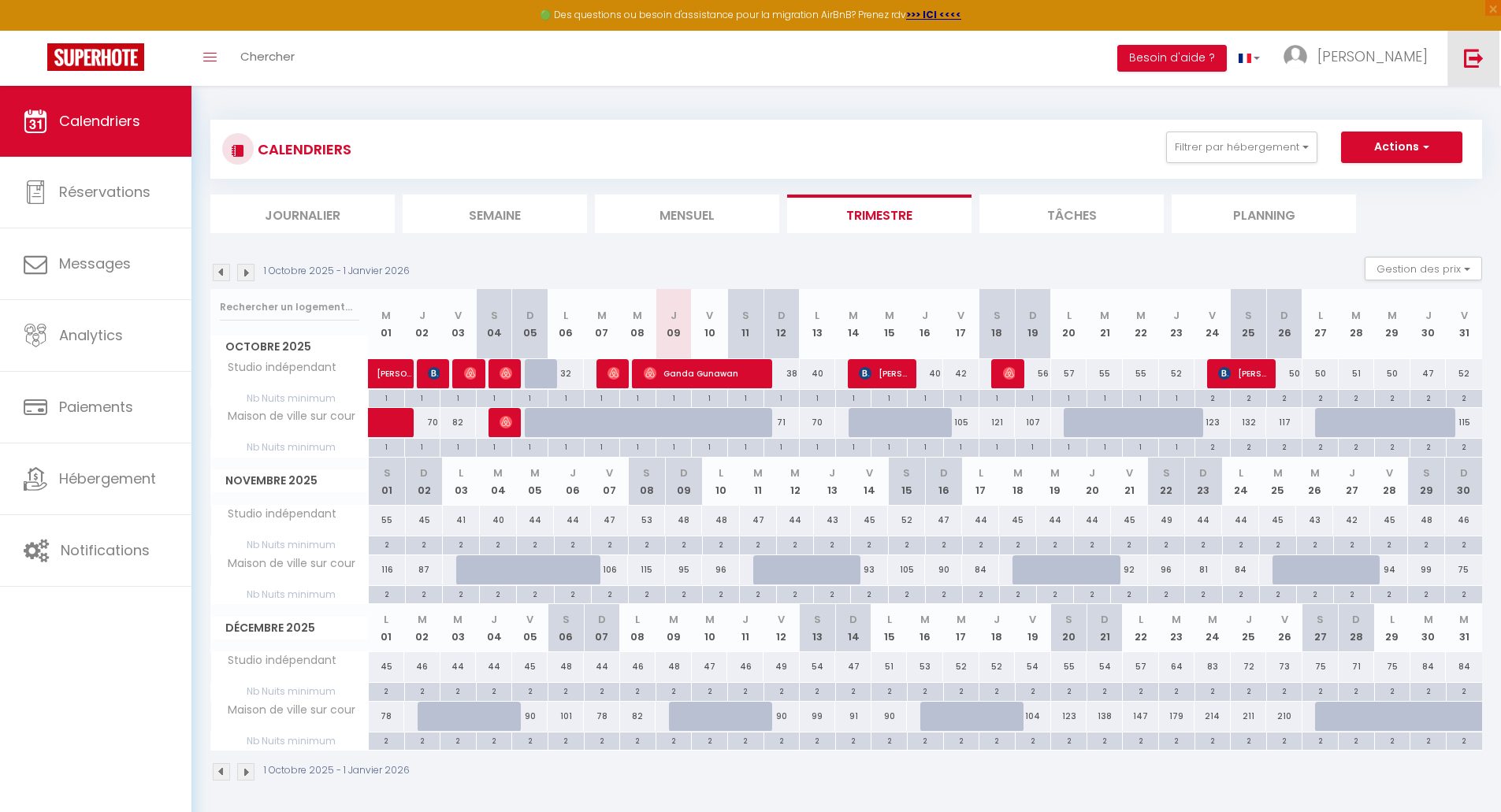
click at [1479, 57] on img at bounding box center [1474, 58] width 20 height 20
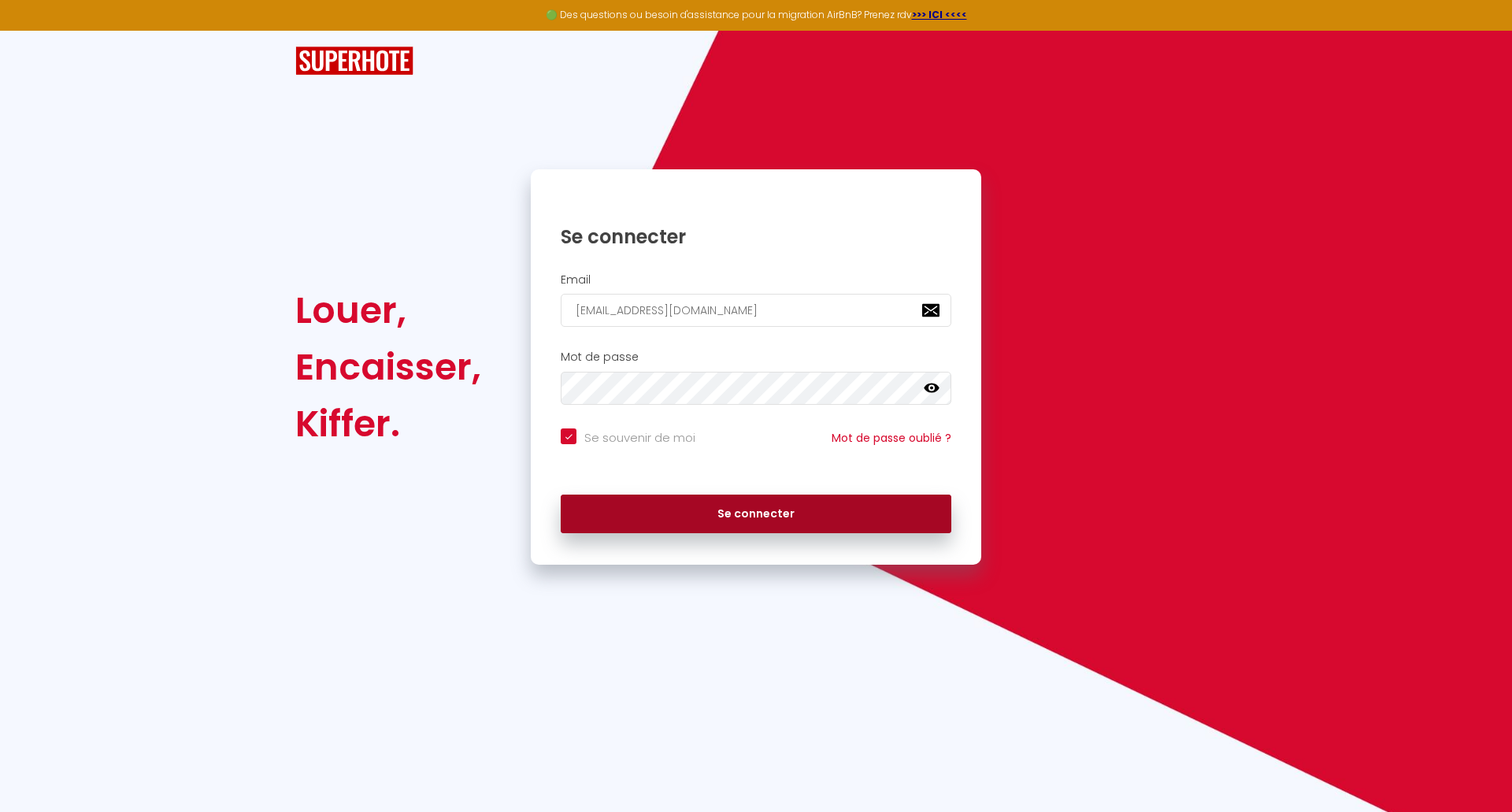
click at [742, 514] on button "Se connecter" at bounding box center [756, 514] width 391 height 40
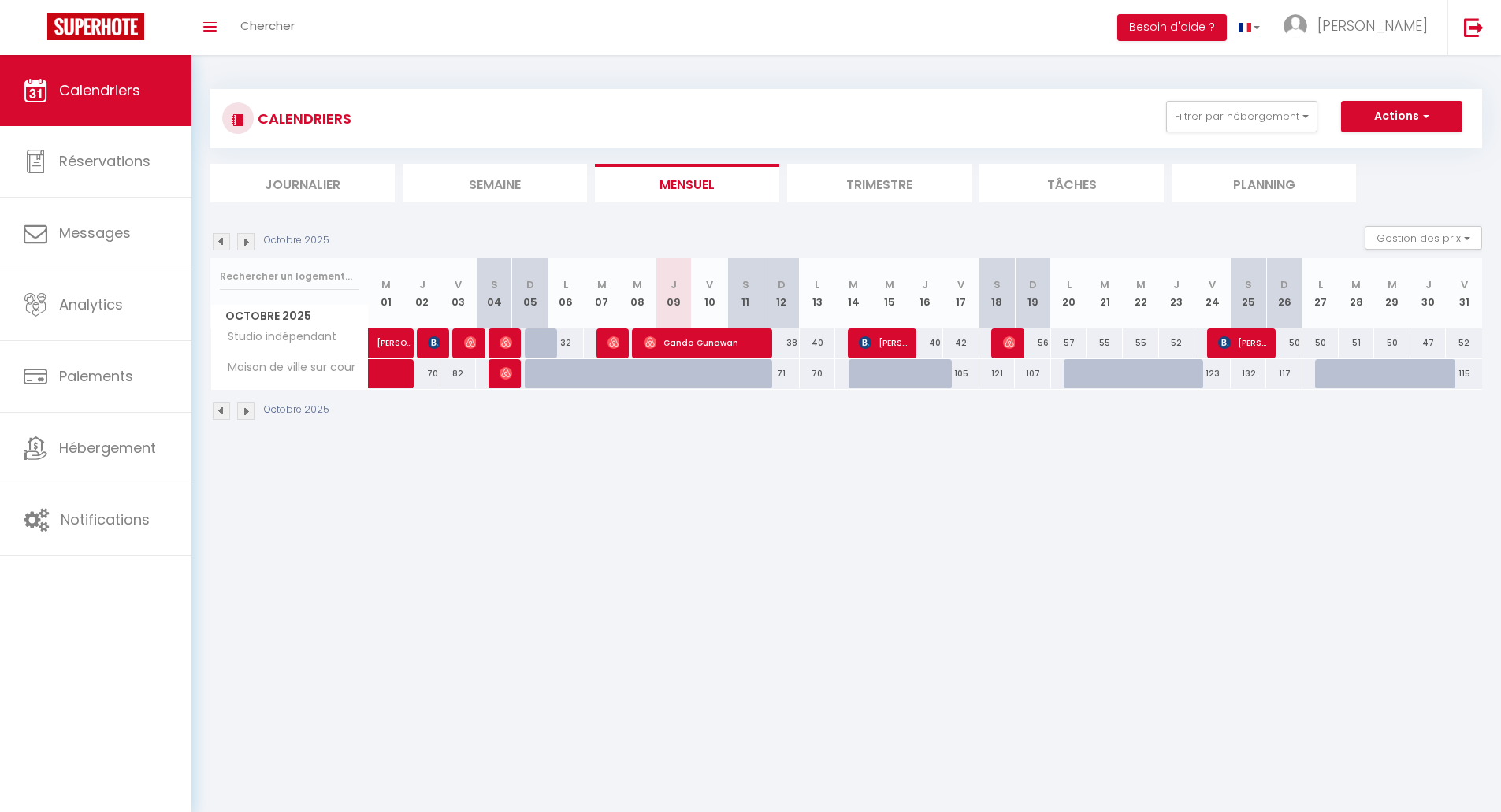
click at [860, 187] on li "Trimestre" at bounding box center [880, 183] width 185 height 39
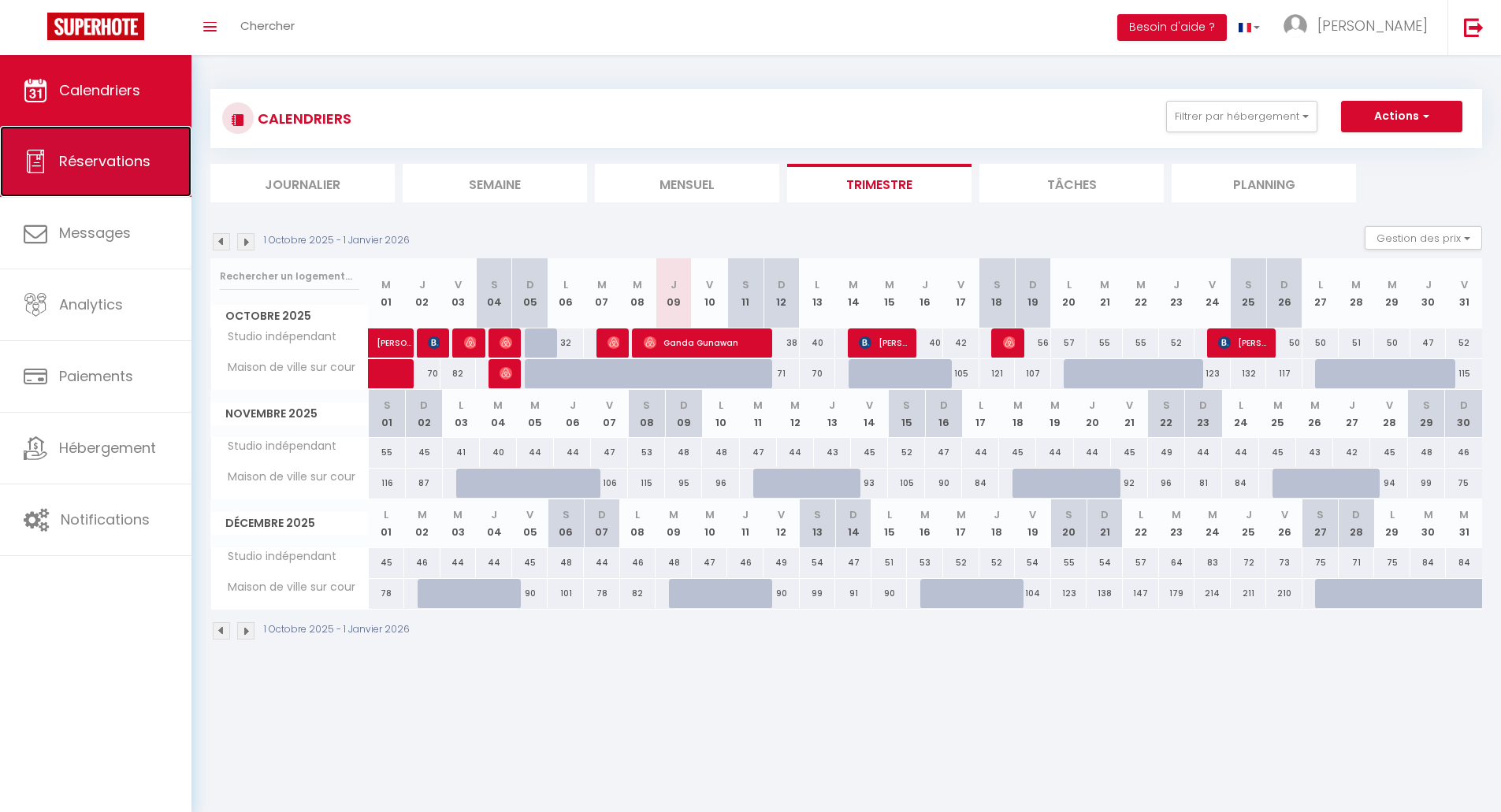
click at [82, 149] on link "Réservations" at bounding box center [96, 162] width 191 height 71
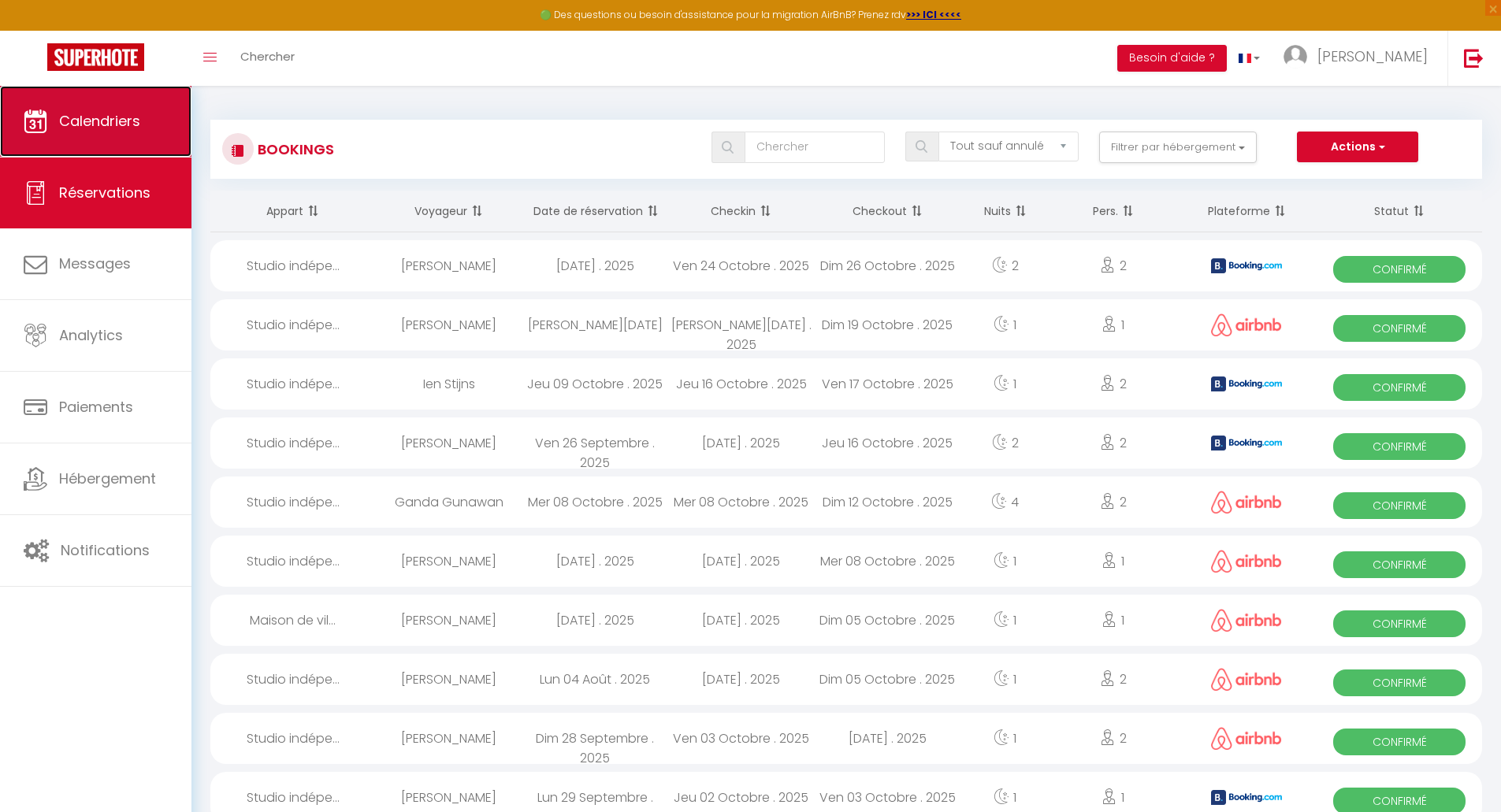
click at [73, 116] on span "Calendriers" at bounding box center [100, 121] width 81 height 20
